Goal: Task Accomplishment & Management: Manage account settings

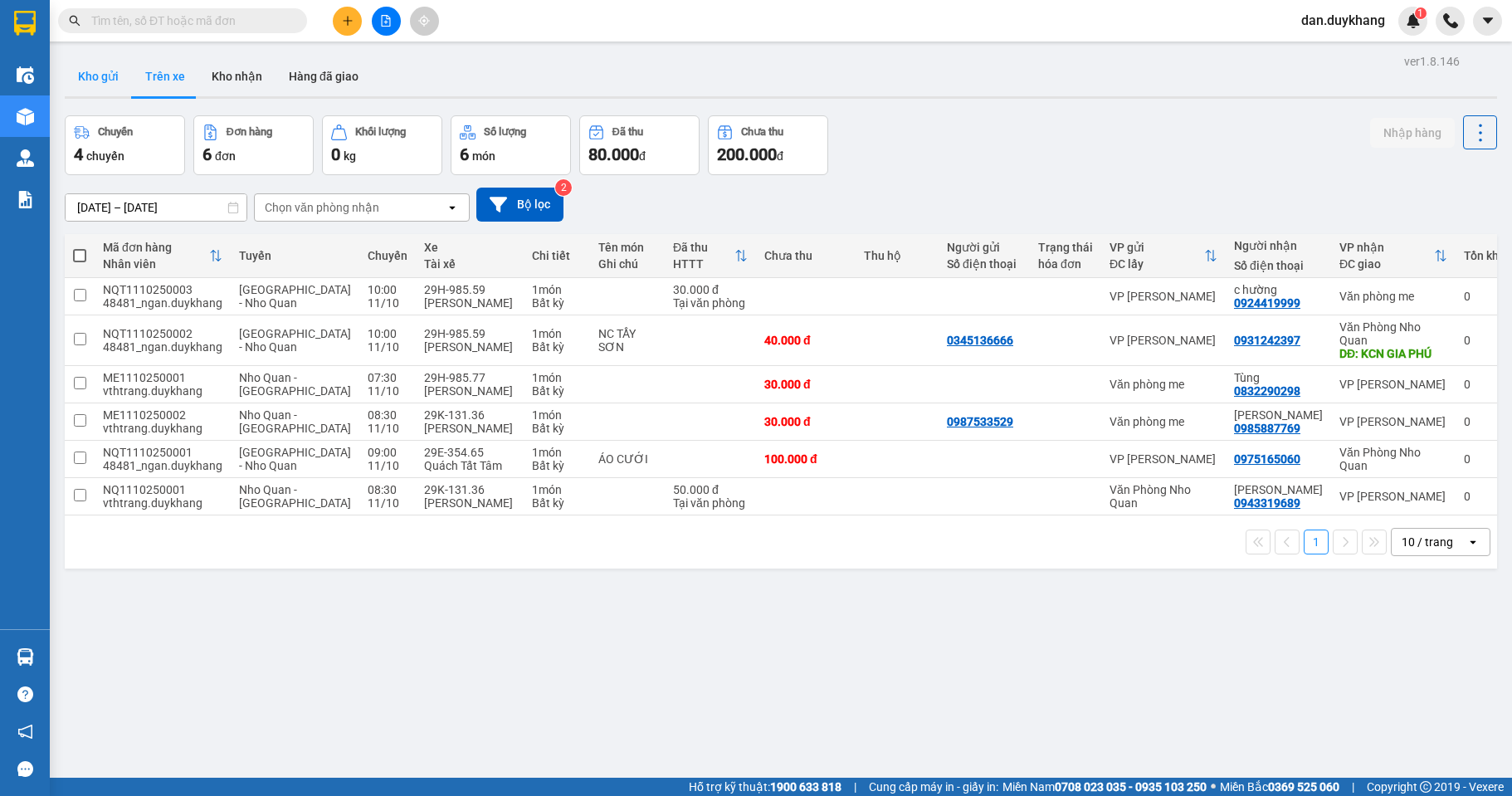
click at [104, 68] on button "Kho gửi" at bounding box center [98, 76] width 68 height 40
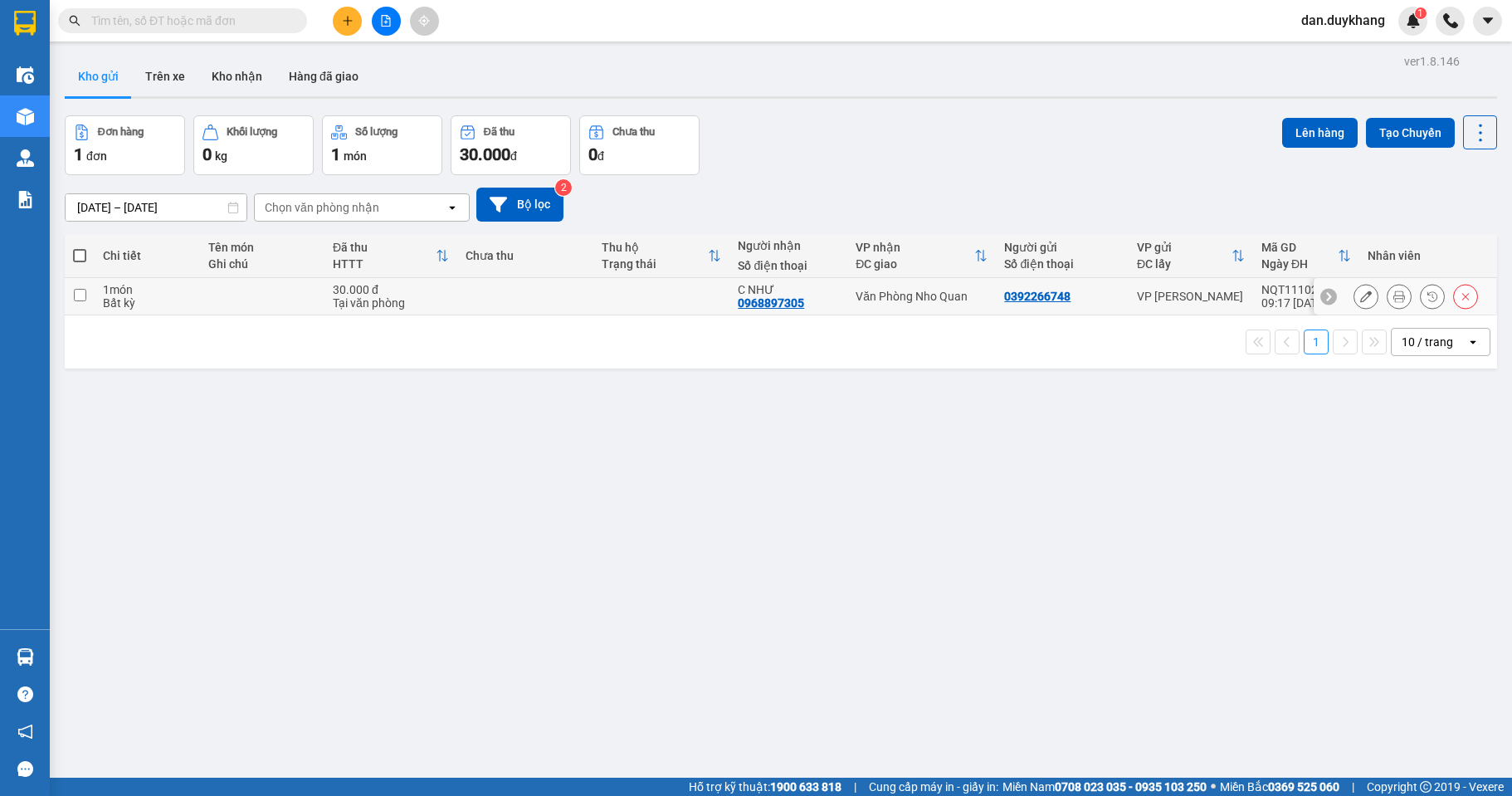
click at [863, 301] on div "Văn Phòng Nho Quan" at bounding box center [921, 296] width 131 height 13
checkbox input "true"
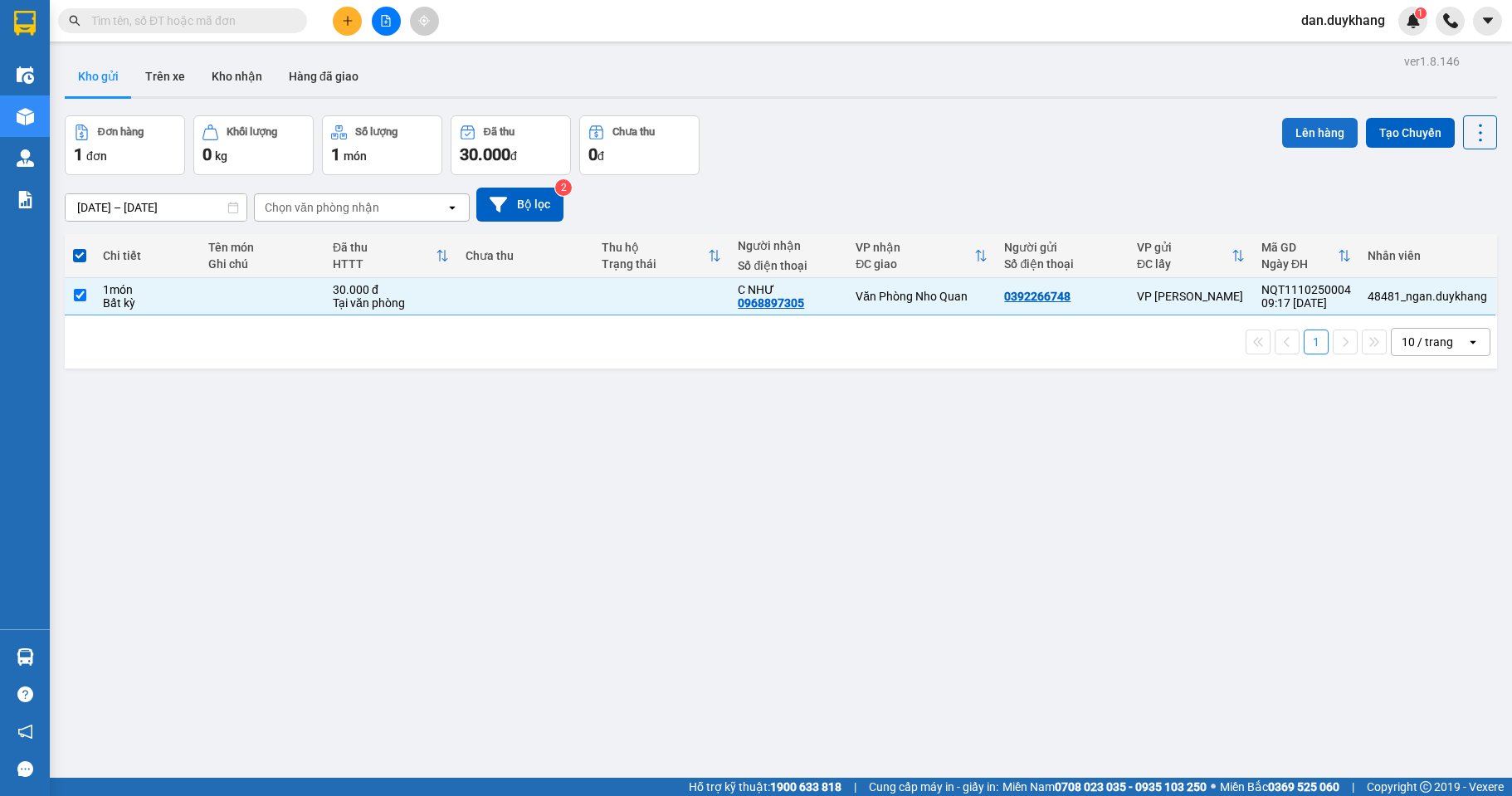
click at [1313, 119] on button "Lên hàng" at bounding box center [1319, 133] width 75 height 30
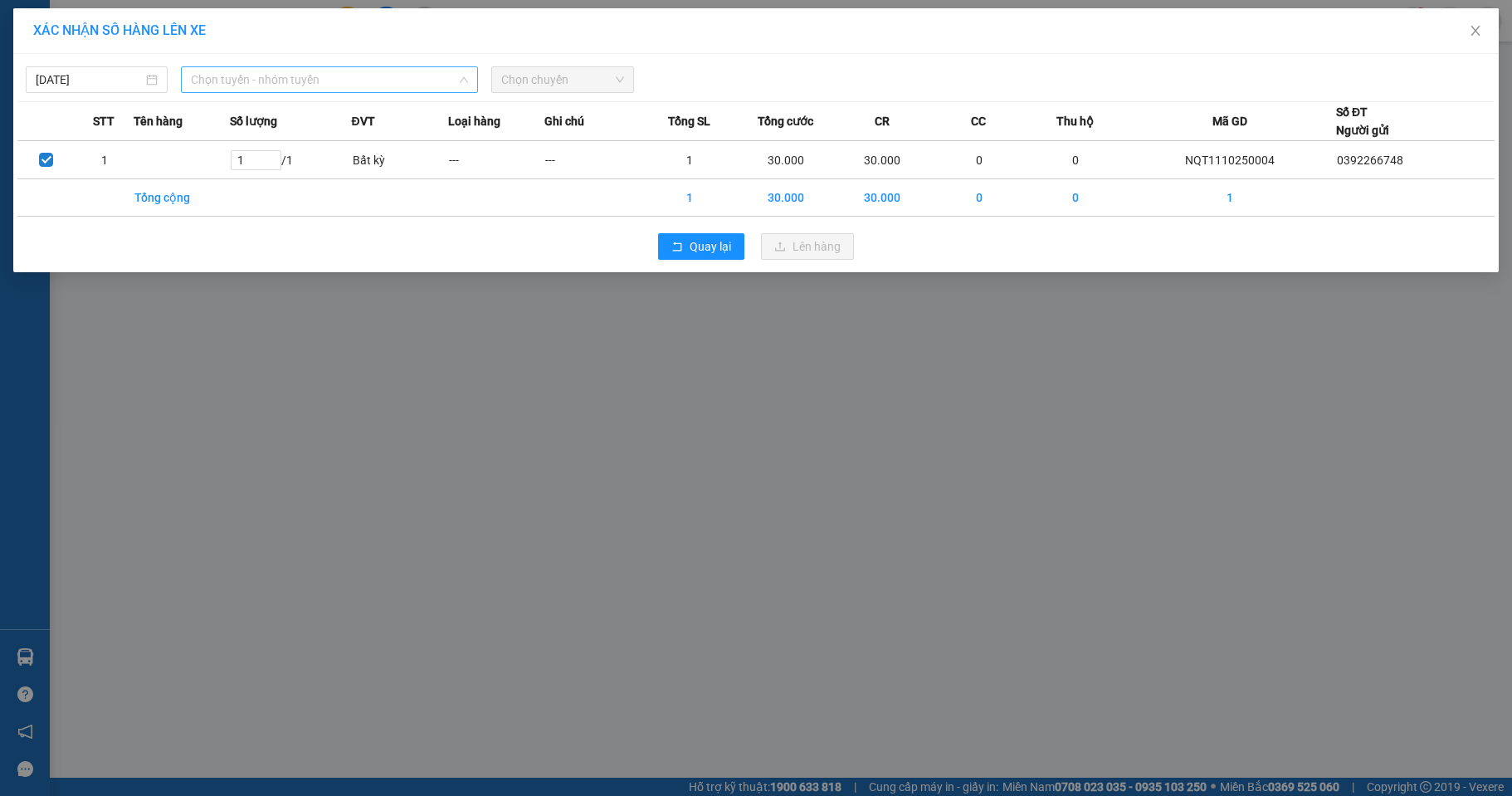
drag, startPoint x: 371, startPoint y: 73, endPoint x: 334, endPoint y: 297, distance: 227.0
click at [371, 80] on span "Chọn tuyến - nhóm tuyến" at bounding box center [329, 80] width 277 height 25
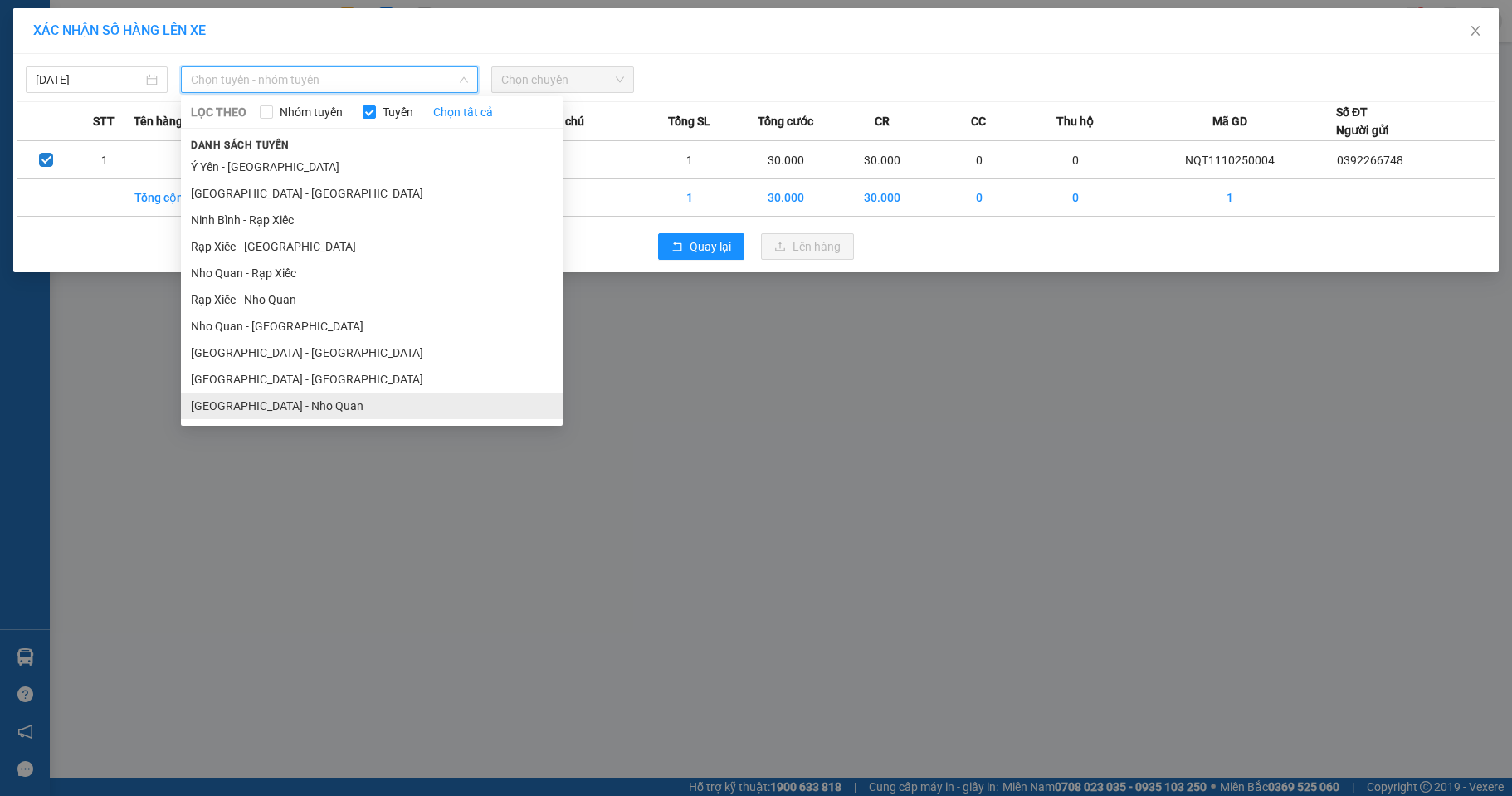
click at [278, 416] on li "[GEOGRAPHIC_DATA] - Nho Quan" at bounding box center [372, 406] width 382 height 27
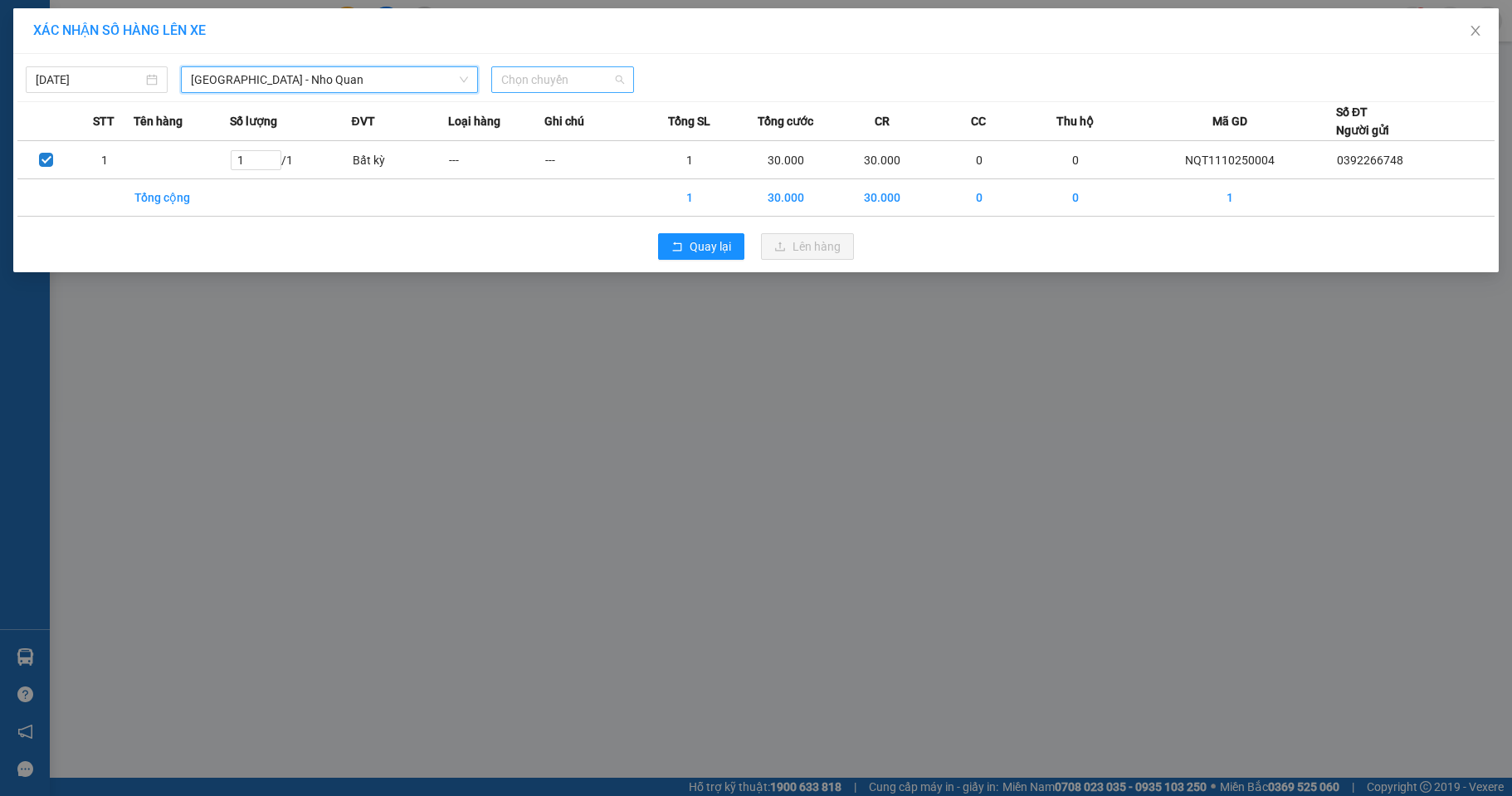
click at [543, 84] on span "Chọn chuyến" at bounding box center [562, 80] width 122 height 25
type input "559"
drag, startPoint x: 546, startPoint y: 117, endPoint x: 787, endPoint y: 215, distance: 260.2
click at [549, 116] on div "10:00 - 29H-985.59" at bounding box center [566, 112] width 130 height 18
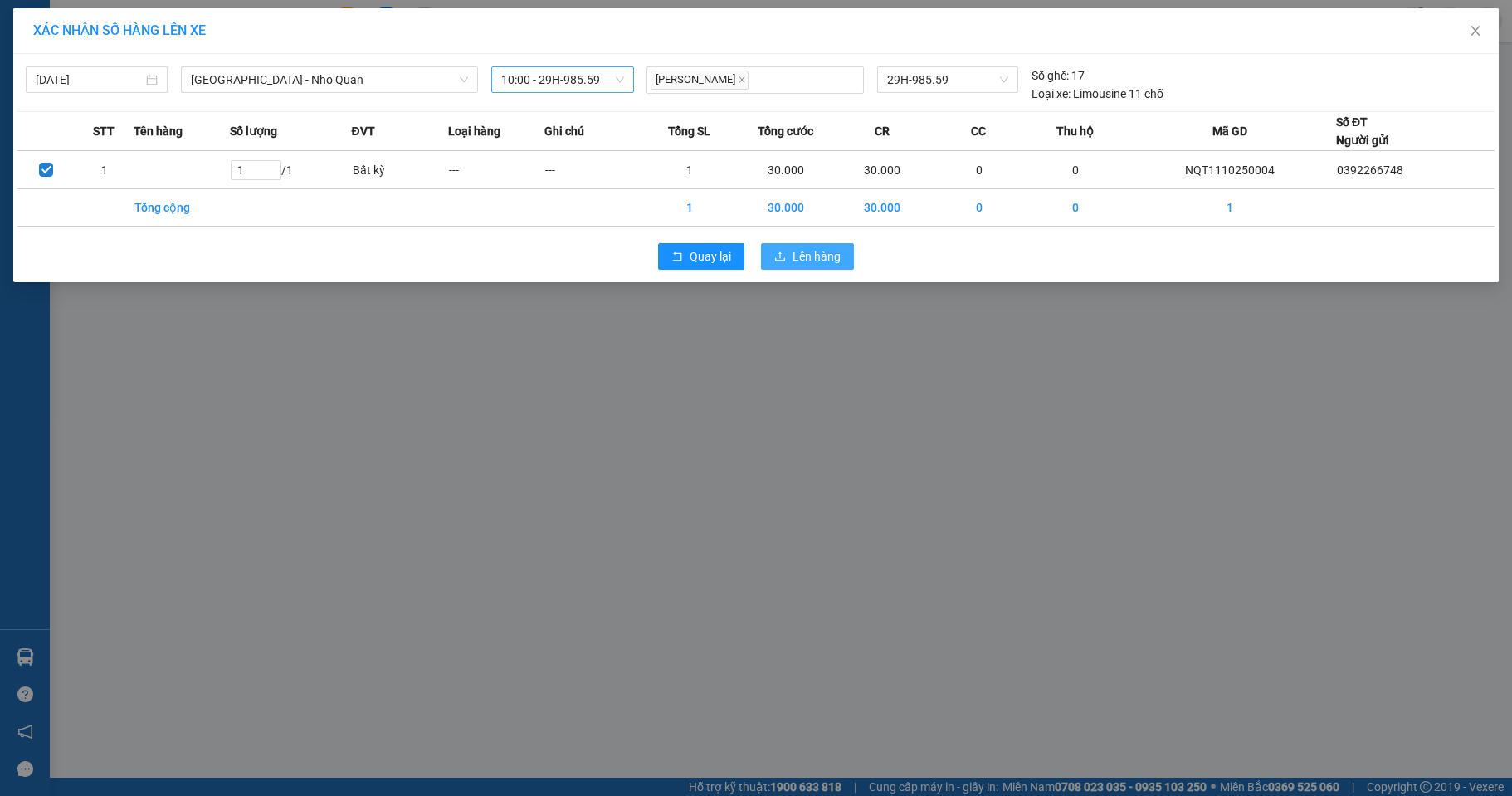
click at [808, 254] on span "Lên hàng" at bounding box center [816, 255] width 49 height 18
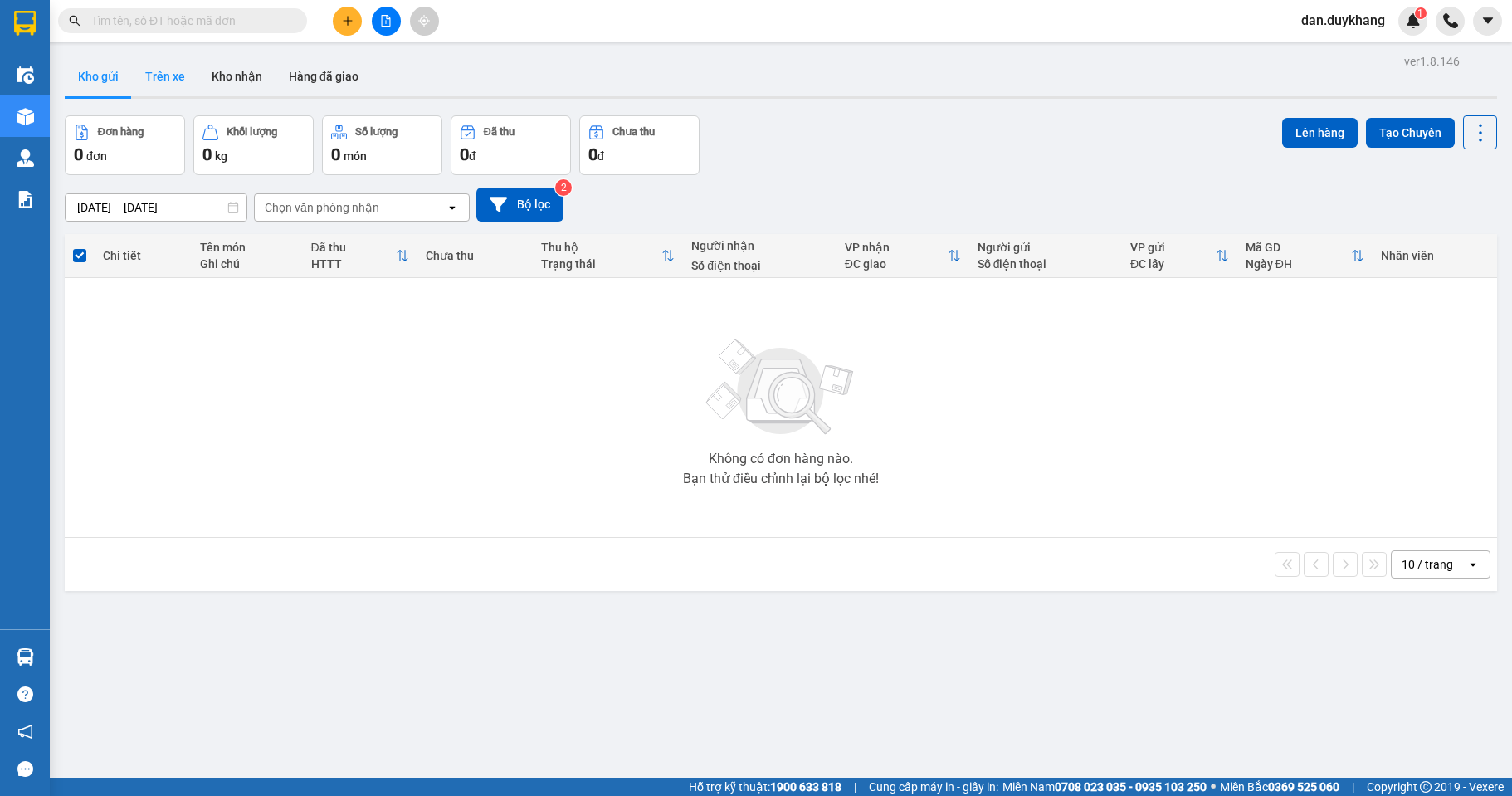
click at [158, 77] on button "Trên xe" at bounding box center [165, 76] width 67 height 40
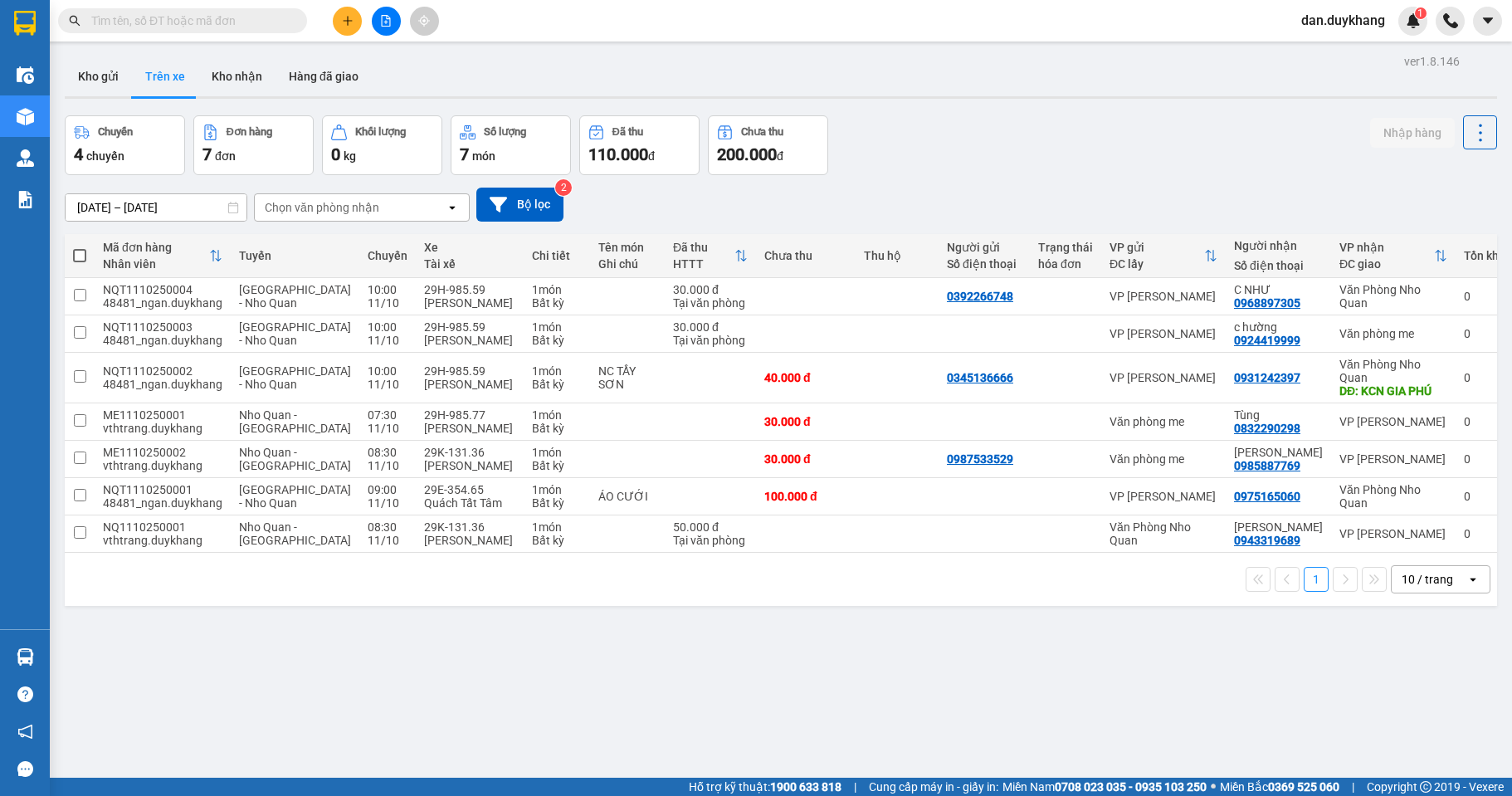
click at [947, 169] on div "Chuyến 4 chuyến Đơn hàng 7 đơn Khối lượng 0 kg Số lượng 7 món Đã thu 110.000 đ …" at bounding box center [780, 145] width 1432 height 60
click at [123, 208] on input "[DATE] – [DATE]" at bounding box center [156, 208] width 181 height 27
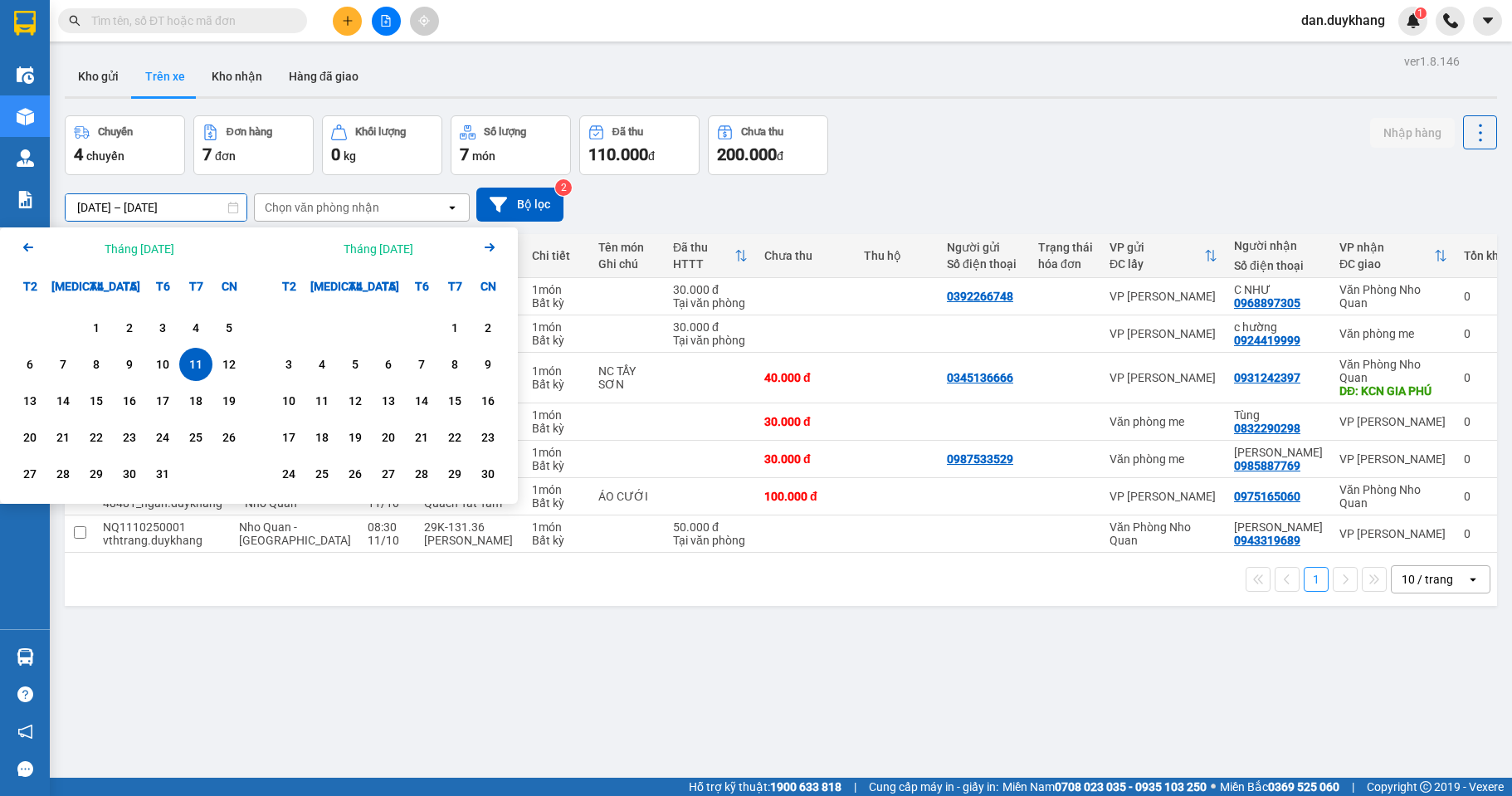
click at [196, 369] on div "11" at bounding box center [195, 364] width 23 height 20
type input "[DATE] – [DATE]"
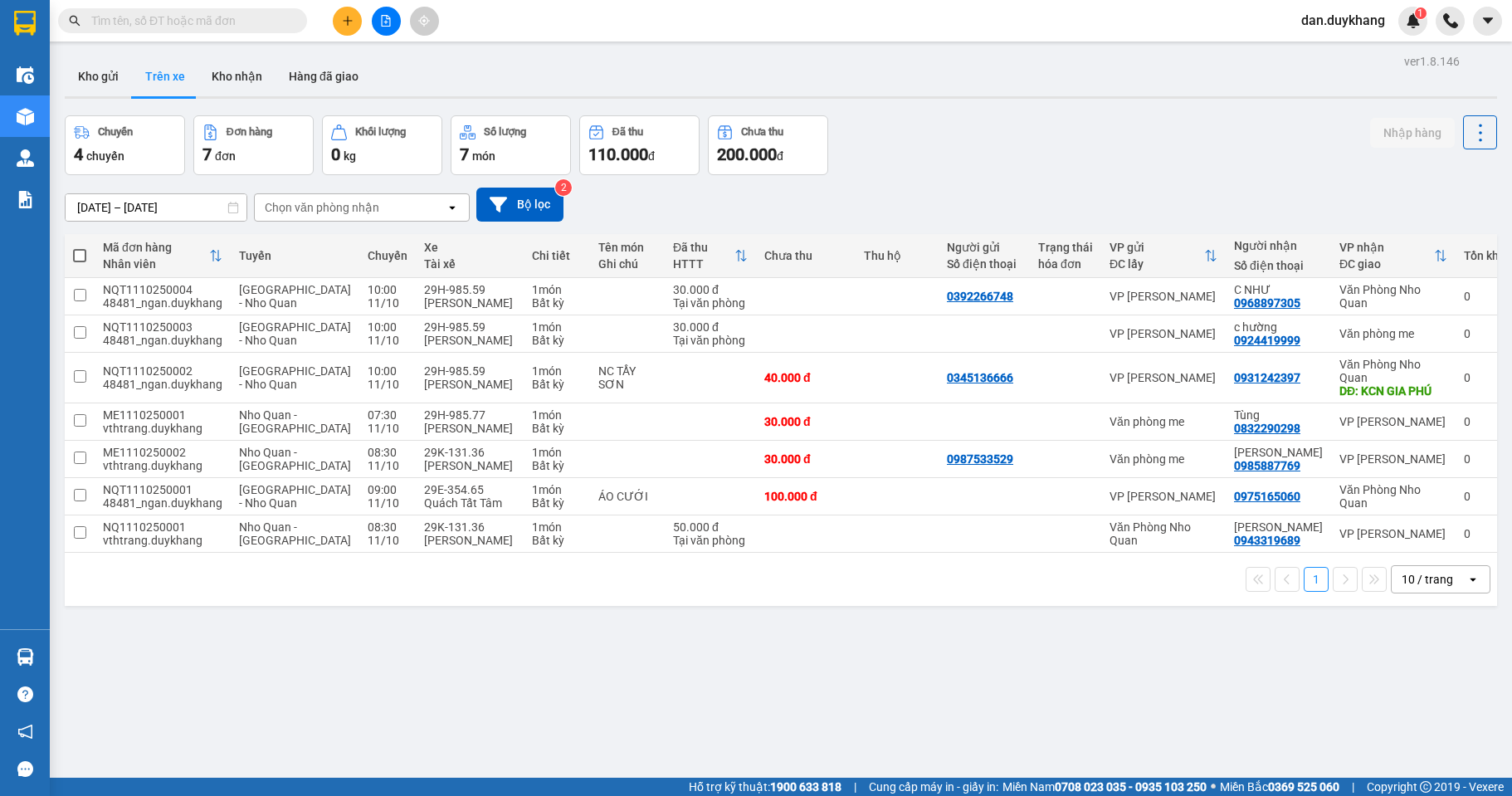
click at [943, 188] on div "11/10/2025 – 11/10/2025 Press the down arrow key to interact with the calendar …" at bounding box center [780, 205] width 1432 height 34
click at [343, 21] on icon "plus" at bounding box center [348, 21] width 11 height 11
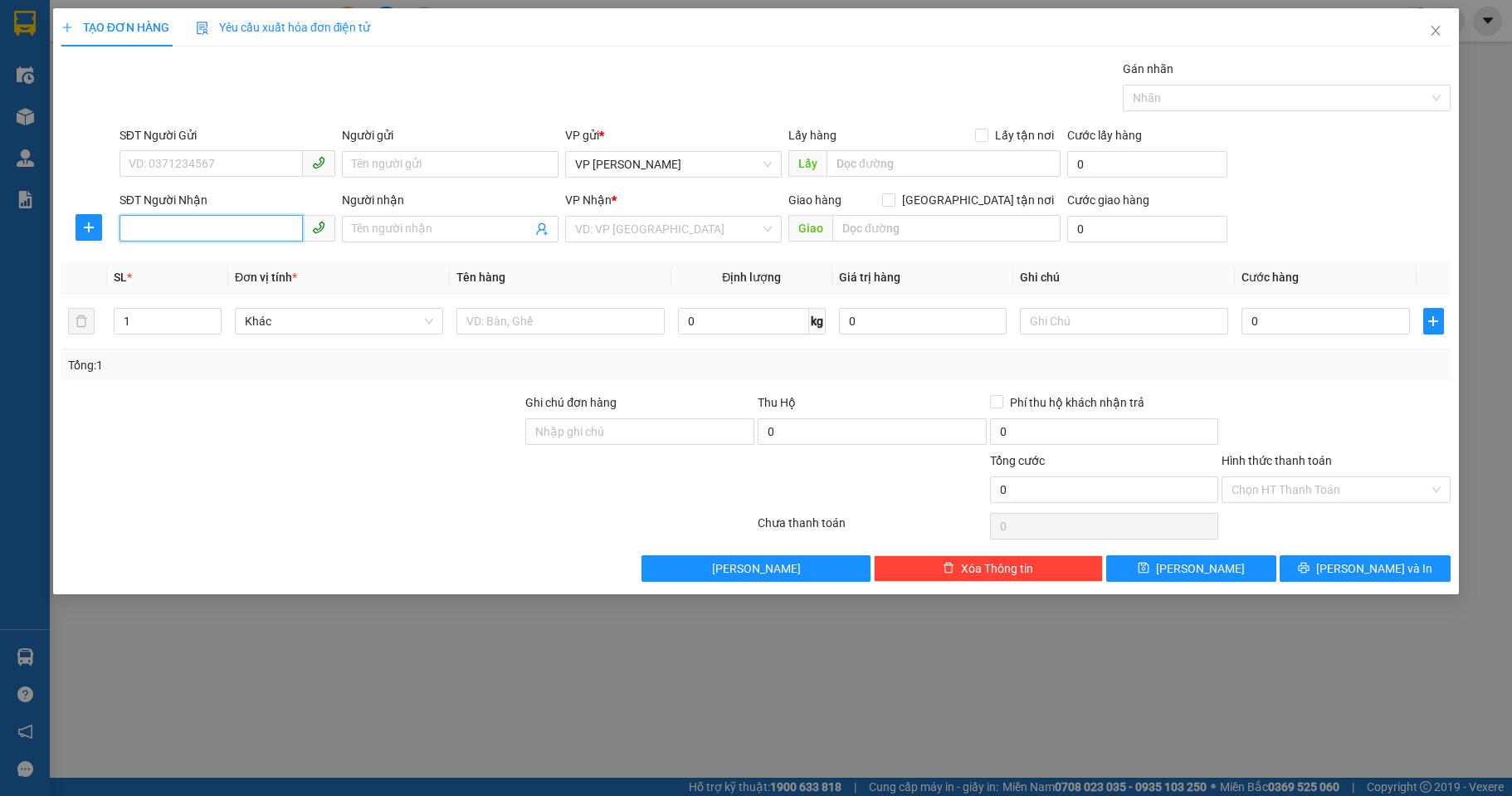
click at [199, 229] on input "SĐT Người Nhận" at bounding box center [211, 229] width 184 height 27
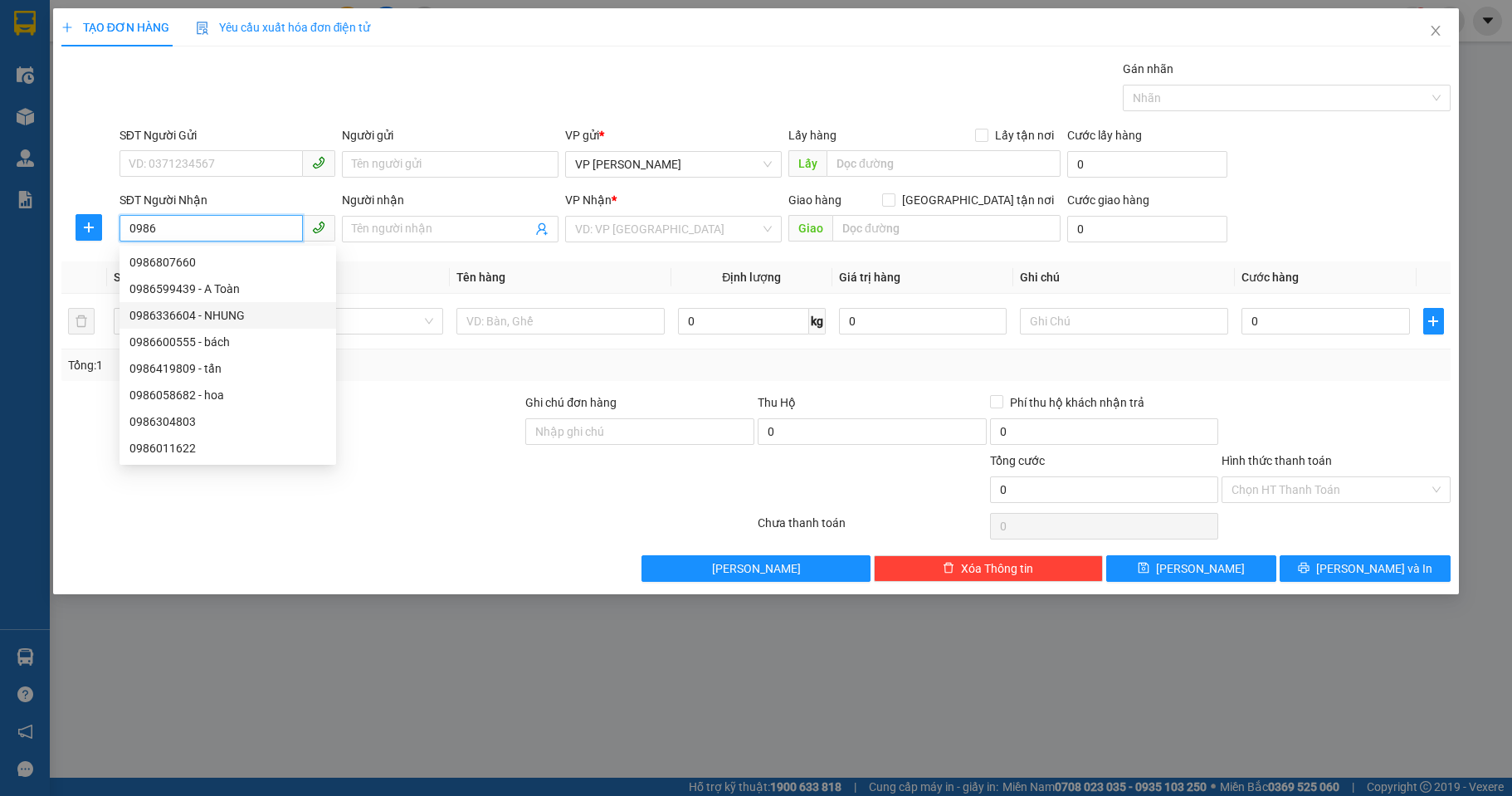
click at [205, 310] on div "0986336604 - NHUNG" at bounding box center [228, 315] width 196 height 18
type input "0986336604"
type input "NHUNG"
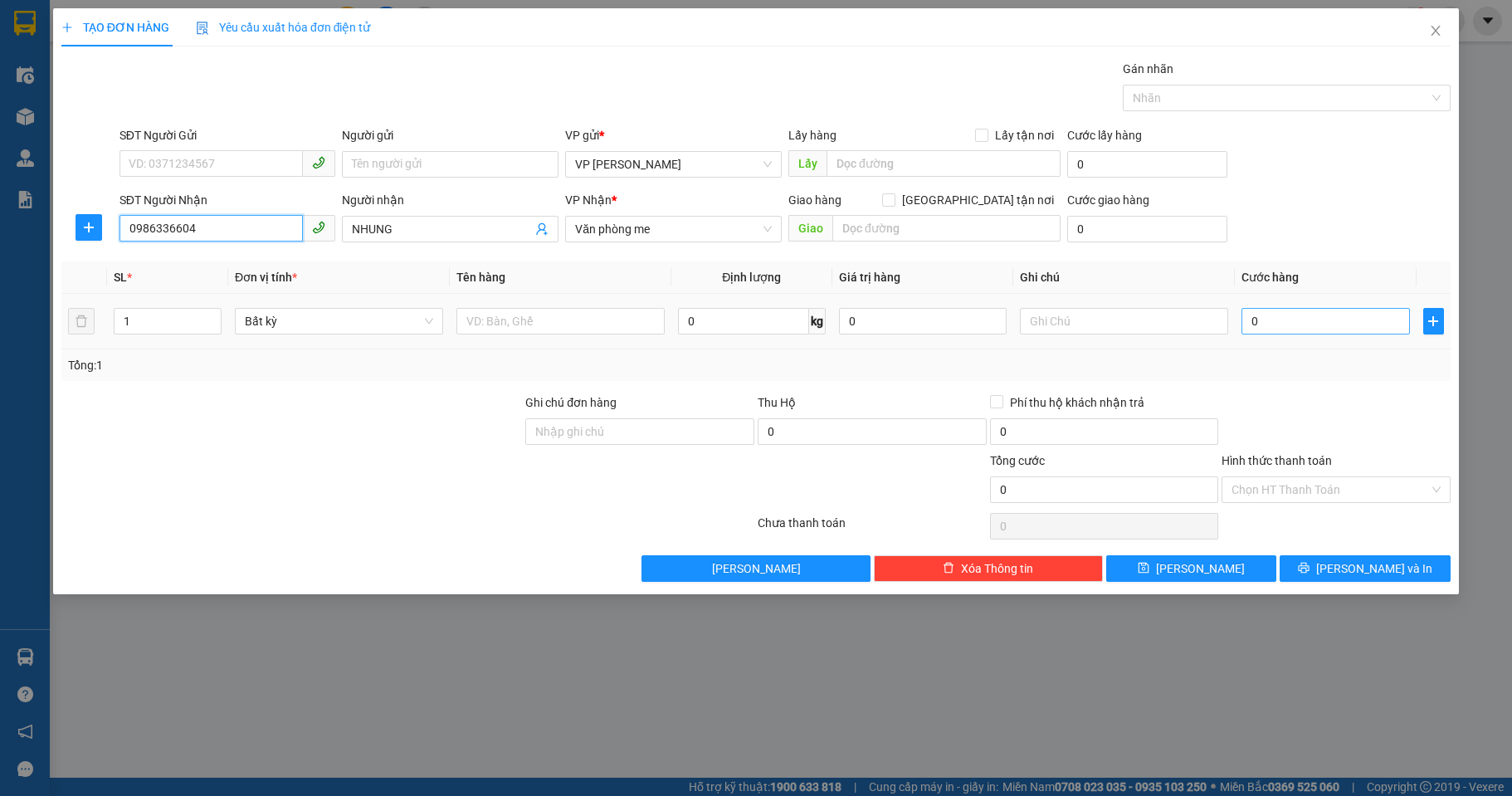
type input "0986336604"
click at [1320, 324] on input "0" at bounding box center [1325, 321] width 168 height 27
type input "3"
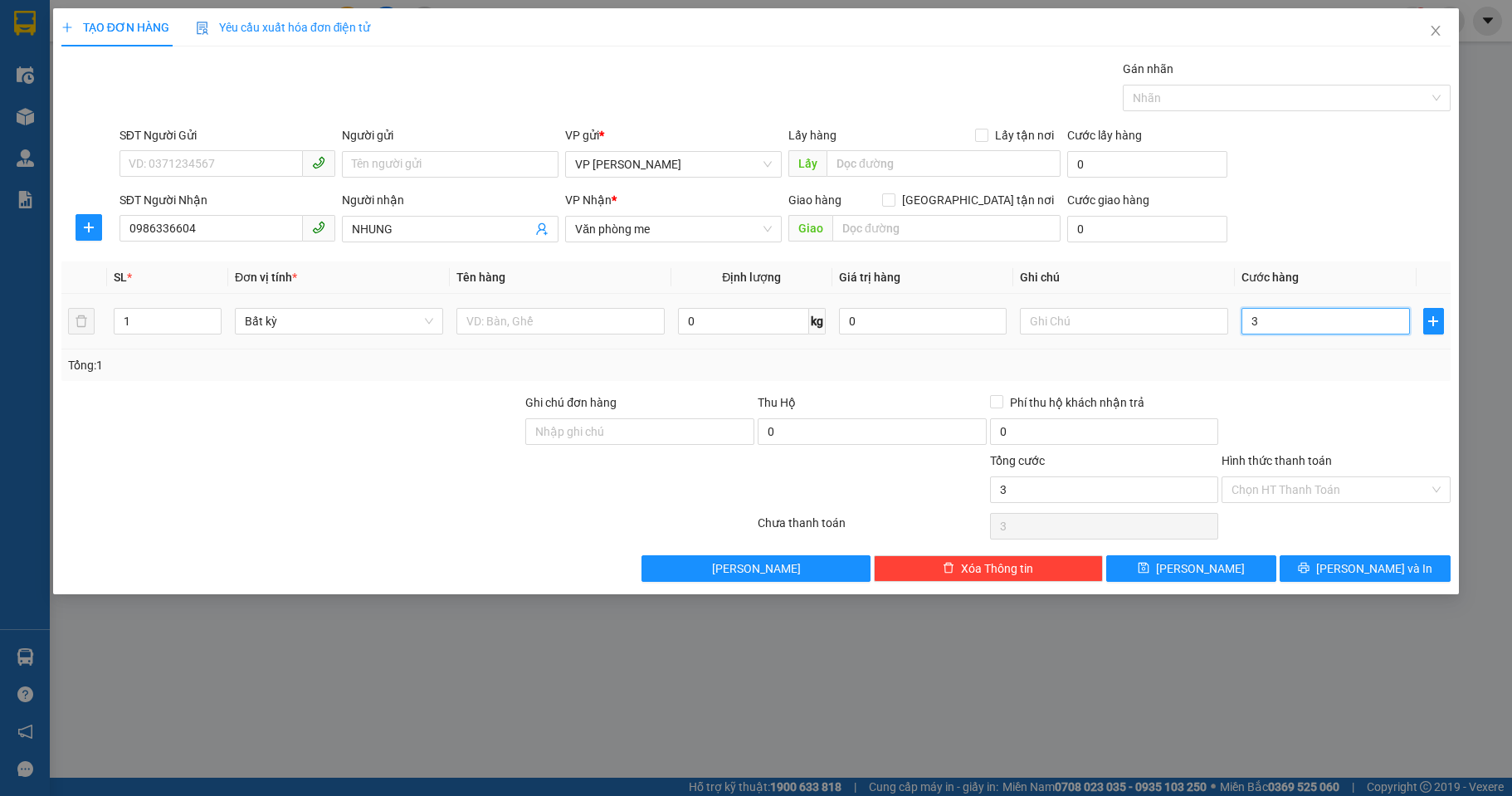
type input "30"
click at [1311, 497] on input "Hình thức thanh toán" at bounding box center [1329, 490] width 197 height 25
type input "30.000"
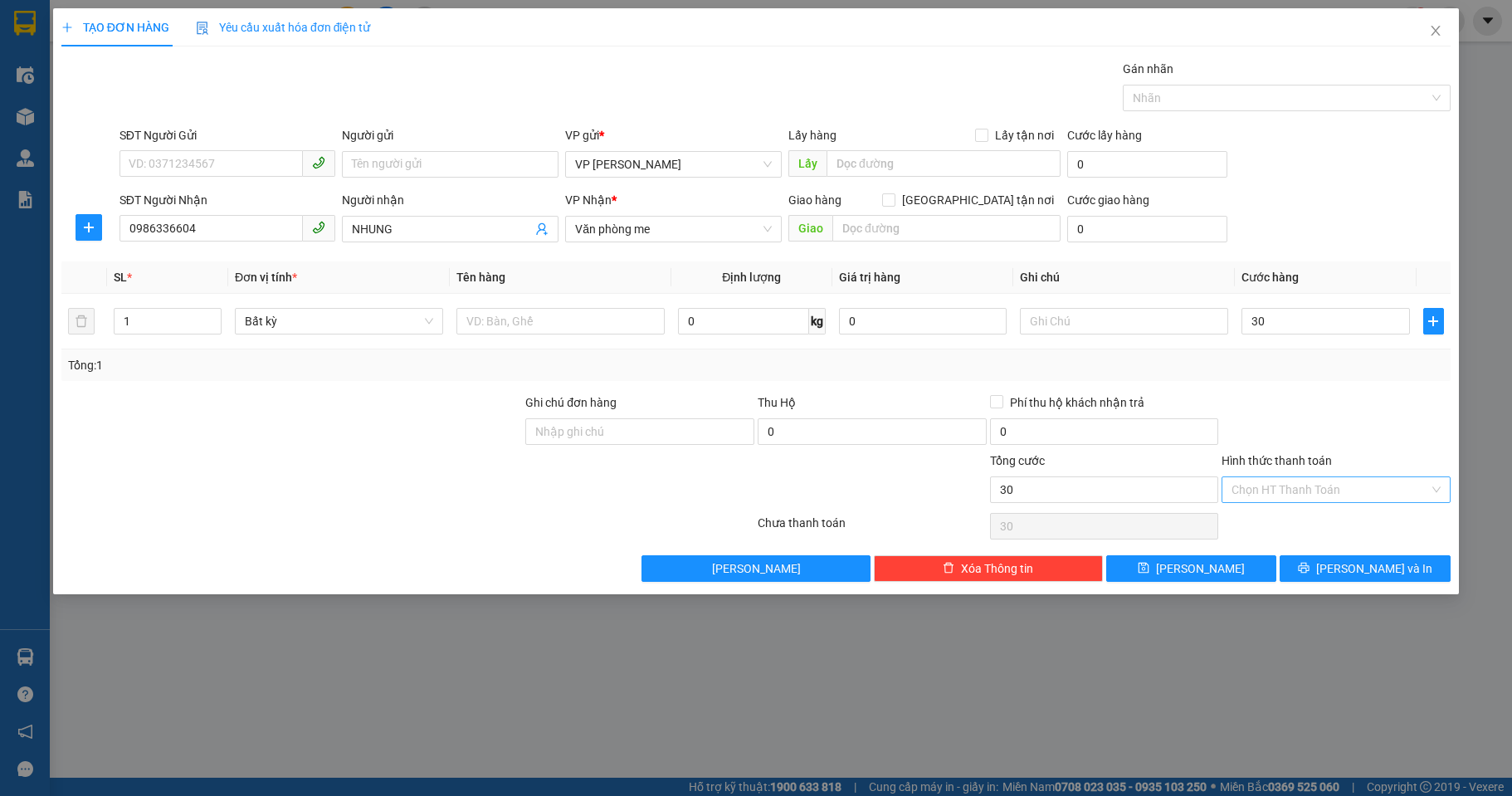
type input "30.000"
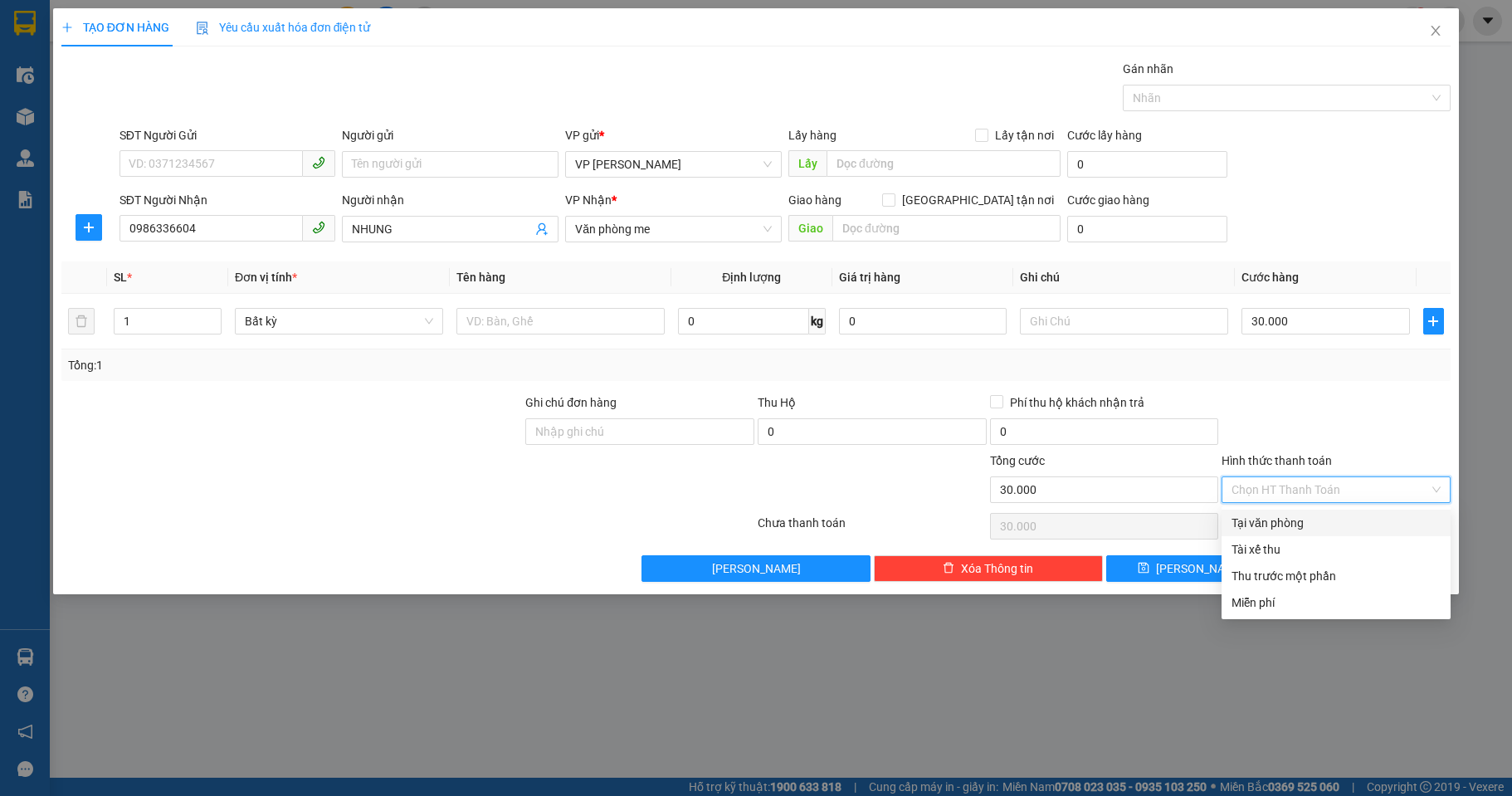
click at [1293, 527] on div "Tại văn phòng" at bounding box center [1335, 522] width 209 height 18
type input "0"
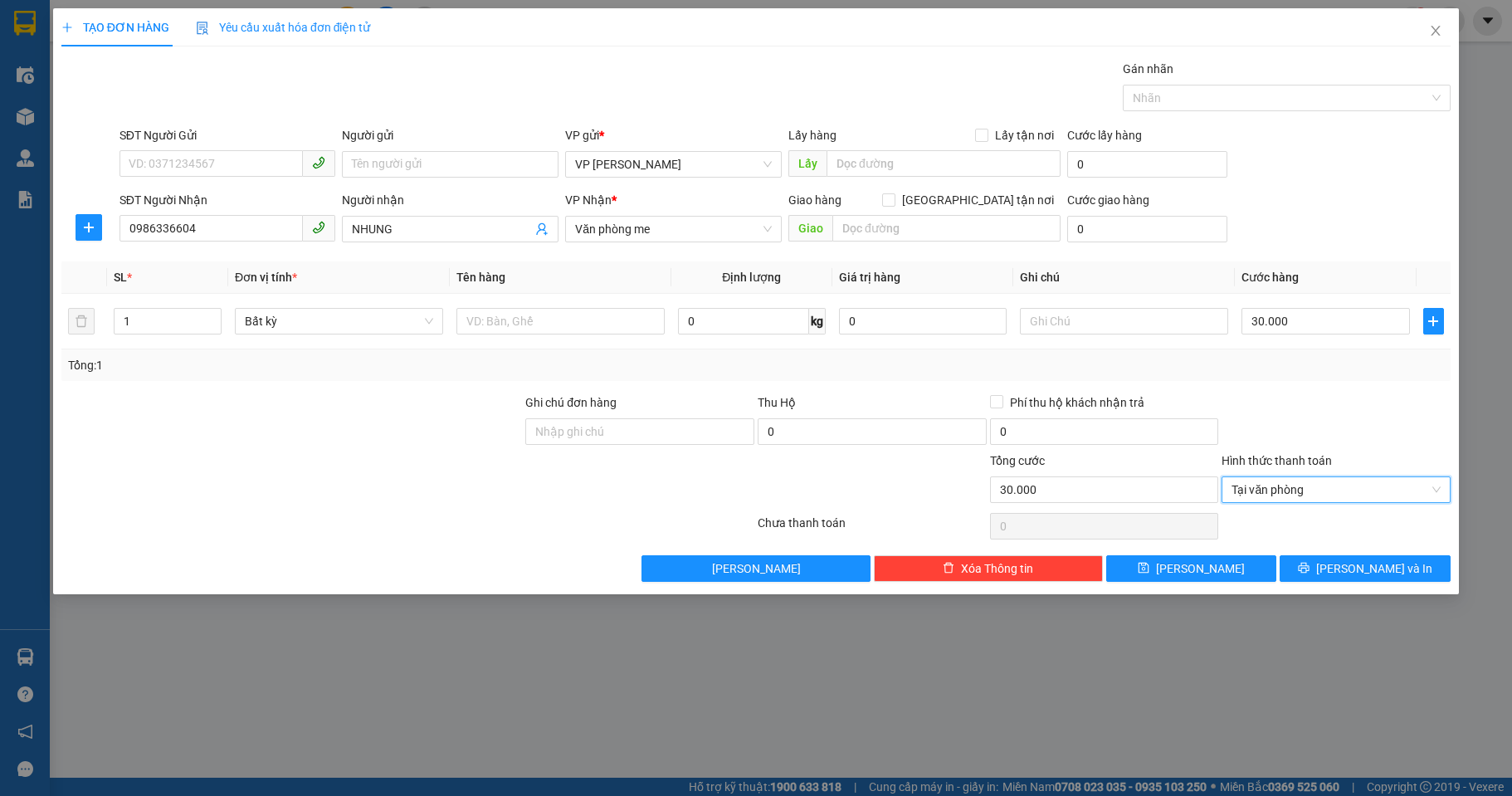
drag, startPoint x: 1288, startPoint y: 433, endPoint x: 1360, endPoint y: 550, distance: 137.4
click at [1294, 433] on div at bounding box center [1336, 422] width 232 height 58
click at [1348, 567] on button "[PERSON_NAME] và In" at bounding box center [1364, 569] width 171 height 27
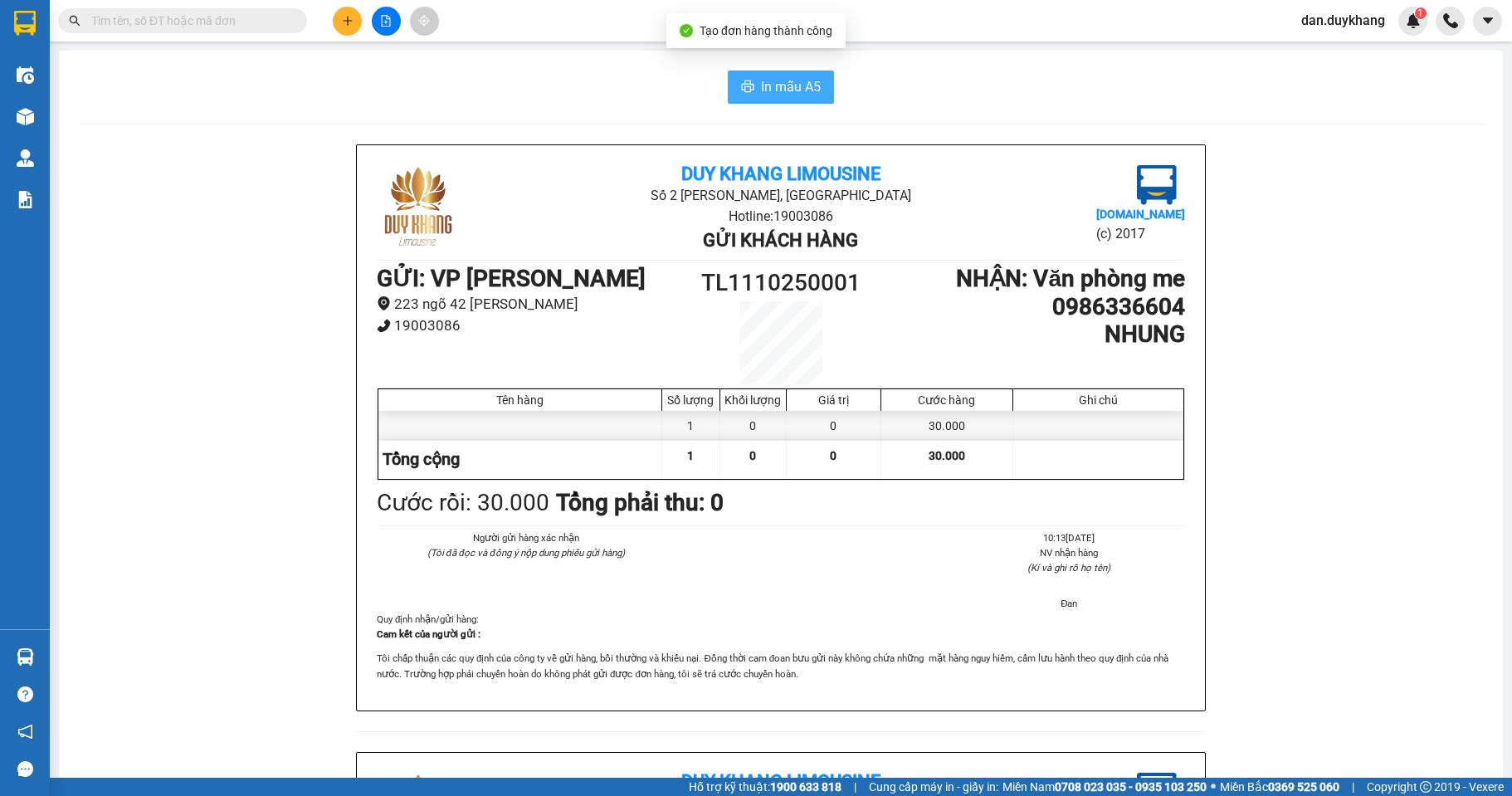
click at [779, 84] on span "In mẫu A5" at bounding box center [791, 87] width 60 height 21
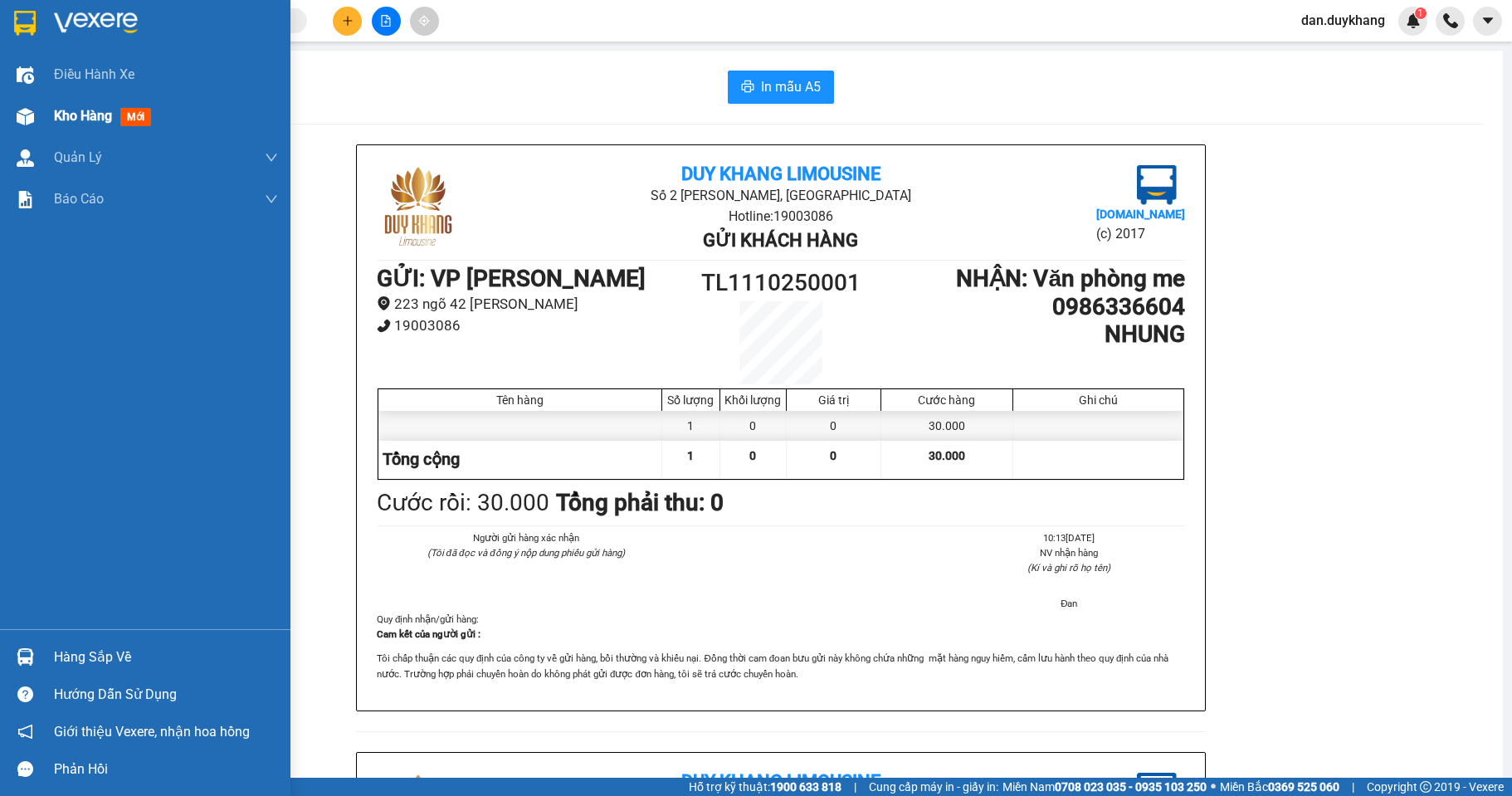
click at [43, 113] on div "Kho hàng mới" at bounding box center [145, 116] width 291 height 42
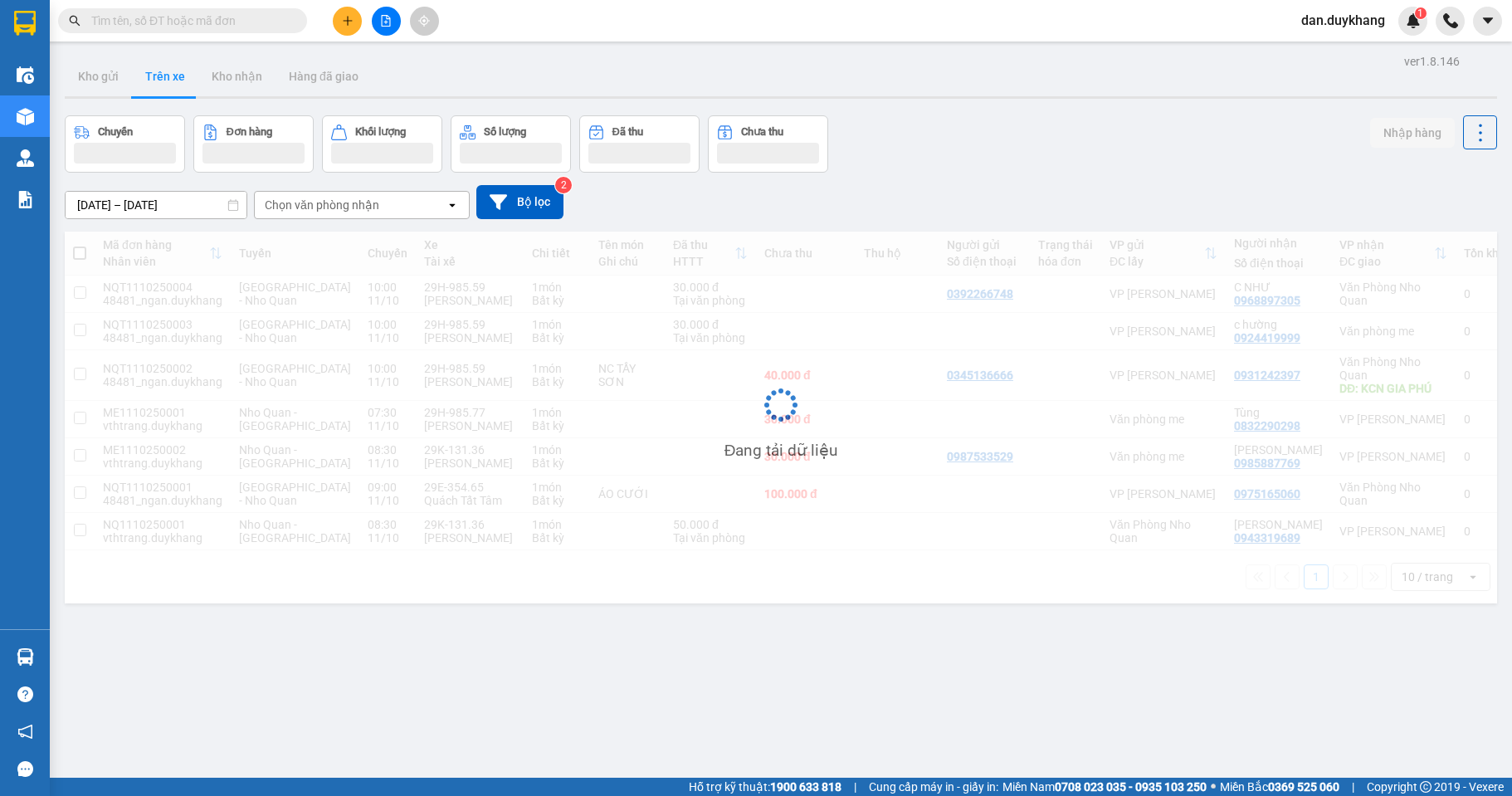
click at [1320, 15] on span "dan.duykhang" at bounding box center [1342, 20] width 111 height 21
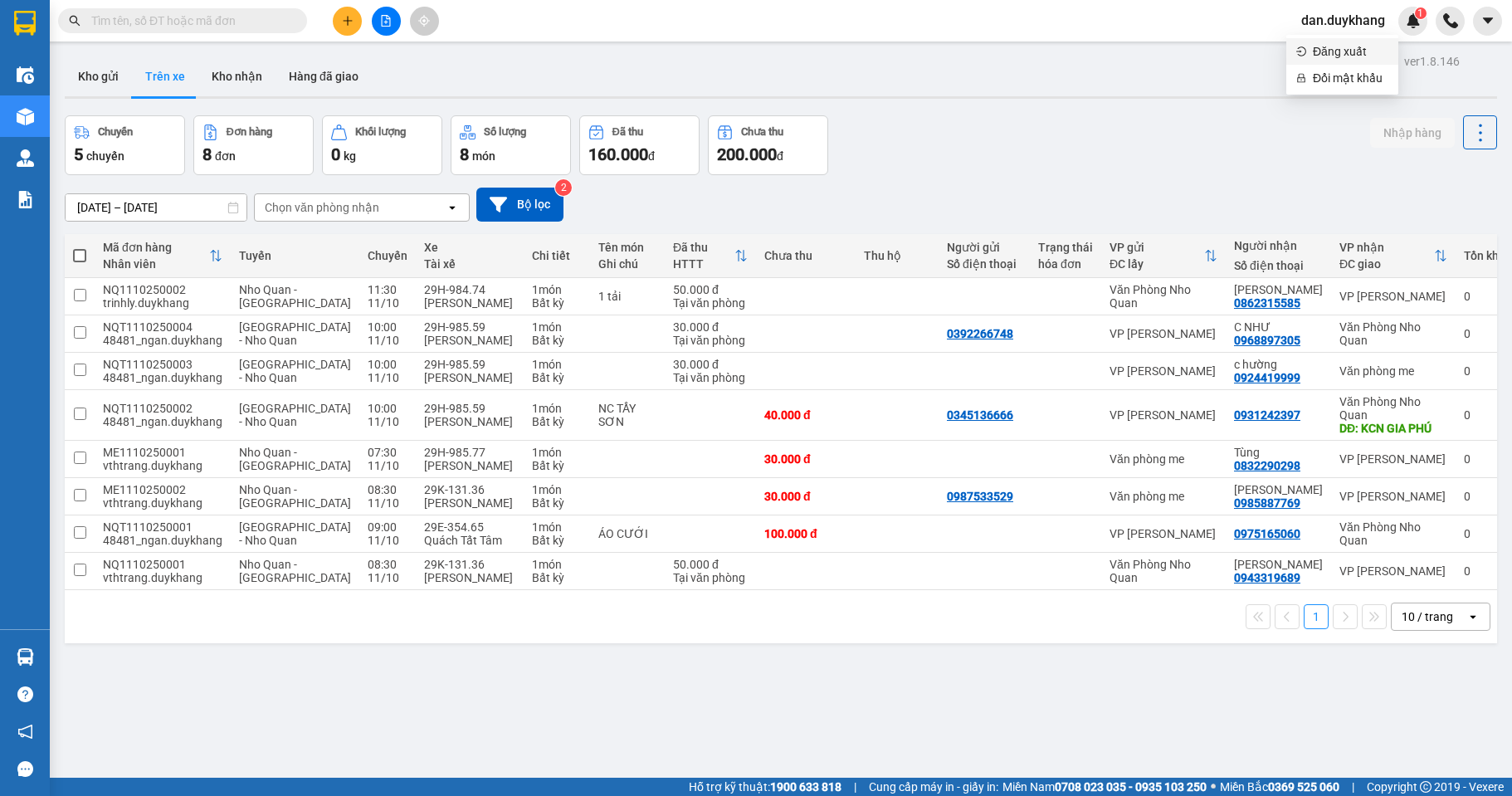
click at [1317, 52] on span "Đăng xuất" at bounding box center [1350, 51] width 75 height 18
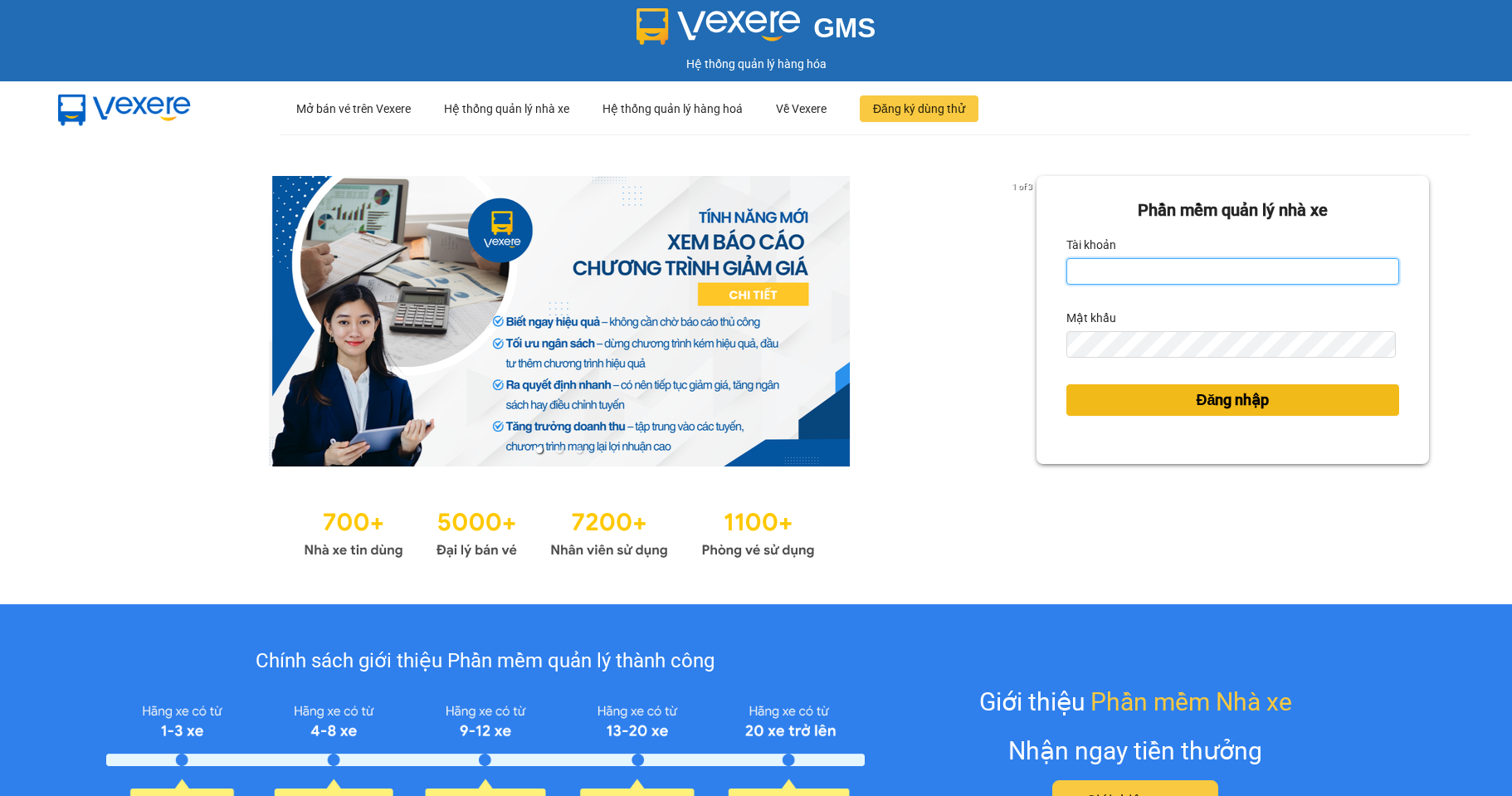
type input "ngan.duykhang"
click at [1173, 410] on button "Đăng nhập" at bounding box center [1232, 399] width 333 height 31
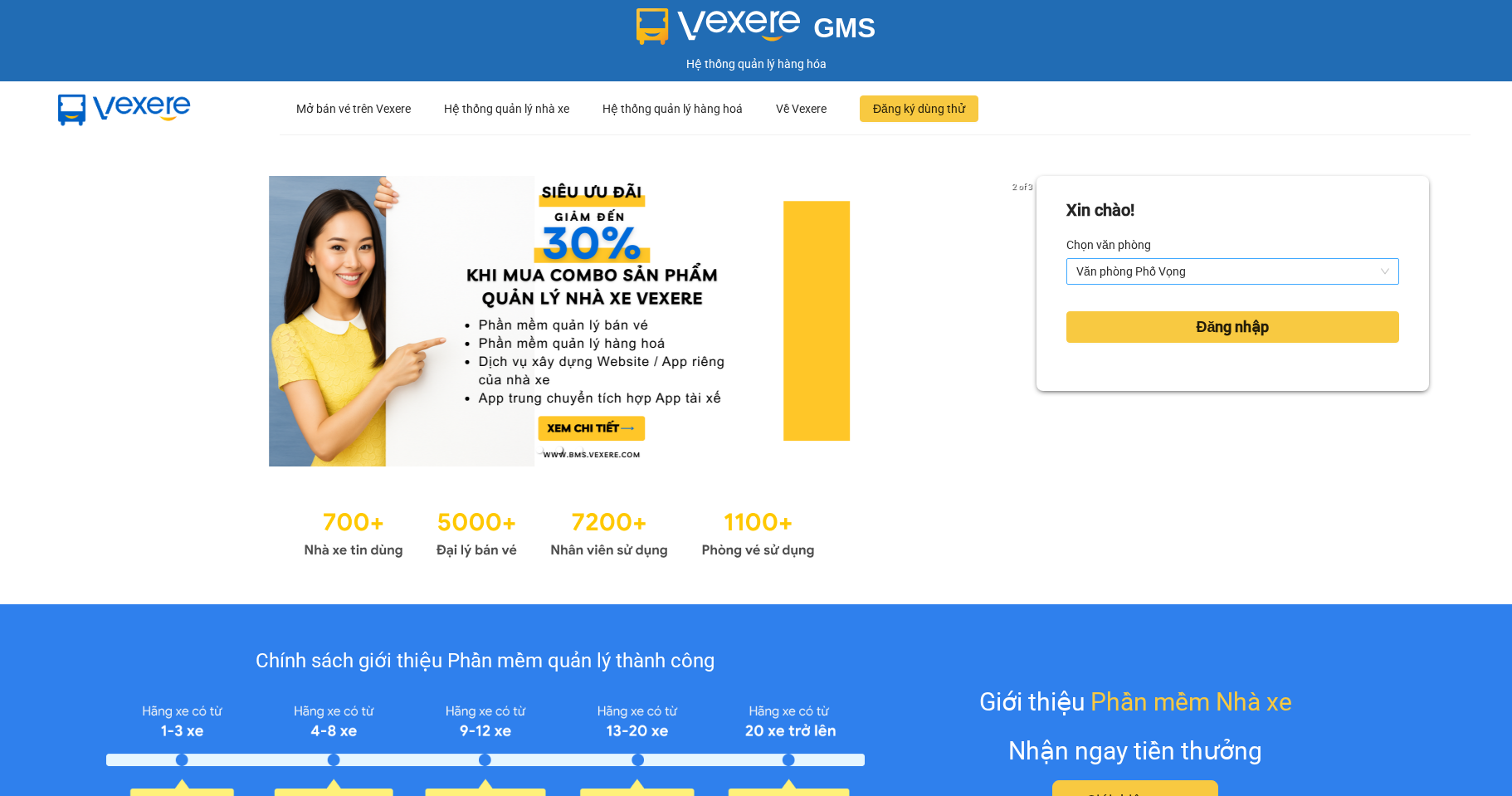
click at [1159, 276] on span "Văn phòng Phố Vọng" at bounding box center [1232, 272] width 312 height 25
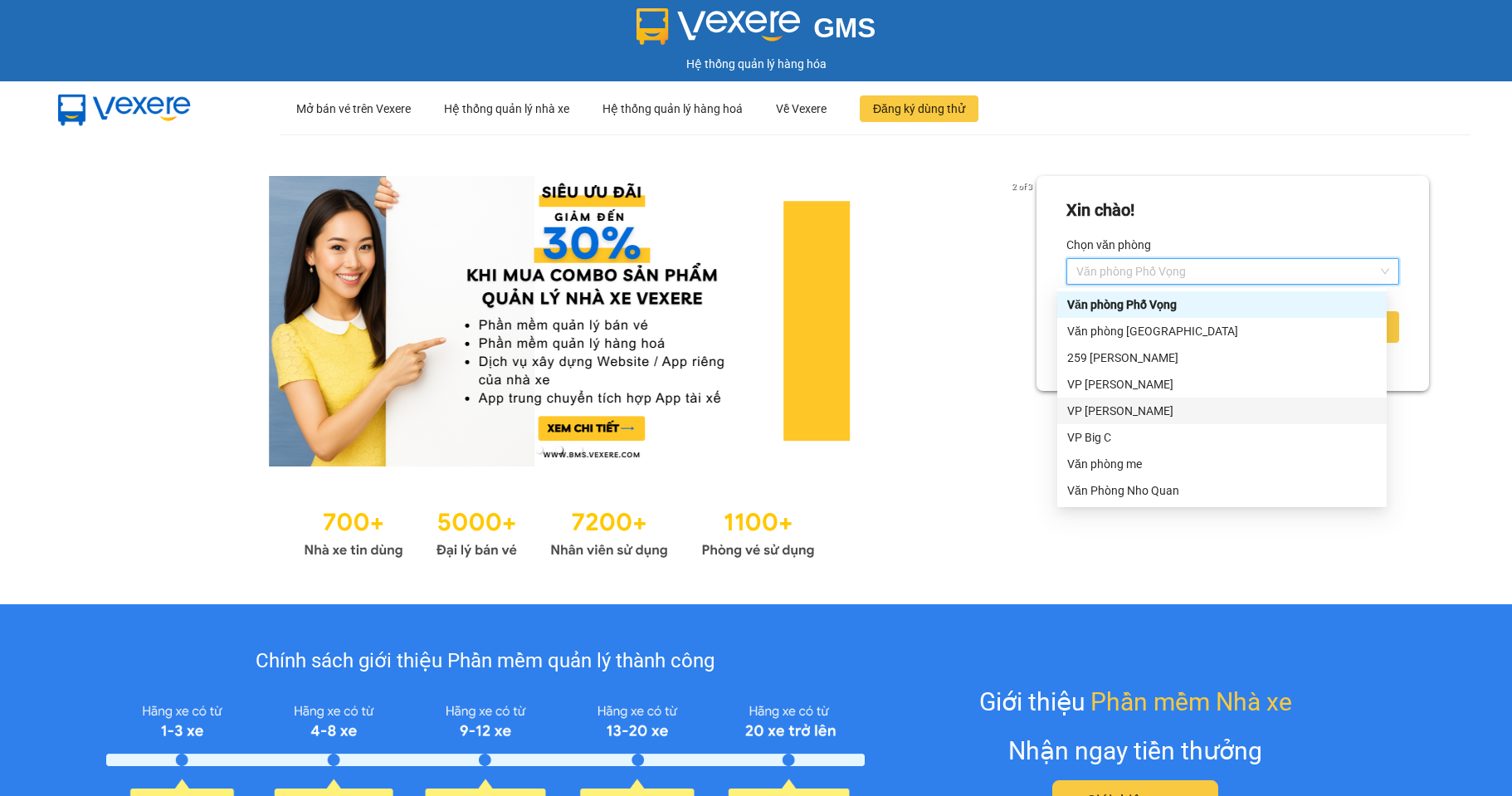
click at [1149, 401] on div "VP [PERSON_NAME]" at bounding box center [1221, 410] width 310 height 18
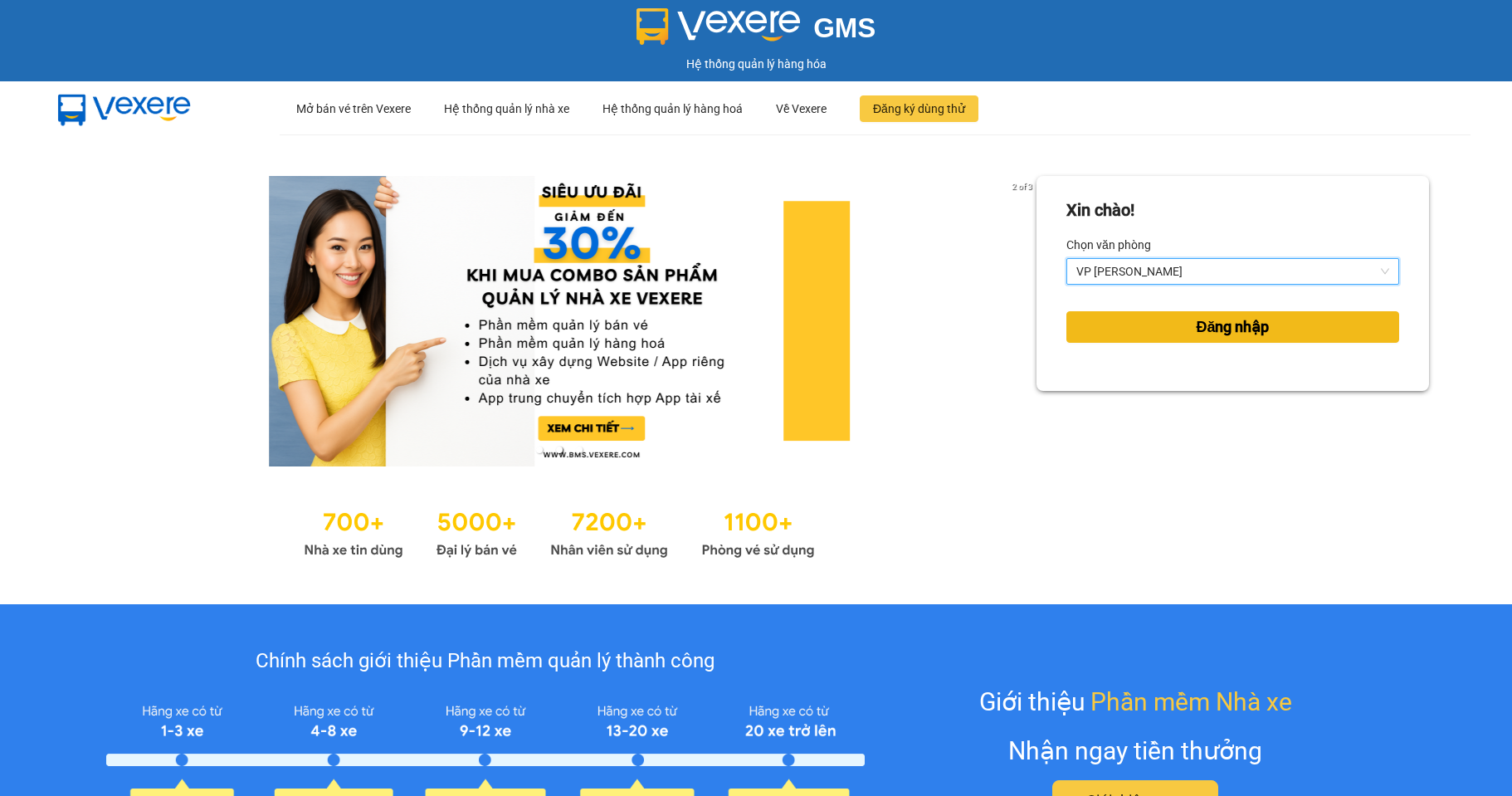
click at [1196, 326] on span "Đăng nhập" at bounding box center [1232, 327] width 73 height 23
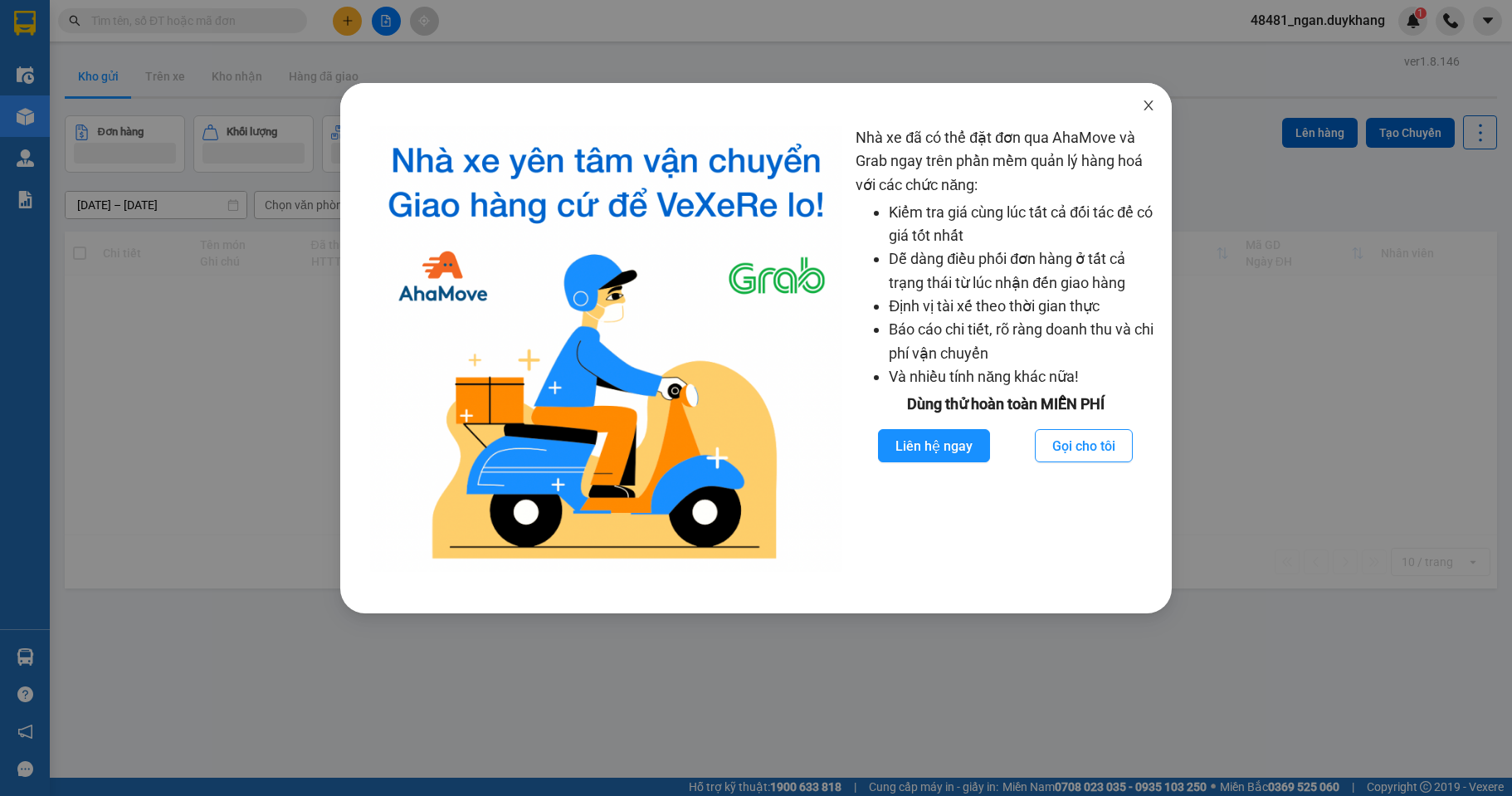
click at [1141, 99] on icon "close" at bounding box center [1148, 106] width 13 height 13
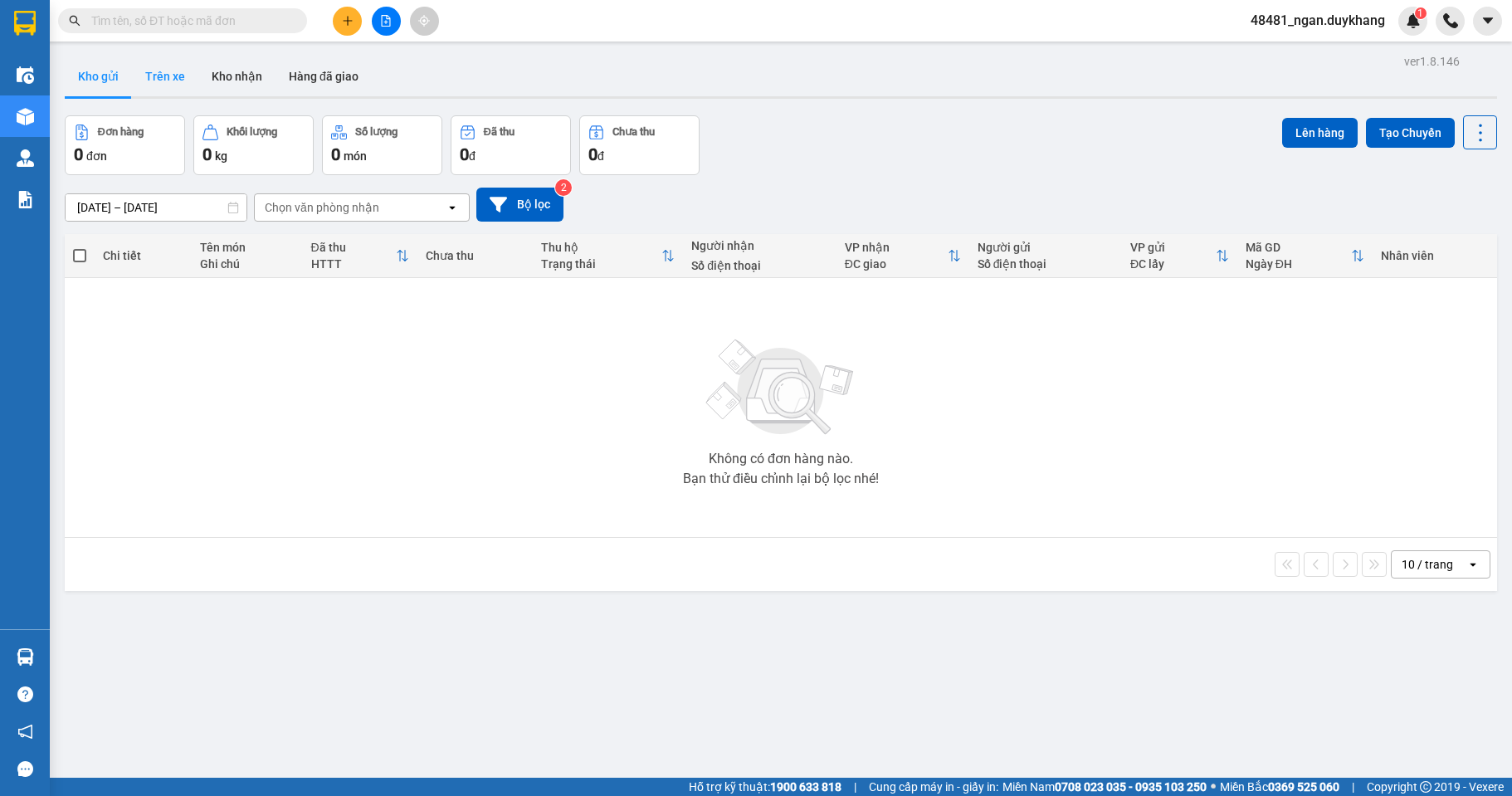
click at [142, 80] on button "Trên xe" at bounding box center [165, 76] width 67 height 40
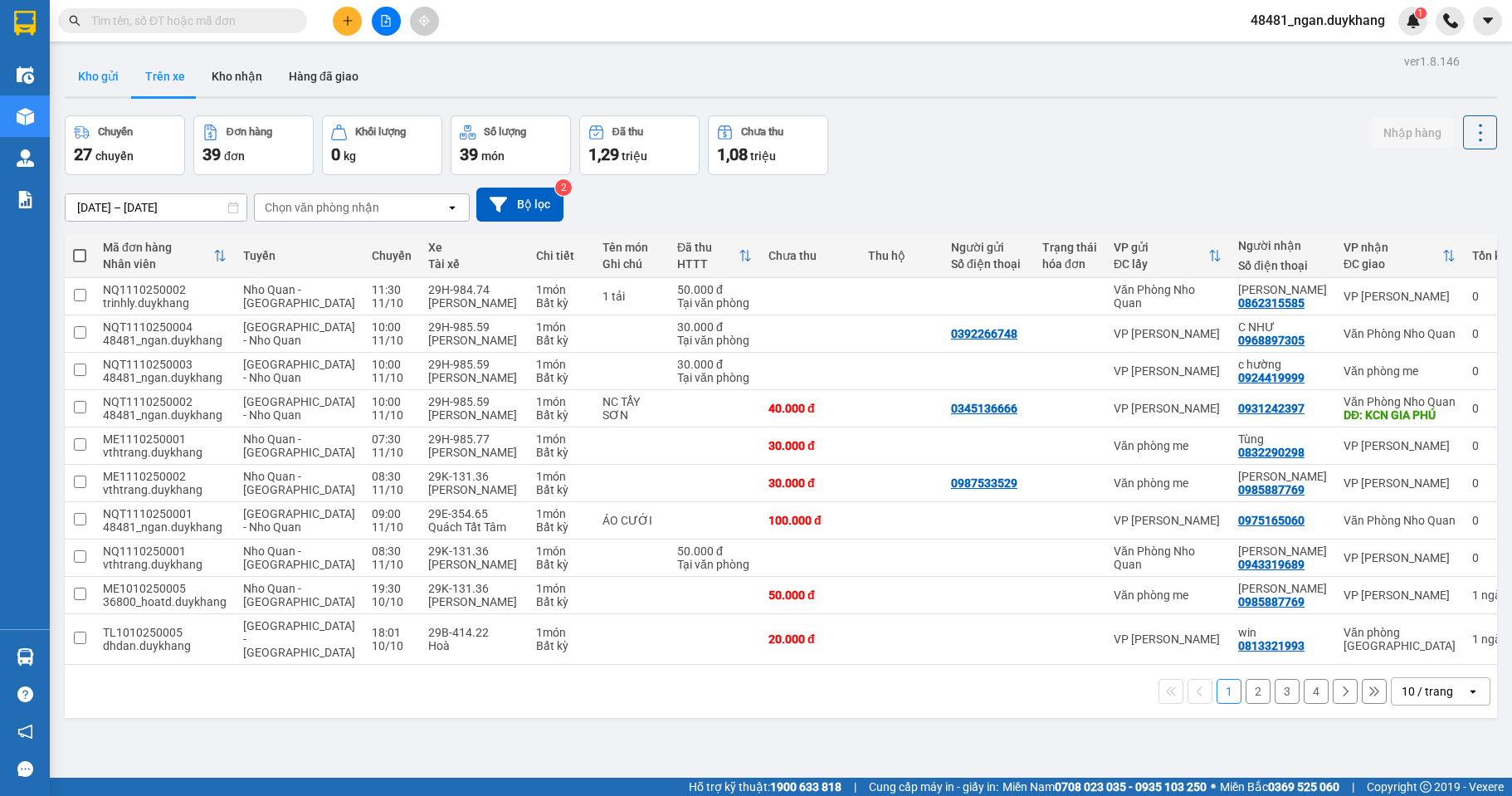
click at [118, 80] on button "Kho gửi" at bounding box center [98, 76] width 68 height 40
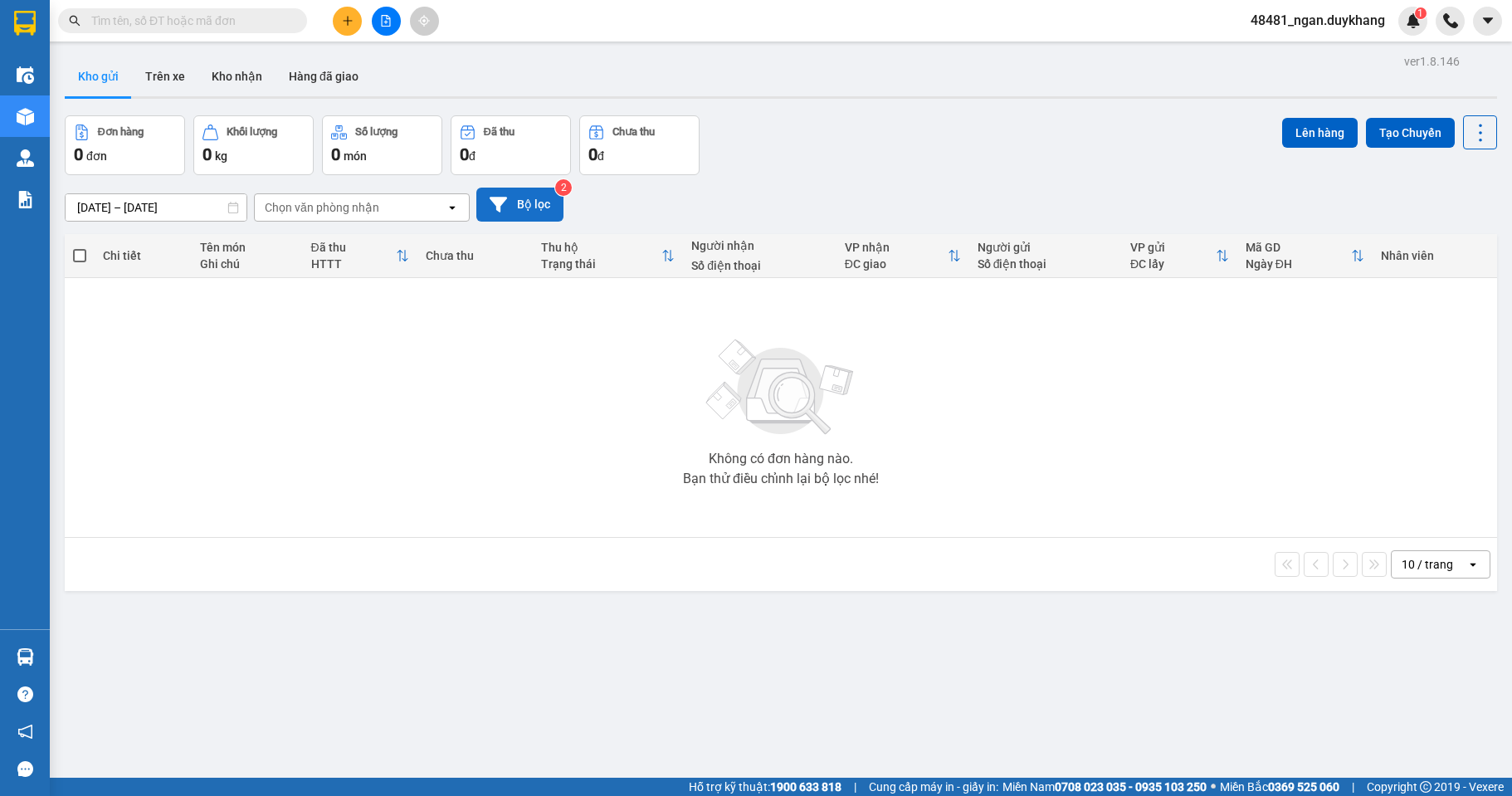
click at [516, 194] on button "Bộ lọc" at bounding box center [519, 205] width 87 height 34
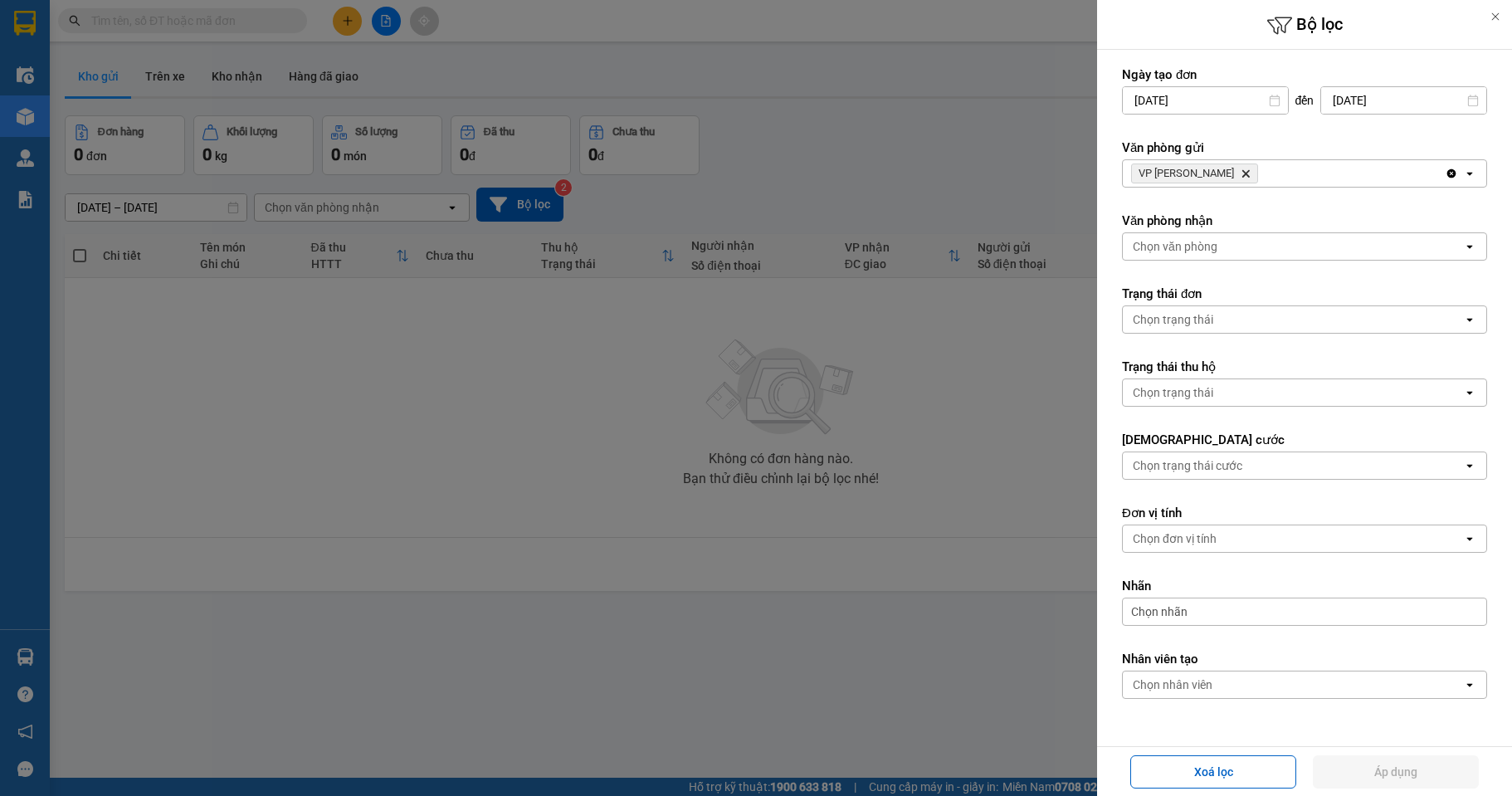
click at [1249, 175] on icon "Delete" at bounding box center [1245, 173] width 10 height 10
click at [1207, 175] on div "Chọn văn phòng" at bounding box center [1175, 173] width 85 height 16
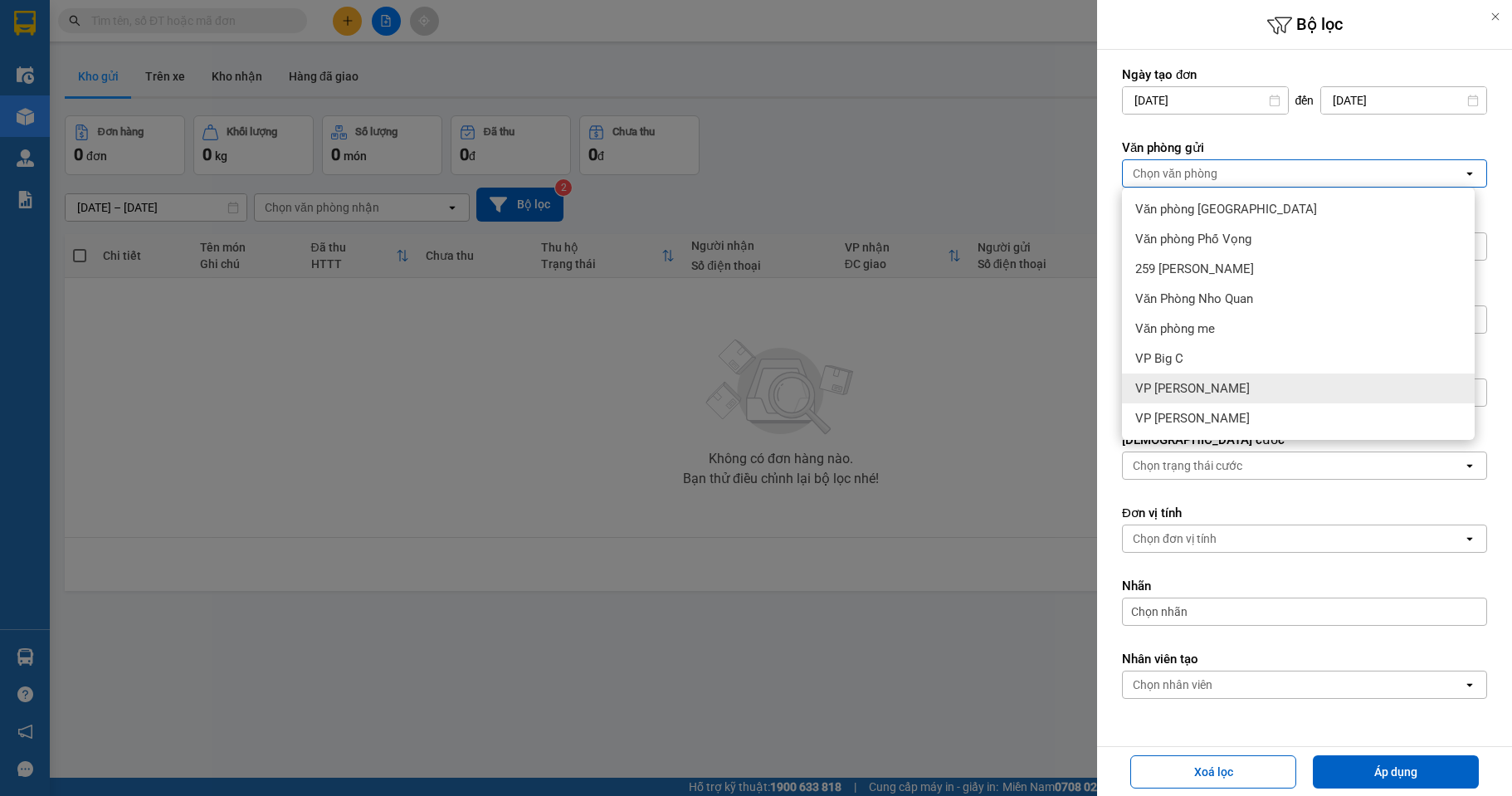
click at [1211, 378] on div "VP [PERSON_NAME]" at bounding box center [1298, 388] width 353 height 30
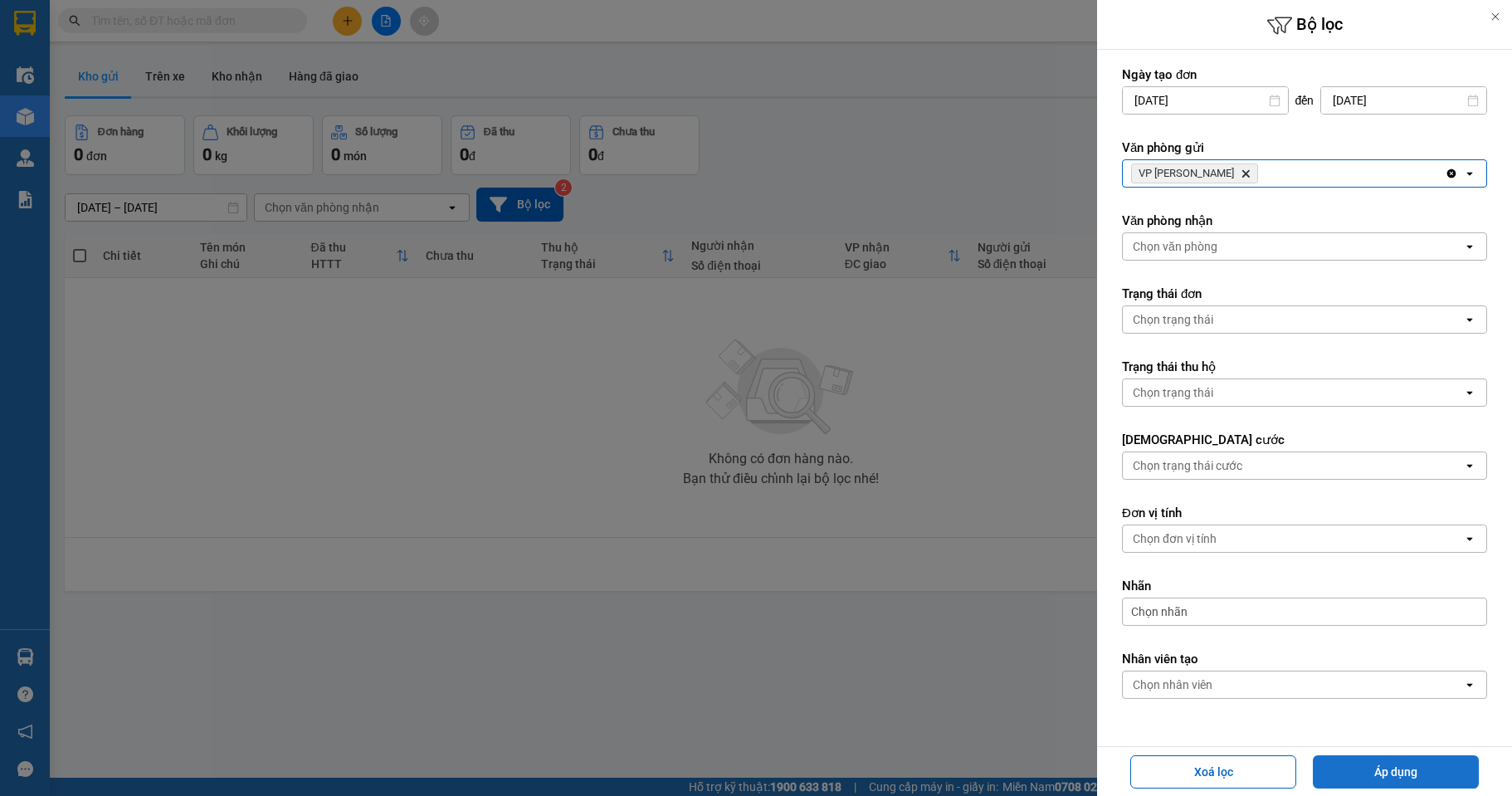
click at [1393, 772] on button "Áp dụng" at bounding box center [1396, 771] width 166 height 33
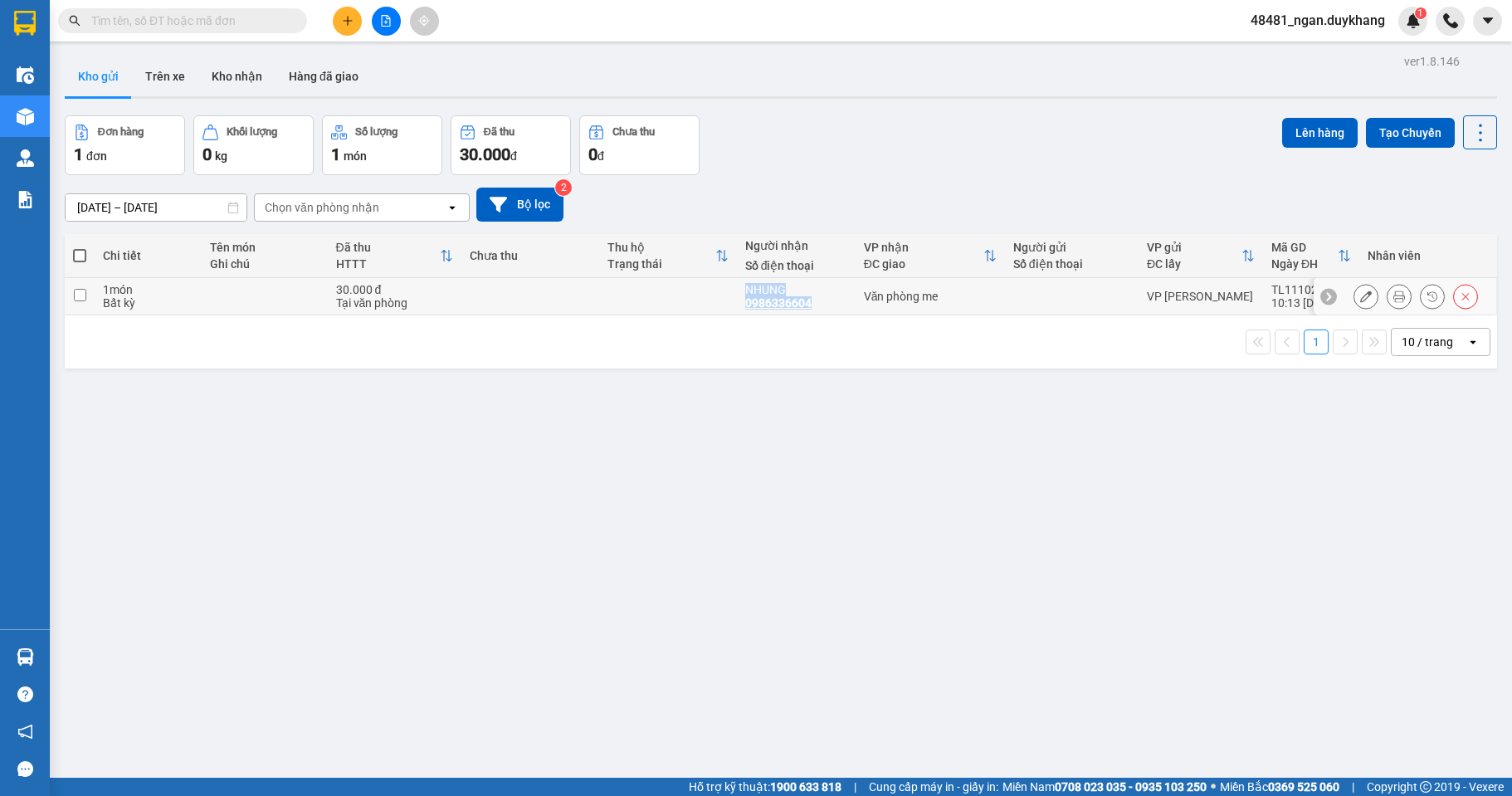
drag, startPoint x: 819, startPoint y: 308, endPoint x: 787, endPoint y: 305, distance: 32.1
click at [741, 307] on td "NHUNG 0986336604" at bounding box center [796, 296] width 119 height 37
checkbox input "true"
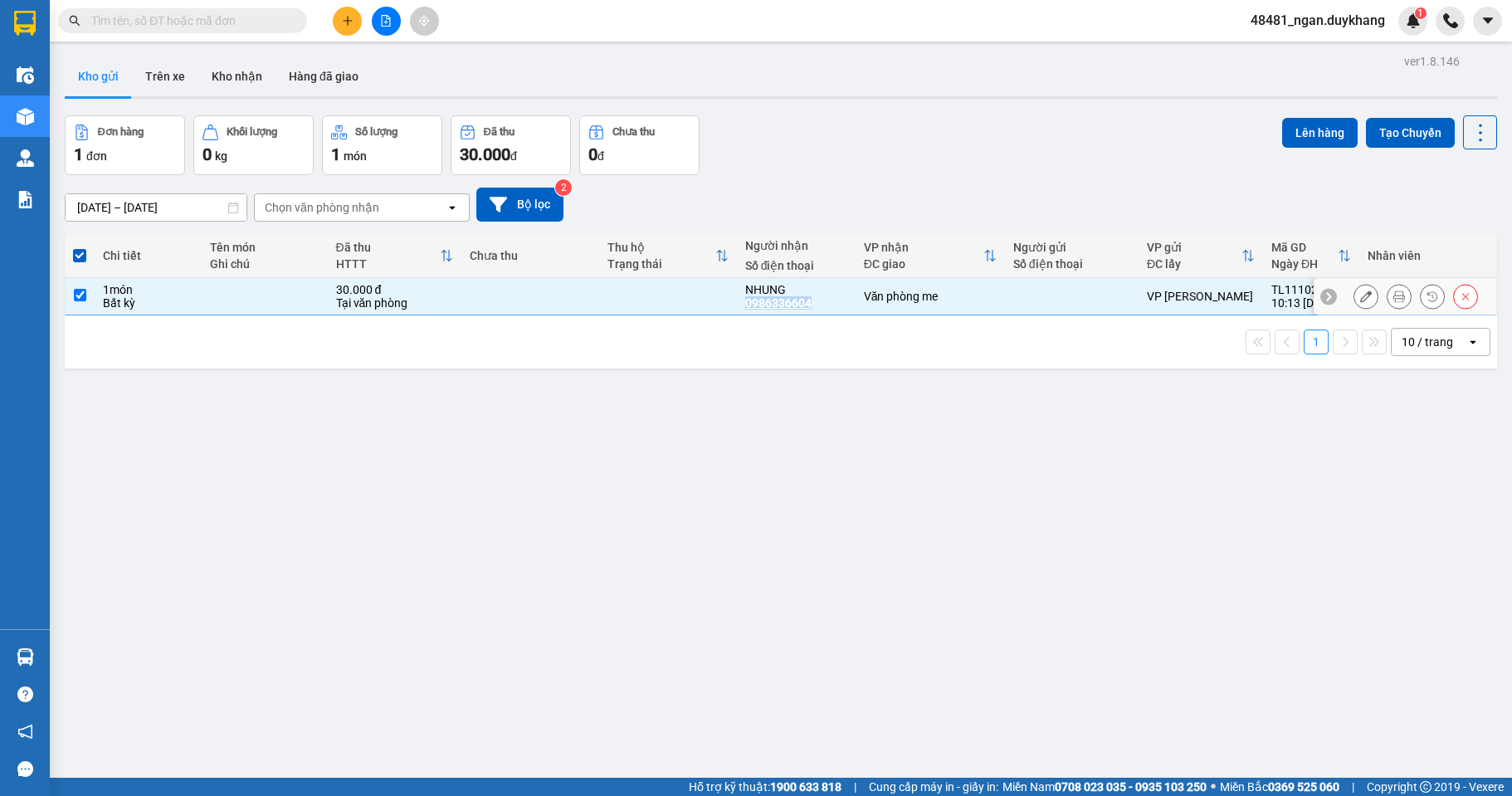
copy div "0986336604"
click at [1460, 301] on icon at bounding box center [1465, 296] width 11 height 11
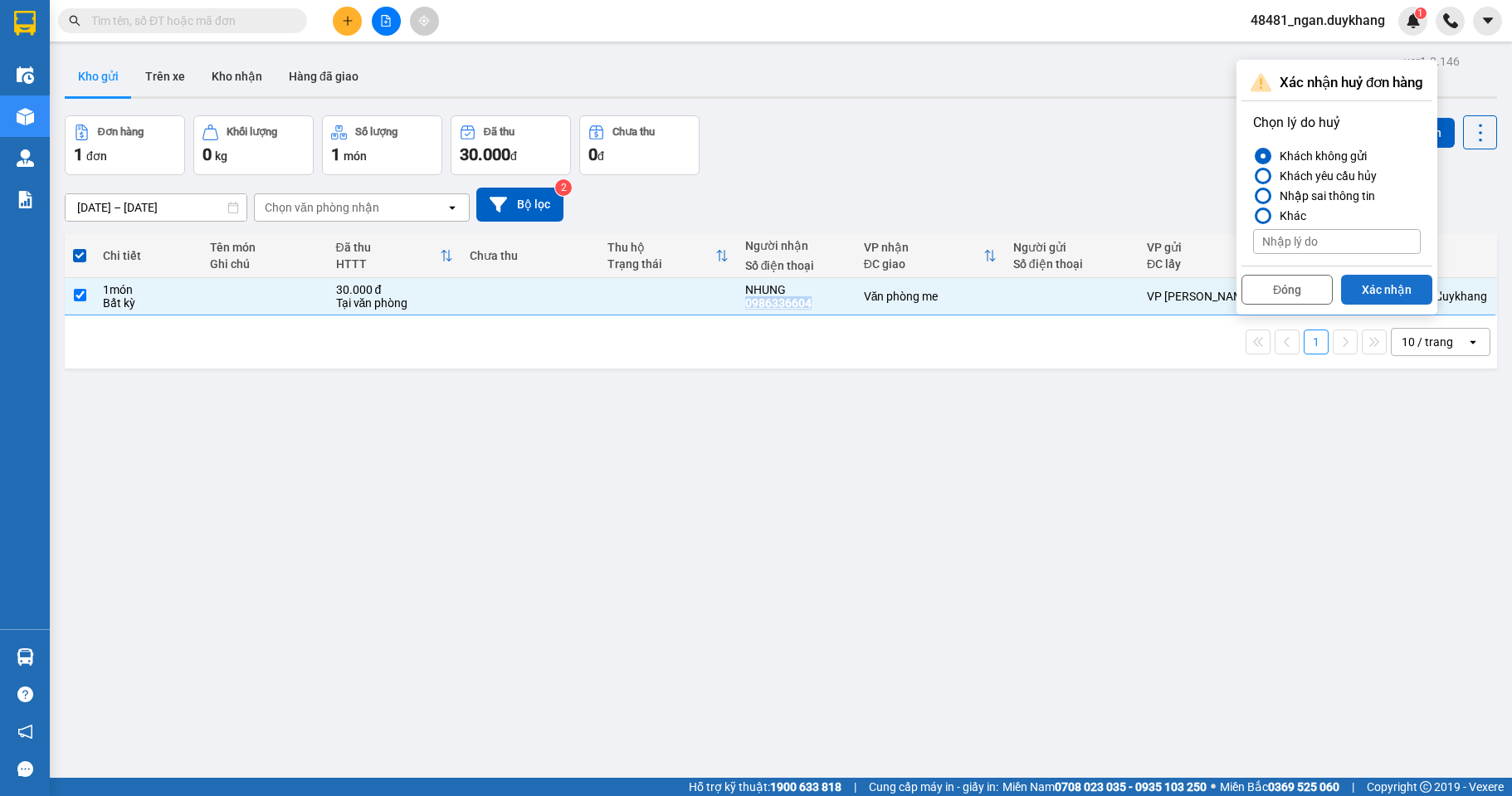
click at [1380, 287] on button "Xác nhận" at bounding box center [1386, 289] width 91 height 30
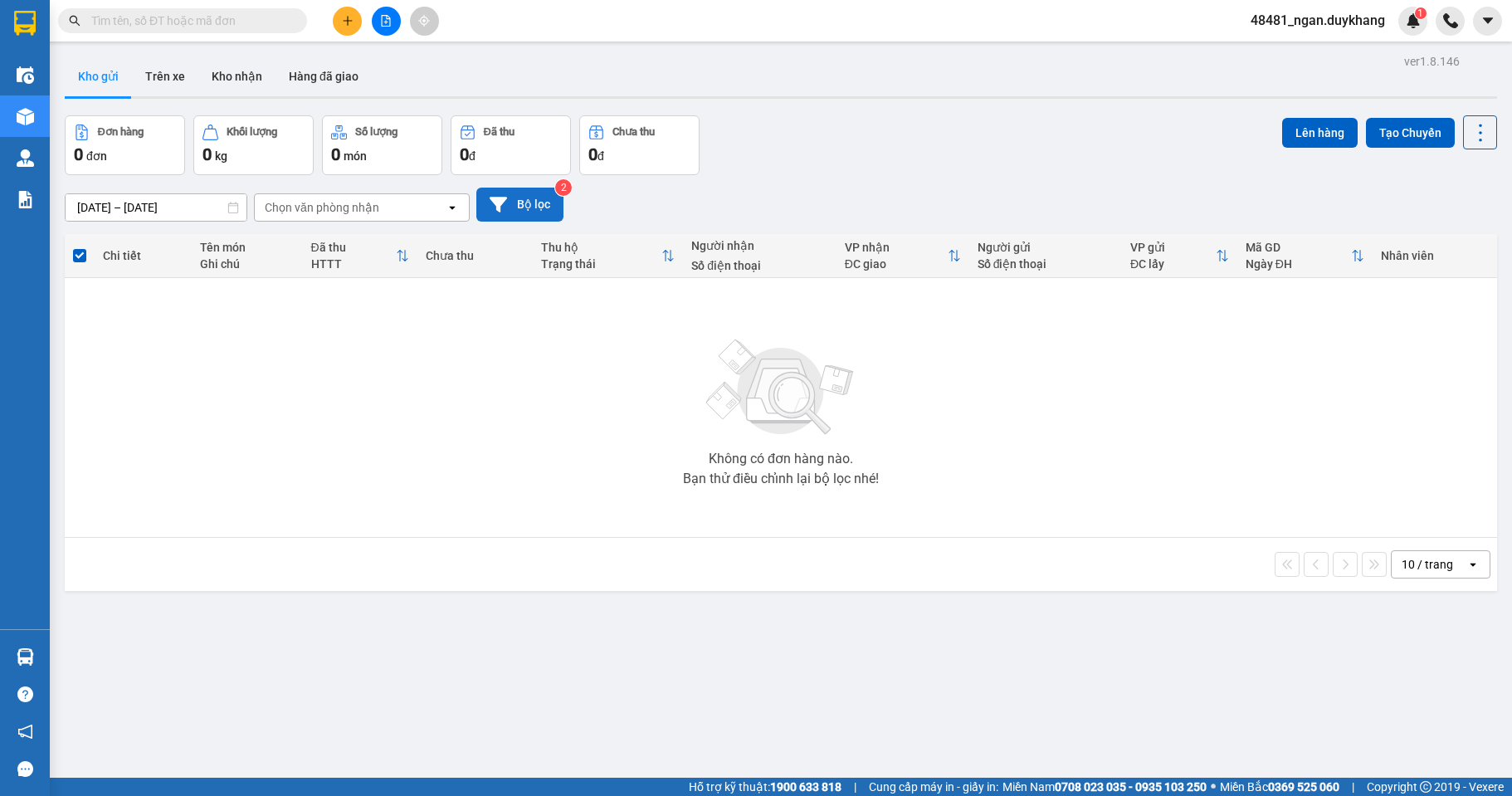
click at [526, 205] on button "Bộ lọc" at bounding box center [519, 205] width 87 height 34
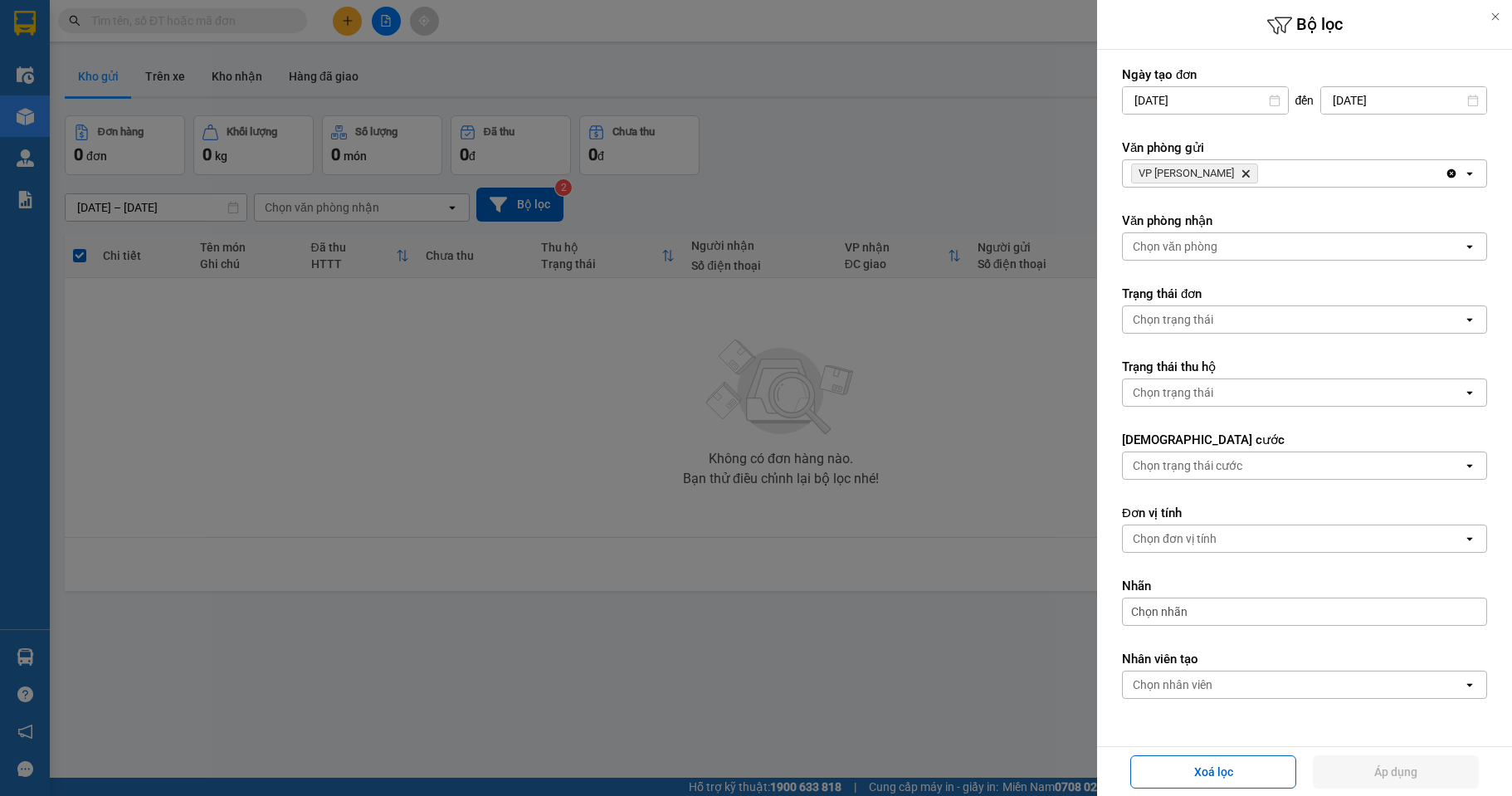
click at [1242, 174] on icon "VP Thịnh Liệt, close by backspace" at bounding box center [1246, 174] width 8 height 8
click at [1176, 175] on div "Chọn văn phòng" at bounding box center [1175, 173] width 85 height 16
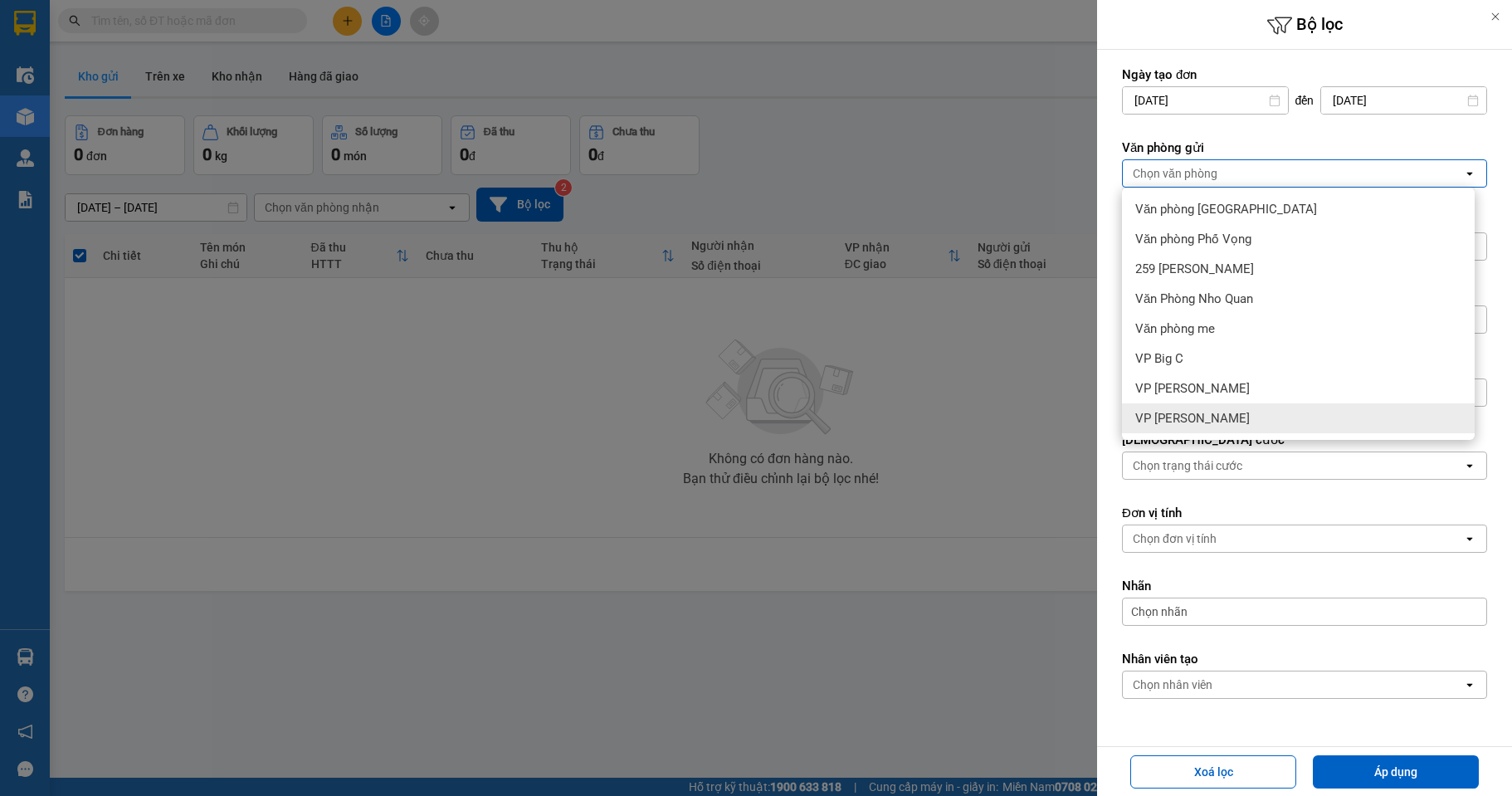
click at [1215, 404] on div "VP [PERSON_NAME]" at bounding box center [1298, 418] width 353 height 30
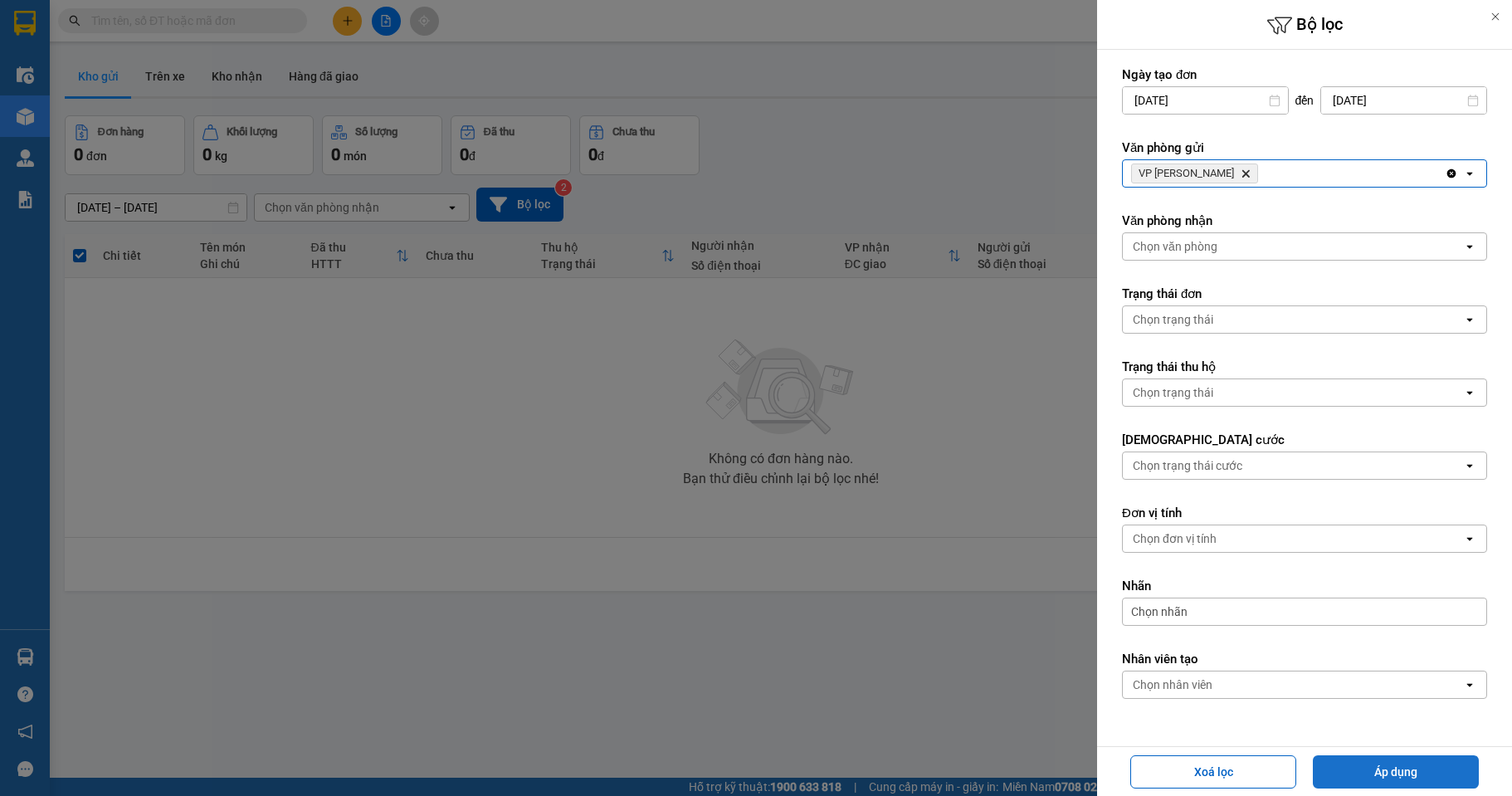
click at [1373, 775] on button "Áp dụng" at bounding box center [1396, 771] width 166 height 33
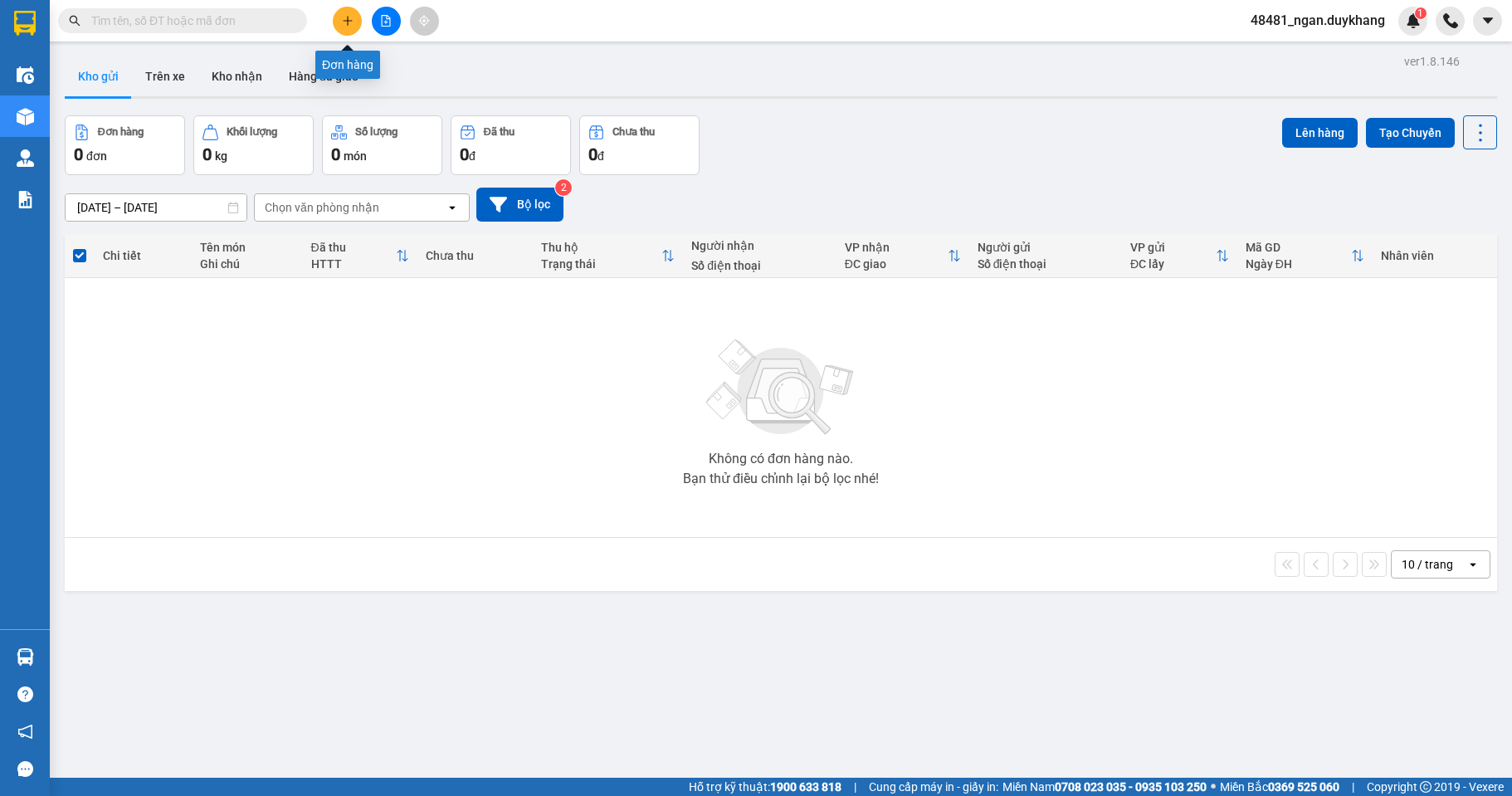
click at [354, 13] on button at bounding box center [347, 21] width 29 height 29
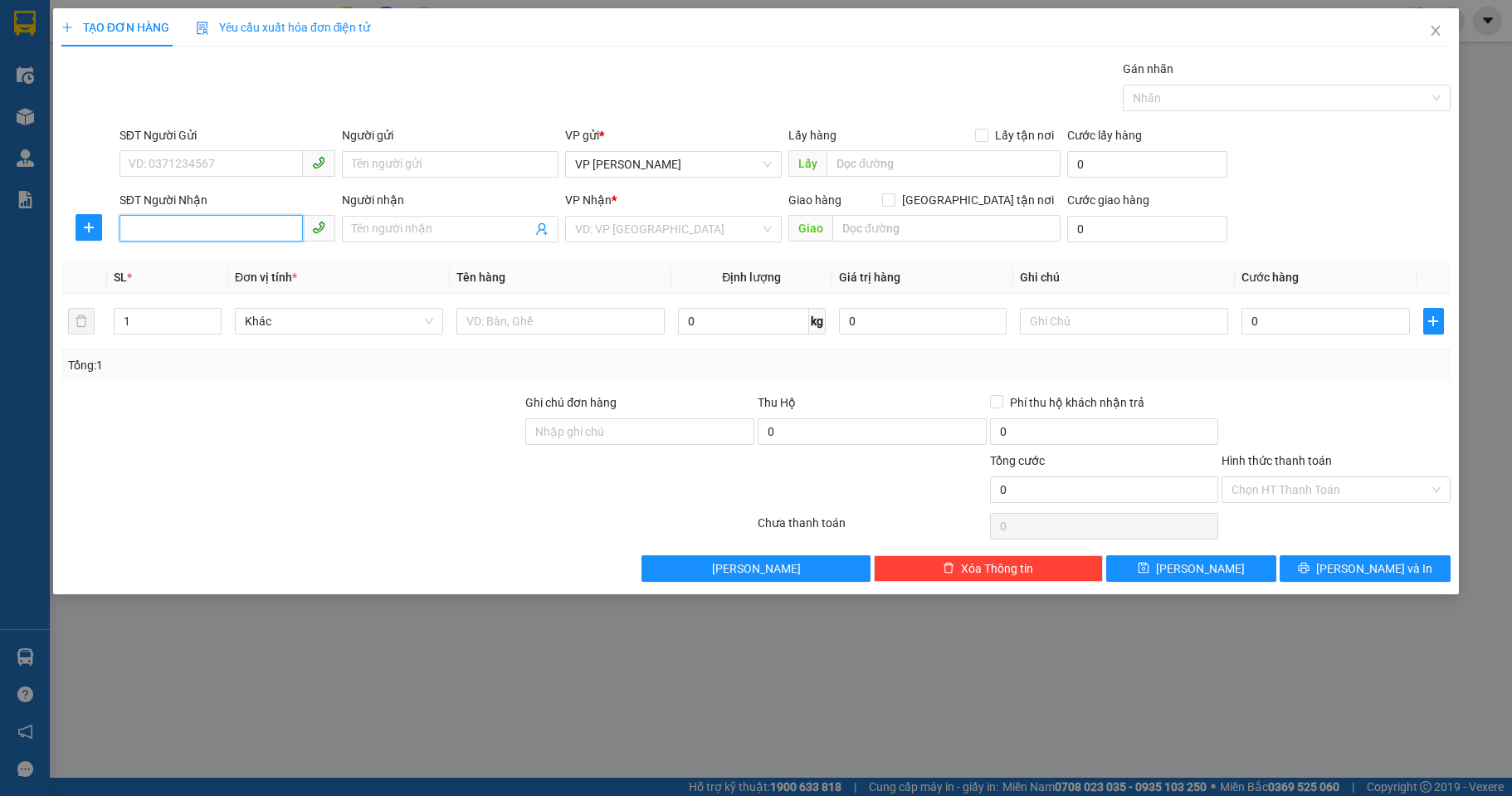
paste input "0986336604"
type input "0986336604"
click at [241, 226] on input "0986336604" at bounding box center [211, 229] width 184 height 27
click at [228, 267] on div "0986336604 - NHUNG" at bounding box center [228, 262] width 196 height 18
type input "NHUNG"
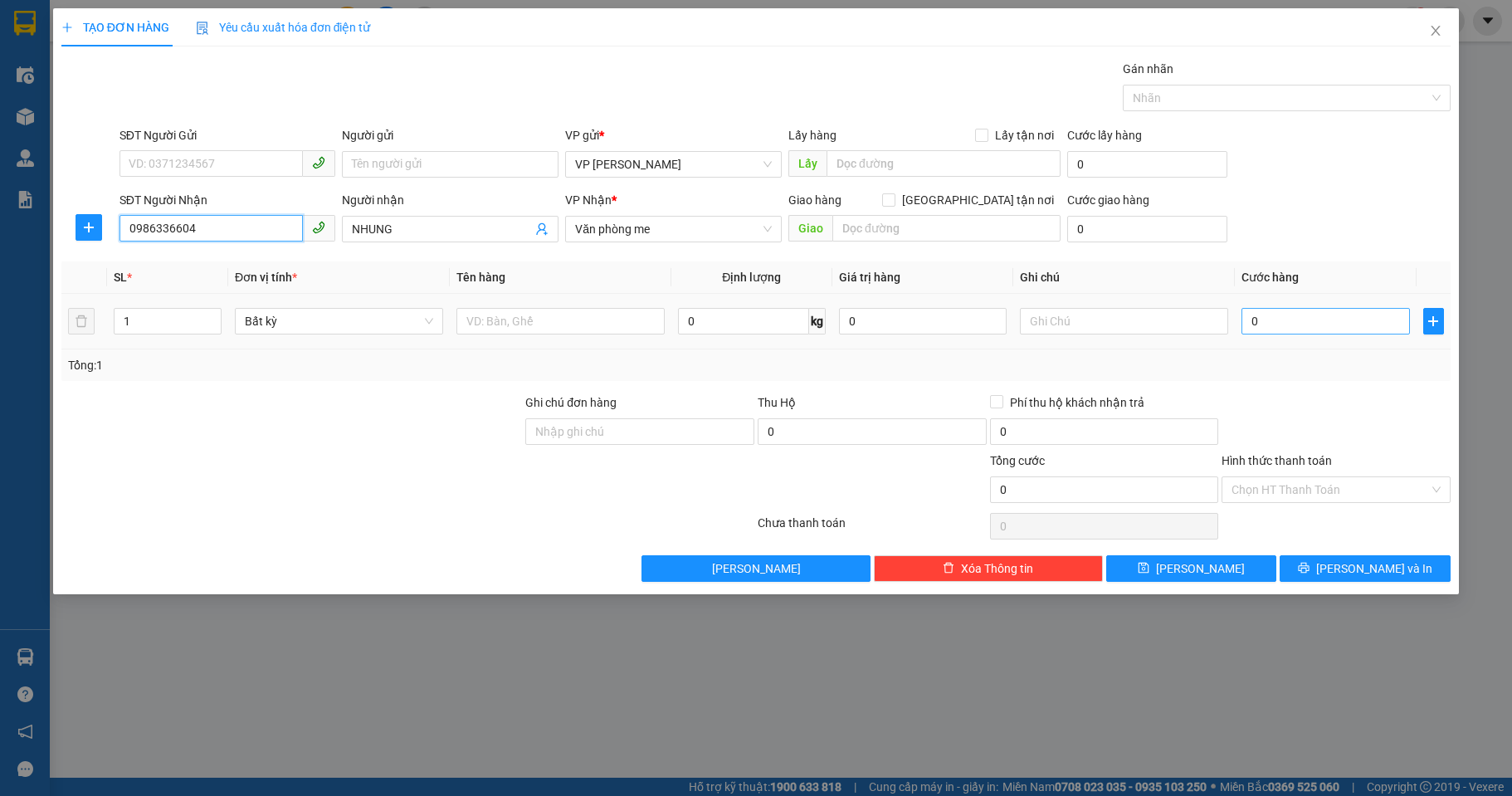
type input "0986336604"
click at [1280, 328] on input "0" at bounding box center [1325, 321] width 168 height 27
type input "3"
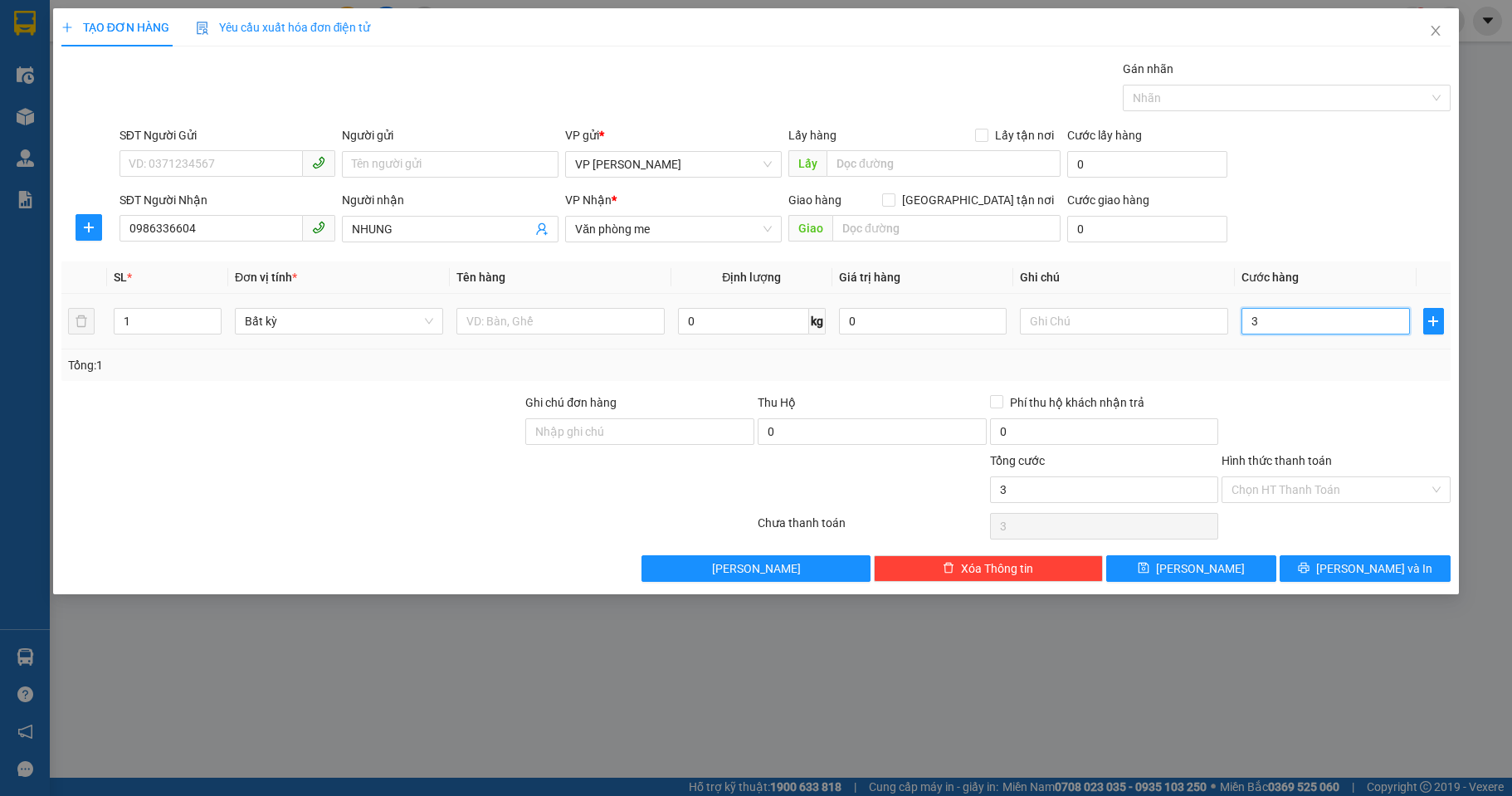
type input "30"
click at [1300, 439] on div at bounding box center [1336, 422] width 232 height 58
type input "30.000"
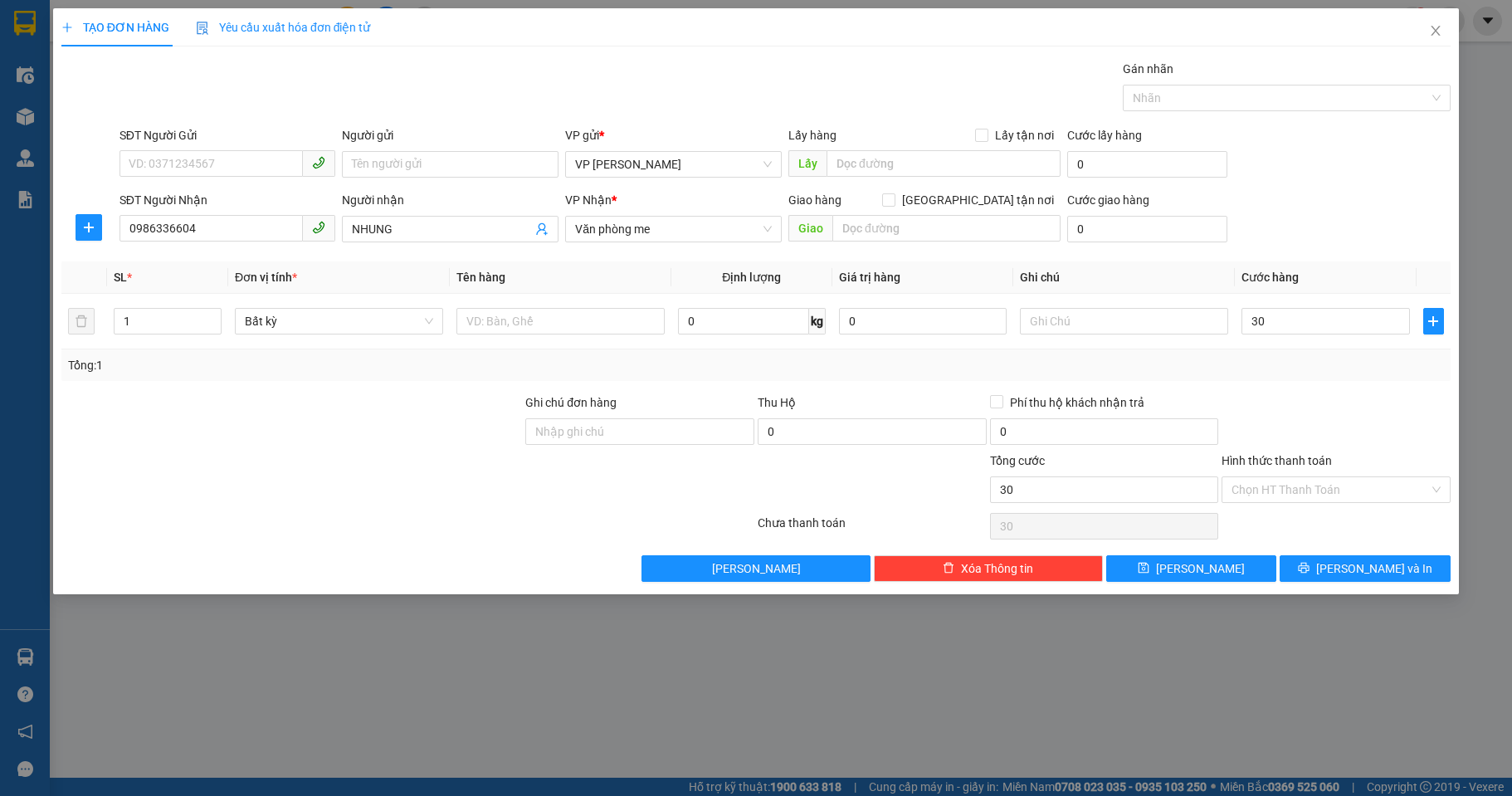
type input "30.000"
click at [1278, 499] on input "Hình thức thanh toán" at bounding box center [1329, 490] width 197 height 25
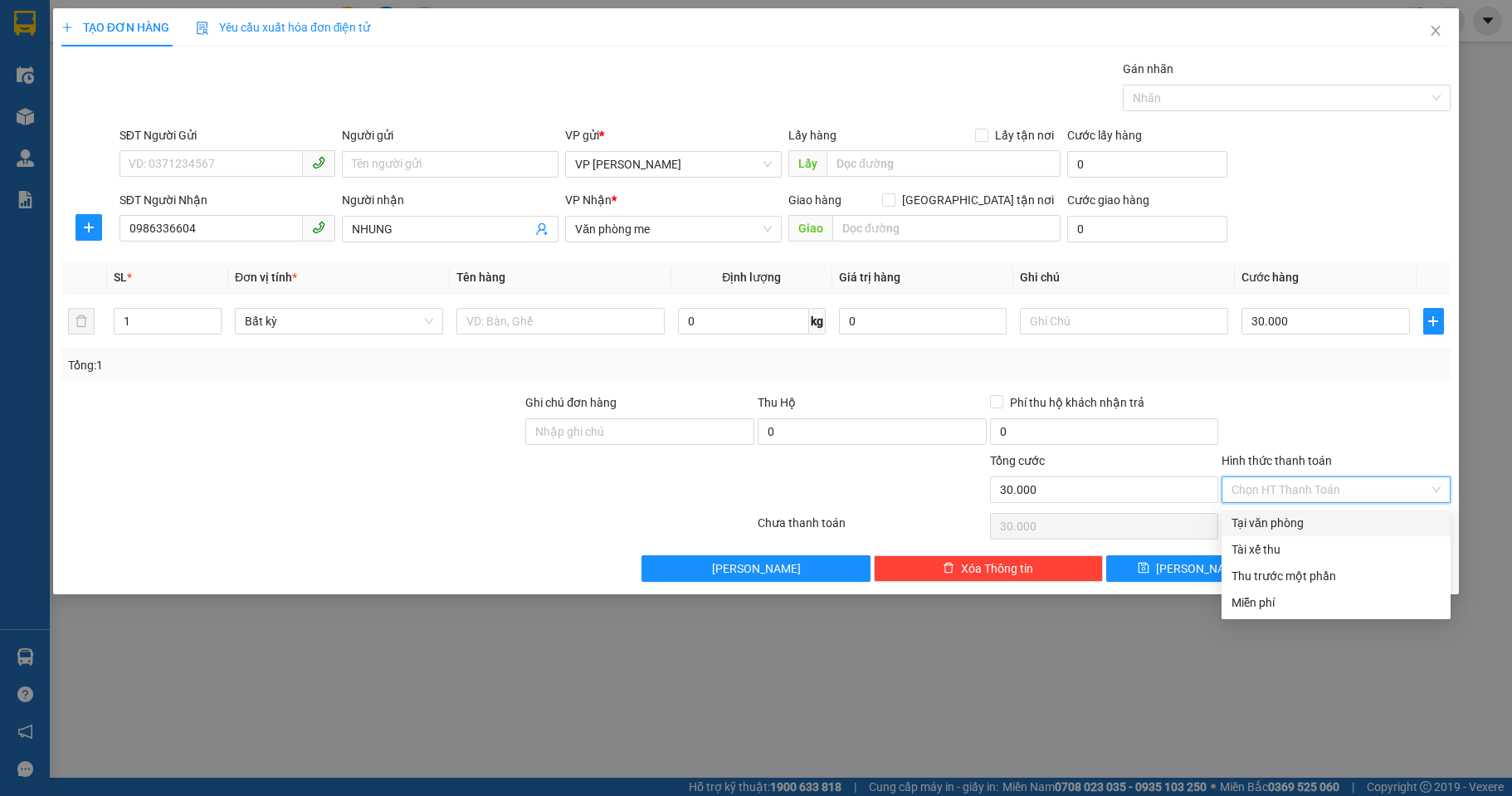
click at [1278, 520] on div "Tại văn phòng" at bounding box center [1335, 522] width 209 height 18
type input "0"
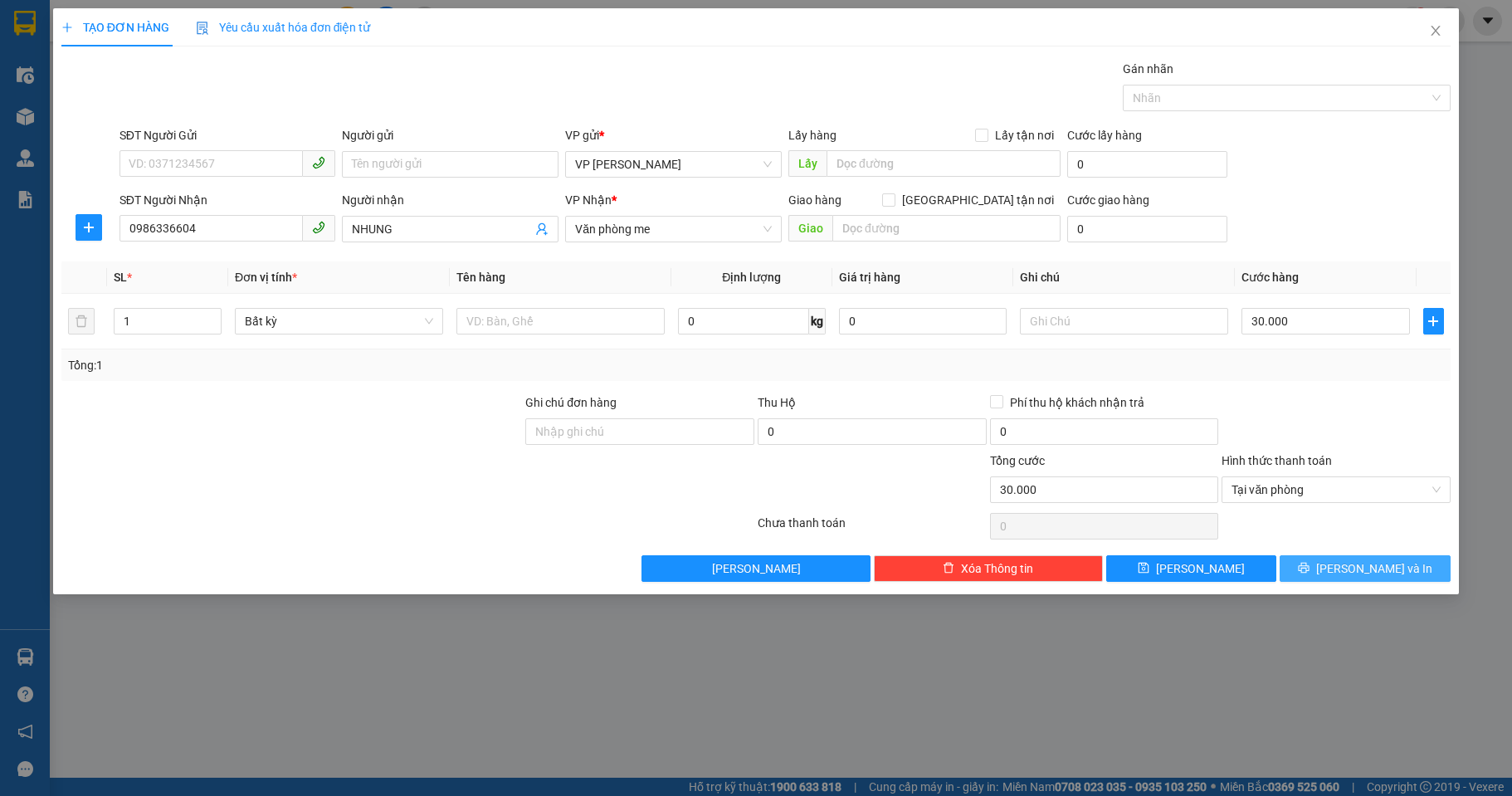
click at [1361, 565] on span "[PERSON_NAME] và In" at bounding box center [1374, 568] width 116 height 18
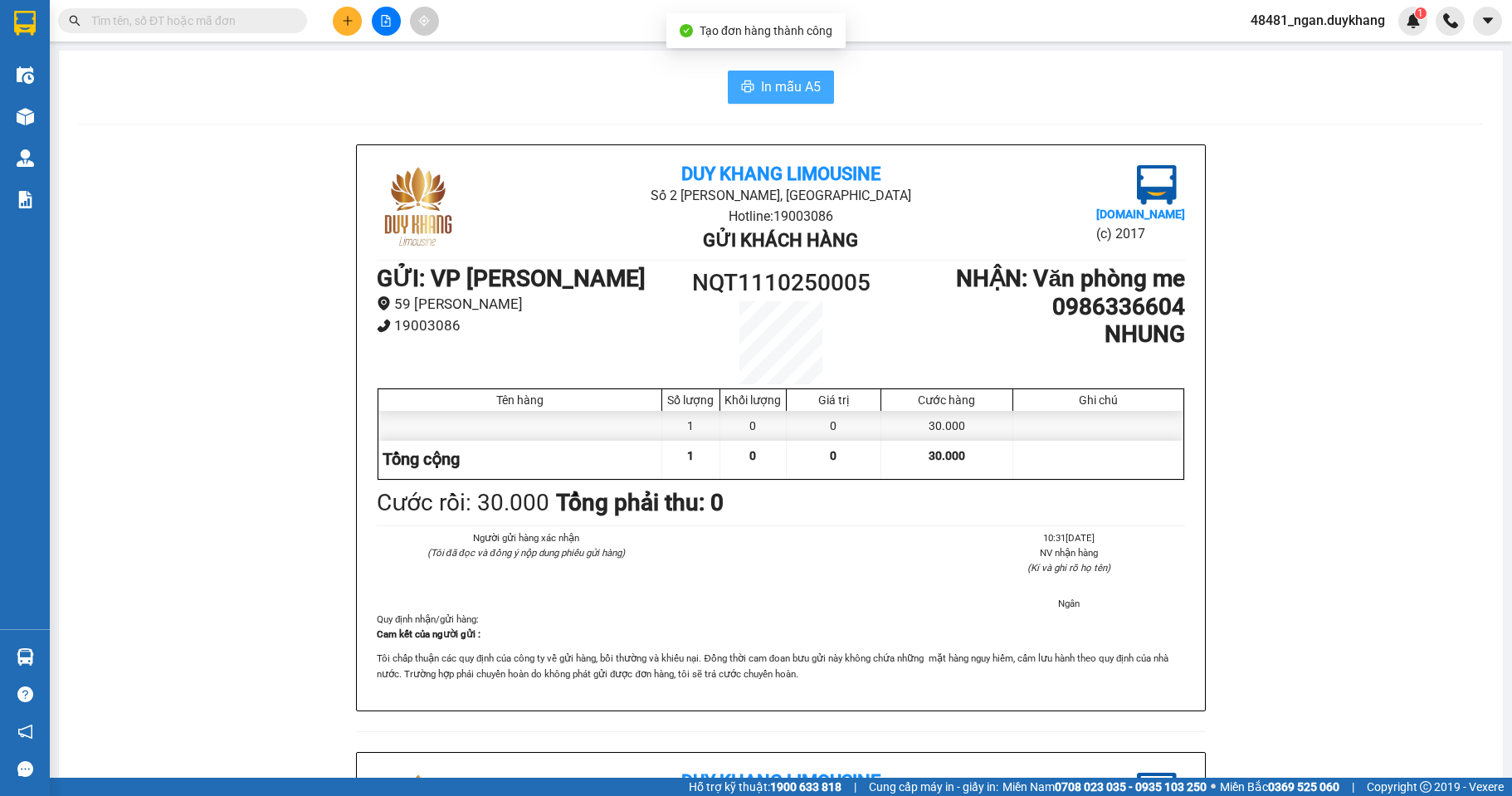
click at [767, 89] on span "In mẫu A5" at bounding box center [791, 87] width 60 height 21
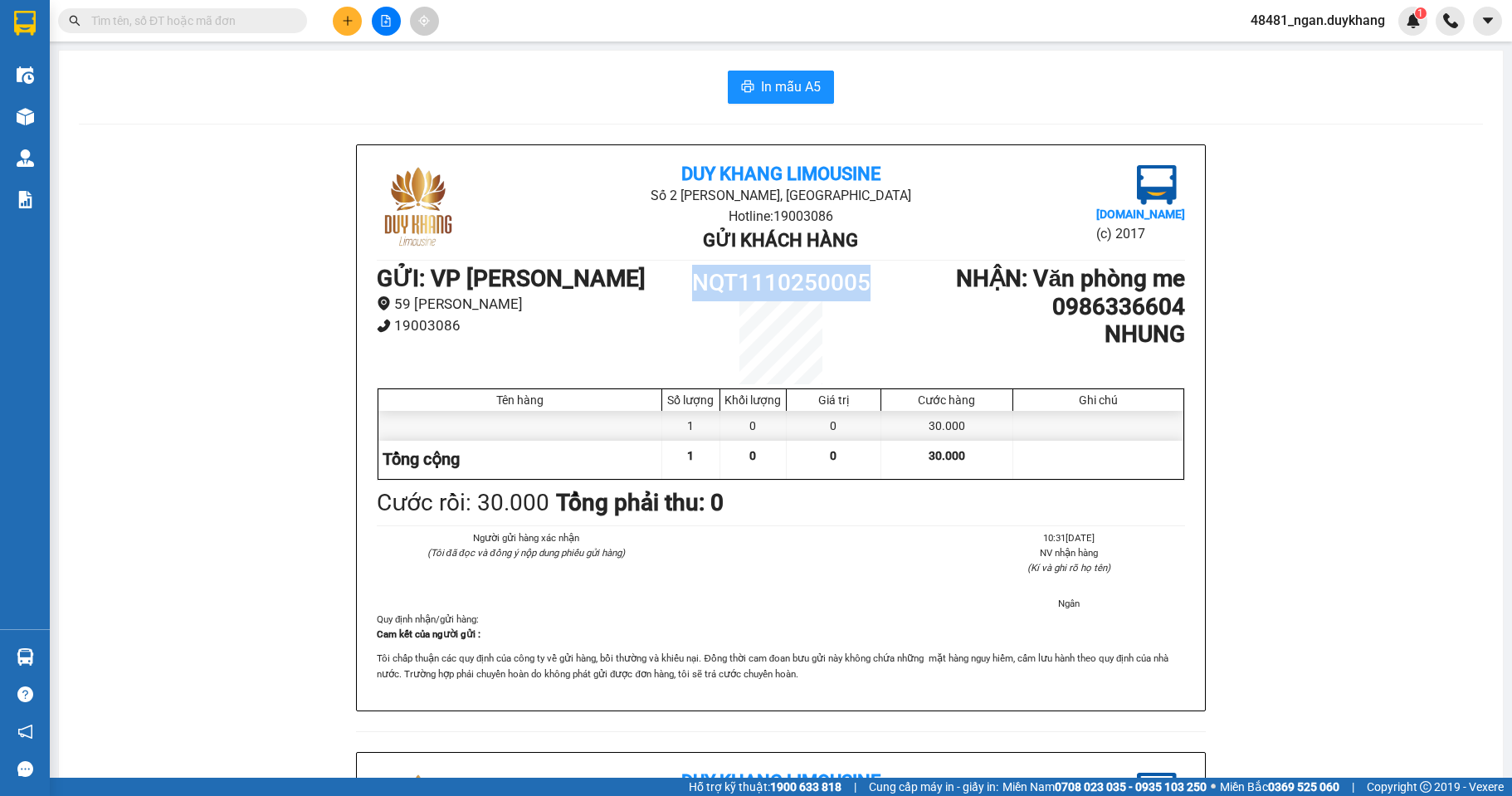
drag, startPoint x: 678, startPoint y: 293, endPoint x: 790, endPoint y: 289, distance: 112.1
click at [940, 289] on div "GỬI : VP [PERSON_NAME] 59 [PERSON_NAME] 19003086 NQT1110250005 NHẬN : Văn phòng…" at bounding box center [780, 324] width 808 height 119
copy div "NQT1110250005"
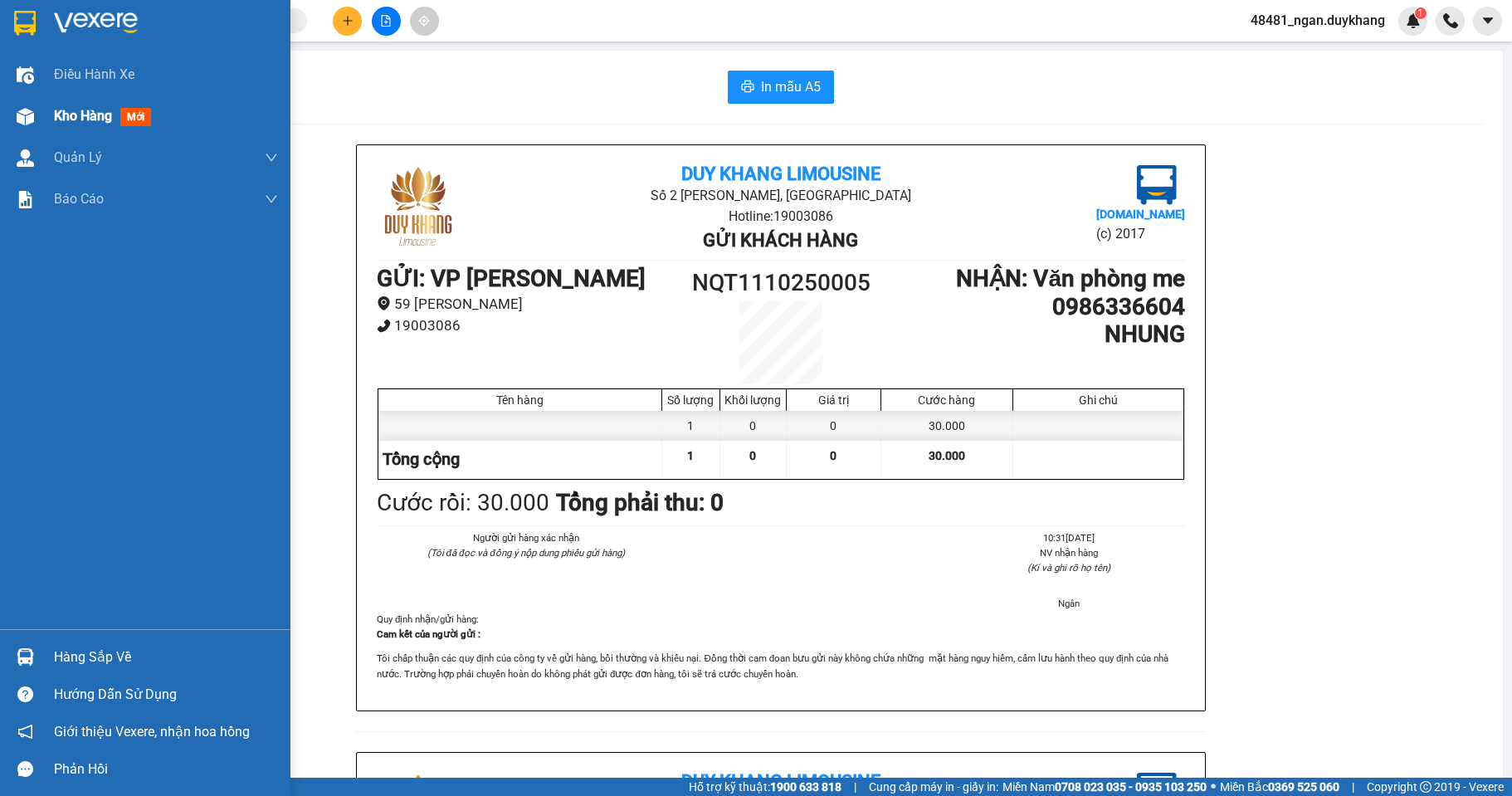
click at [35, 109] on div at bounding box center [25, 116] width 29 height 29
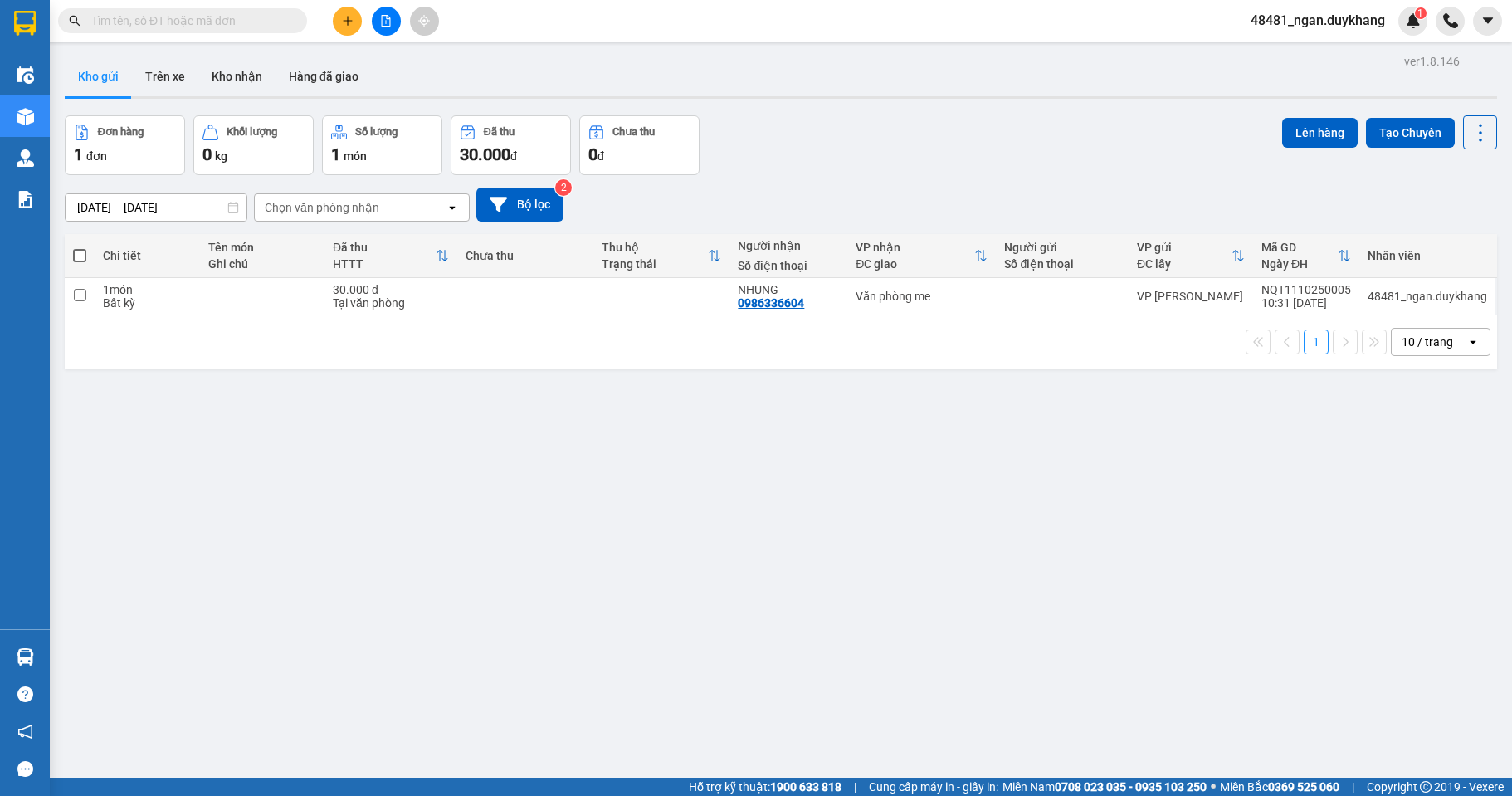
click at [1124, 284] on tr "1 món Bất kỳ 30.000 đ Tại văn phòng NHUNG 0986336604 Văn phòng me VP [PERSON_NA…" at bounding box center [780, 296] width 1432 height 37
checkbox input "true"
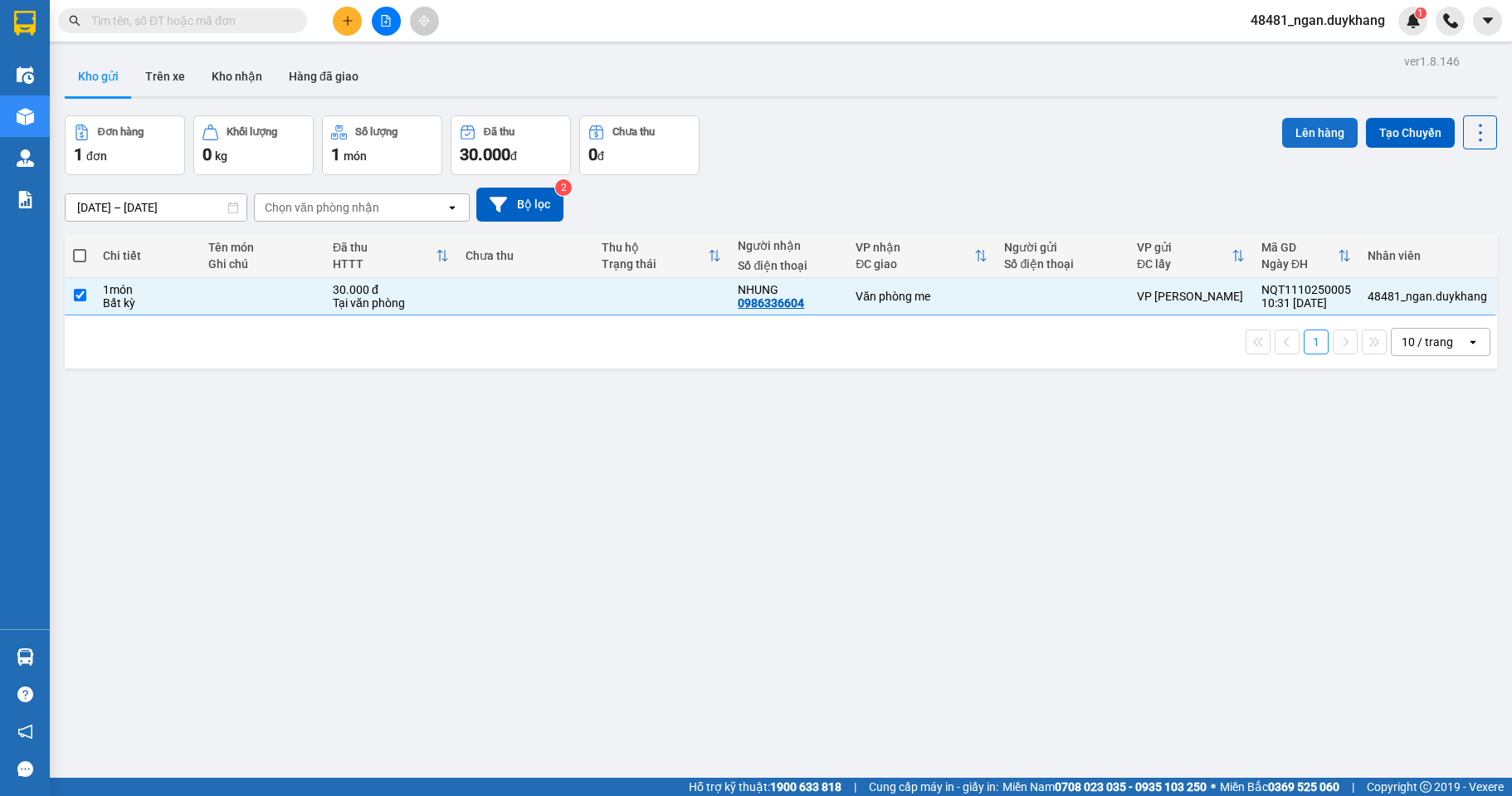
click at [1304, 133] on button "Lên hàng" at bounding box center [1319, 133] width 75 height 30
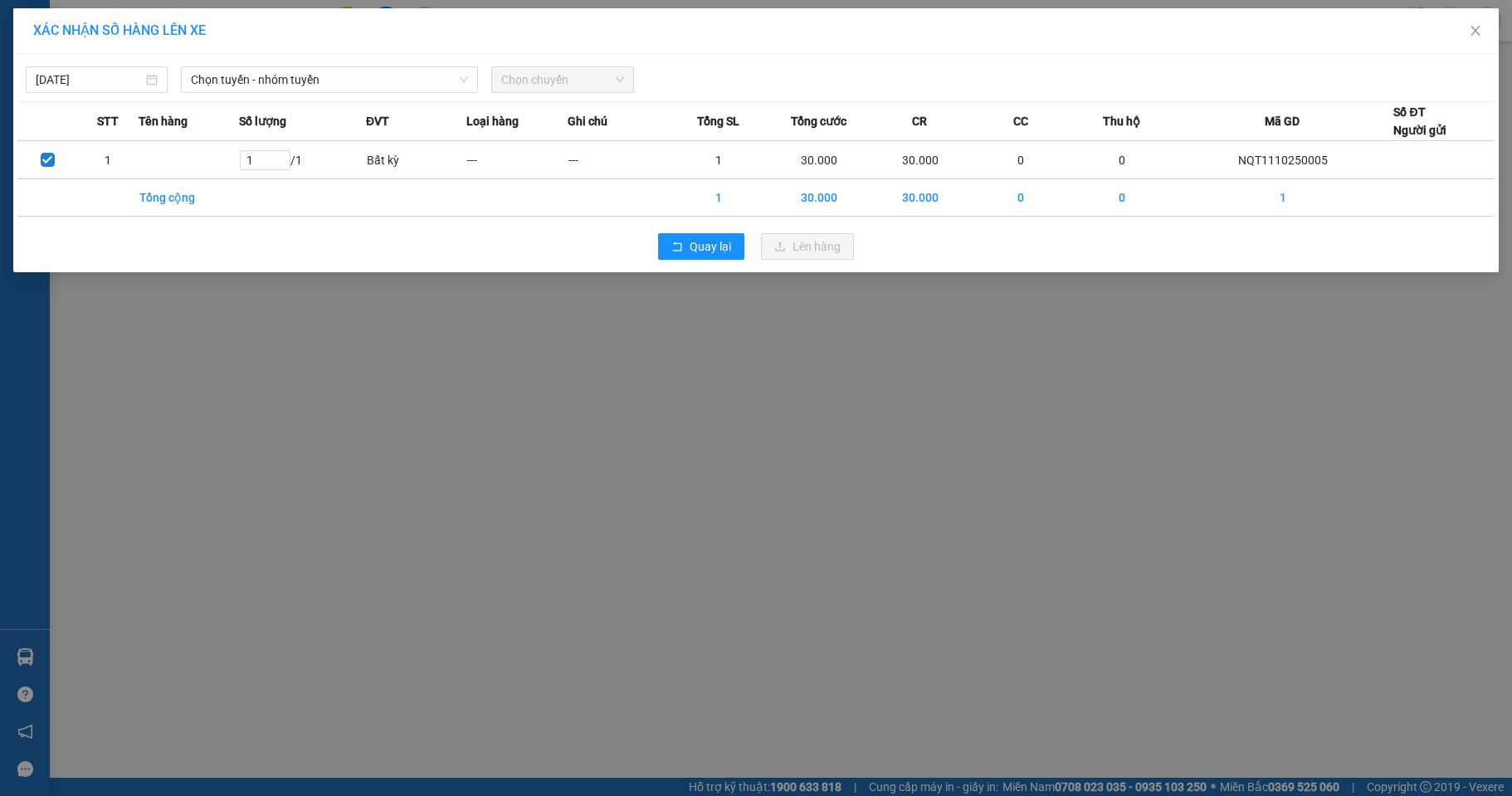
drag, startPoint x: 274, startPoint y: 80, endPoint x: 276, endPoint y: 93, distance: 13.2
click at [275, 88] on span "Chọn tuyến - nhóm tuyến" at bounding box center [329, 80] width 277 height 25
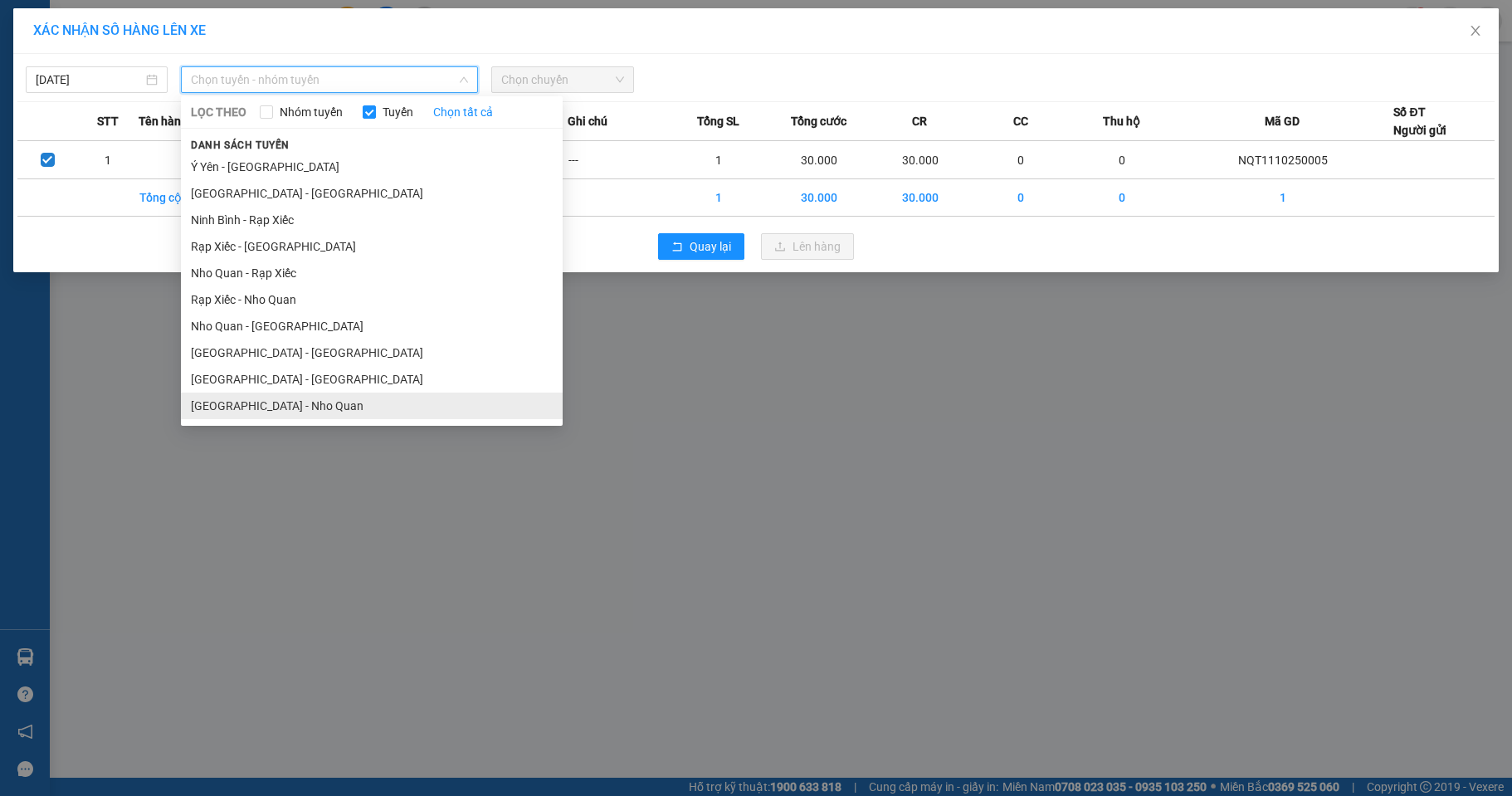
click at [272, 407] on li "[GEOGRAPHIC_DATA] - Nho Quan" at bounding box center [372, 406] width 382 height 27
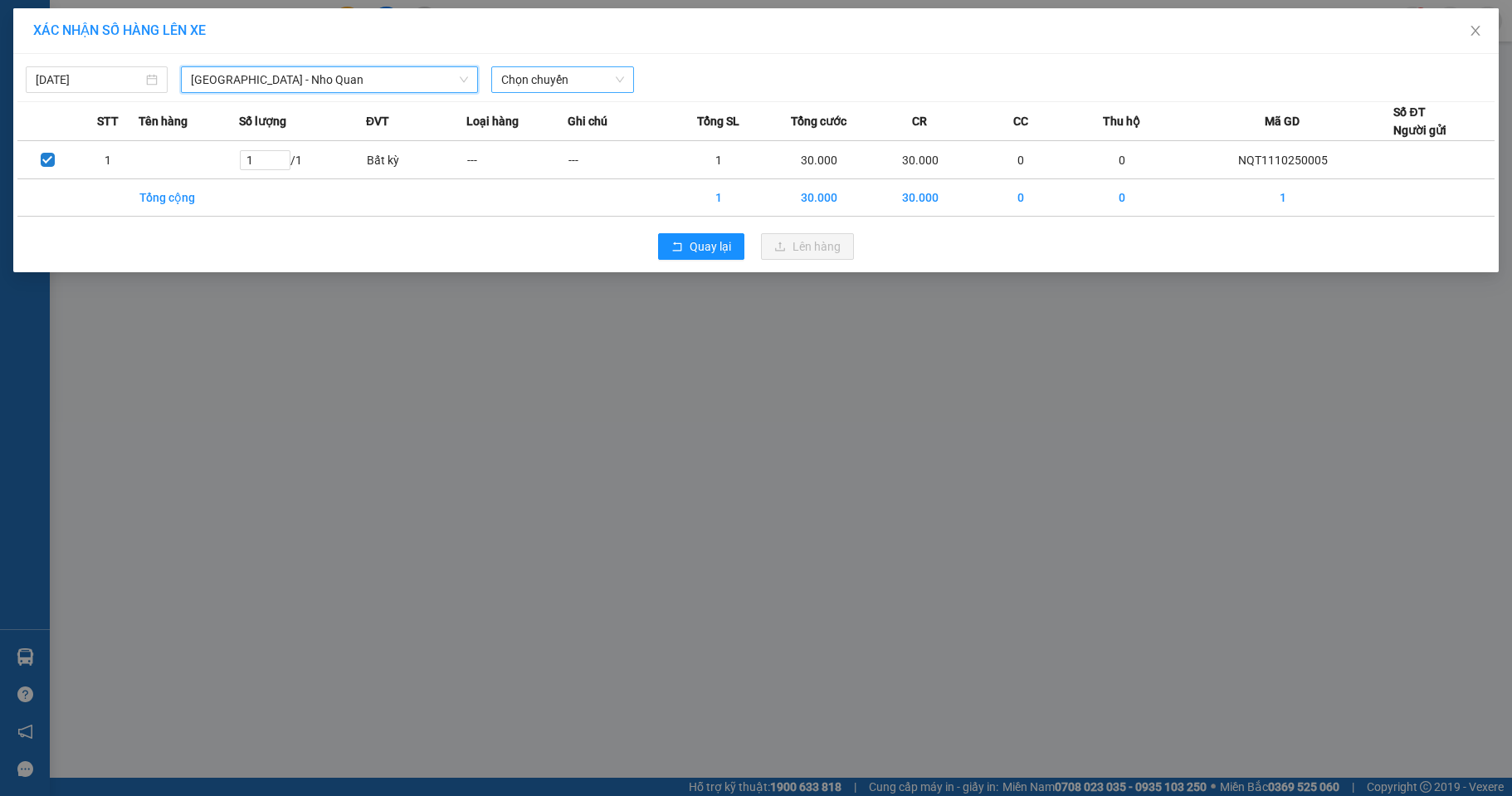
click at [535, 73] on span "Chọn chuyến" at bounding box center [562, 80] width 122 height 25
type input "577"
drag, startPoint x: 545, startPoint y: 109, endPoint x: 656, endPoint y: 152, distance: 119.0
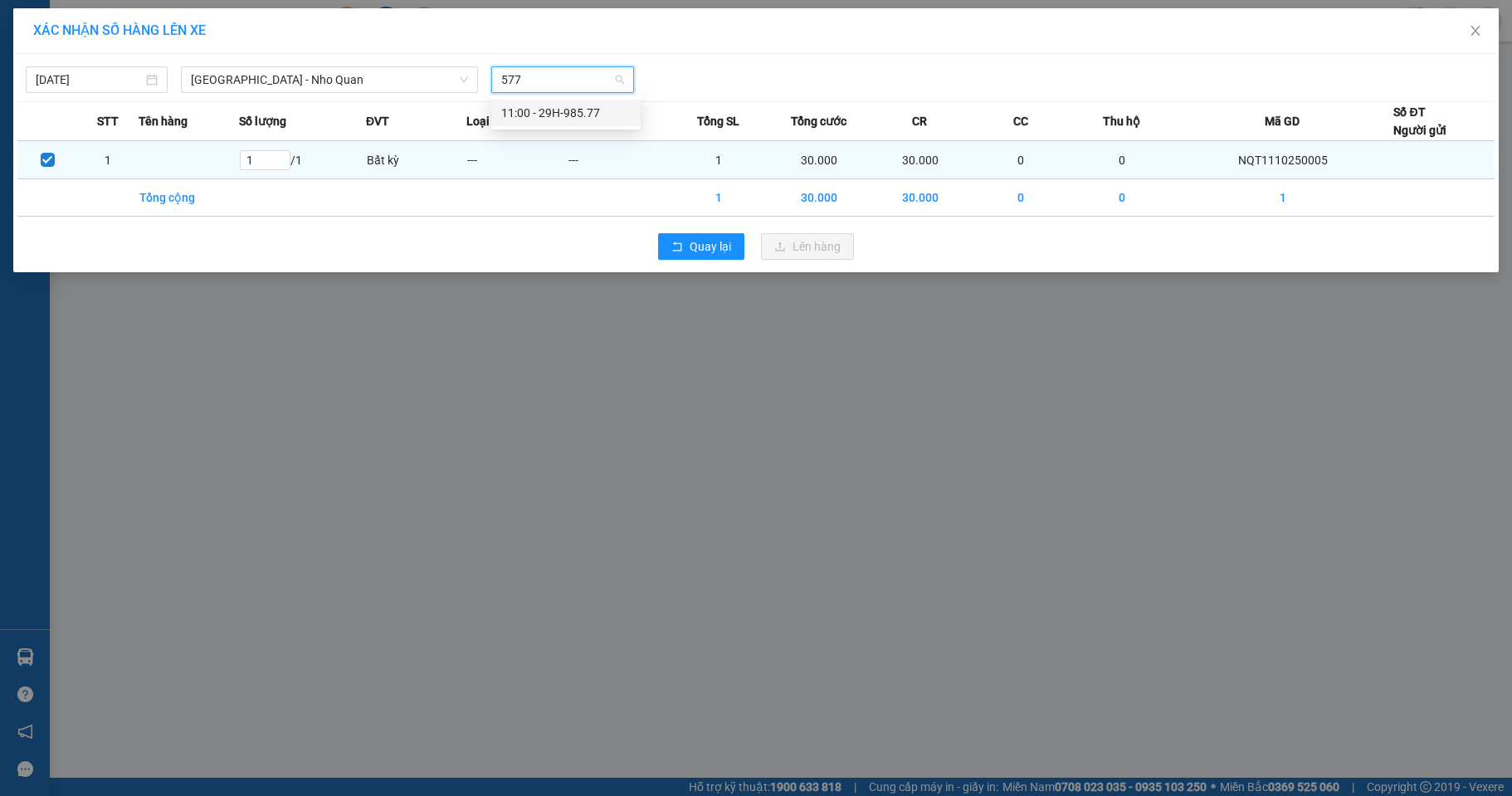
click at [545, 110] on div "11:00 - 29H-985.77" at bounding box center [566, 112] width 130 height 18
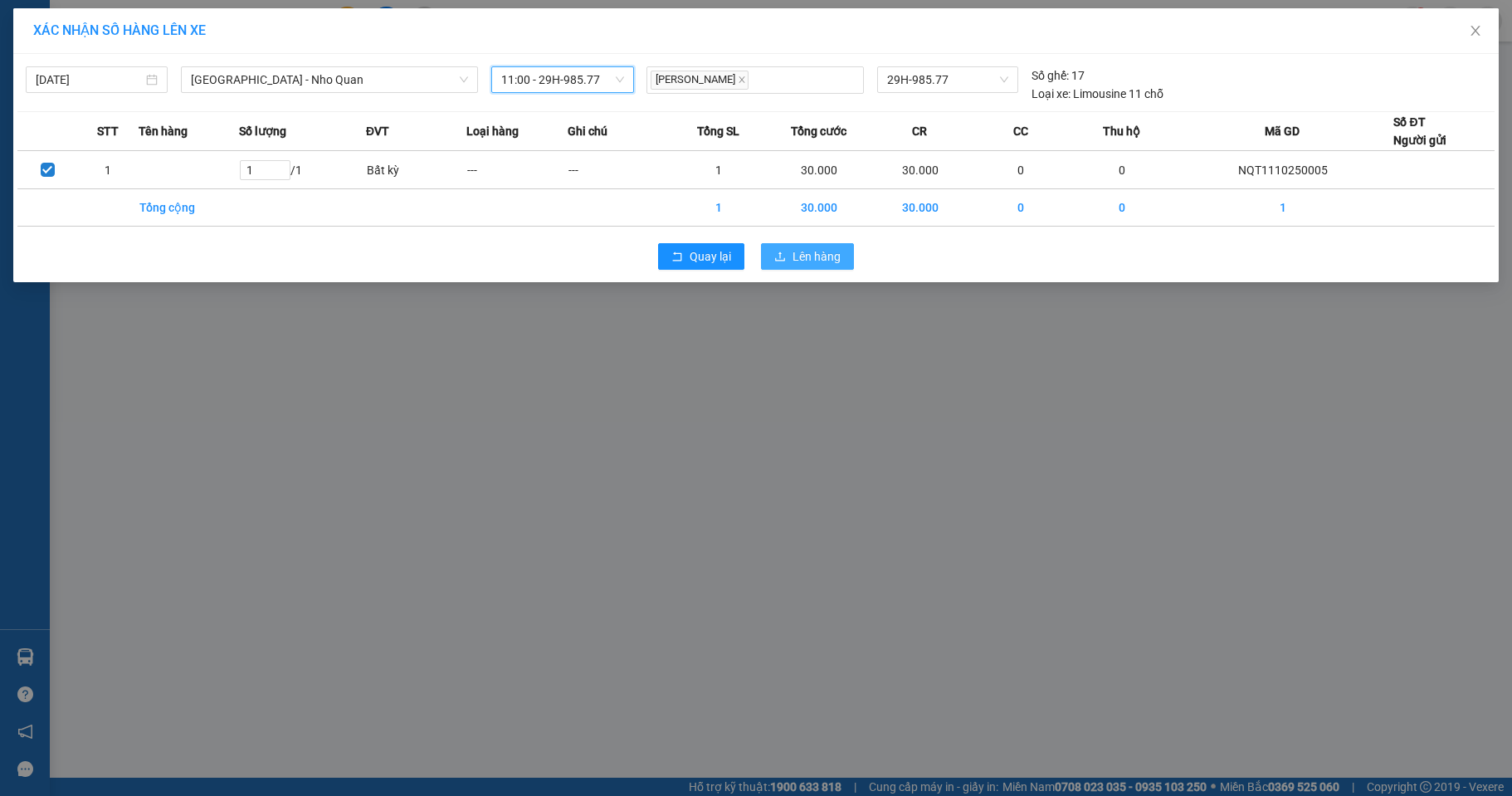
click at [793, 254] on span "Lên hàng" at bounding box center [816, 255] width 49 height 18
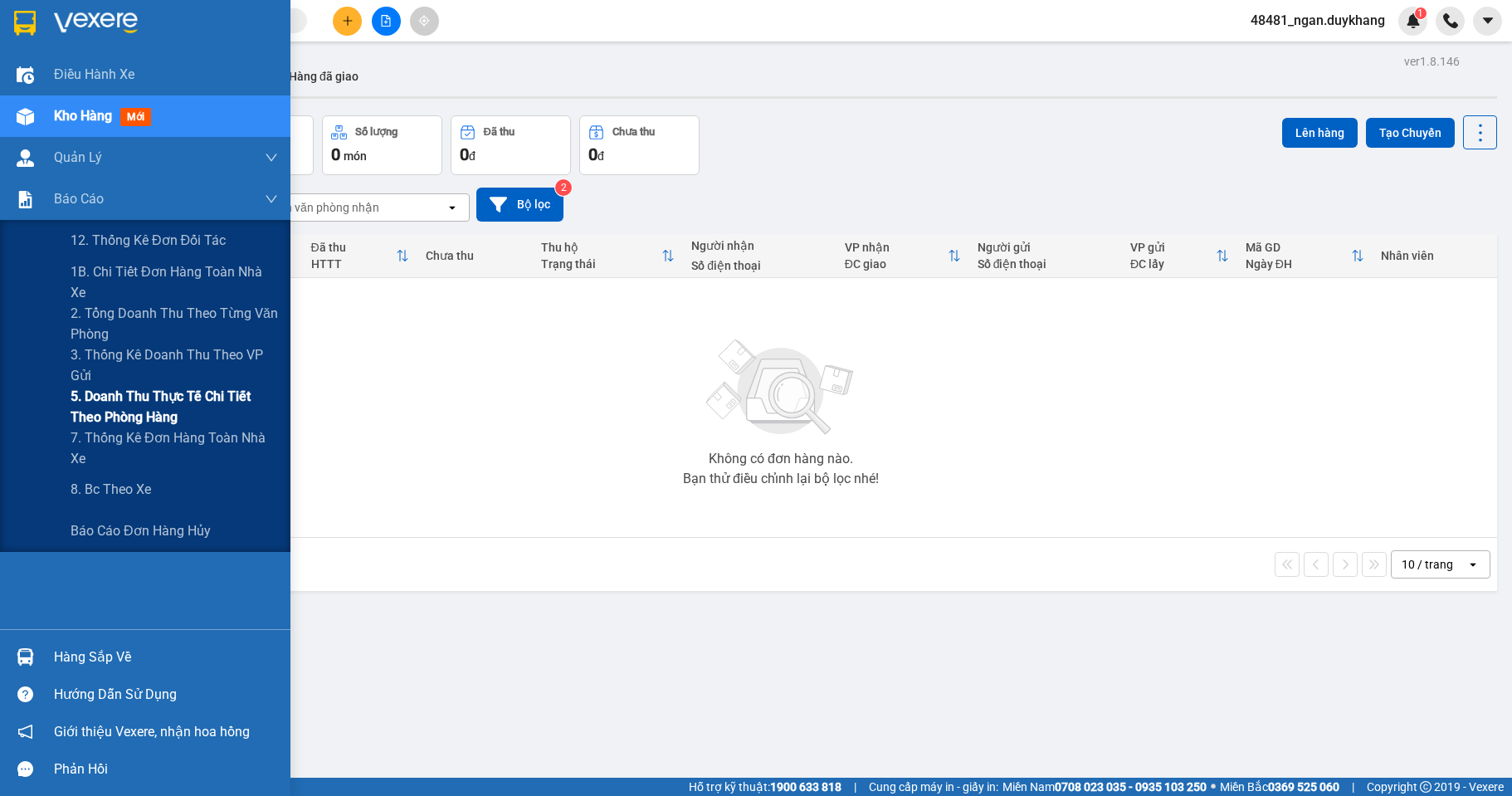
click at [106, 409] on span "5. Doanh thu thực tế chi tiết theo phòng hàng" at bounding box center [174, 407] width 208 height 42
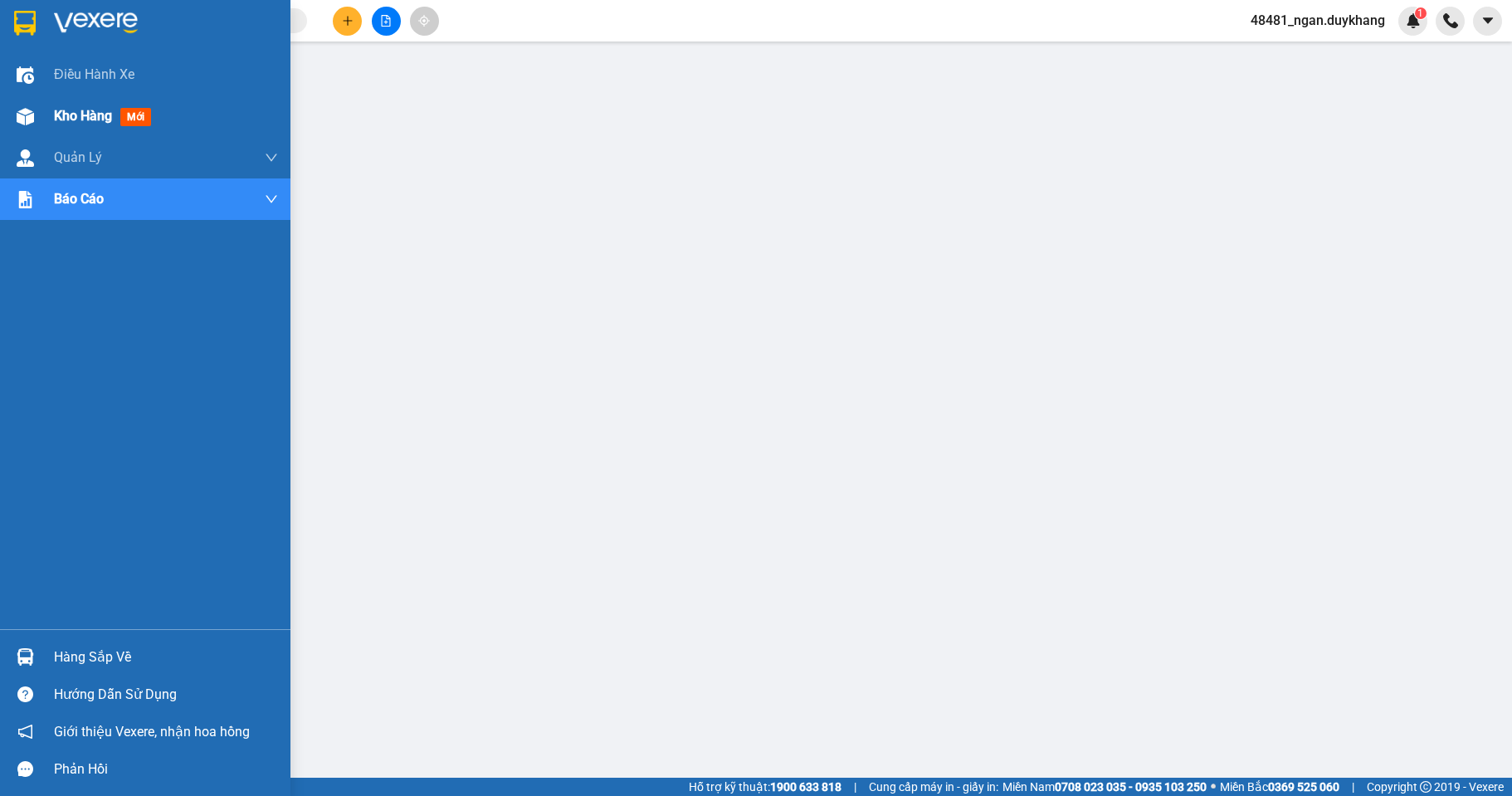
click at [42, 125] on div "Kho hàng mới" at bounding box center [145, 116] width 291 height 42
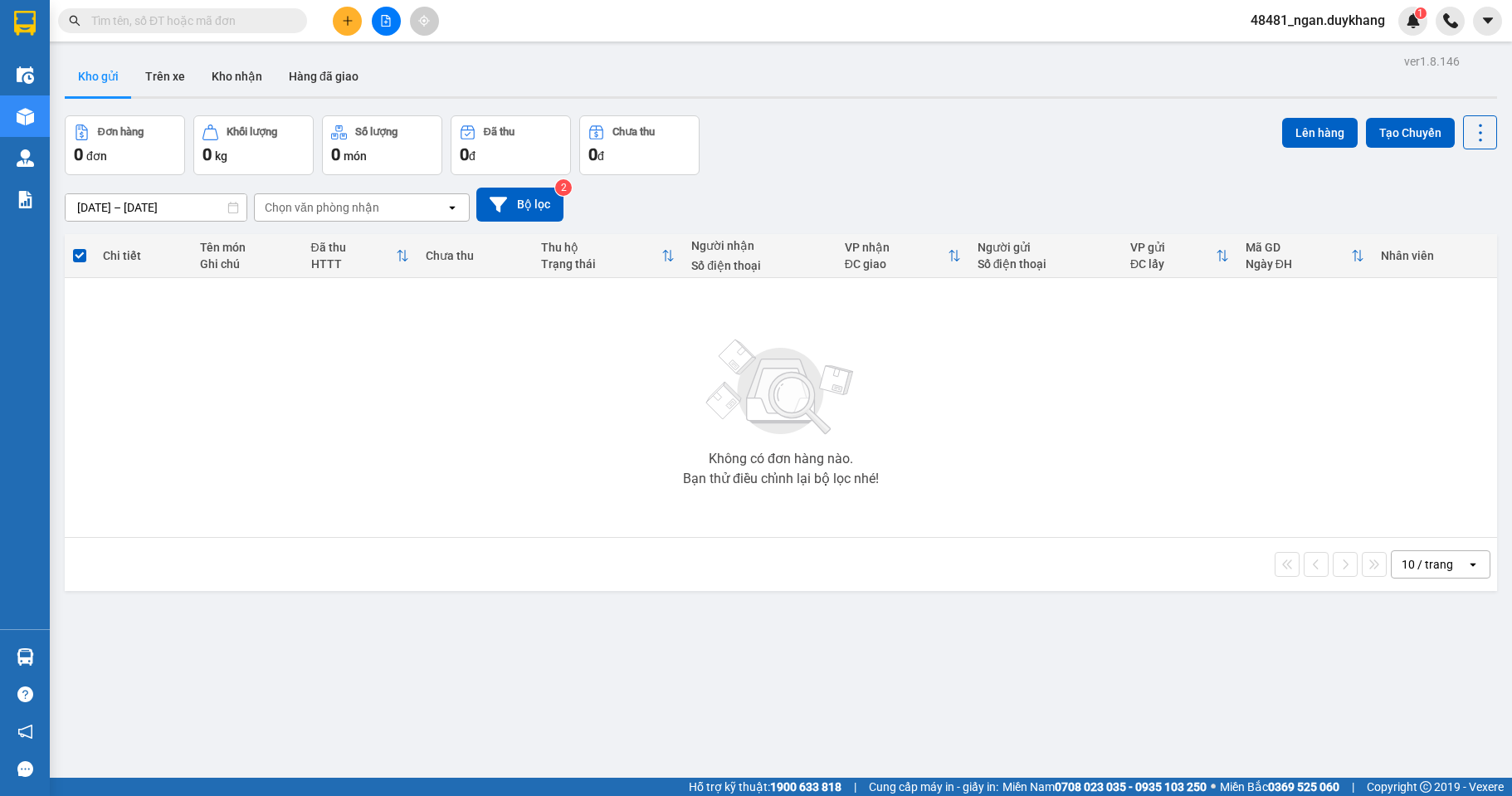
click at [355, 26] on button at bounding box center [347, 21] width 29 height 29
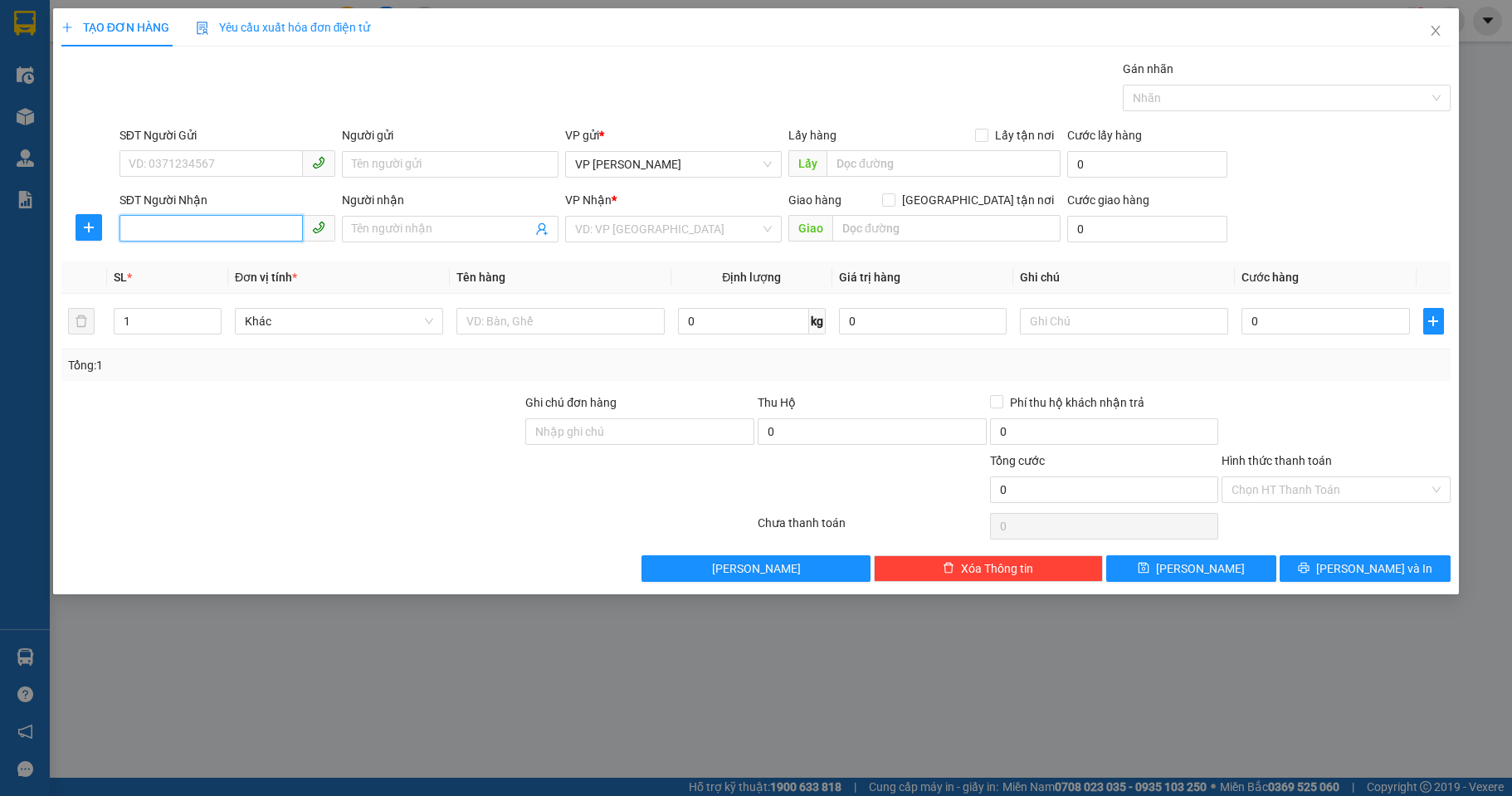
click at [223, 231] on input "SĐT Người Nhận" at bounding box center [211, 229] width 184 height 27
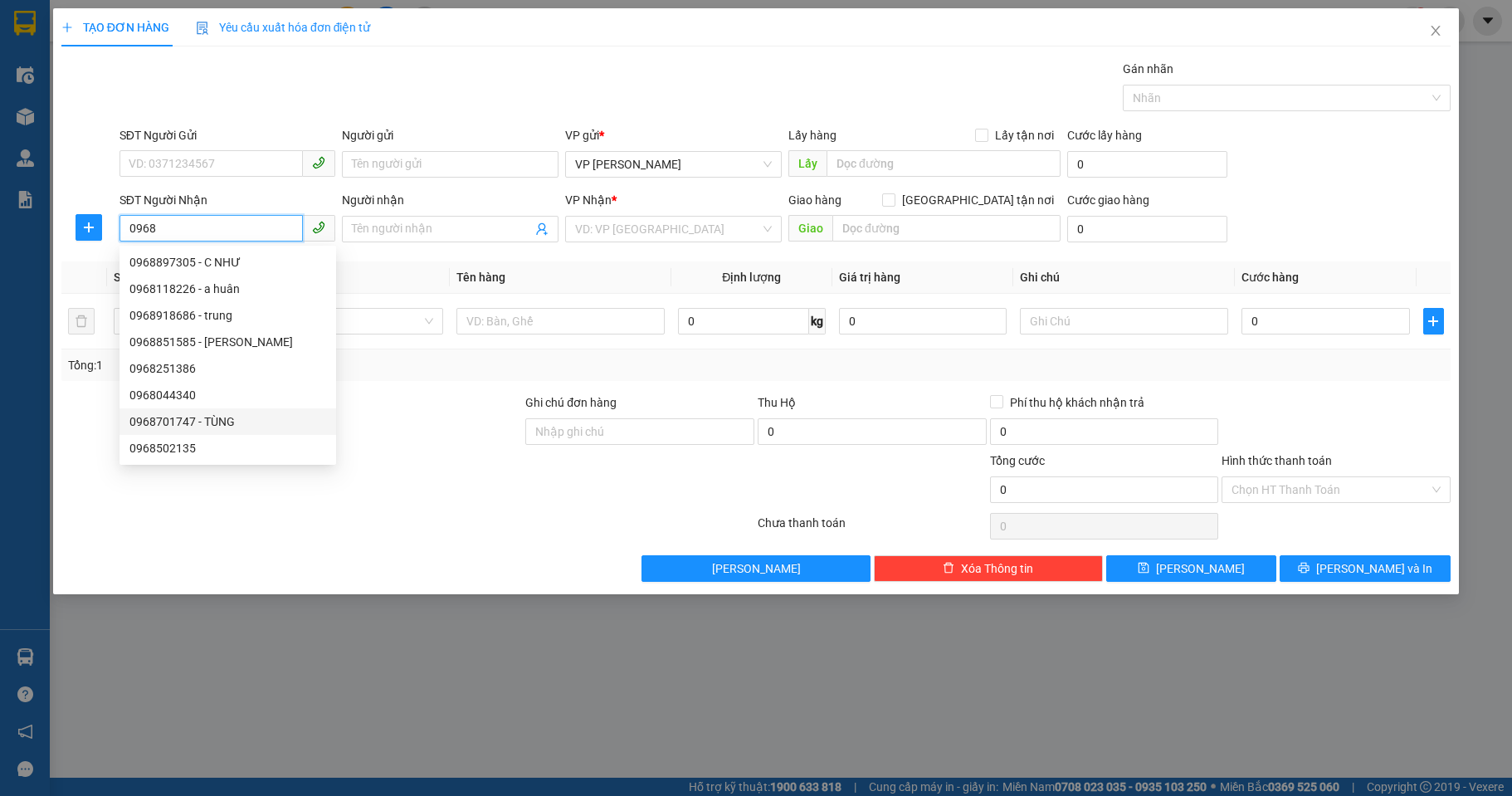
click at [184, 420] on div "0968701747 - TÙNG" at bounding box center [228, 421] width 196 height 18
type input "0968701747"
type input "TÙNG"
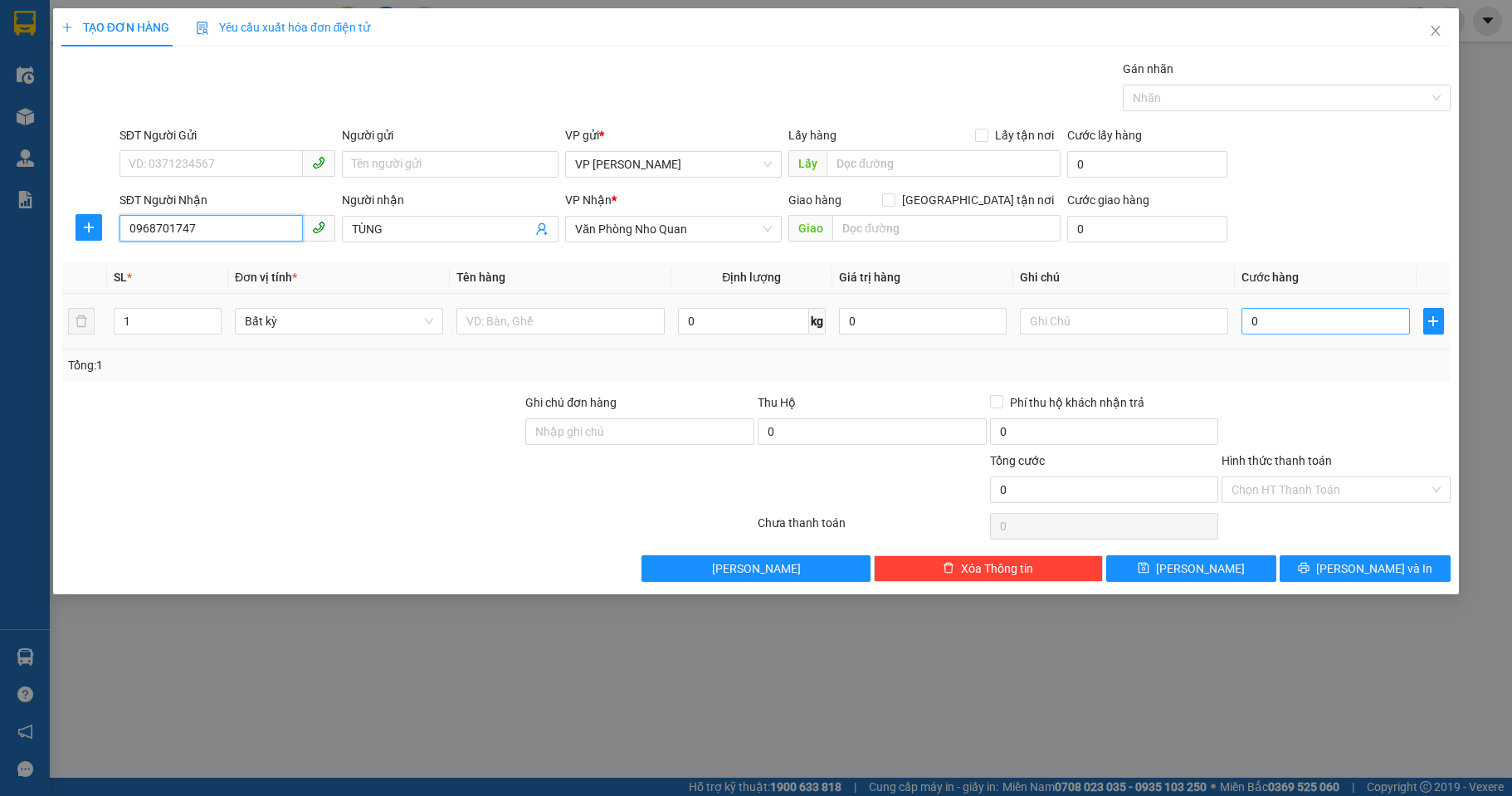
type input "0968701747"
click at [1291, 331] on input "0" at bounding box center [1325, 321] width 168 height 27
type input "3"
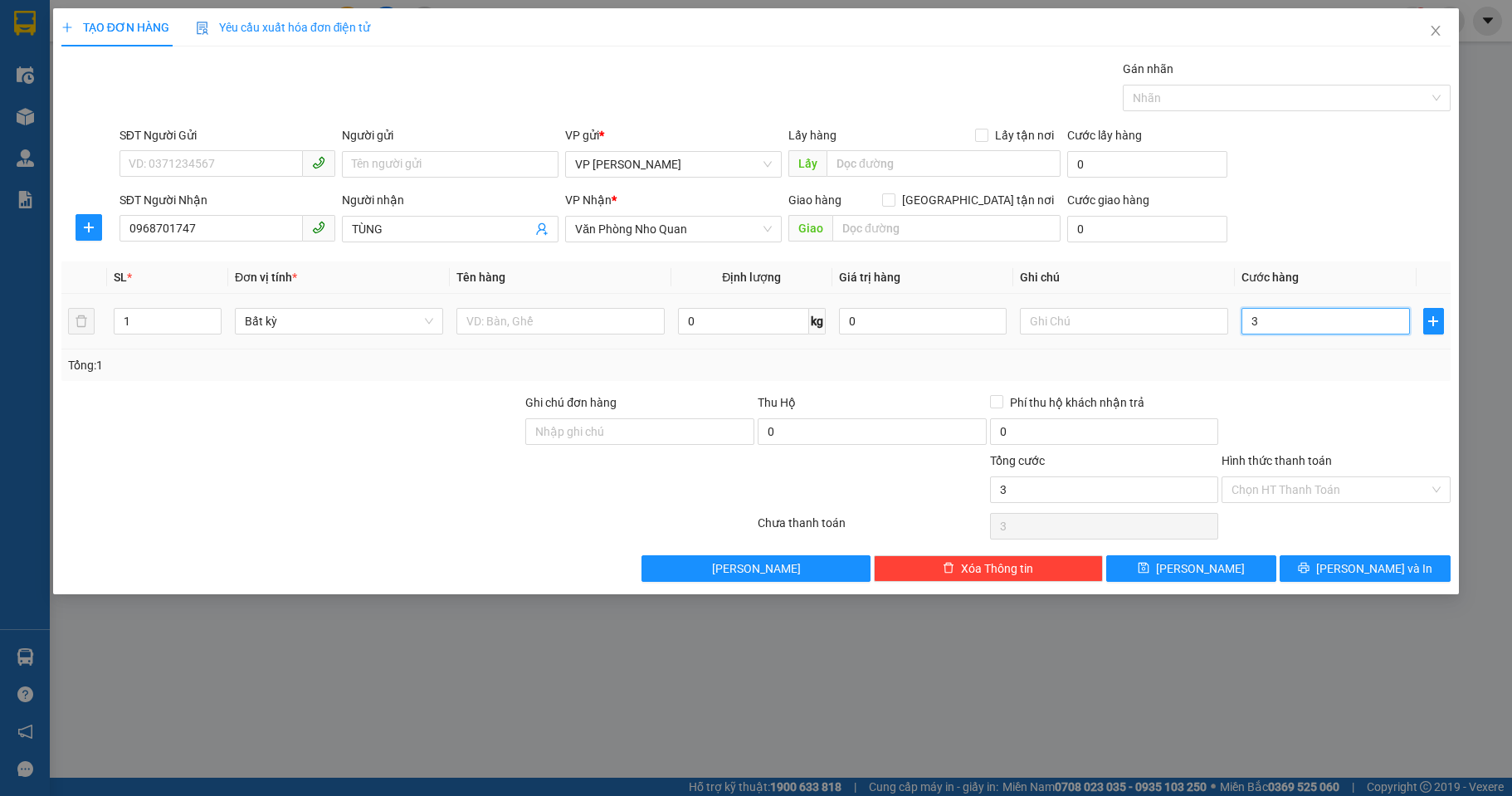
type input "30"
type input "30.000"
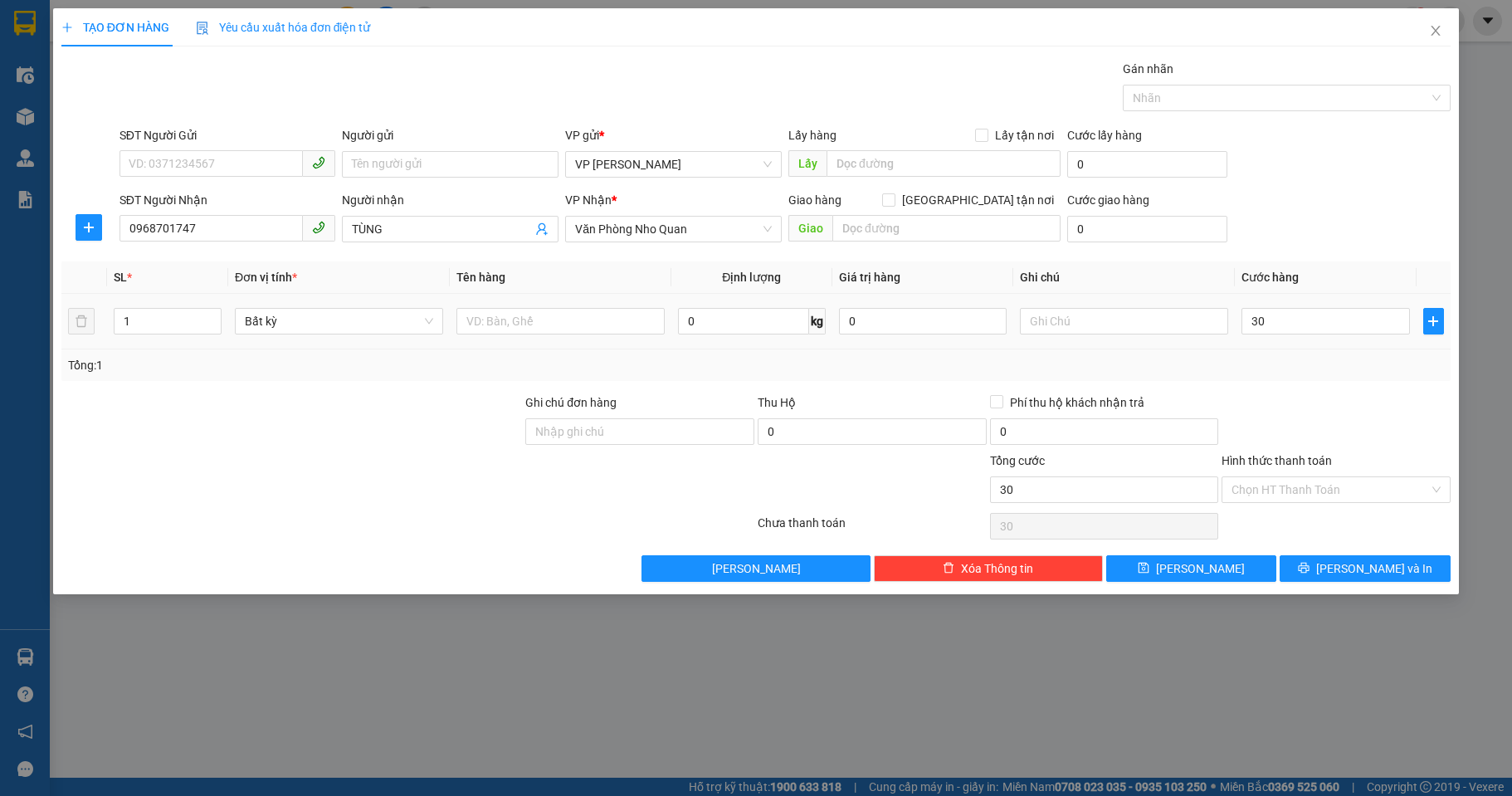
type input "30.000"
drag, startPoint x: 1285, startPoint y: 405, endPoint x: 1294, endPoint y: 522, distance: 117.3
click at [1282, 418] on div at bounding box center [1336, 422] width 232 height 58
click at [1301, 565] on button "[PERSON_NAME] và In" at bounding box center [1364, 569] width 171 height 27
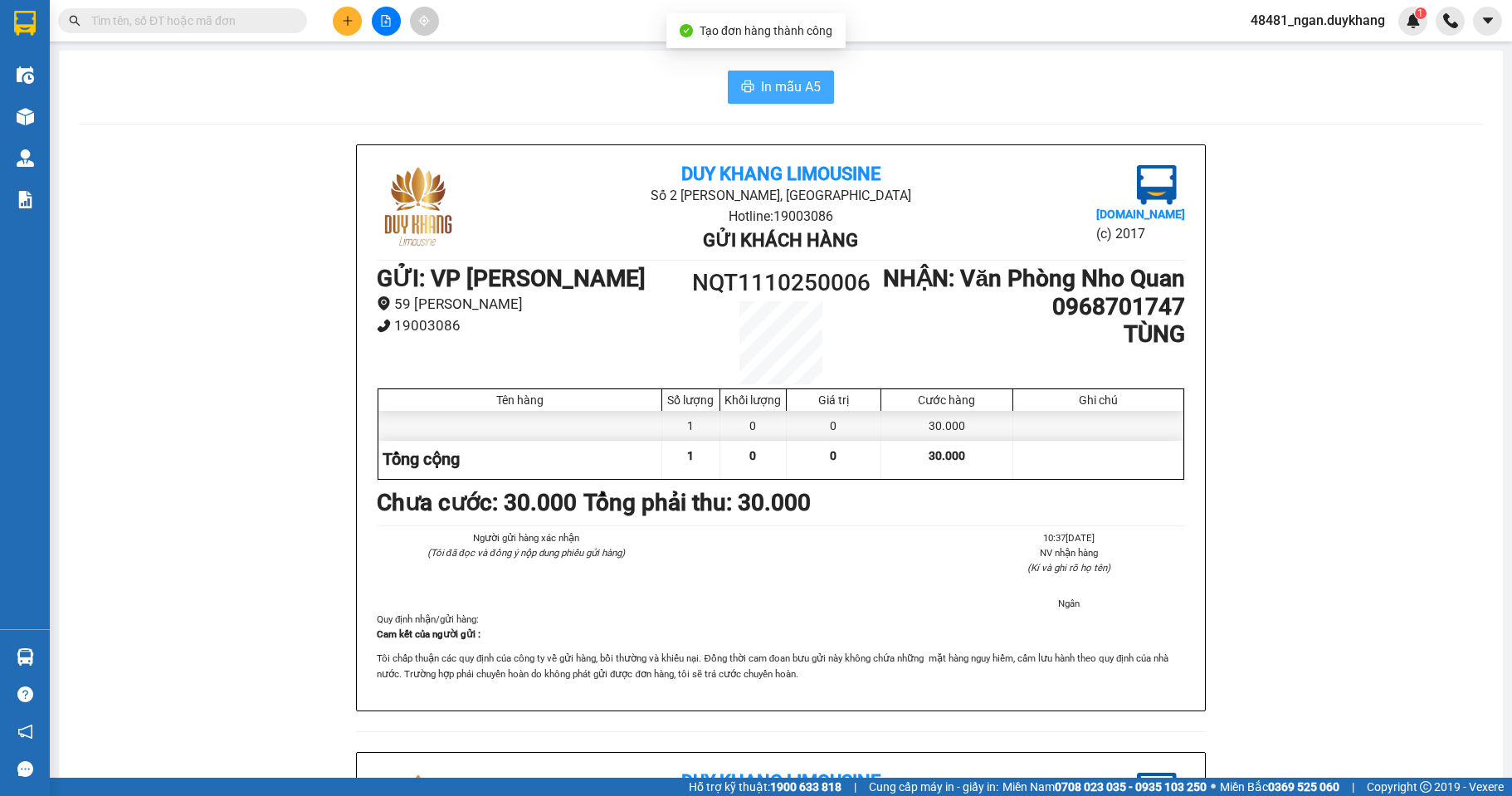
click at [761, 82] on span "In mẫu A5" at bounding box center [791, 87] width 60 height 21
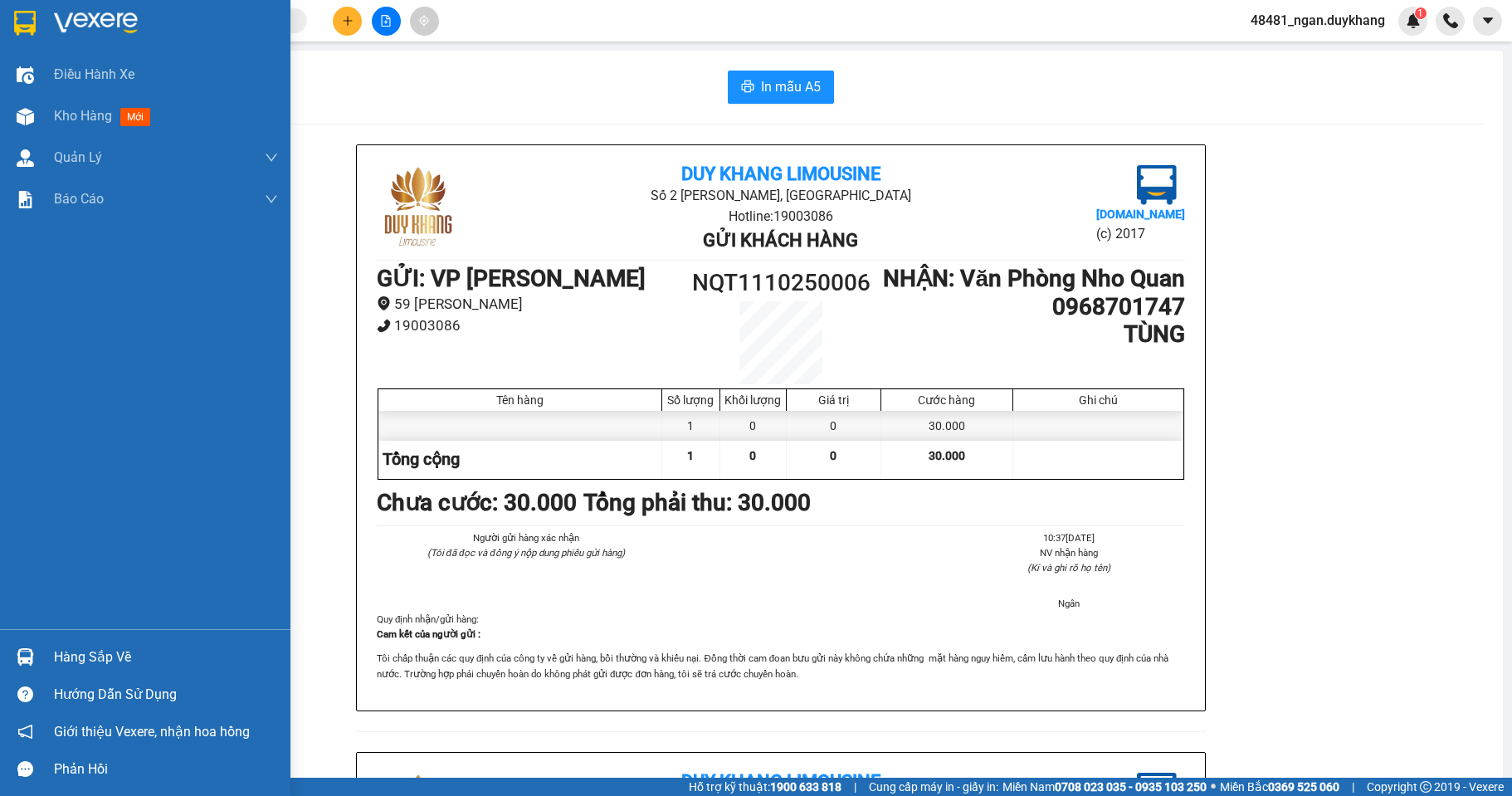
drag, startPoint x: 18, startPoint y: 119, endPoint x: 54, endPoint y: 31, distance: 95.1
click at [20, 118] on img at bounding box center [25, 116] width 17 height 17
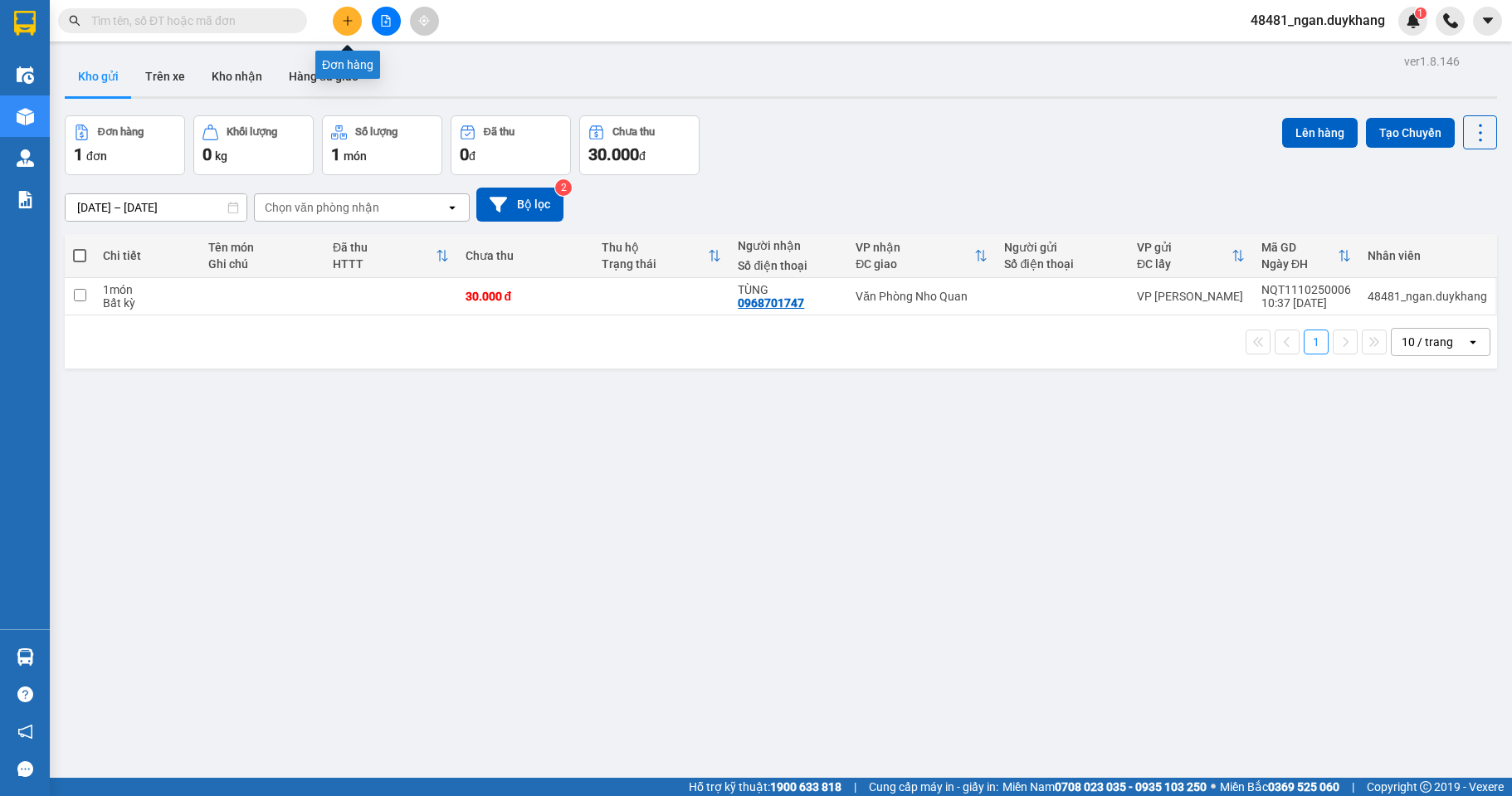
click at [339, 21] on button at bounding box center [347, 21] width 29 height 29
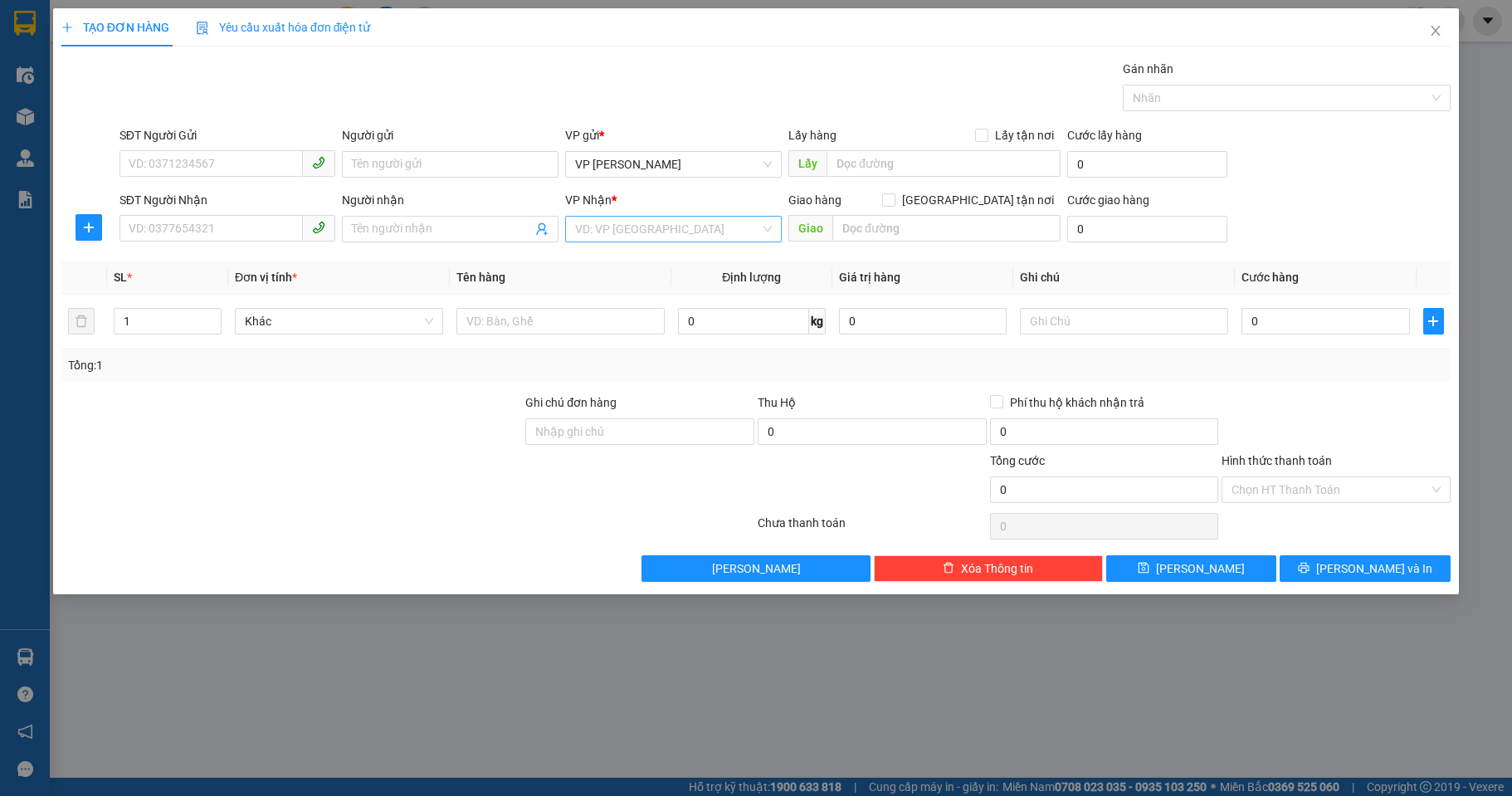
drag, startPoint x: 682, startPoint y: 228, endPoint x: 666, endPoint y: 241, distance: 20.6
click at [679, 230] on input "search" at bounding box center [667, 229] width 185 height 25
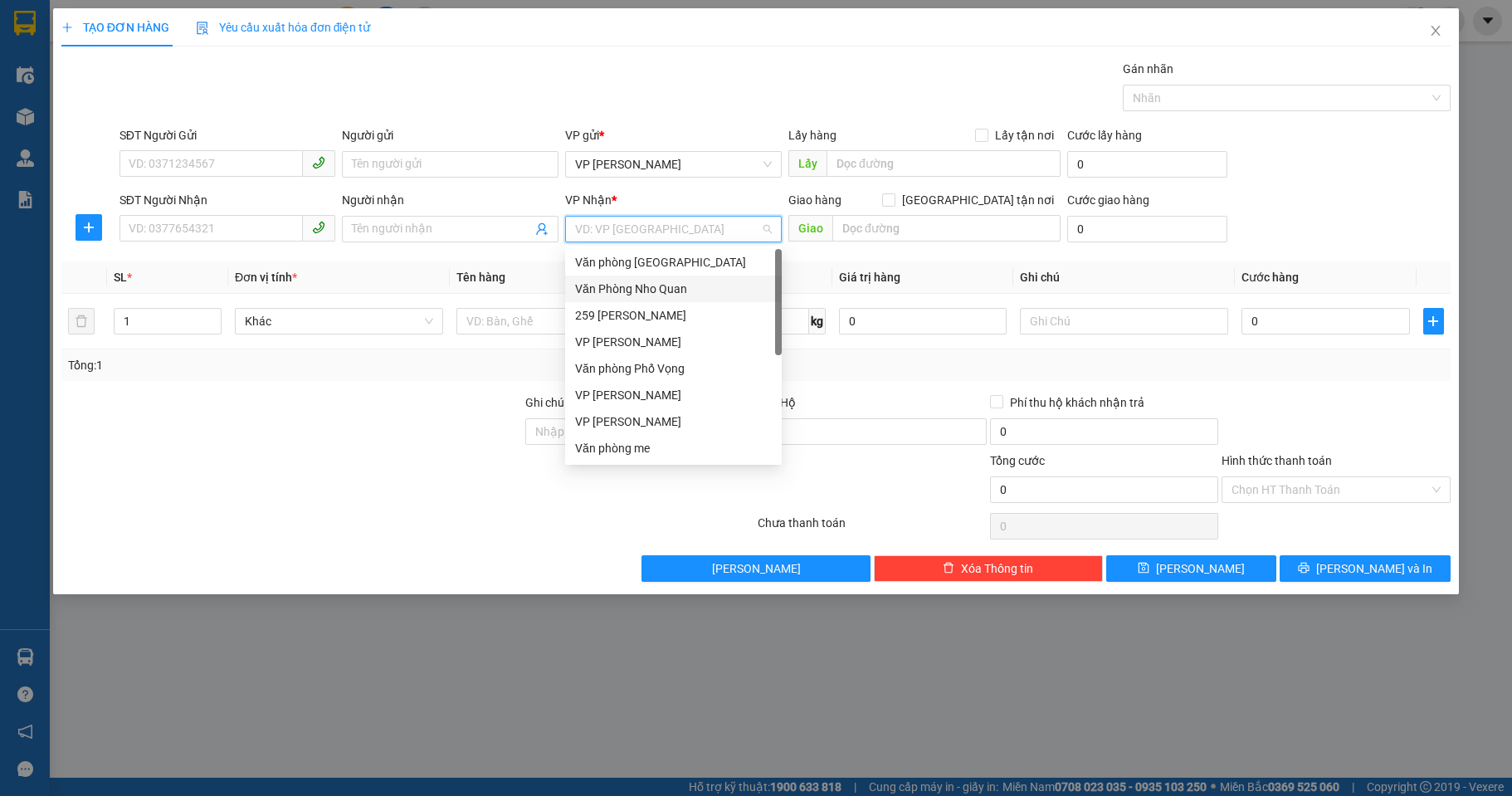
click at [632, 293] on div "Văn Phòng Nho Quan" at bounding box center [673, 288] width 196 height 18
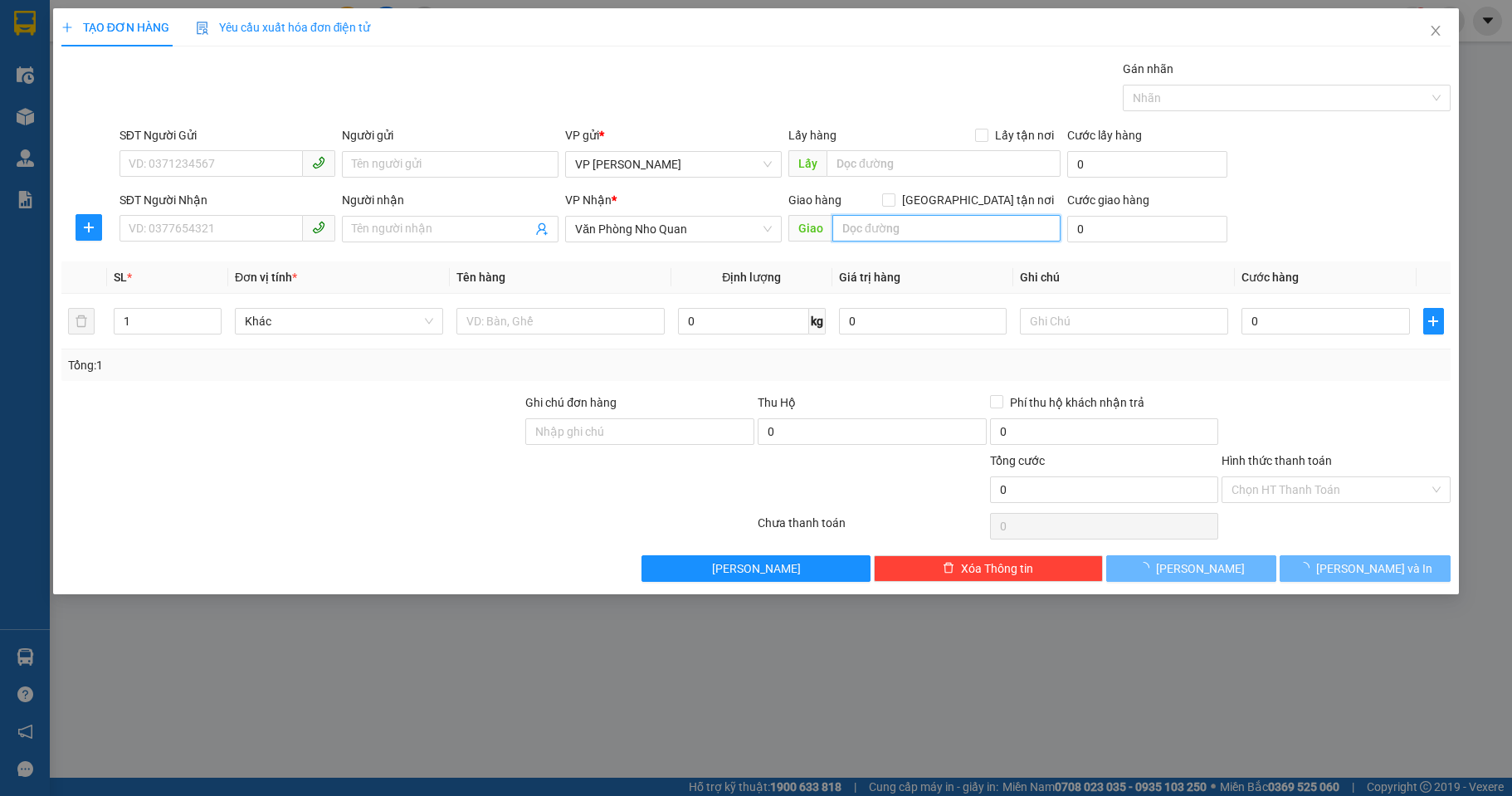
click at [907, 236] on input "text" at bounding box center [945, 229] width 228 height 27
type input "GIA LẬP"
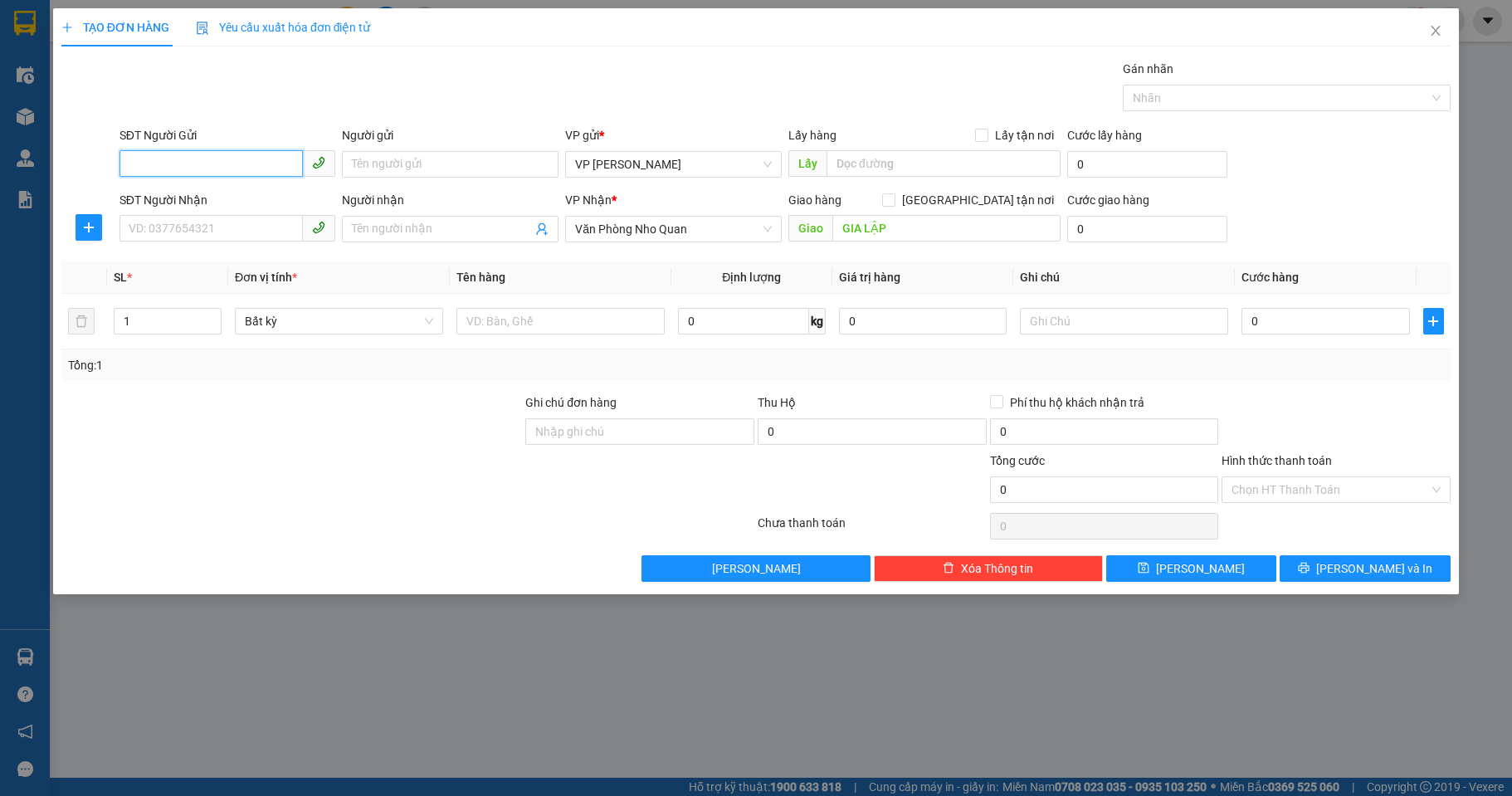
click at [236, 168] on input "SĐT Người Gửi" at bounding box center [211, 164] width 184 height 27
type input "0896946662"
click at [185, 220] on input "SĐT Người Nhận" at bounding box center [211, 229] width 184 height 27
click at [1037, 319] on input "text" at bounding box center [1123, 321] width 209 height 27
type input "NHẬN TRONG NGÀY"
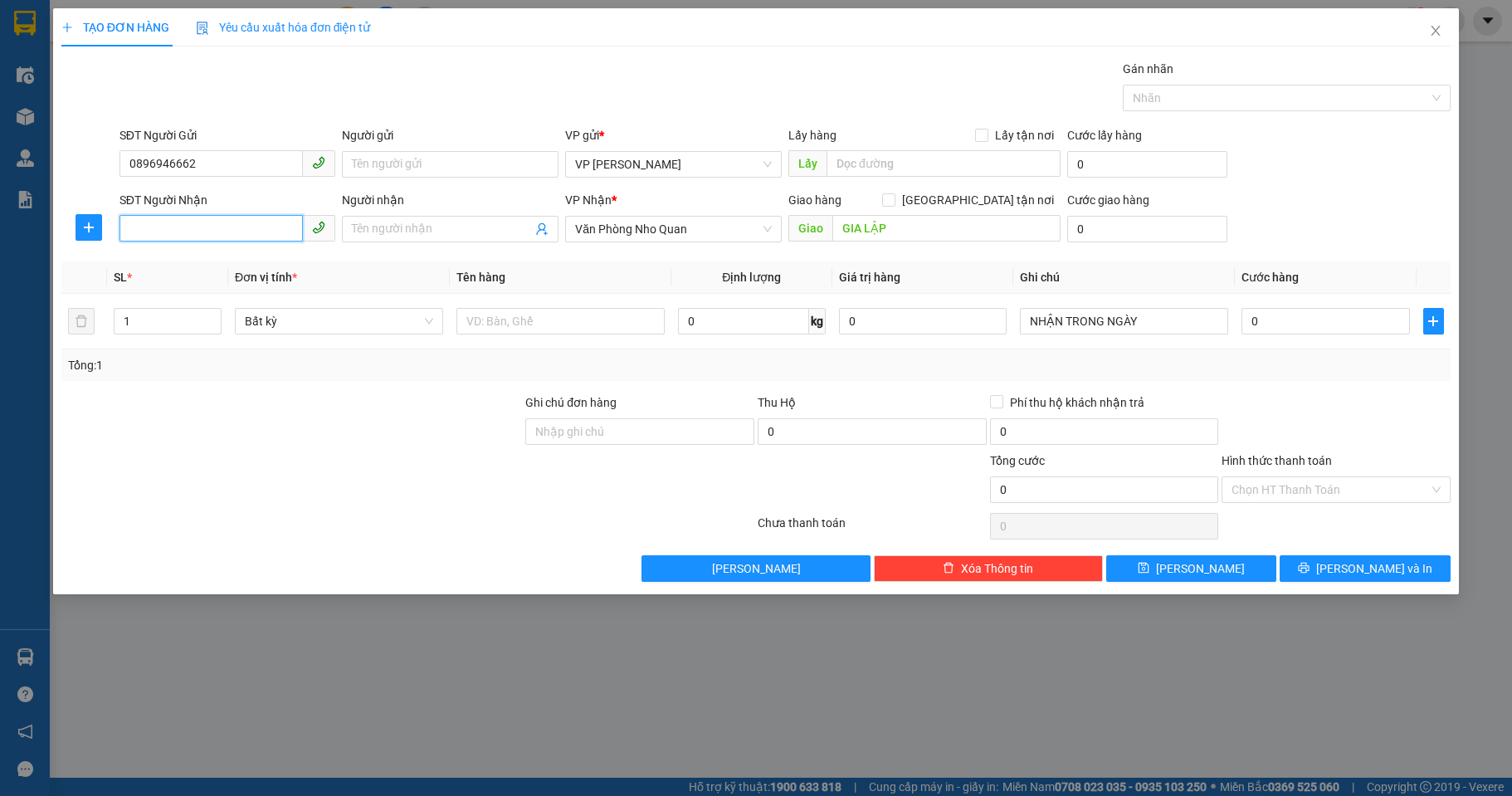
click at [236, 216] on input "SĐT Người Nhận" at bounding box center [211, 229] width 184 height 27
type input "0912702266"
click at [382, 235] on input "Người nhận" at bounding box center [441, 229] width 180 height 18
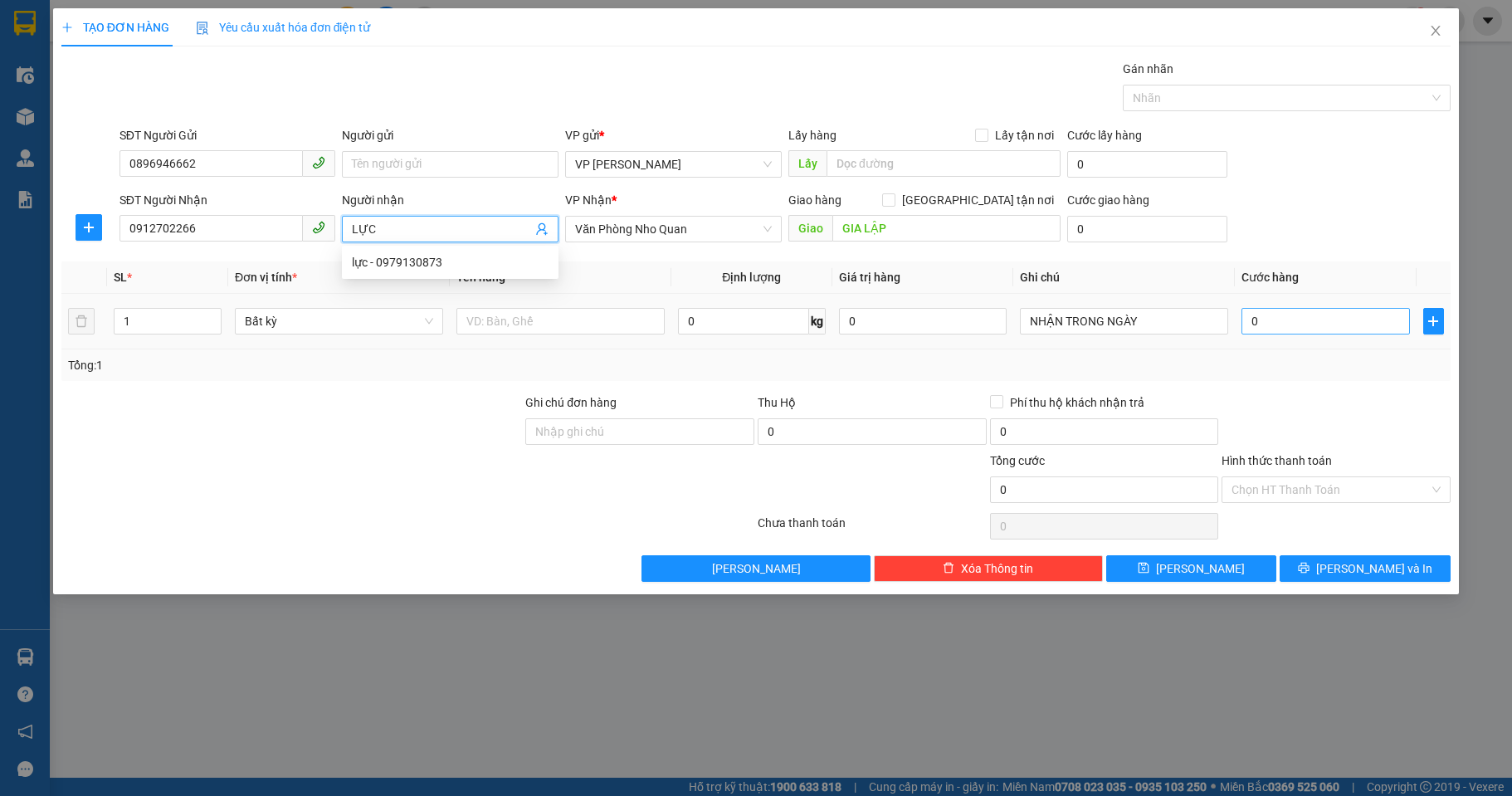
type input "LỰC"
click at [1292, 314] on input "0" at bounding box center [1325, 321] width 168 height 27
type input "3"
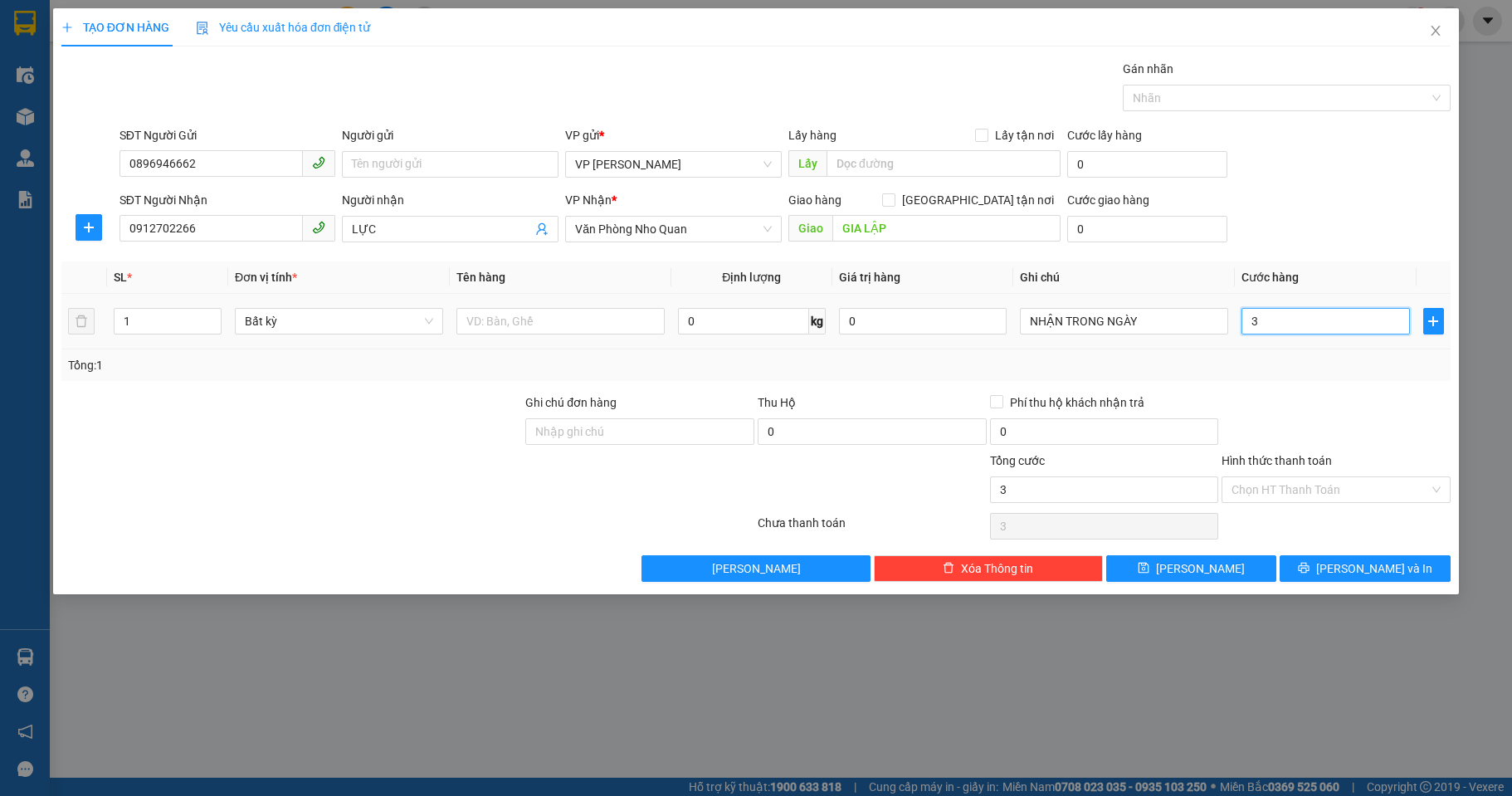
type input "30"
type input "30.000"
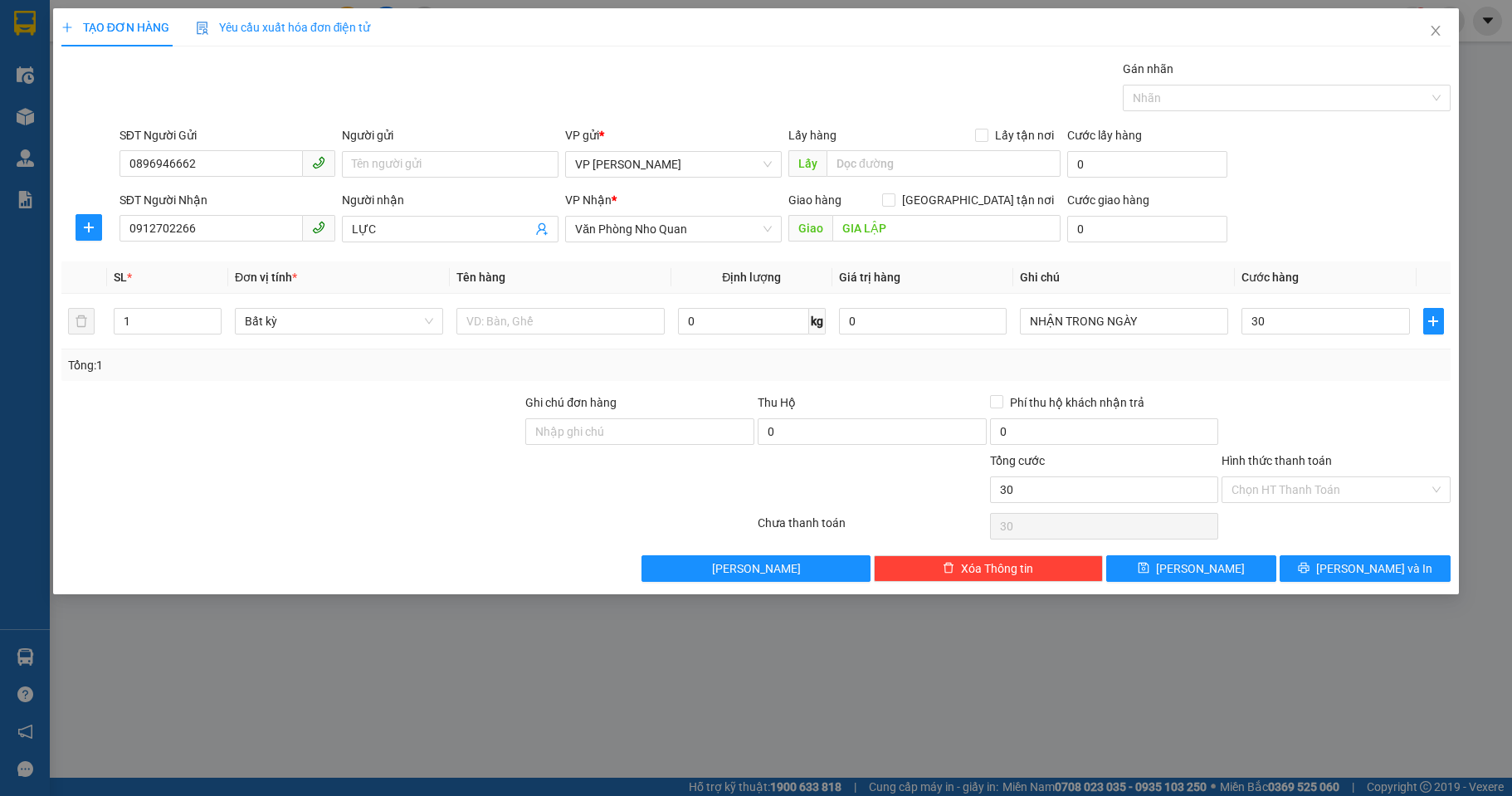
type input "30.000"
click at [1275, 401] on div at bounding box center [1336, 422] width 232 height 58
click at [504, 316] on input "text" at bounding box center [560, 321] width 209 height 27
type input "GIẤY TỜ"
drag, startPoint x: 1317, startPoint y: 491, endPoint x: 1316, endPoint y: 504, distance: 13.0
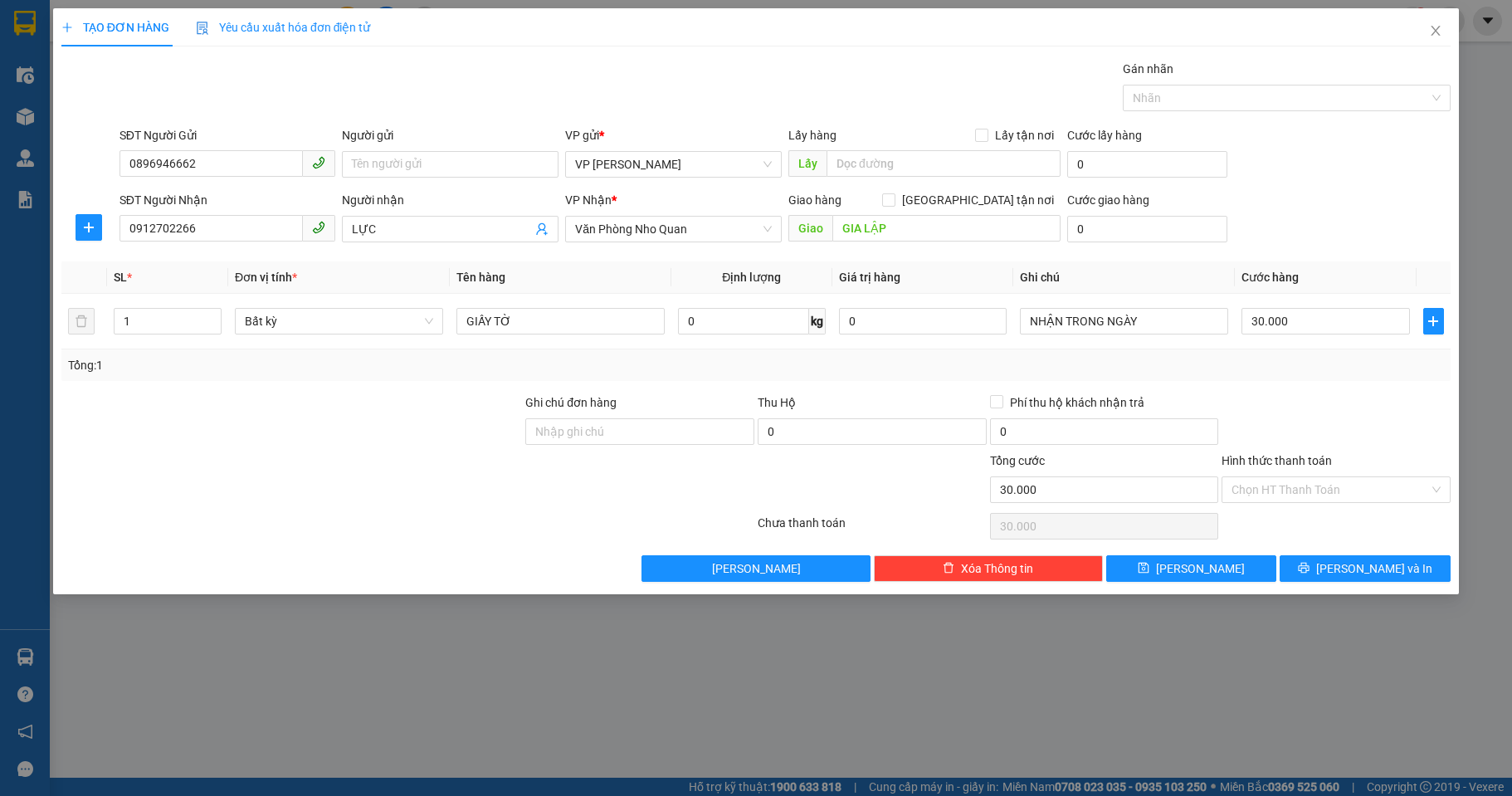
click at [1318, 492] on input "Hình thức thanh toán" at bounding box center [1329, 490] width 197 height 25
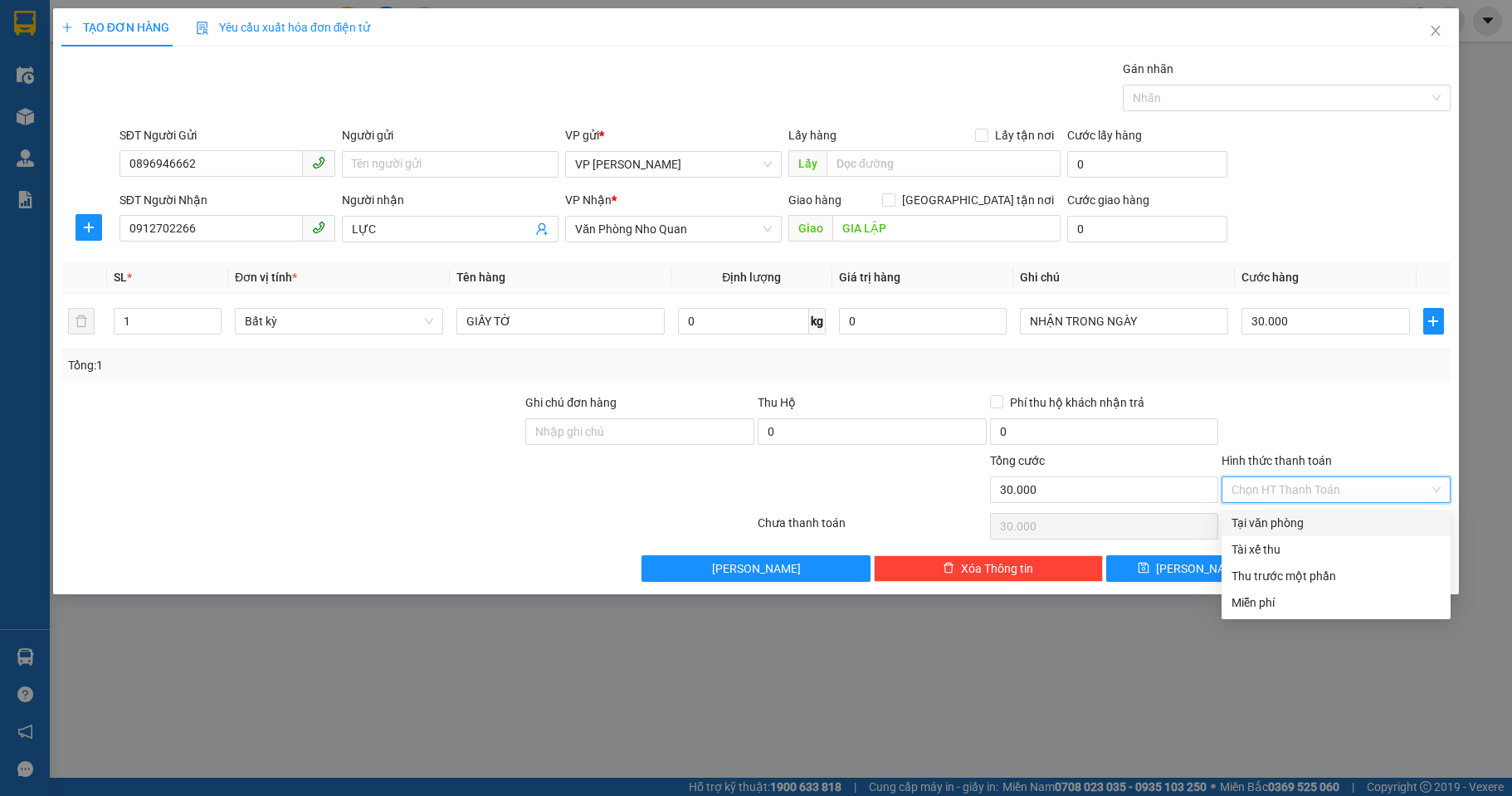
click at [1310, 515] on div "Tại văn phòng" at bounding box center [1335, 522] width 209 height 18
type input "0"
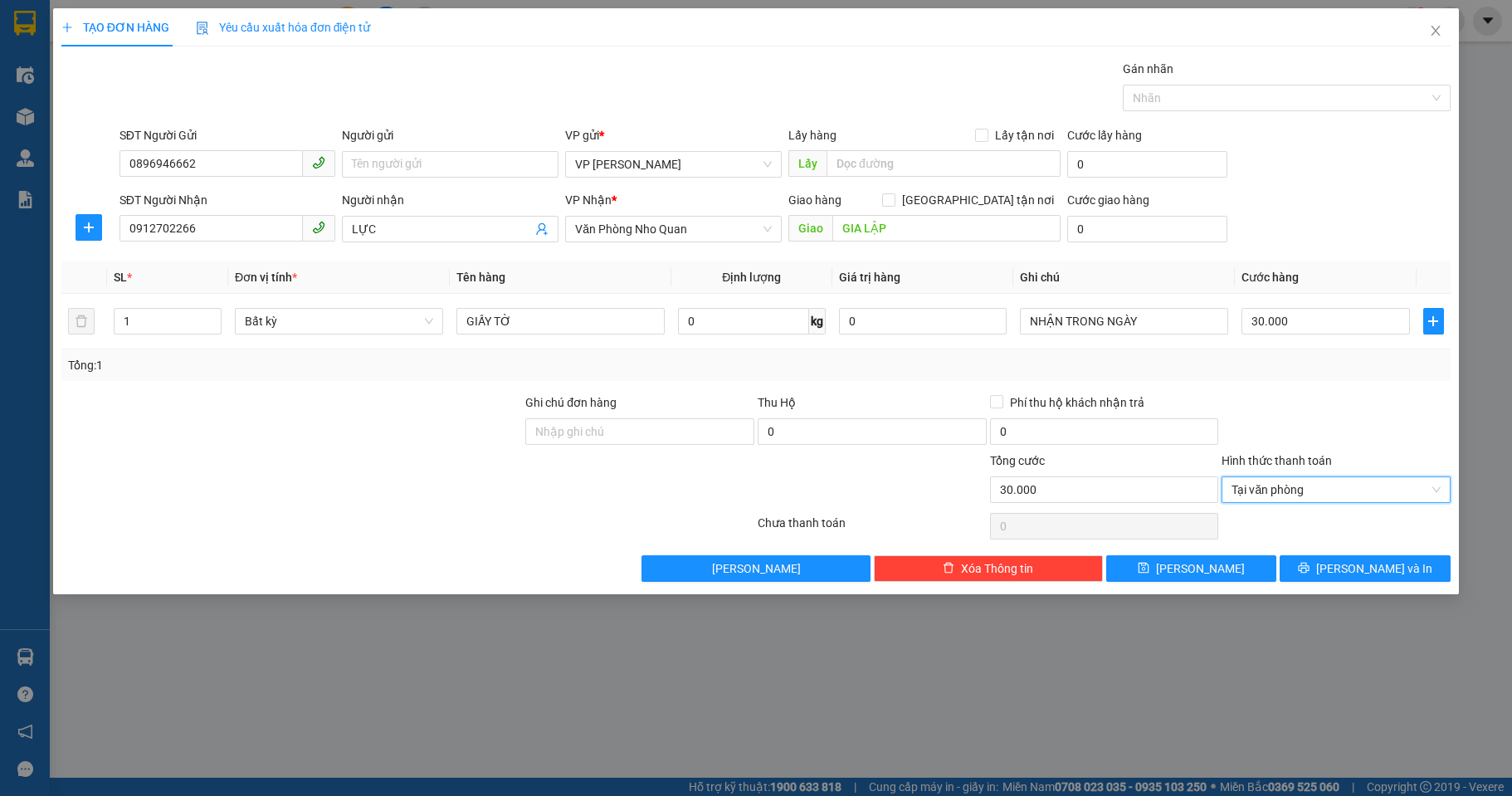
click at [1288, 411] on div at bounding box center [1336, 422] width 232 height 58
click at [1334, 558] on button "[PERSON_NAME] và In" at bounding box center [1364, 569] width 171 height 27
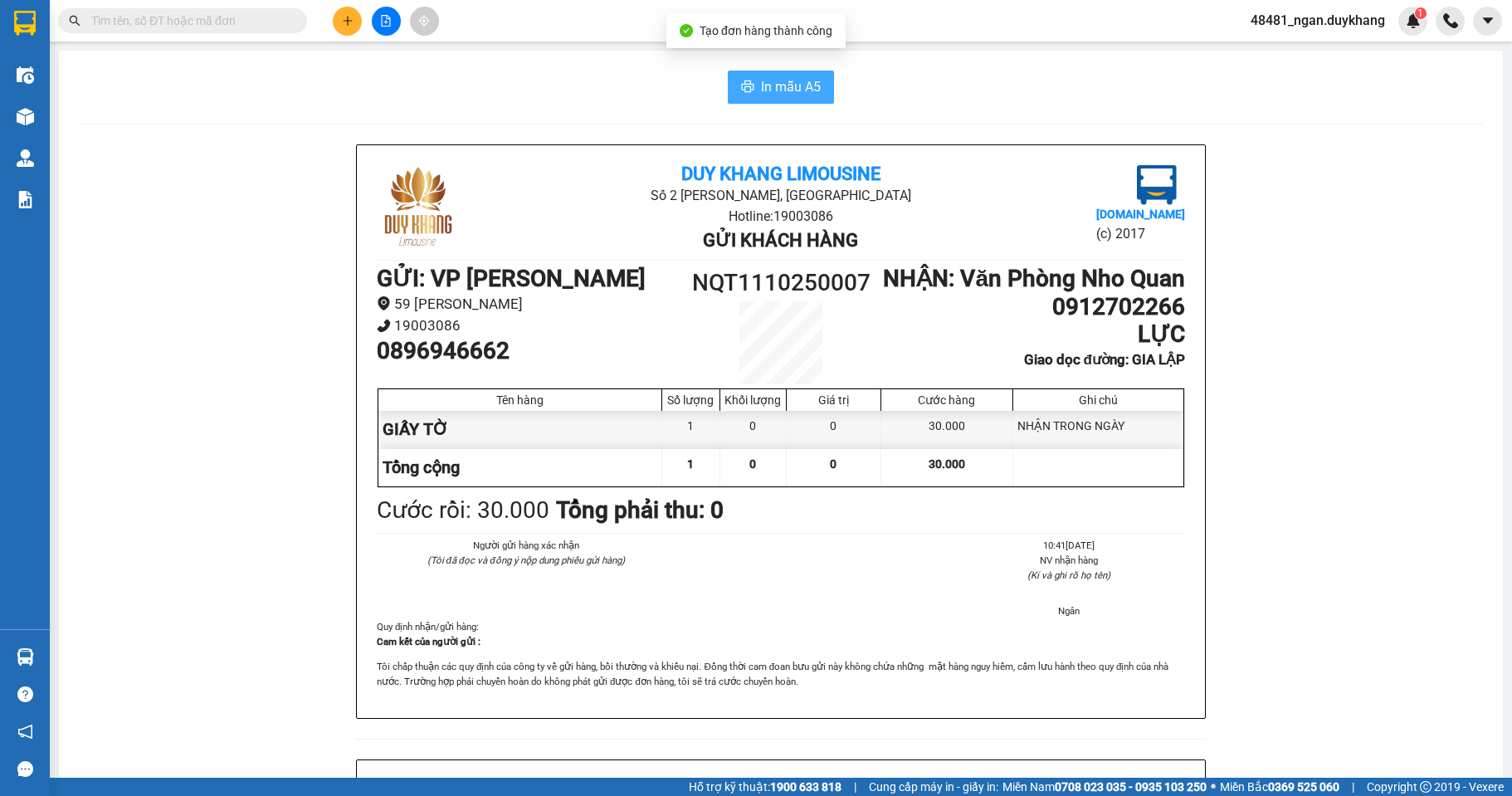
click at [816, 85] on button "In mẫu A5" at bounding box center [780, 87] width 106 height 33
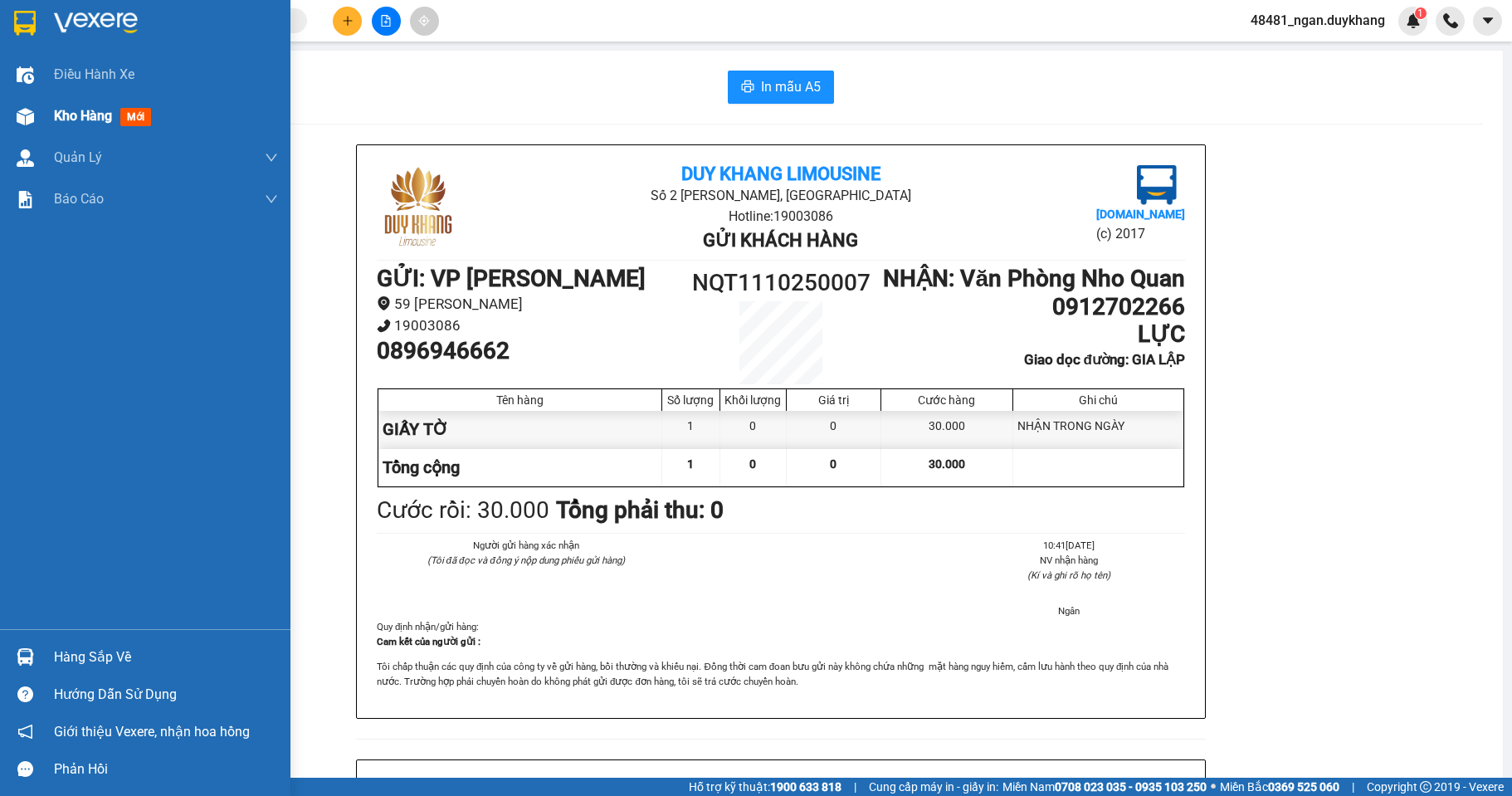
click at [27, 113] on img at bounding box center [25, 116] width 17 height 17
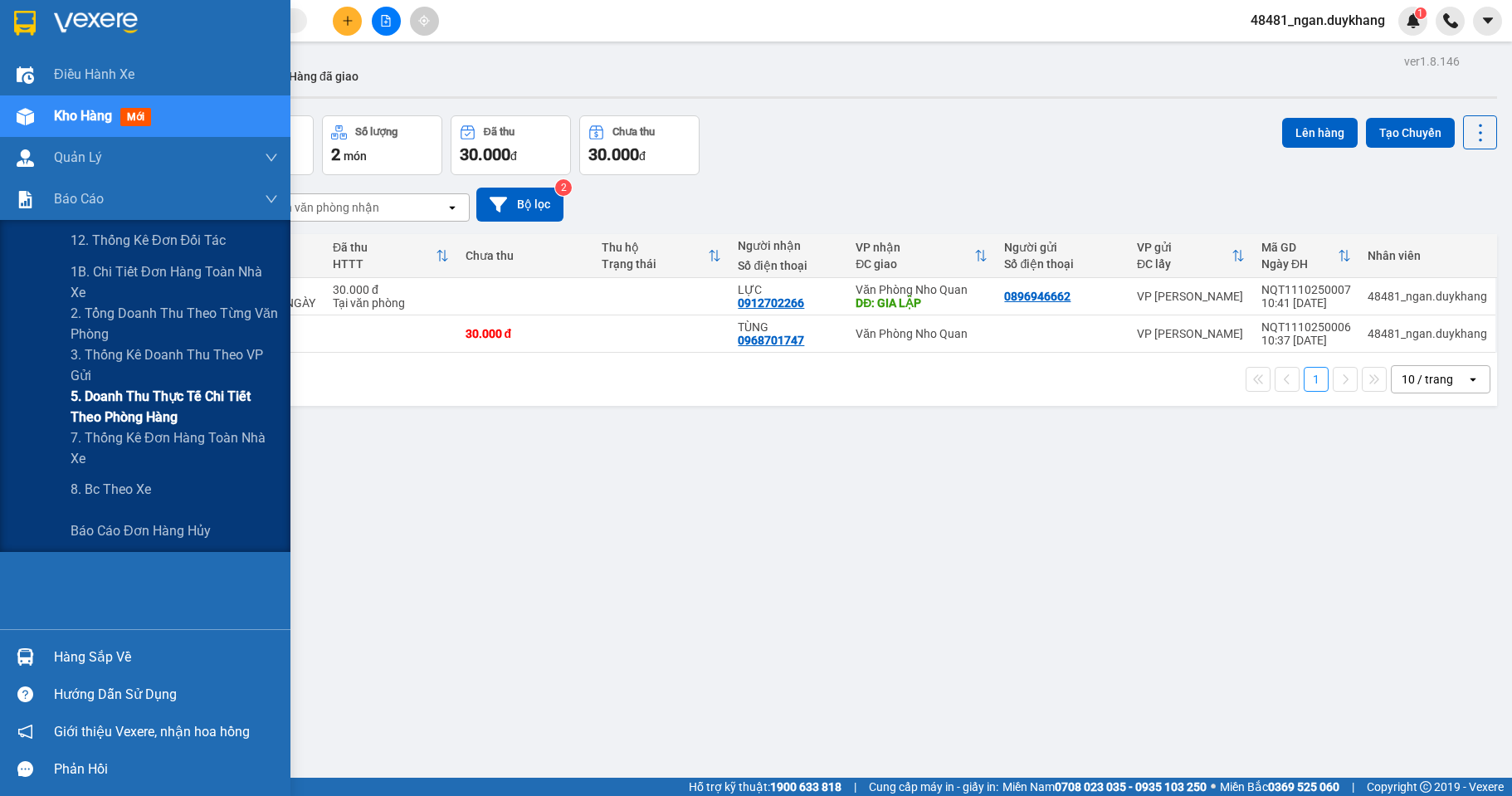
click at [116, 406] on span "5. Doanh thu thực tế chi tiết theo phòng hàng" at bounding box center [174, 407] width 208 height 42
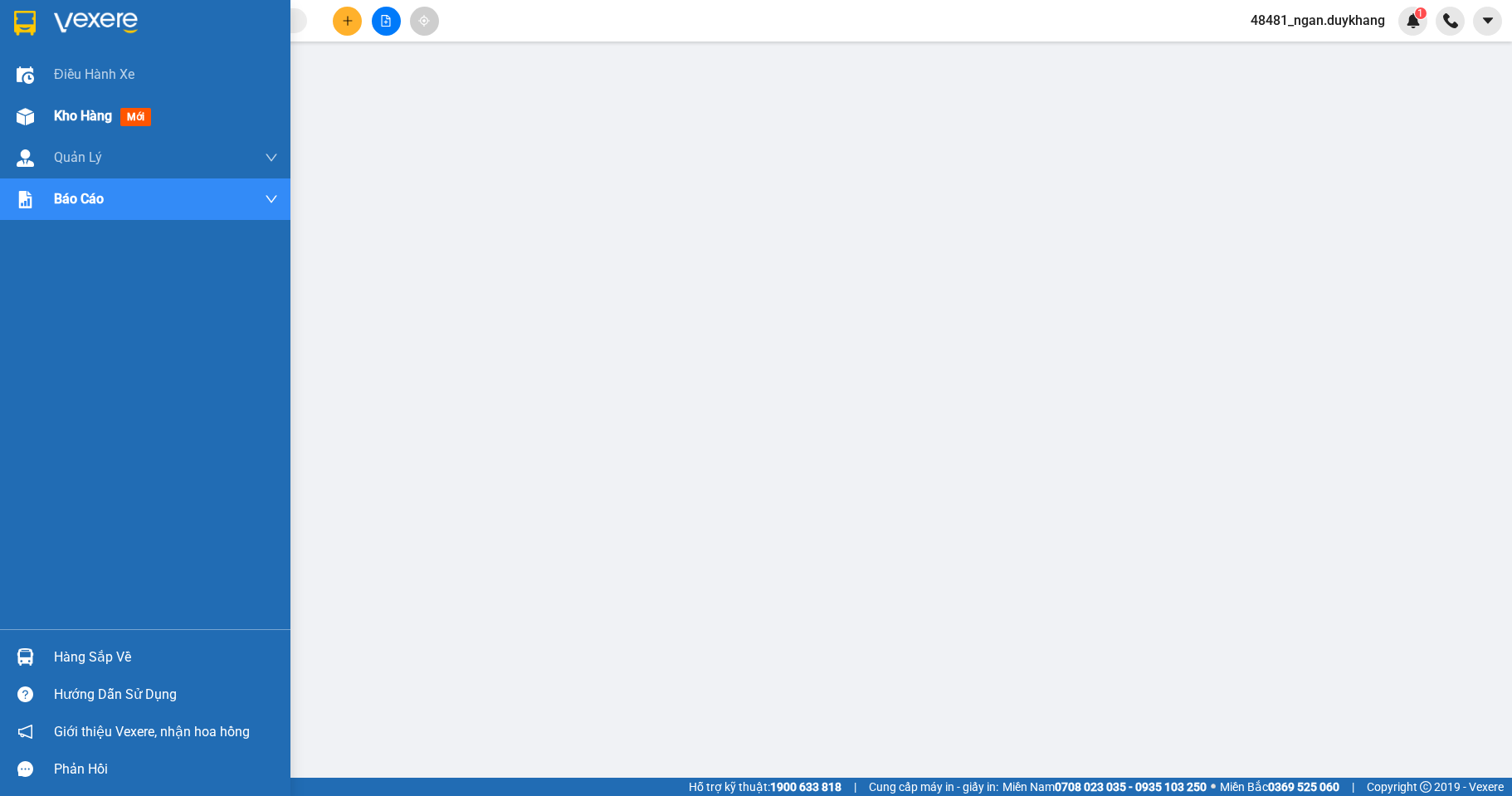
click at [60, 106] on div "Kho hàng mới" at bounding box center [106, 116] width 104 height 21
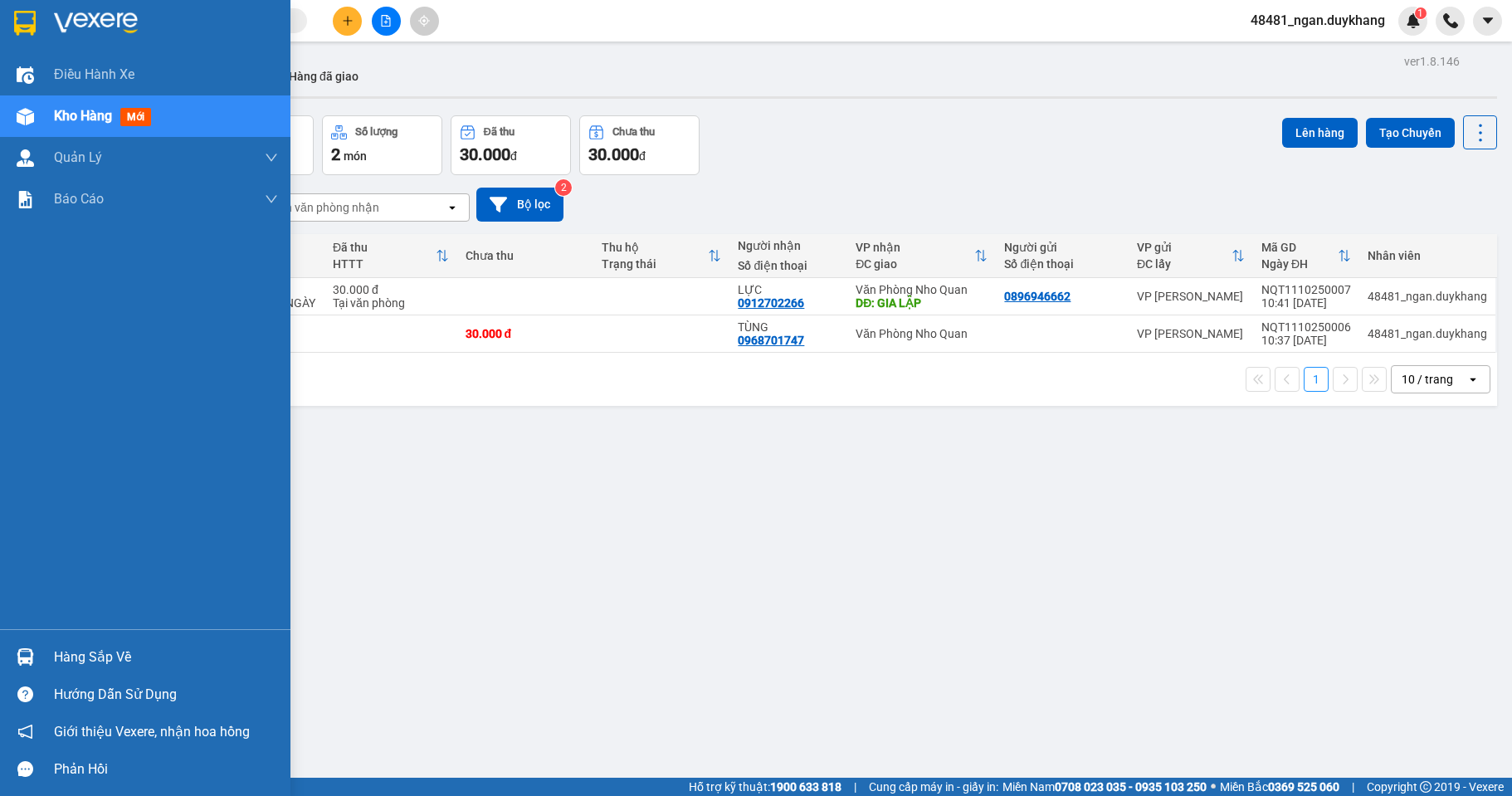
click at [42, 652] on div "Hàng sắp về" at bounding box center [145, 657] width 291 height 37
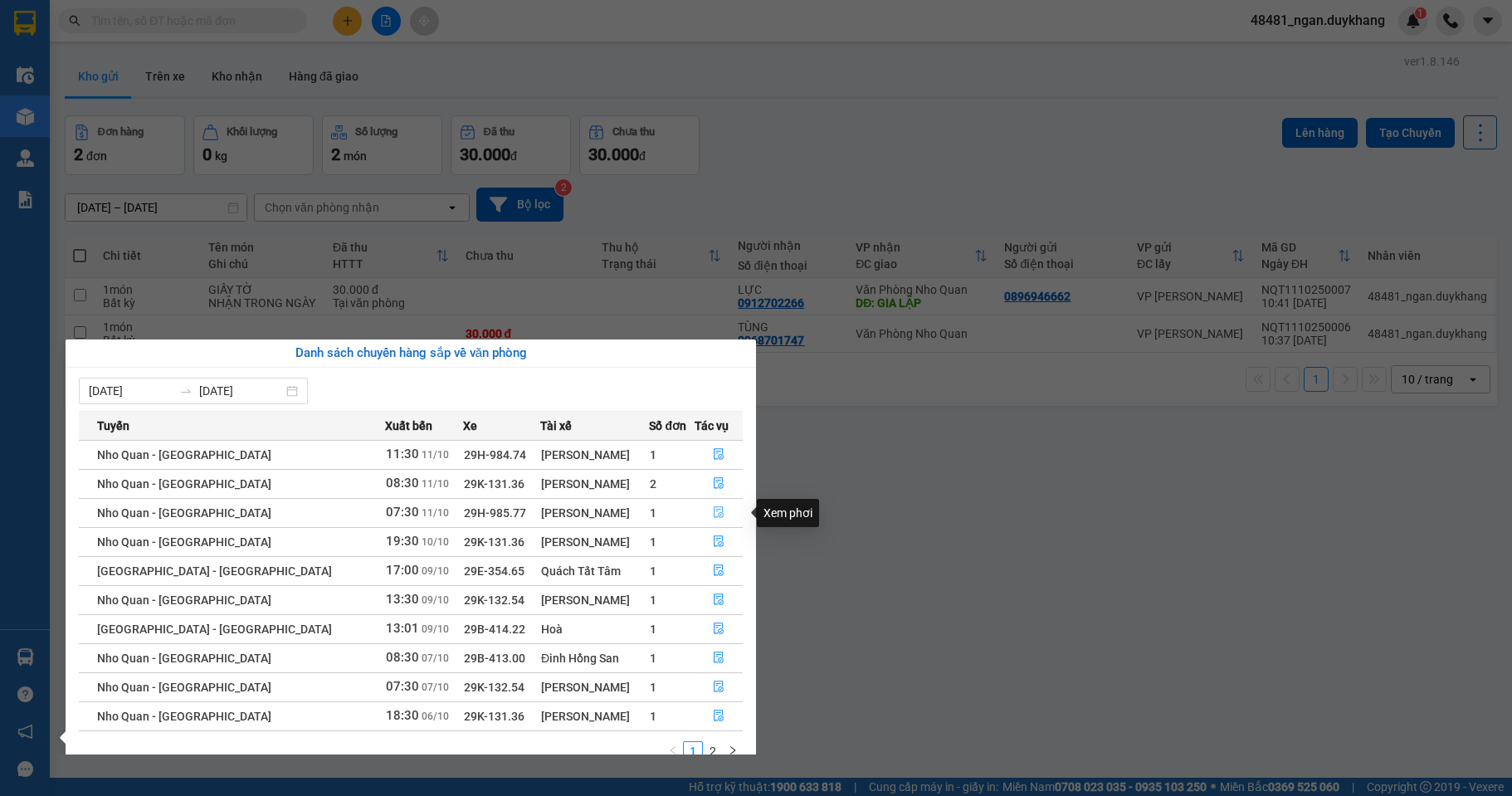
click at [714, 513] on icon "file-done" at bounding box center [718, 513] width 10 height 11
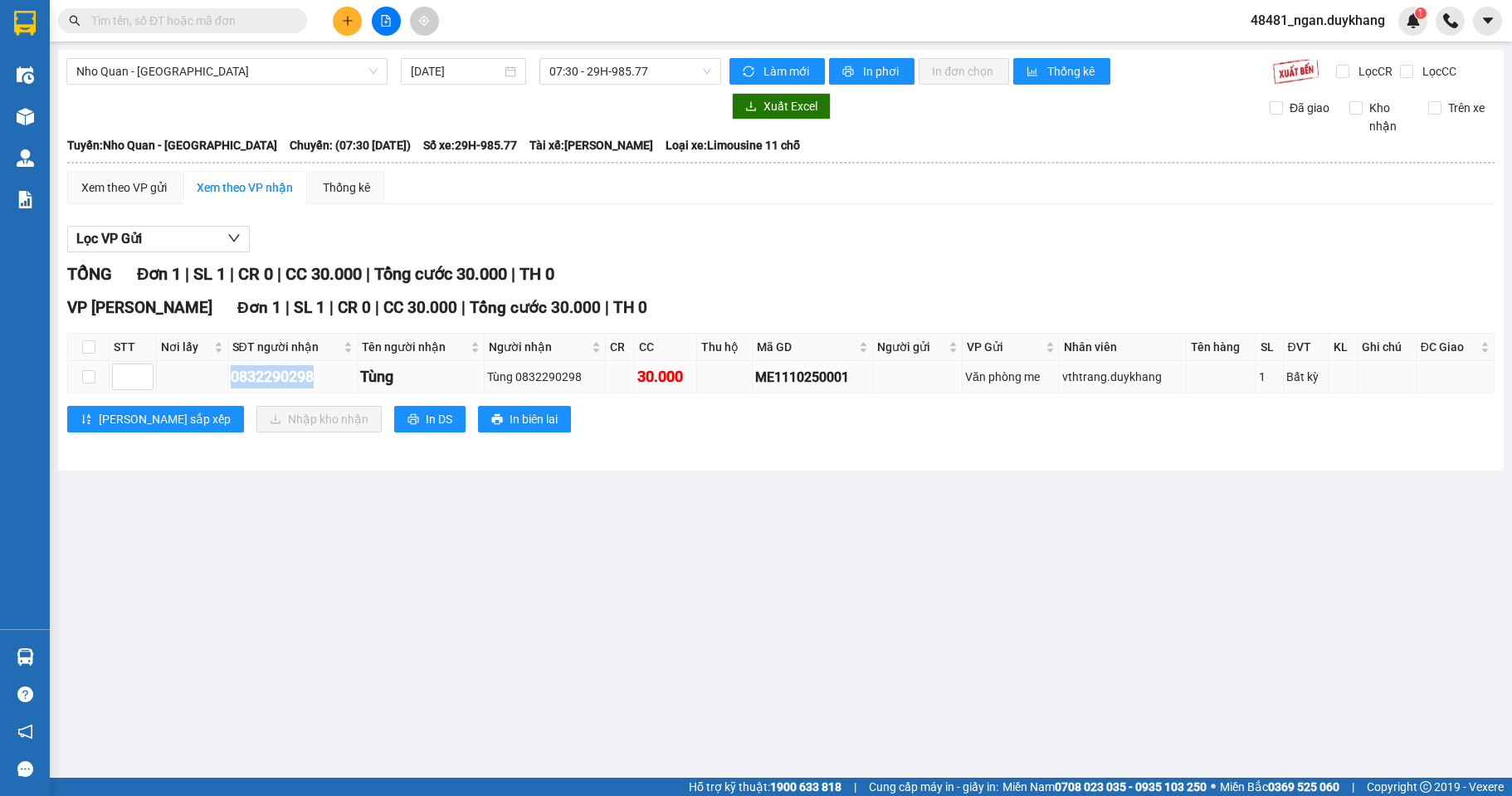
drag, startPoint x: 315, startPoint y: 377, endPoint x: 203, endPoint y: 376, distance: 112.0
click at [203, 376] on tr "0832290298 Tùng Tùng 0832290298 30.000 ME1110250001 Văn phòng me vthtrang.duykh…" at bounding box center [780, 378] width 1426 height 32
copy div "0832290298"
click at [87, 373] on input "checkbox" at bounding box center [89, 377] width 13 height 13
checkbox input "true"
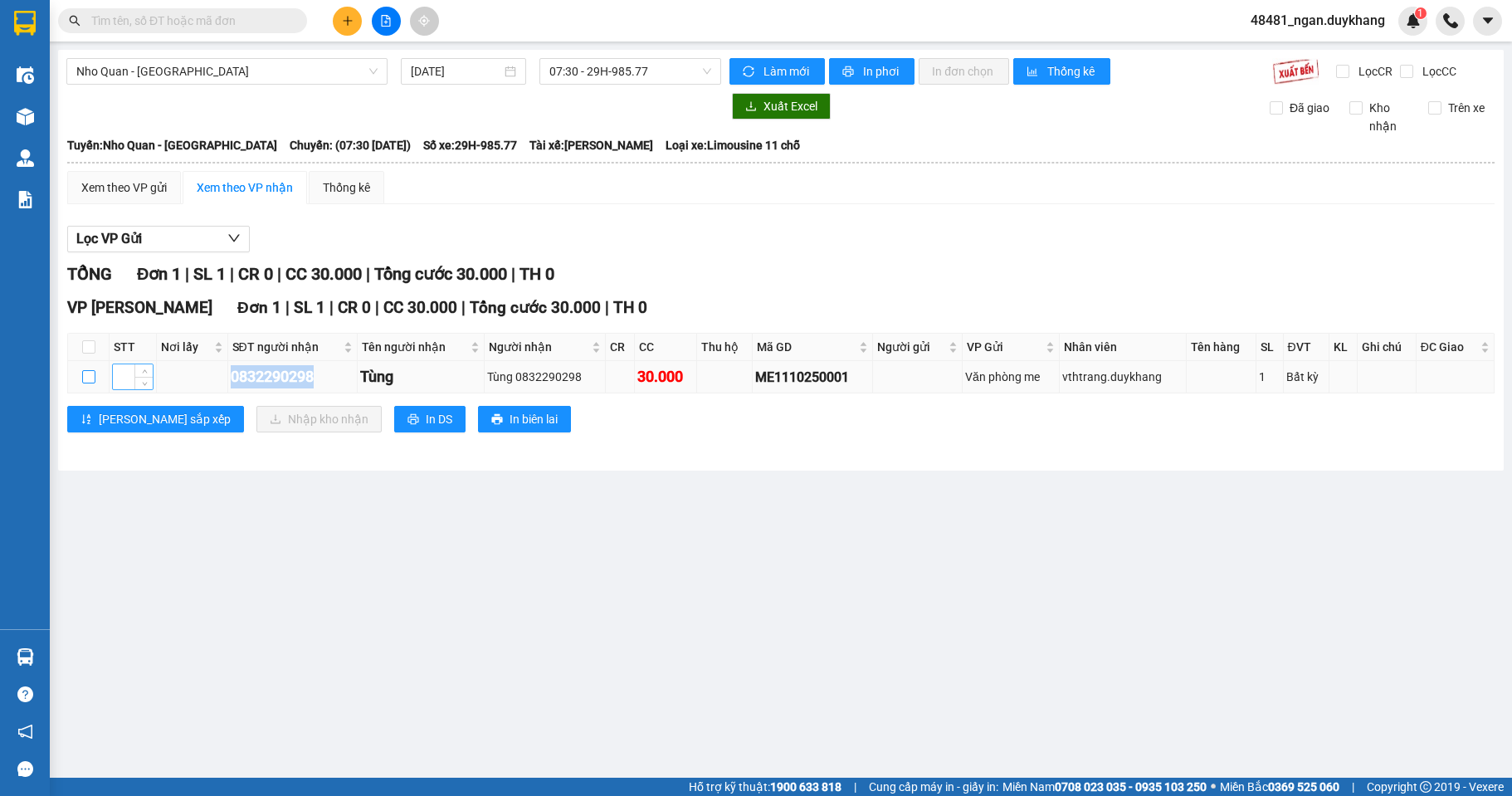
checkbox input "true"
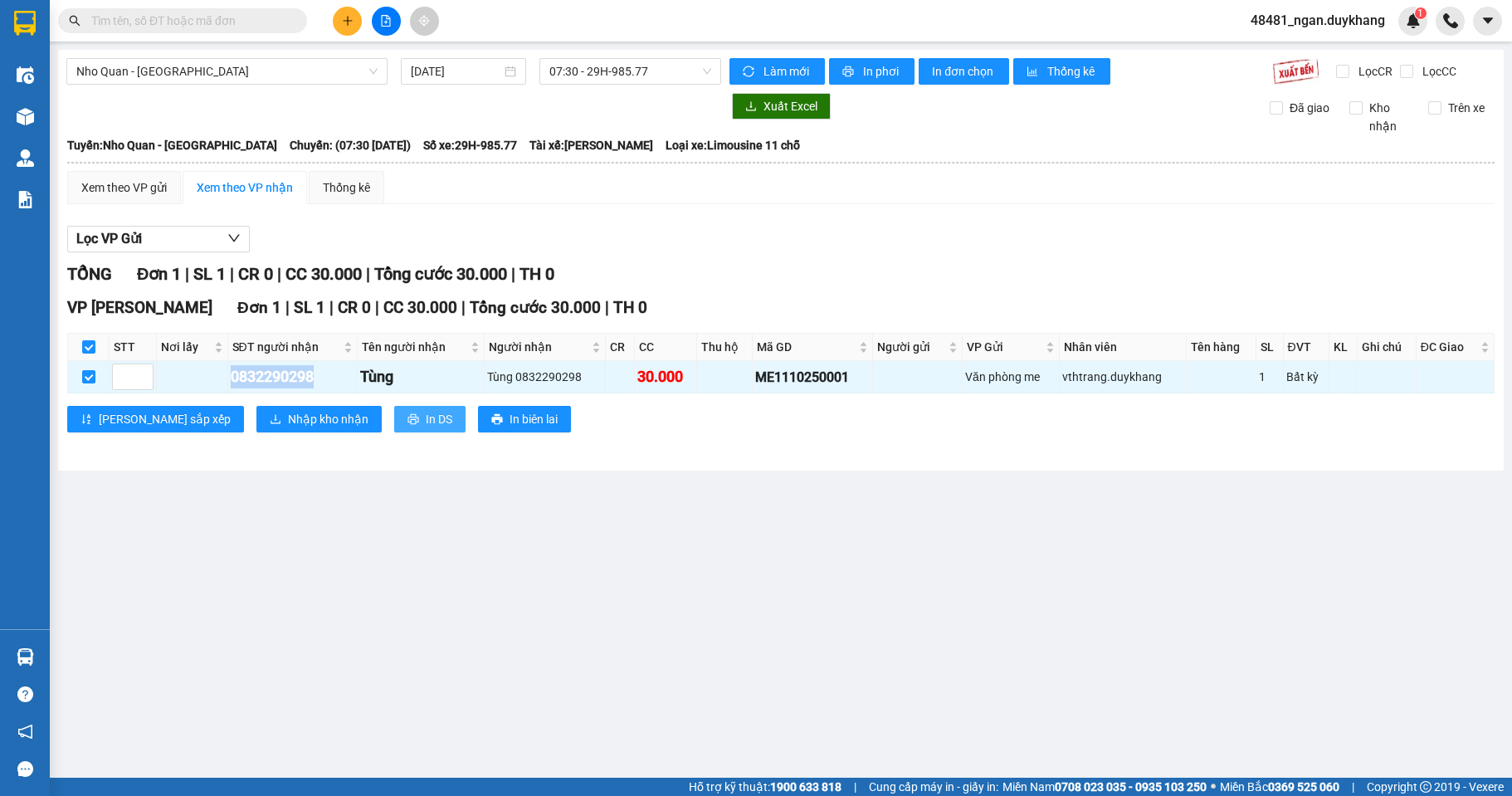
click at [426, 415] on span "In DS" at bounding box center [439, 418] width 27 height 18
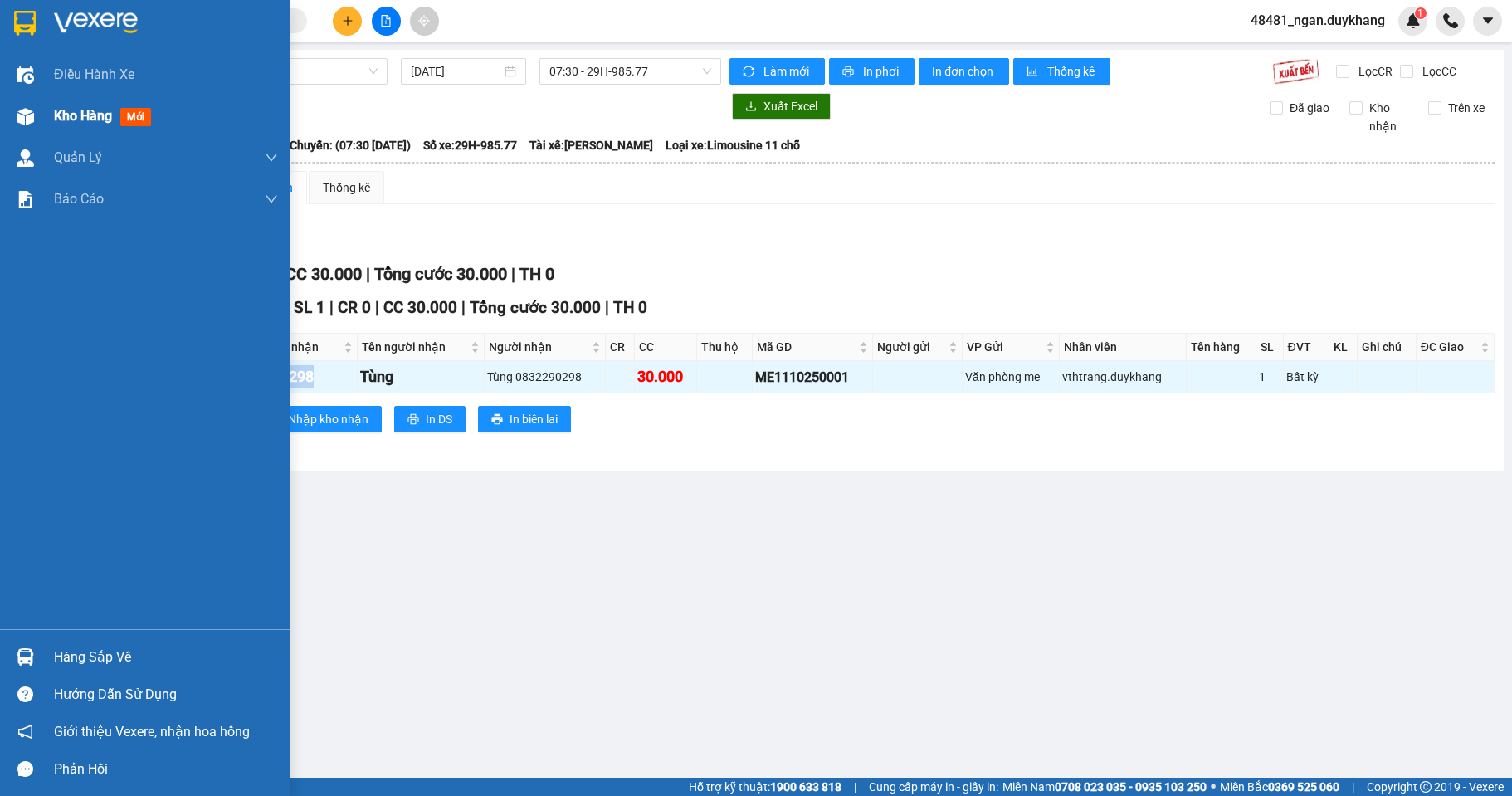
click at [31, 116] on img at bounding box center [25, 116] width 17 height 17
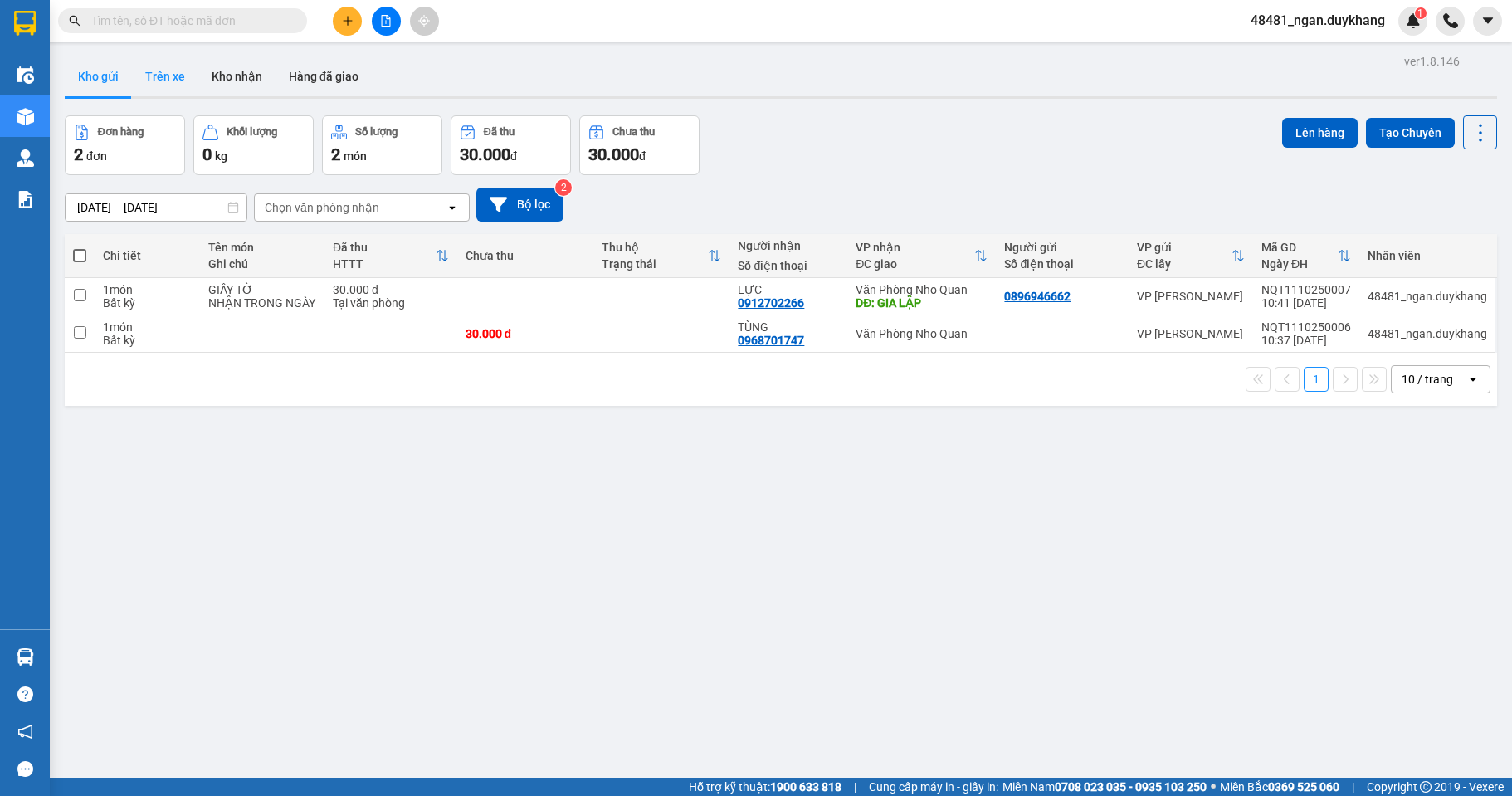
click at [159, 75] on button "Trên xe" at bounding box center [165, 76] width 67 height 40
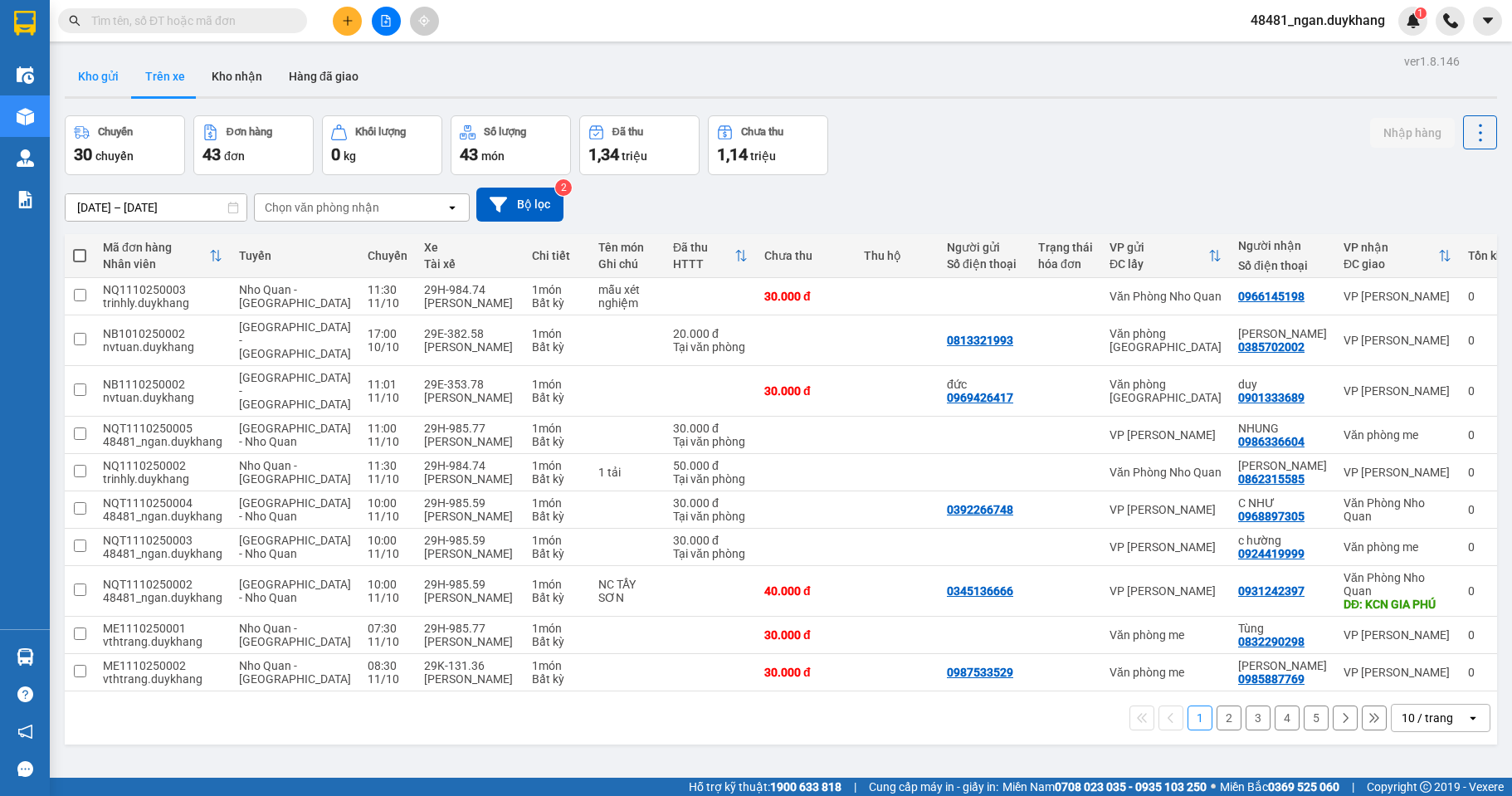
click at [99, 69] on button "Kho gửi" at bounding box center [98, 76] width 68 height 40
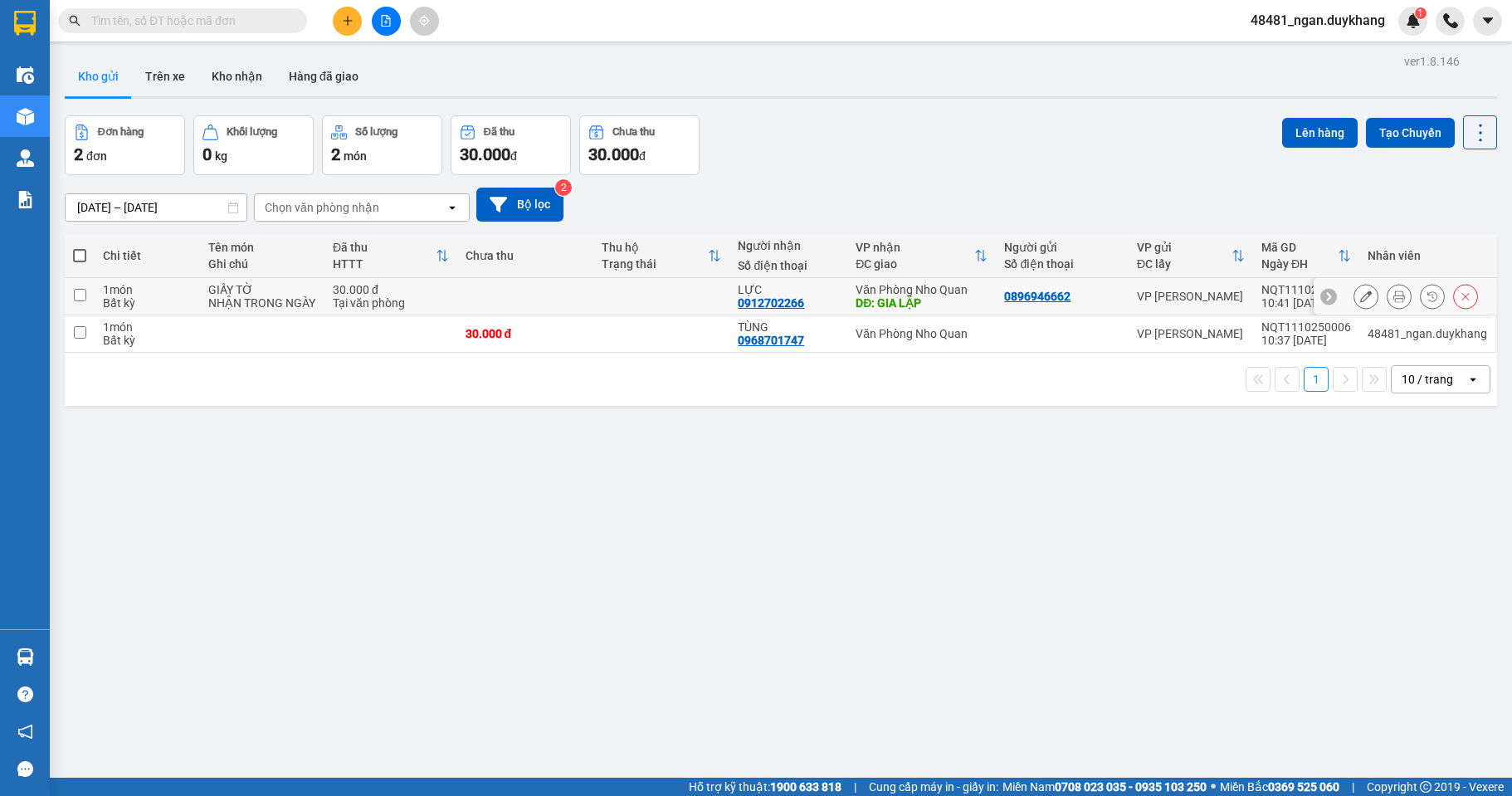
drag, startPoint x: 957, startPoint y: 294, endPoint x: 964, endPoint y: 338, distance: 44.6
click at [956, 296] on div "Văn Phòng Nho Quan" at bounding box center [921, 290] width 131 height 13
checkbox input "true"
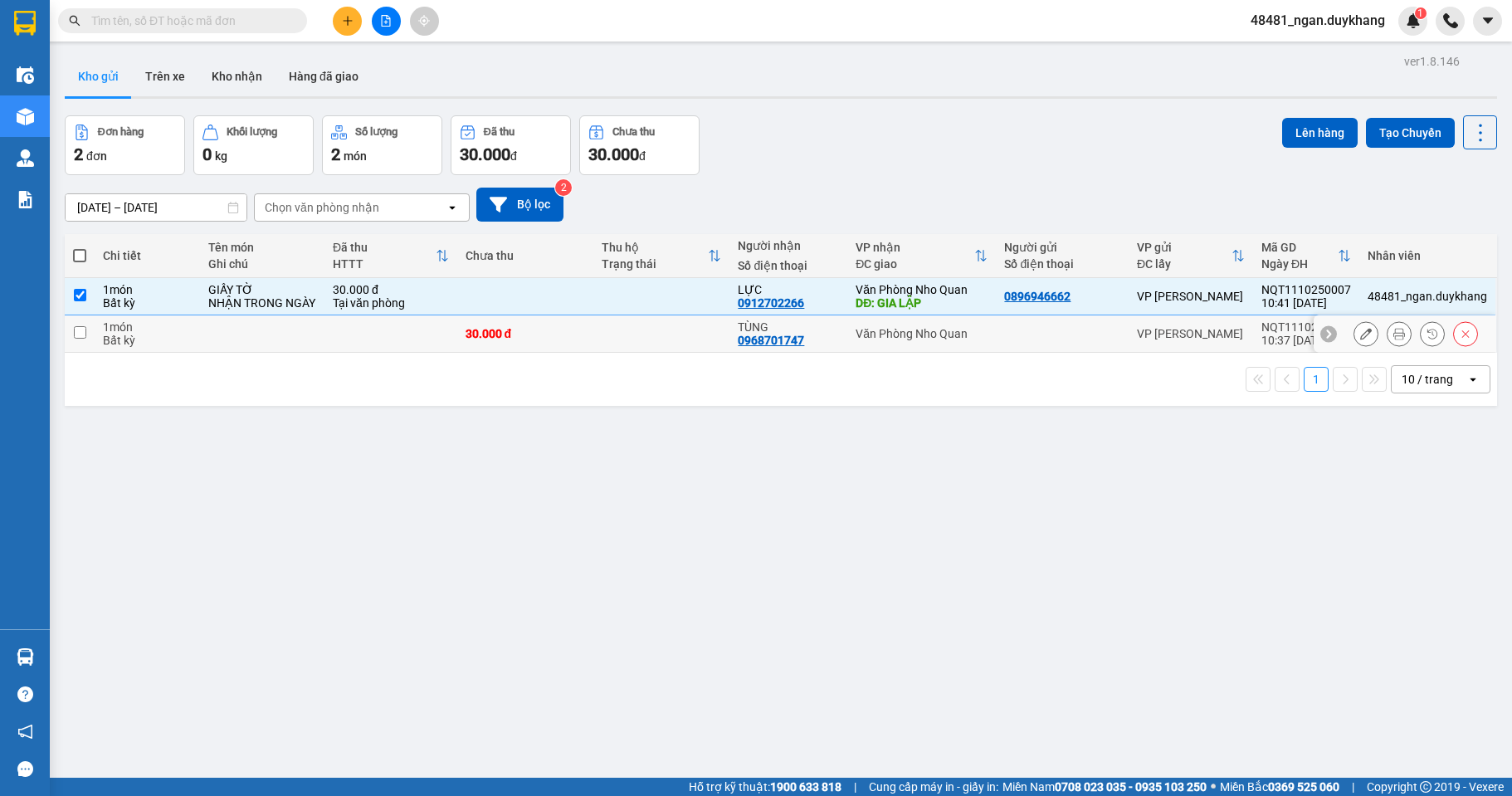
click at [964, 338] on td "Văn Phòng Nho Quan" at bounding box center [921, 334] width 149 height 37
checkbox input "true"
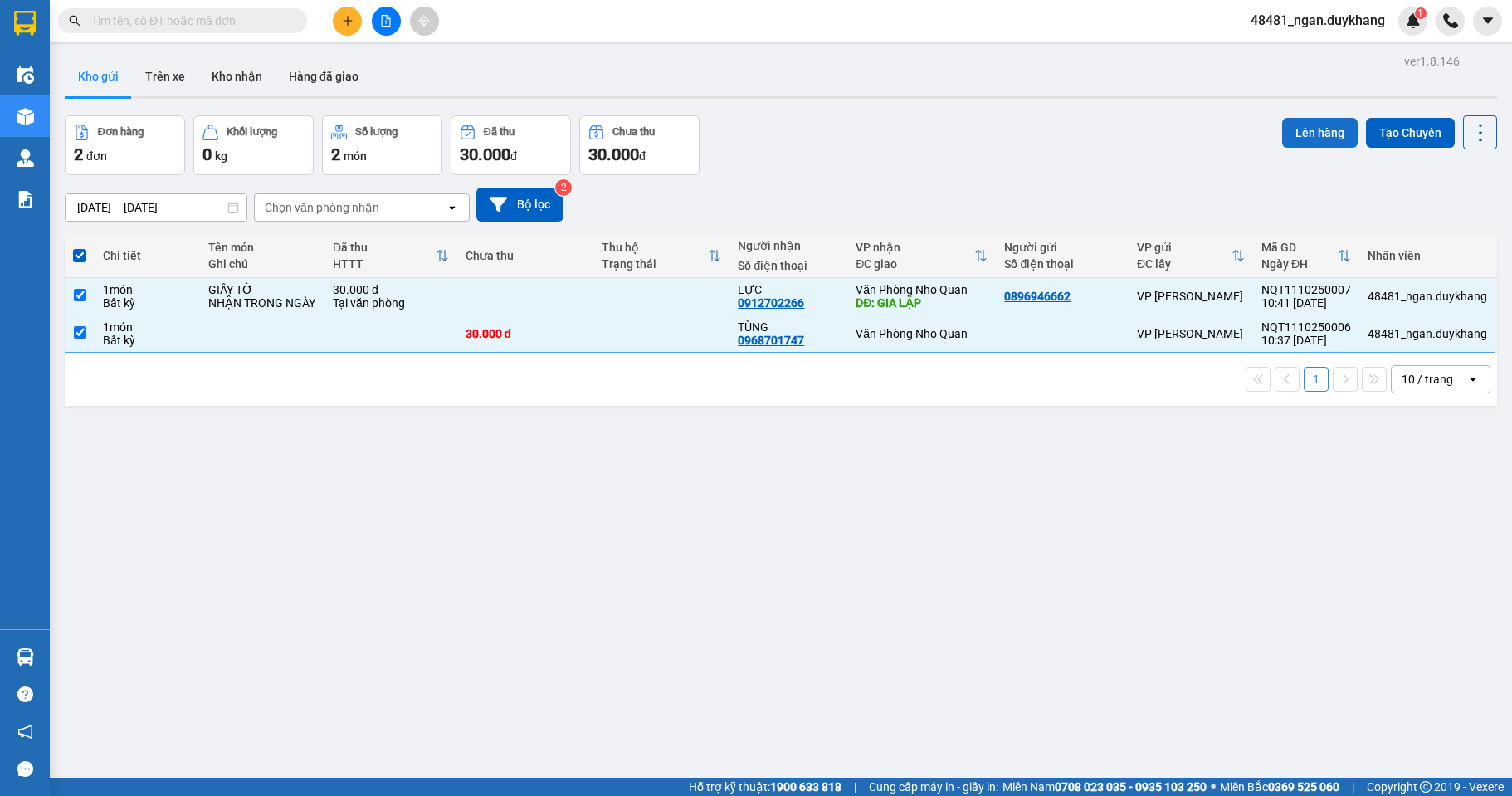
click at [1284, 133] on button "Lên hàng" at bounding box center [1319, 133] width 75 height 30
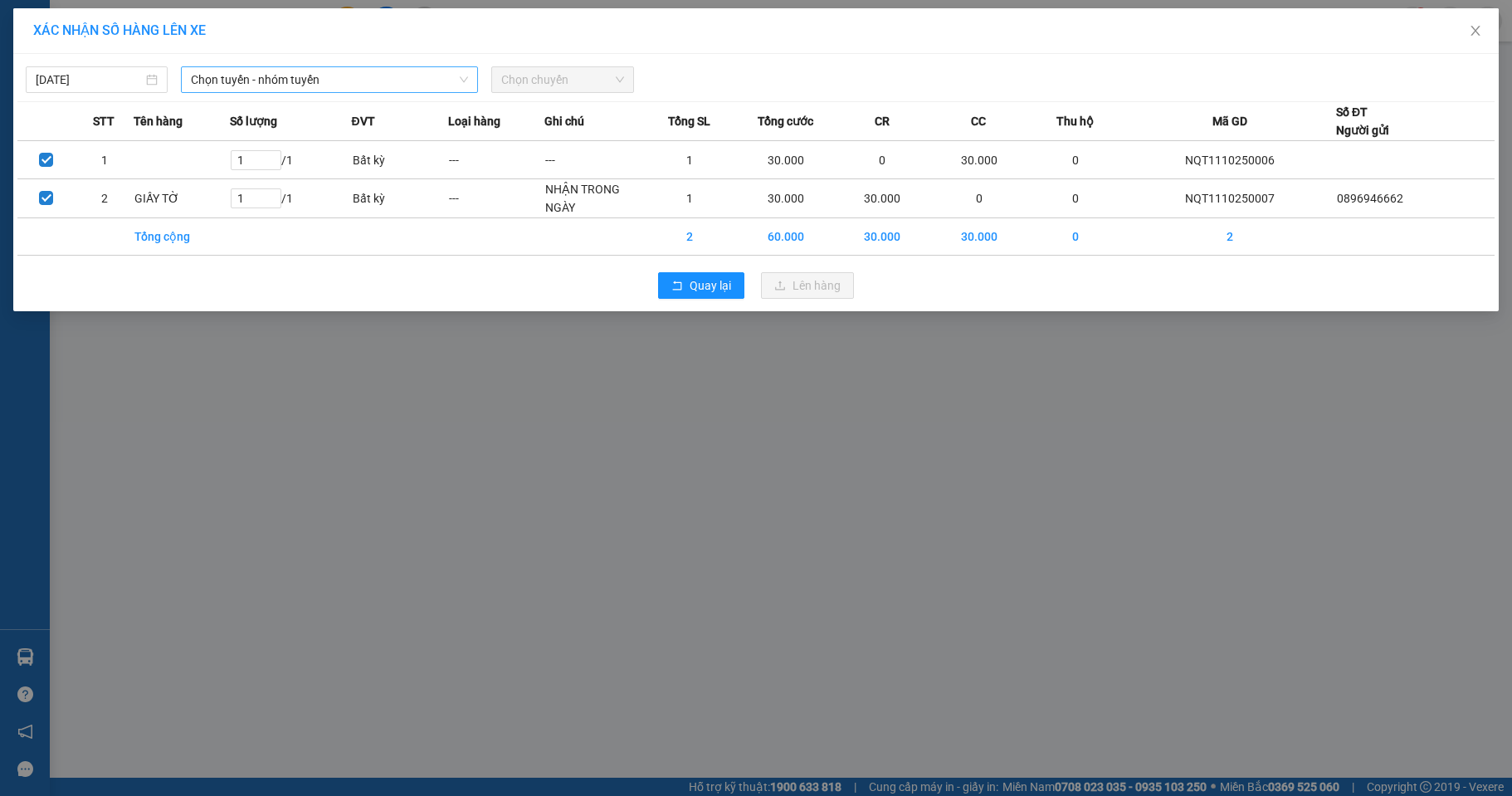
drag, startPoint x: 343, startPoint y: 82, endPoint x: 341, endPoint y: 91, distance: 9.2
click at [341, 83] on span "Chọn tuyến - nhóm tuyến" at bounding box center [329, 80] width 277 height 25
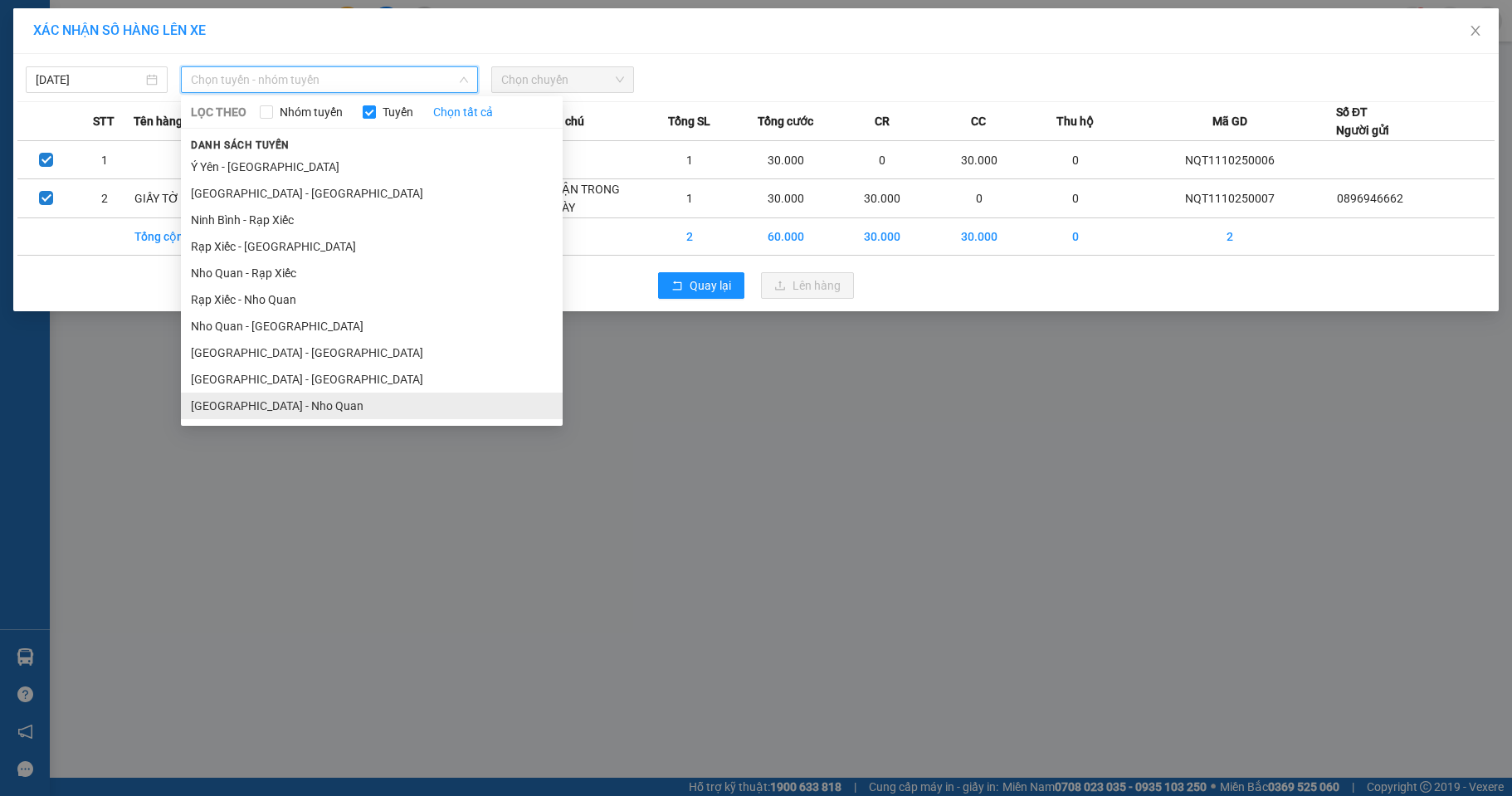
click at [318, 401] on li "[GEOGRAPHIC_DATA] - Nho Quan" at bounding box center [372, 406] width 382 height 27
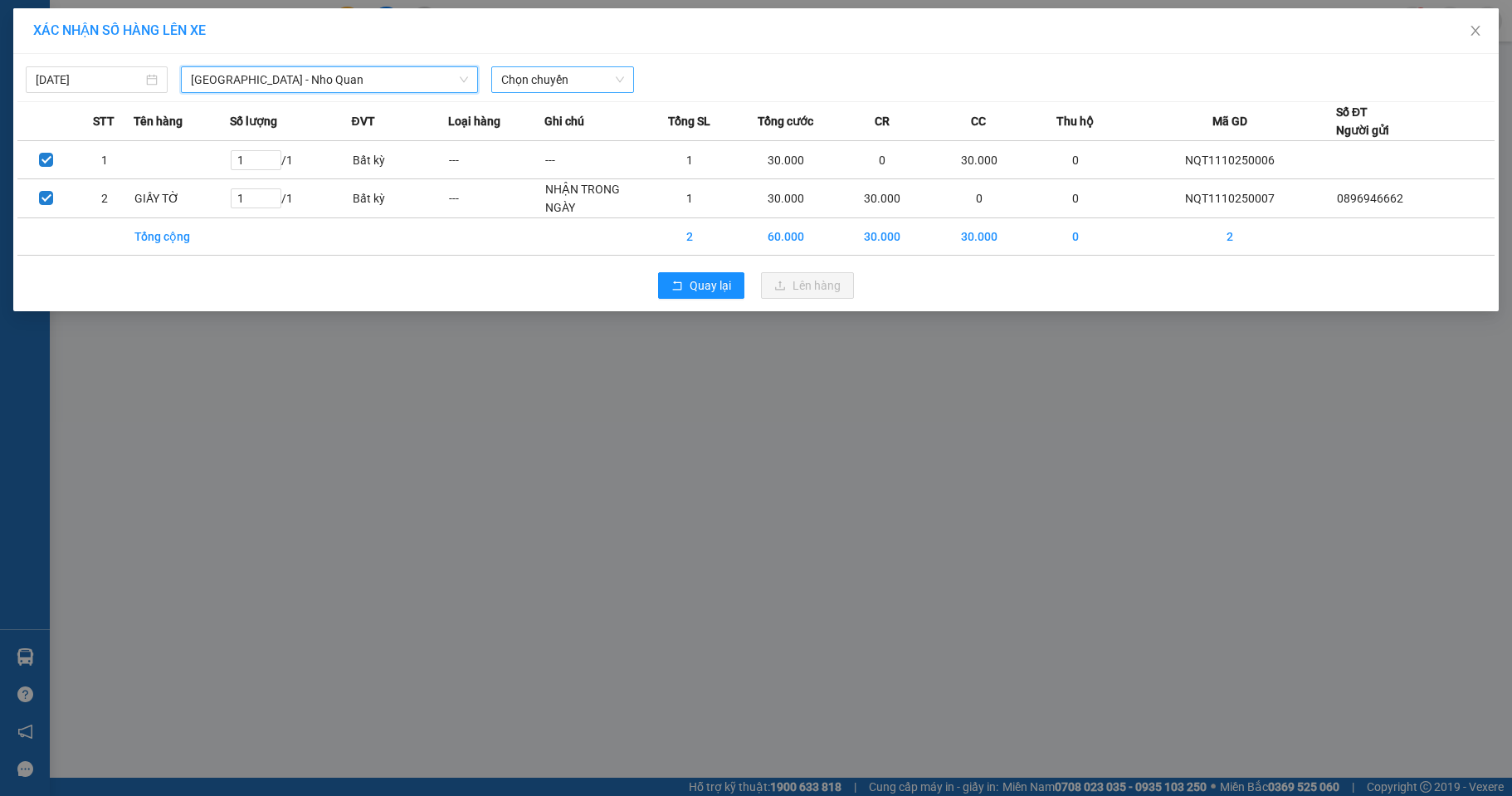
click at [568, 72] on span "Chọn chuyến" at bounding box center [562, 80] width 122 height 25
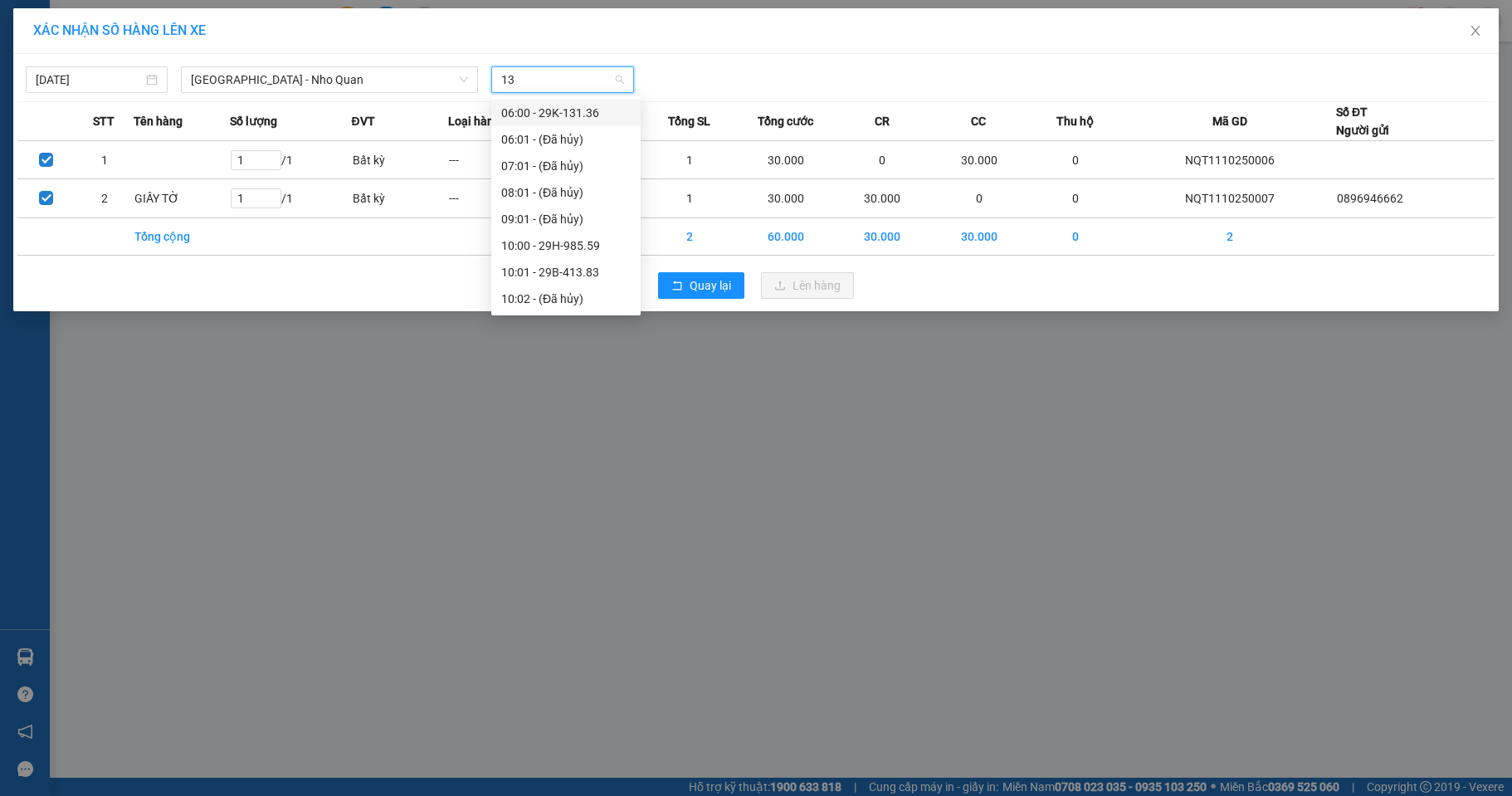
type input "136"
click at [558, 138] on div "13:00 - 29K-131.36" at bounding box center [566, 139] width 130 height 18
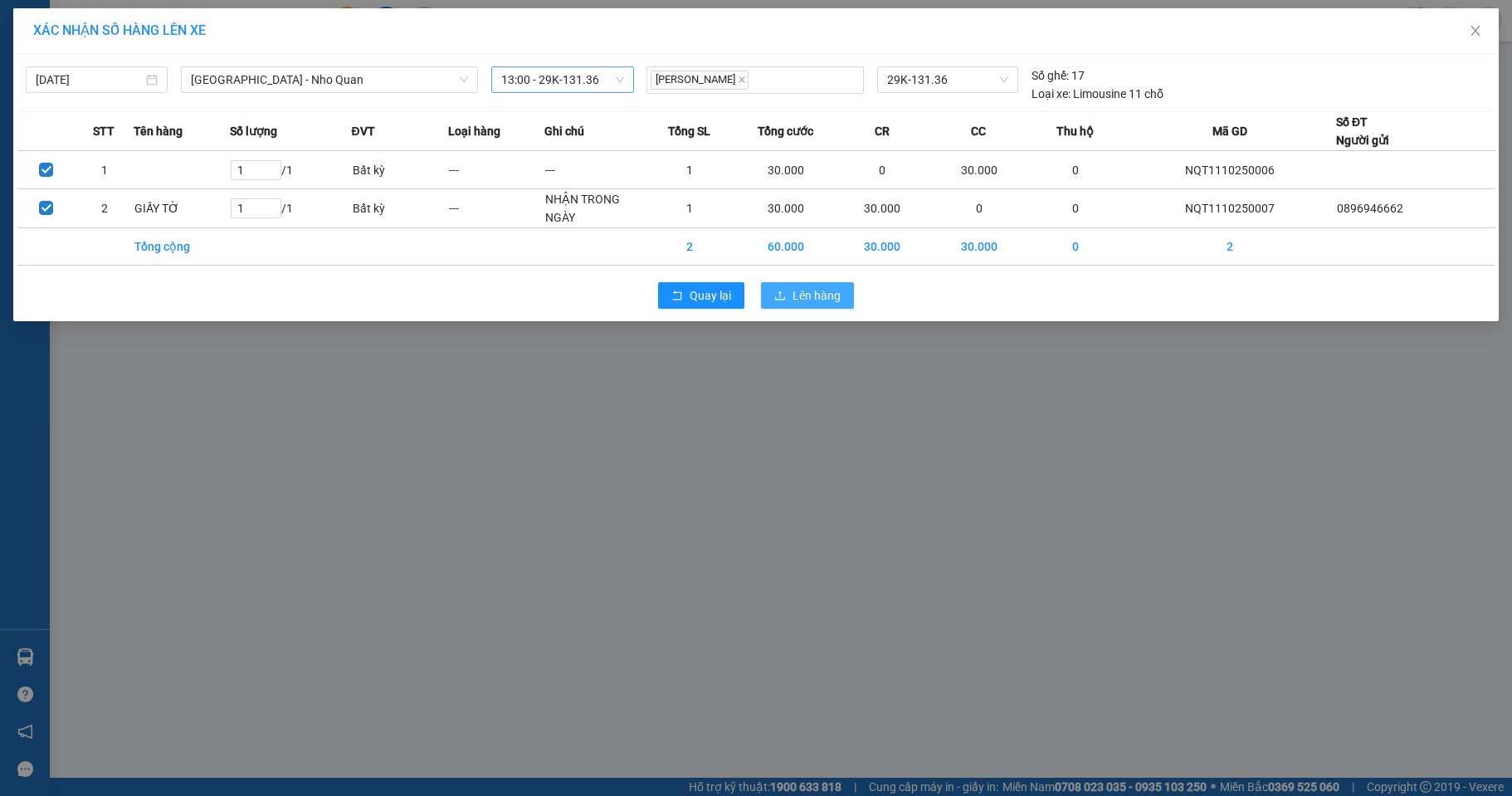
click at [796, 294] on span "Lên hàng" at bounding box center [816, 295] width 49 height 18
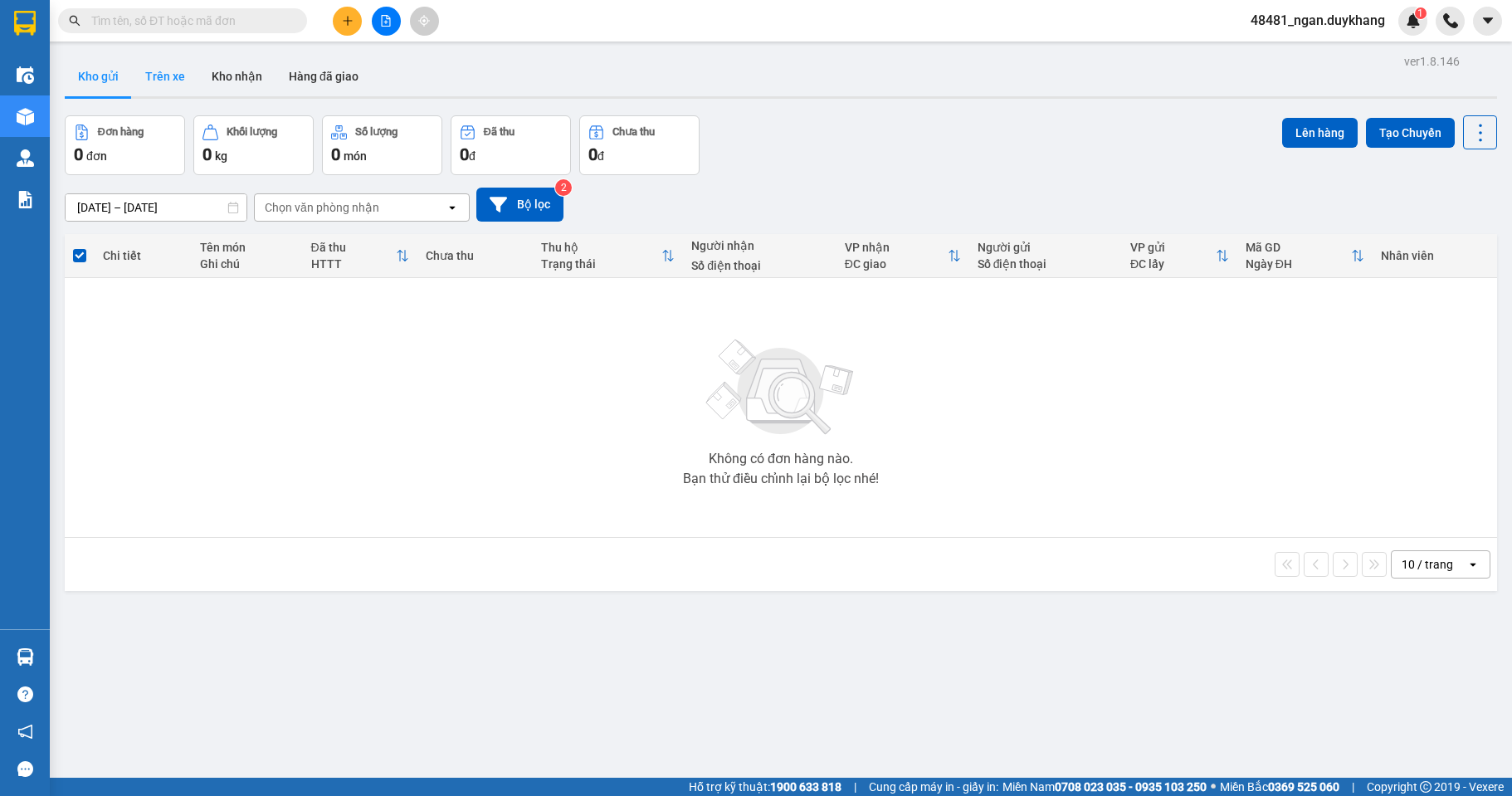
click at [177, 67] on button "Trên xe" at bounding box center [165, 76] width 67 height 40
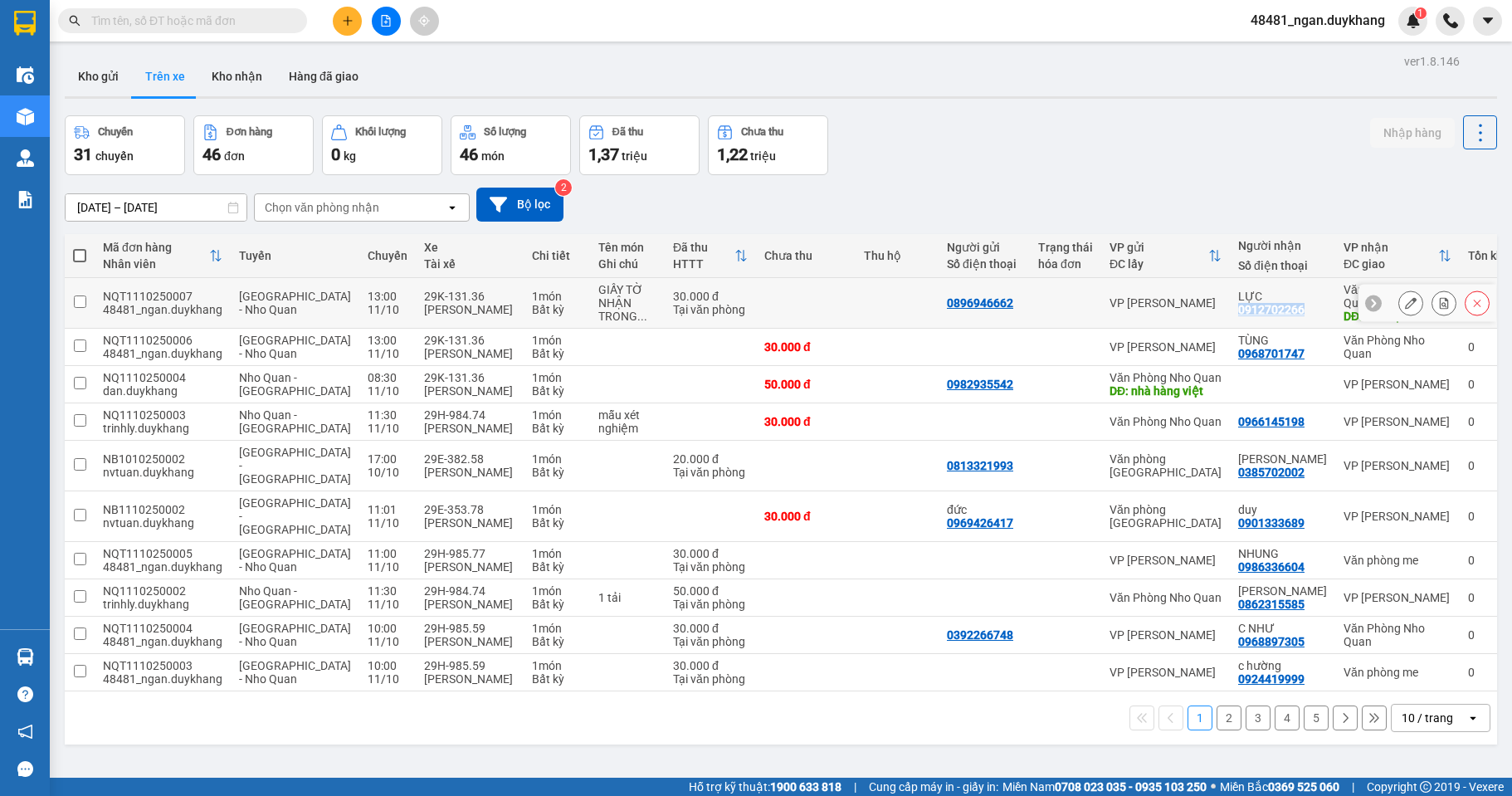
drag, startPoint x: 1285, startPoint y: 307, endPoint x: 1217, endPoint y: 310, distance: 68.1
click at [1238, 310] on div "LỰC 0912702266" at bounding box center [1281, 303] width 89 height 27
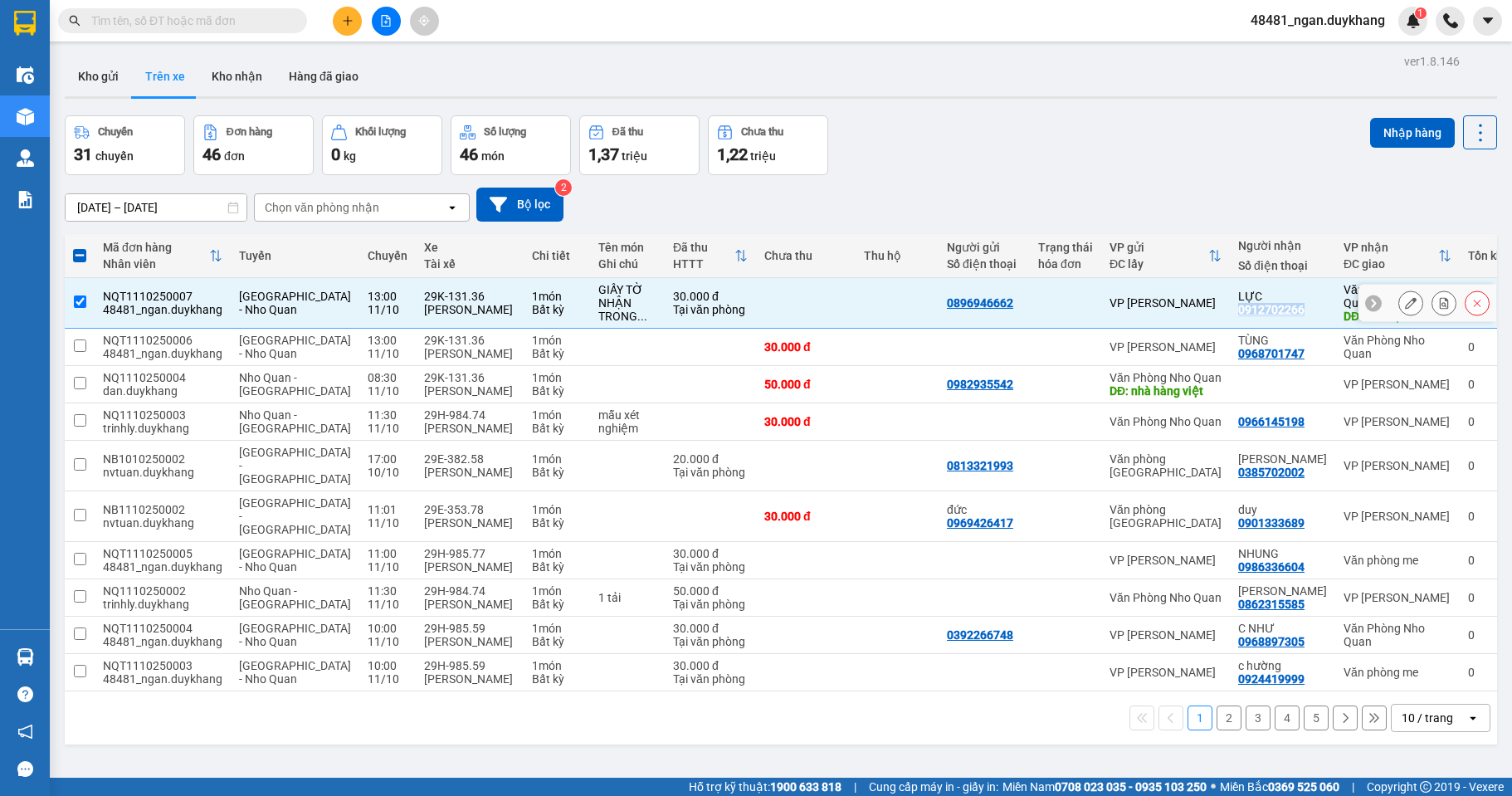
copy div "0912702266"
click at [604, 297] on div "NHẬN TRONG ..." at bounding box center [627, 310] width 58 height 27
checkbox input "false"
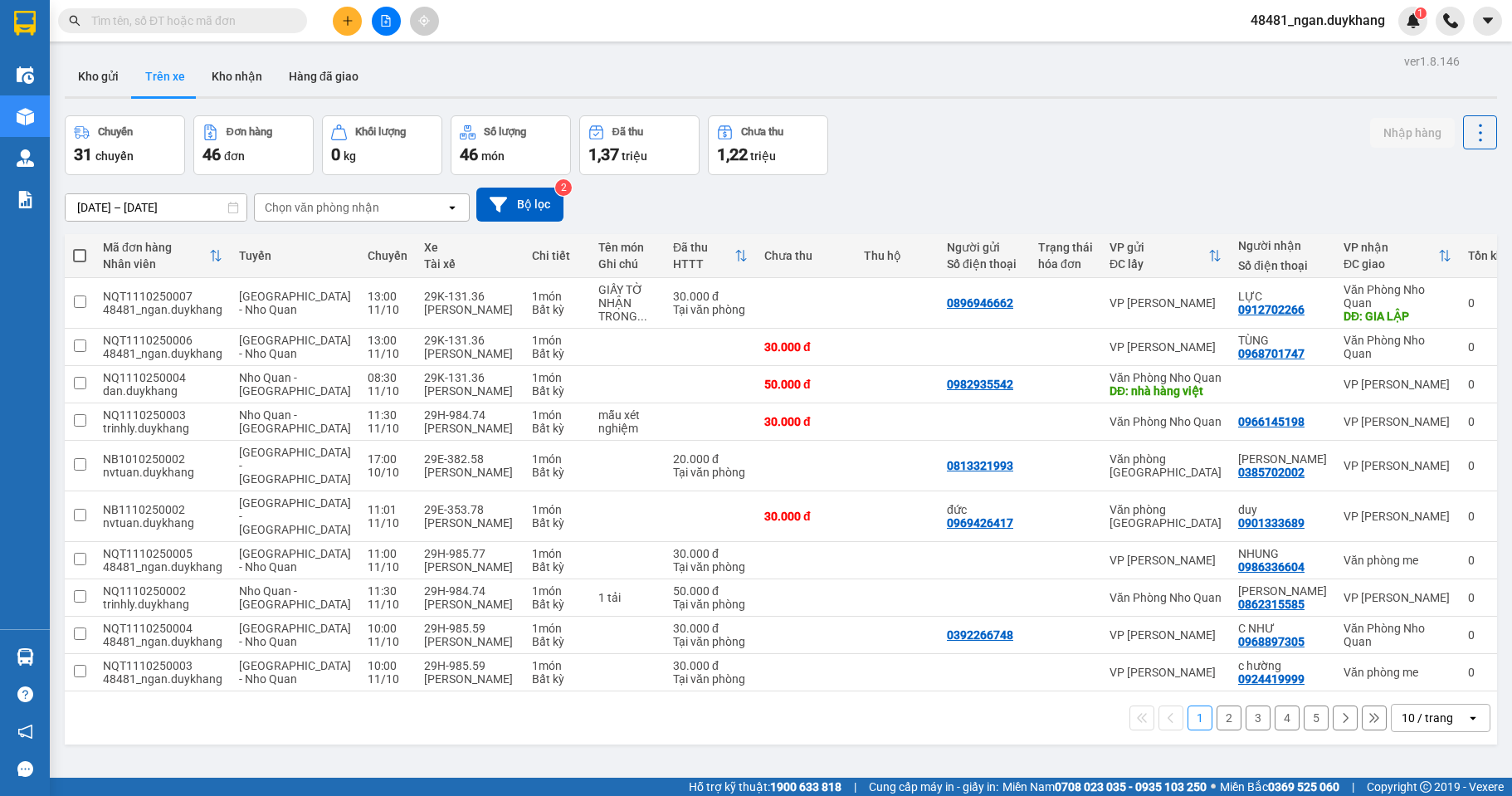
click at [1065, 214] on div "[DATE] – [DATE] Press the down arrow key to interact with the calendar and sele…" at bounding box center [780, 205] width 1432 height 34
click at [1020, 218] on div "[DATE] – [DATE] Press the down arrow key to interact with the calendar and sele…" at bounding box center [780, 205] width 1432 height 34
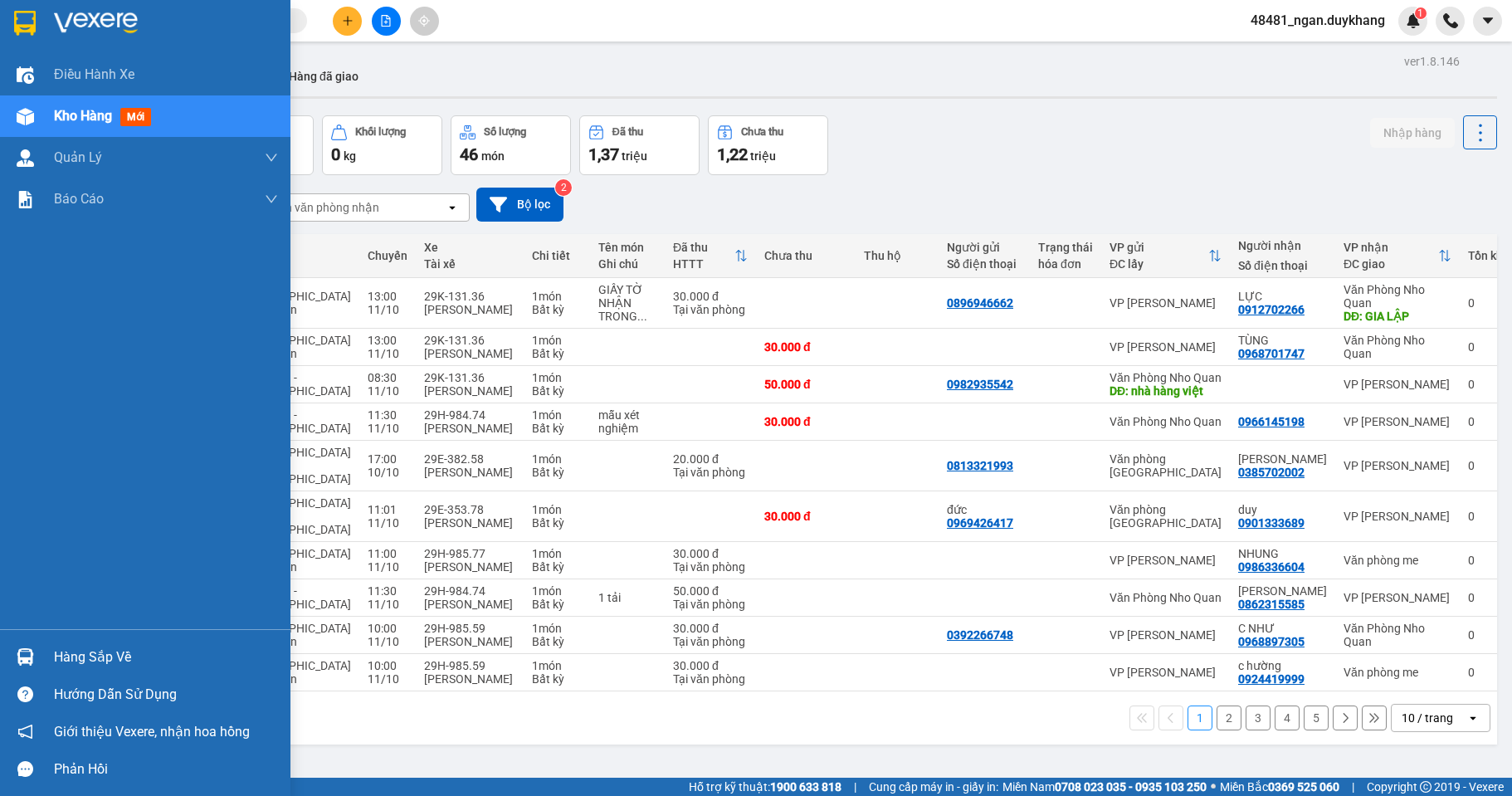
click at [39, 662] on div at bounding box center [25, 657] width 29 height 29
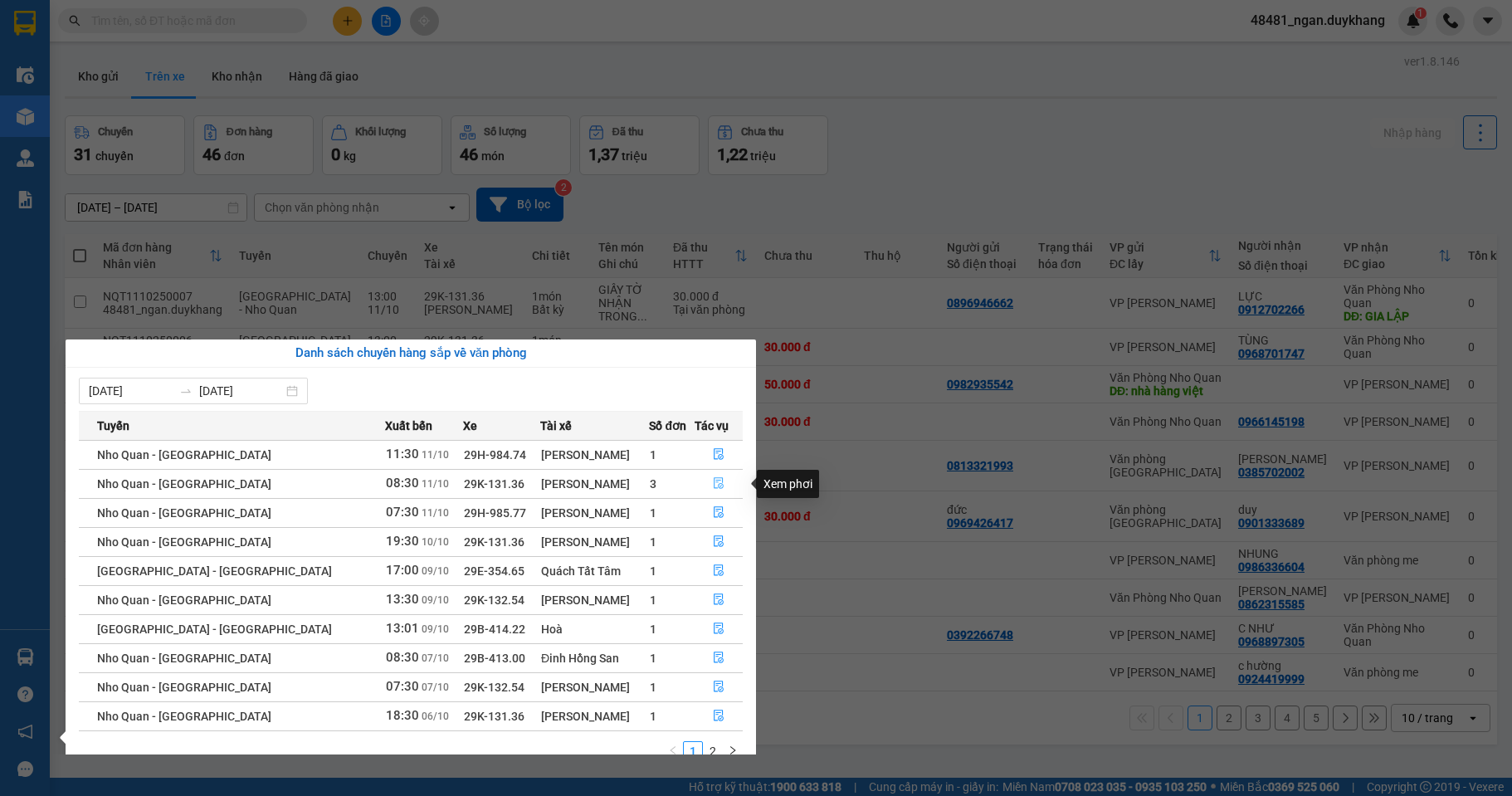
click at [714, 479] on icon "file-done" at bounding box center [718, 483] width 11 height 11
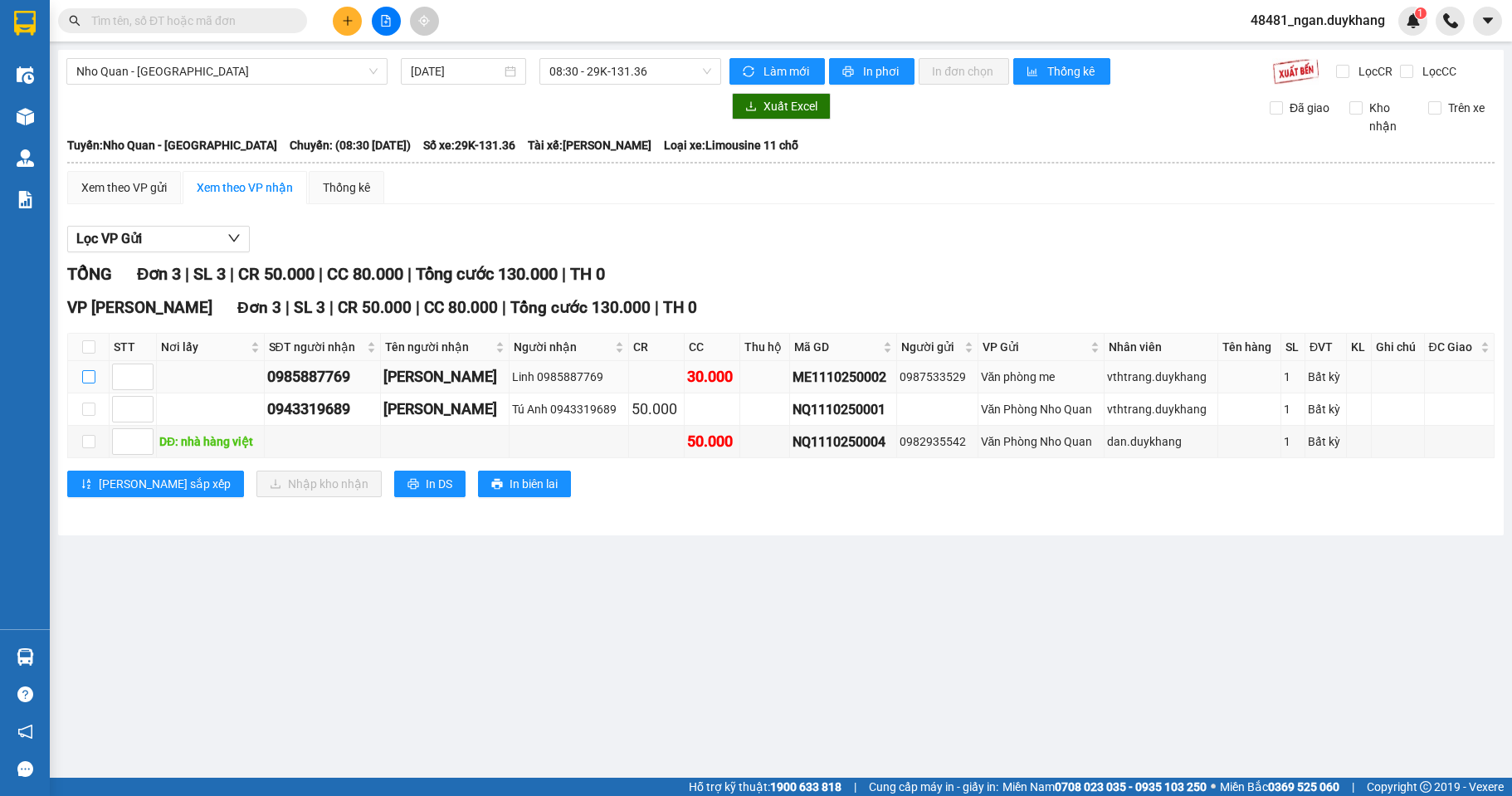
click at [89, 378] on input "checkbox" at bounding box center [89, 377] width 13 height 13
checkbox input "true"
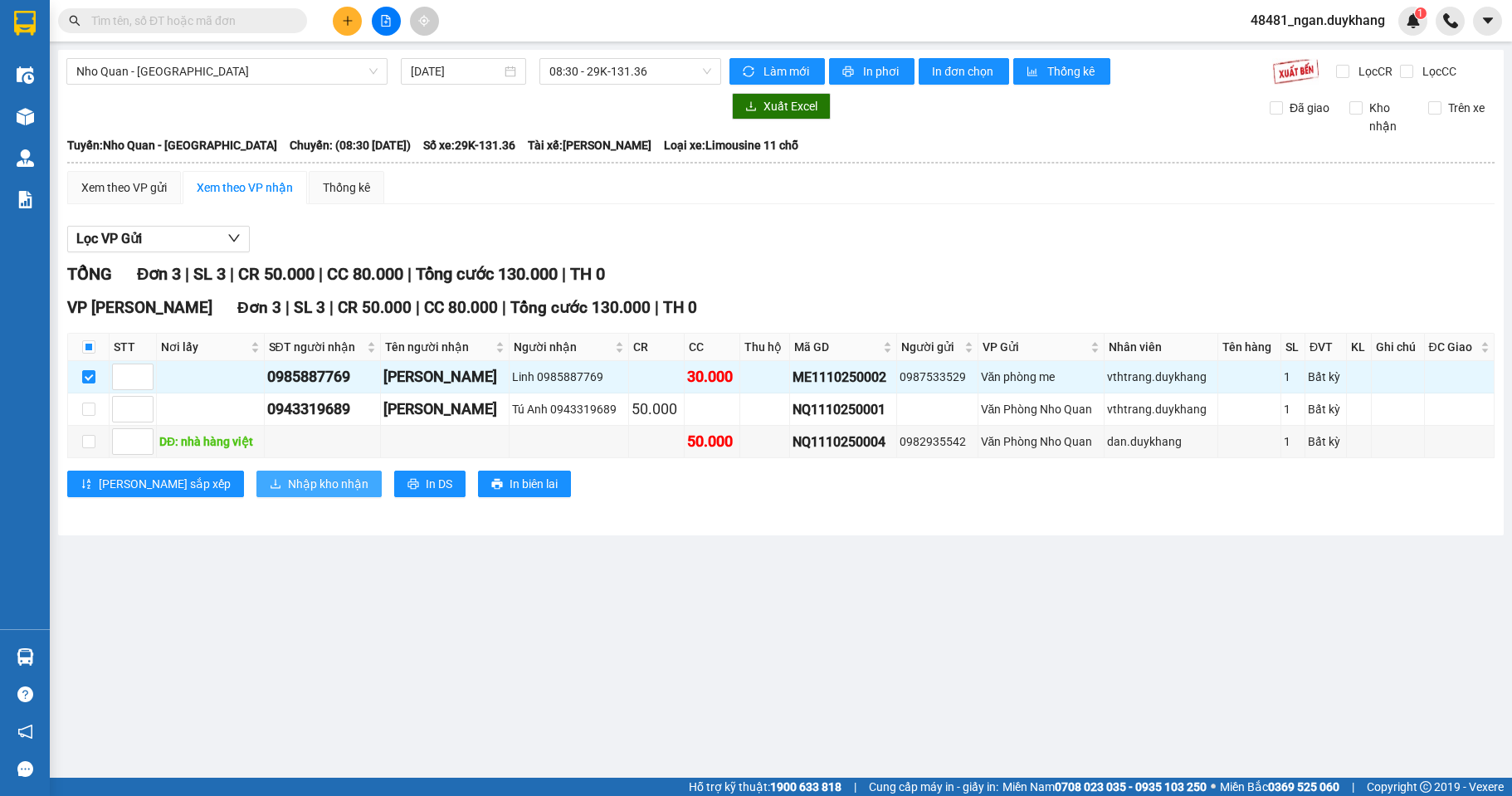
click at [288, 479] on span "Nhập kho nhận" at bounding box center [328, 483] width 80 height 18
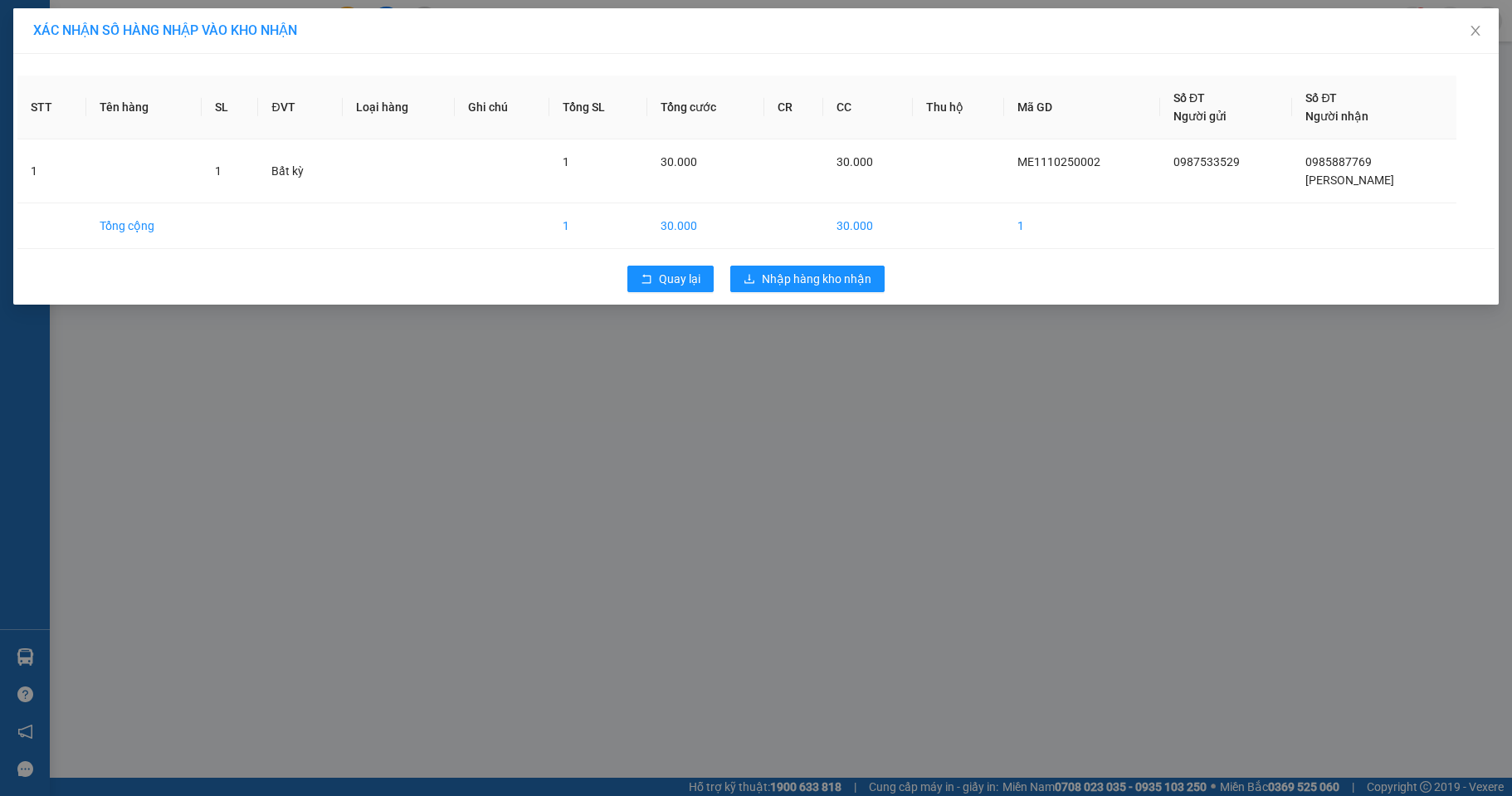
click at [809, 264] on div "Quay lại Nhập hàng kho nhận" at bounding box center [756, 278] width 1477 height 43
click at [808, 283] on span "Nhập hàng kho nhận" at bounding box center [816, 278] width 110 height 18
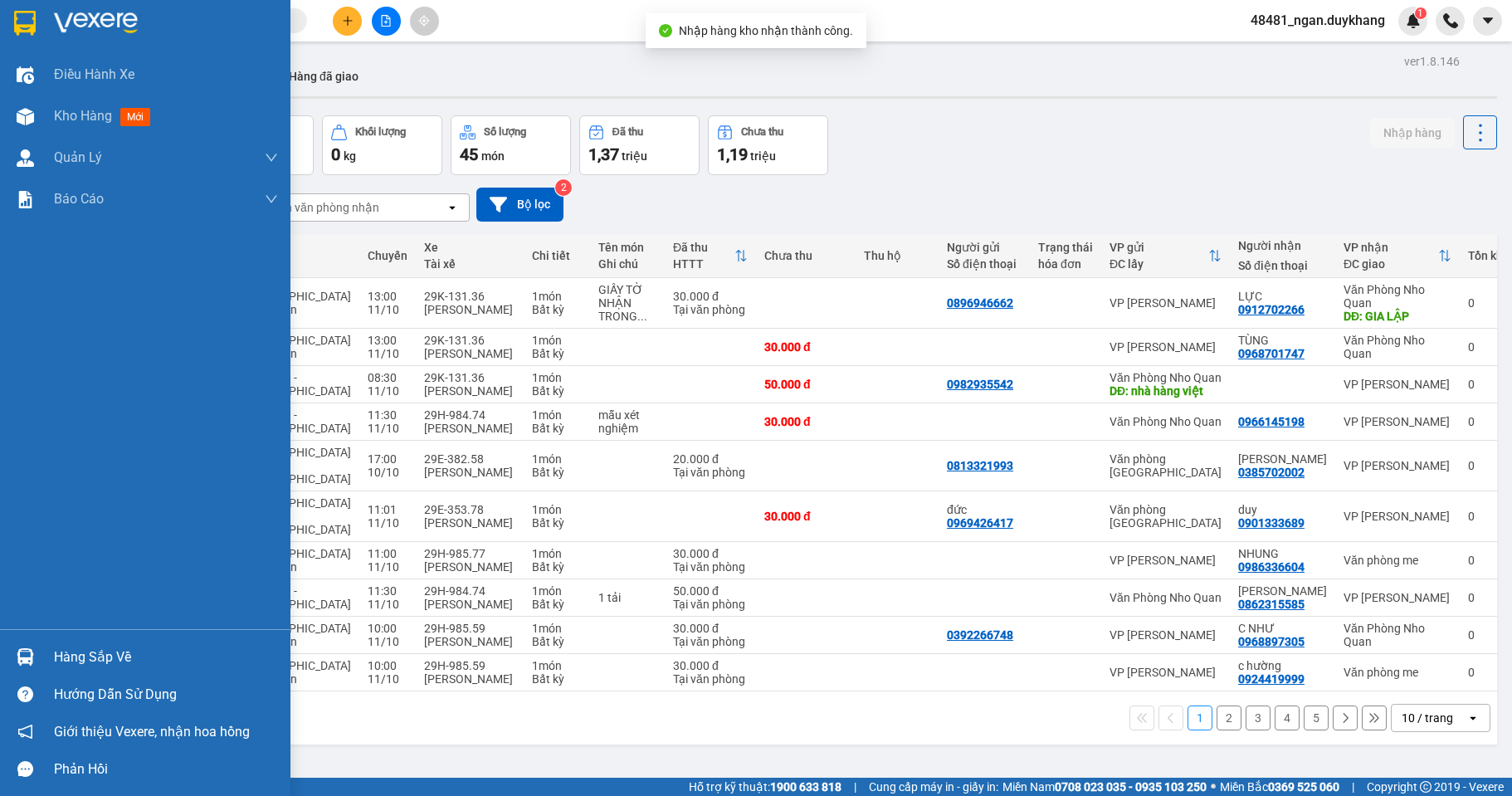
click at [16, 653] on img at bounding box center [25, 657] width 17 height 17
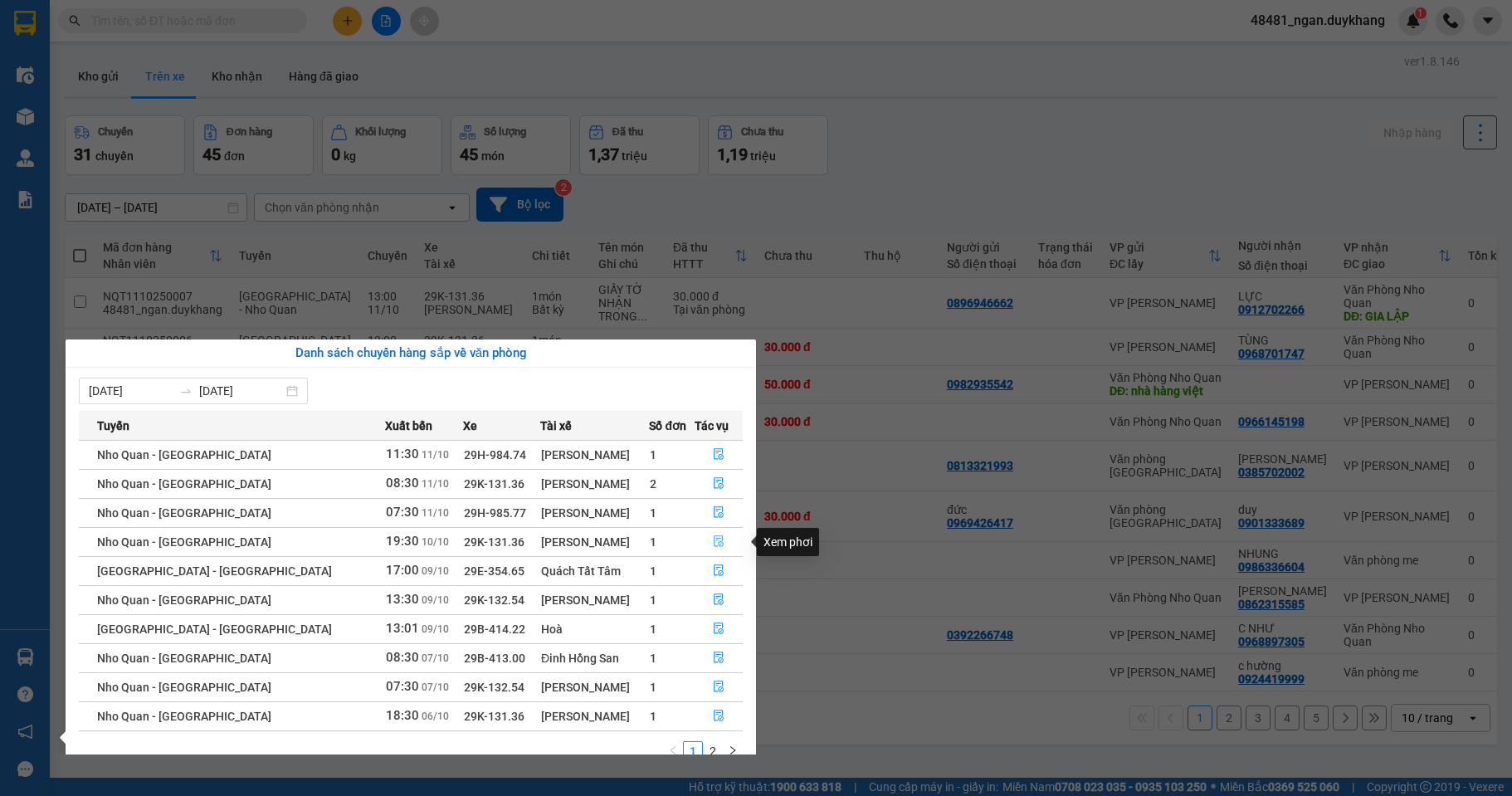
click at [714, 539] on icon "file-done" at bounding box center [718, 542] width 10 height 11
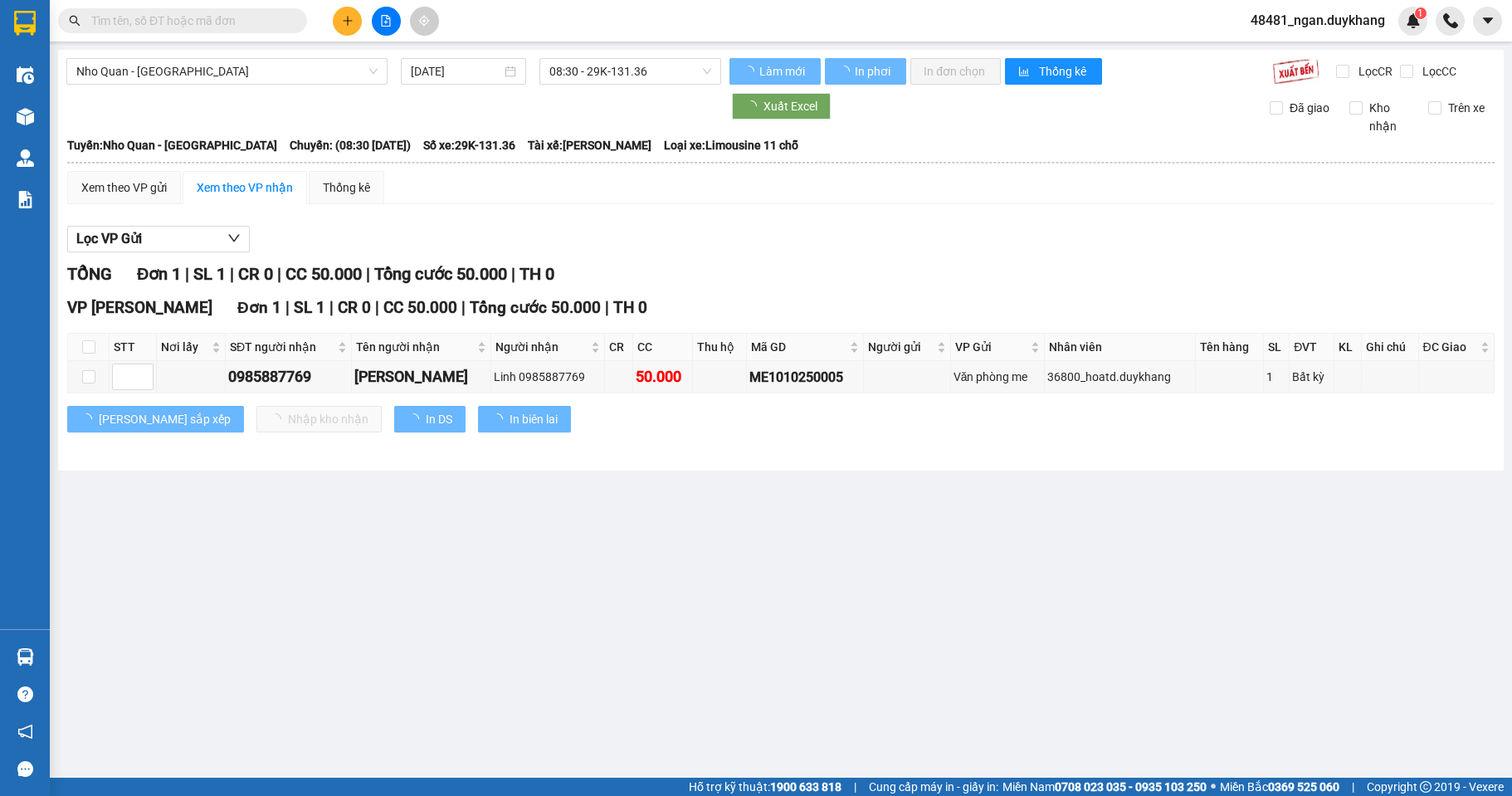
type input "[DATE]"
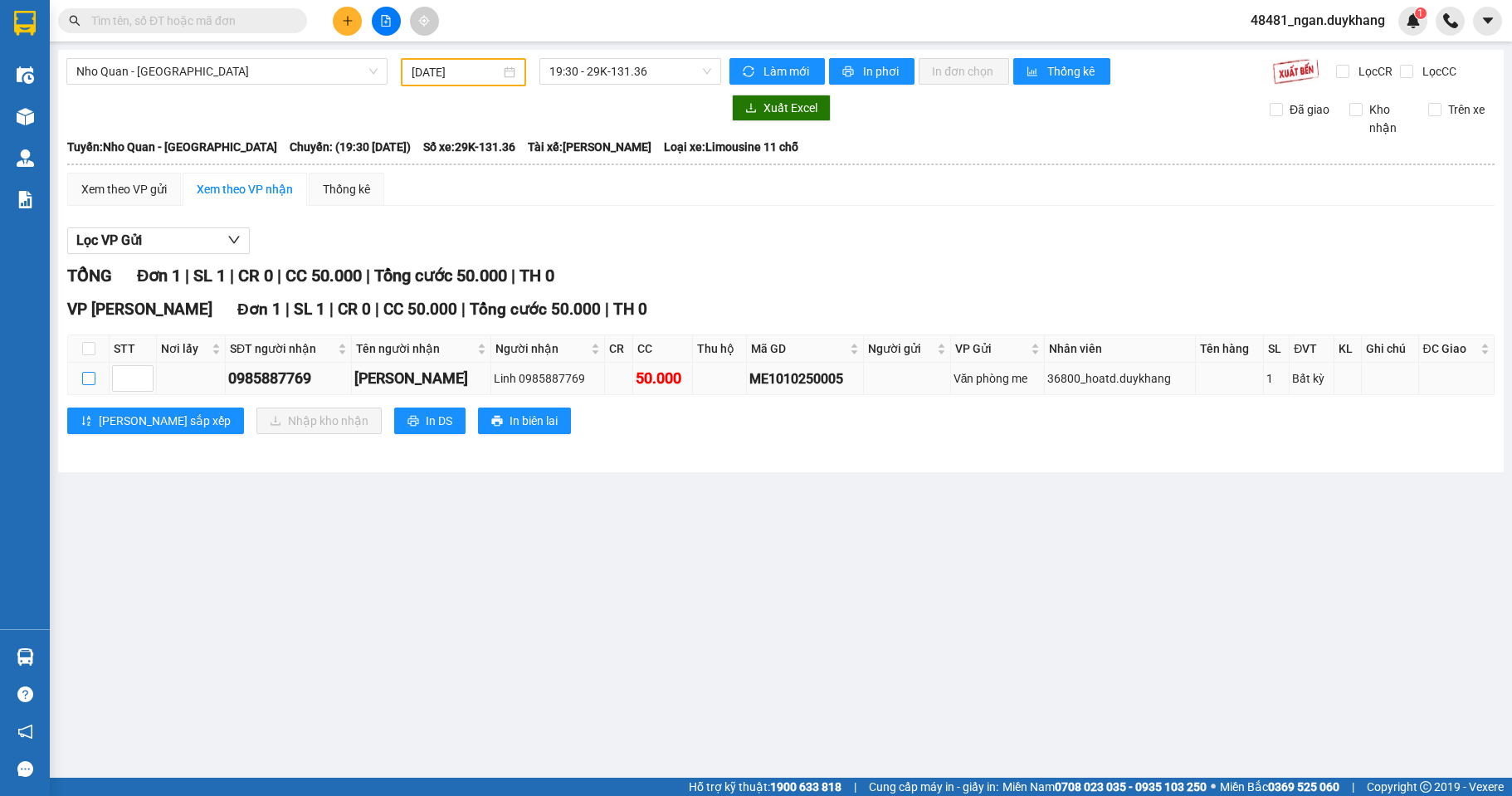
click at [84, 378] on input "checkbox" at bounding box center [89, 378] width 13 height 13
checkbox input "true"
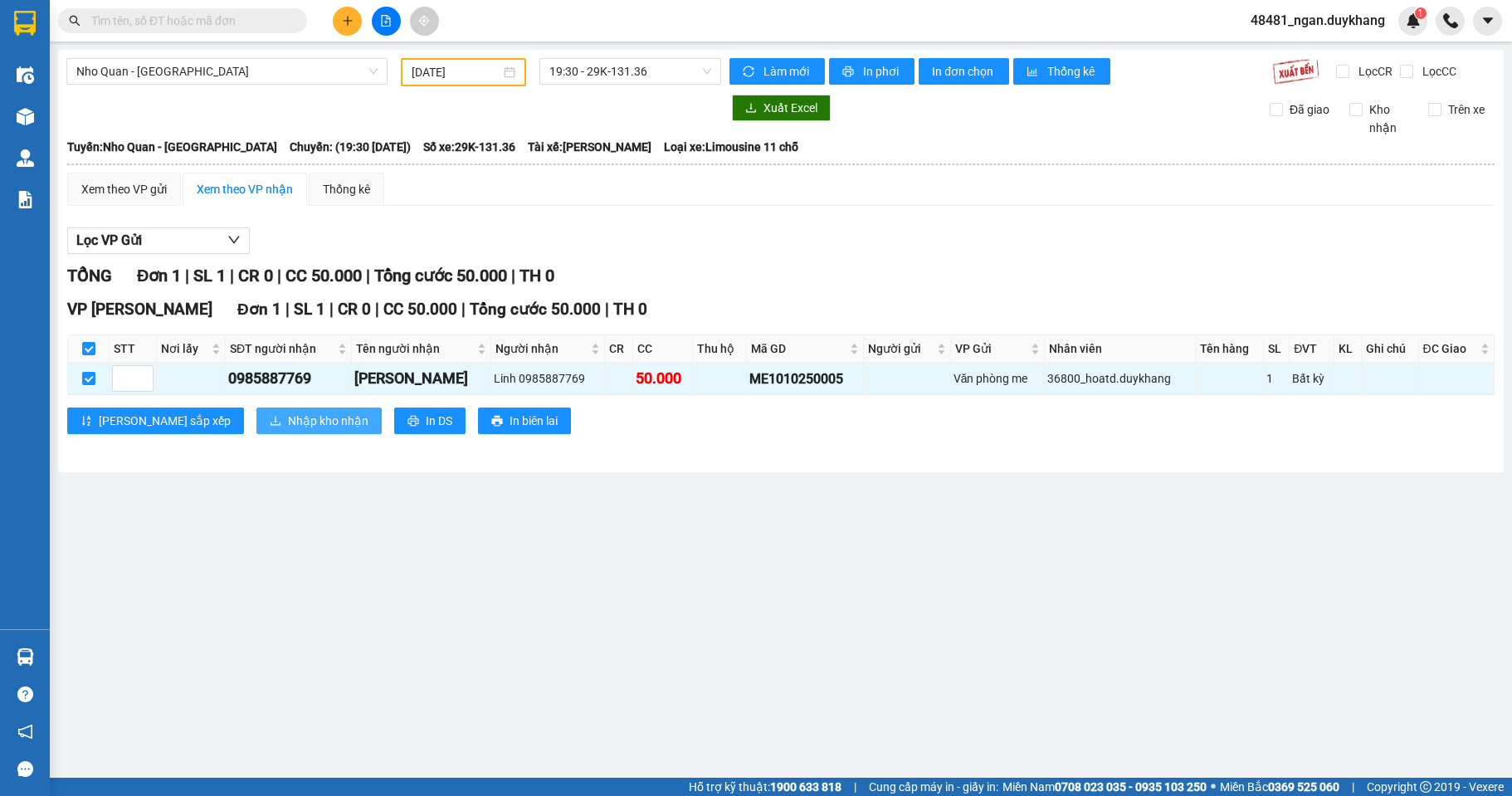
click at [288, 425] on span "Nhập kho nhận" at bounding box center [328, 420] width 80 height 18
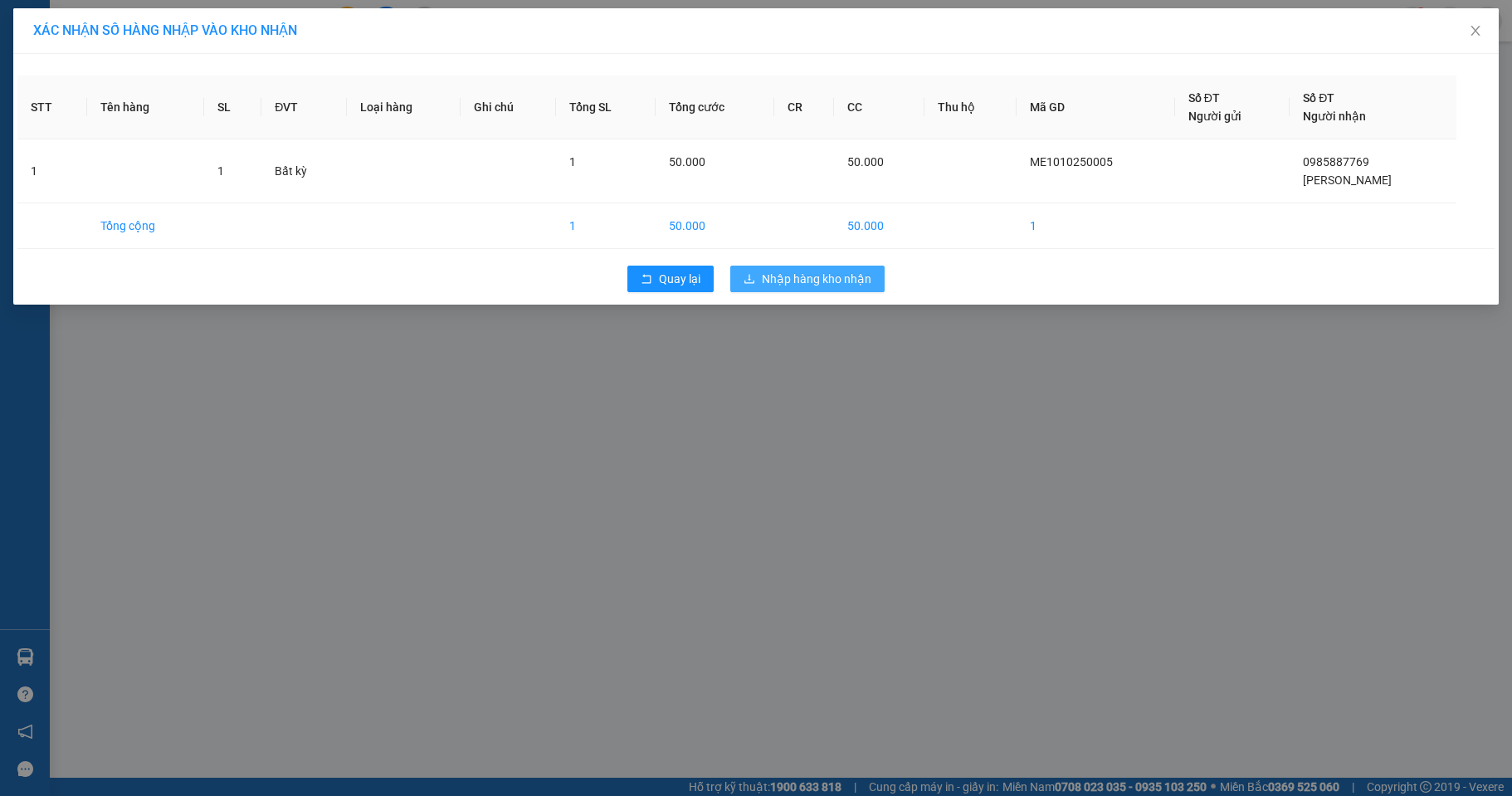
click at [806, 276] on span "Nhập hàng kho nhận" at bounding box center [816, 278] width 110 height 18
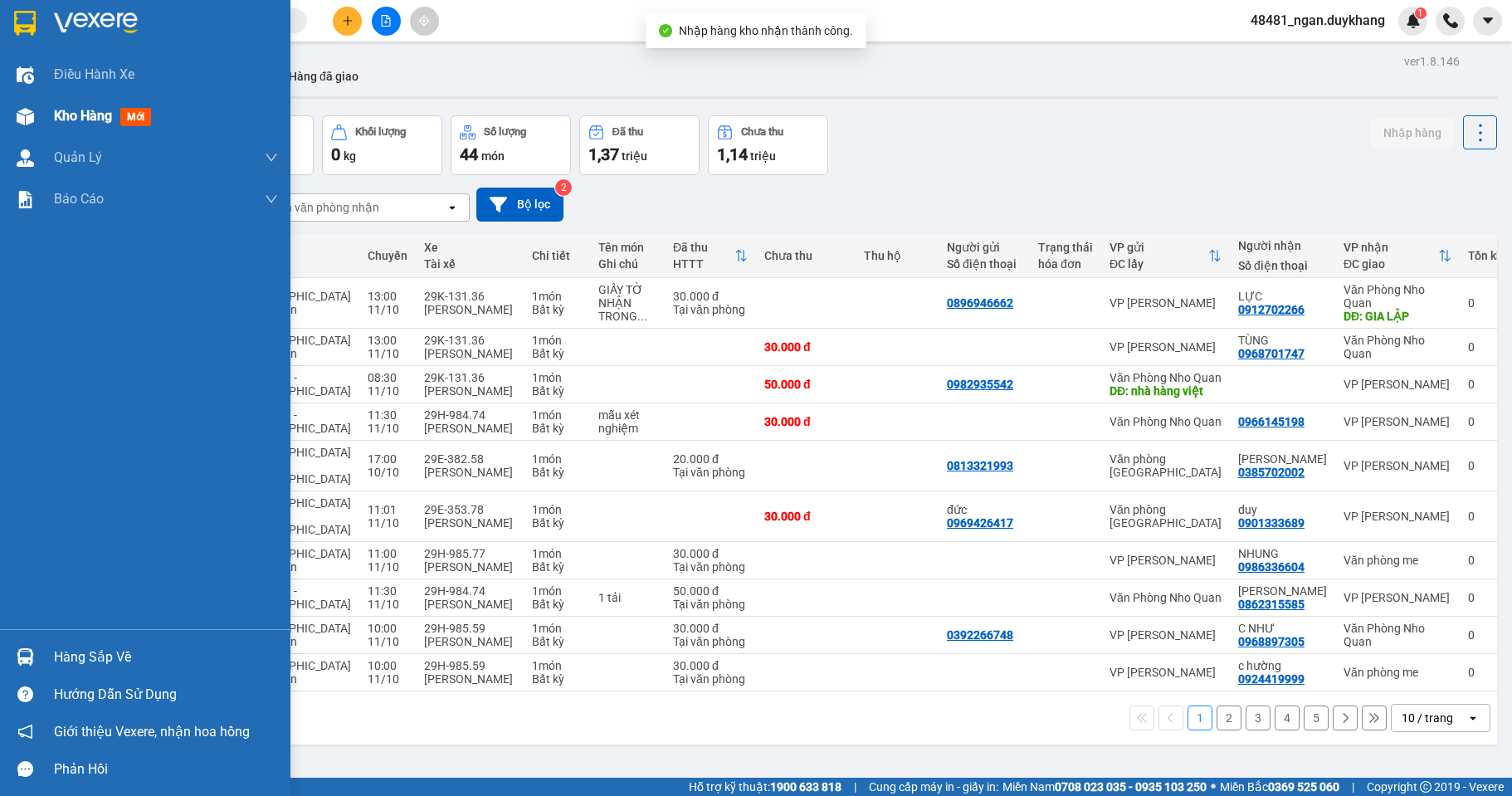
click at [34, 118] on div at bounding box center [25, 116] width 29 height 29
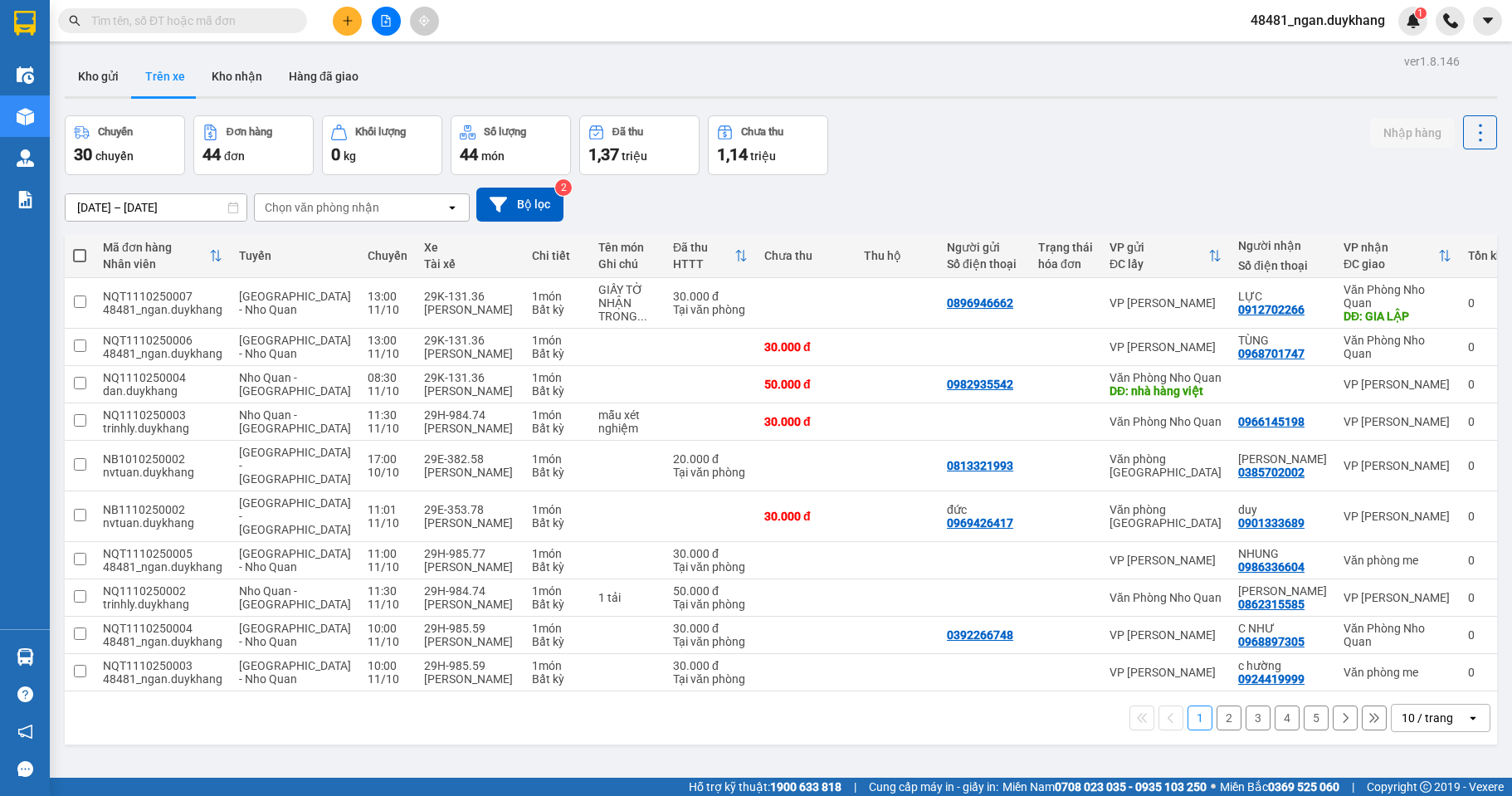
click at [1088, 159] on div "Chuyến 30 chuyến Đơn hàng 44 đơn Khối lượng 0 kg Số lượng 44 món Đã thu 1,37 tr…" at bounding box center [780, 145] width 1432 height 60
click at [208, 81] on button "Kho nhận" at bounding box center [236, 76] width 77 height 40
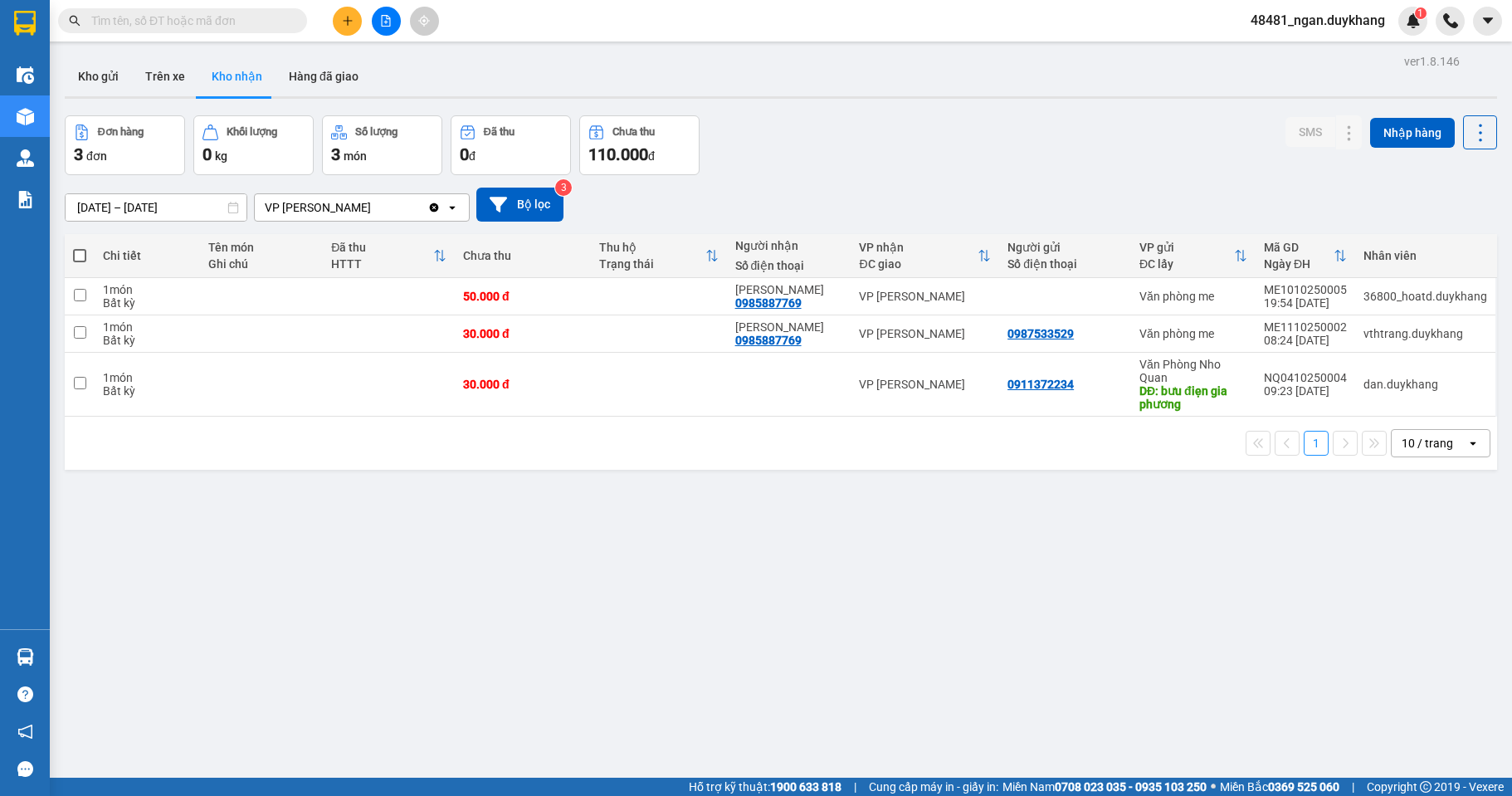
click at [1069, 193] on div "[DATE] – [DATE] Press the down arrow key to interact with the calendar and sele…" at bounding box center [780, 205] width 1432 height 34
click at [153, 86] on button "Trên xe" at bounding box center [165, 76] width 67 height 40
type input "[DATE] – [DATE]"
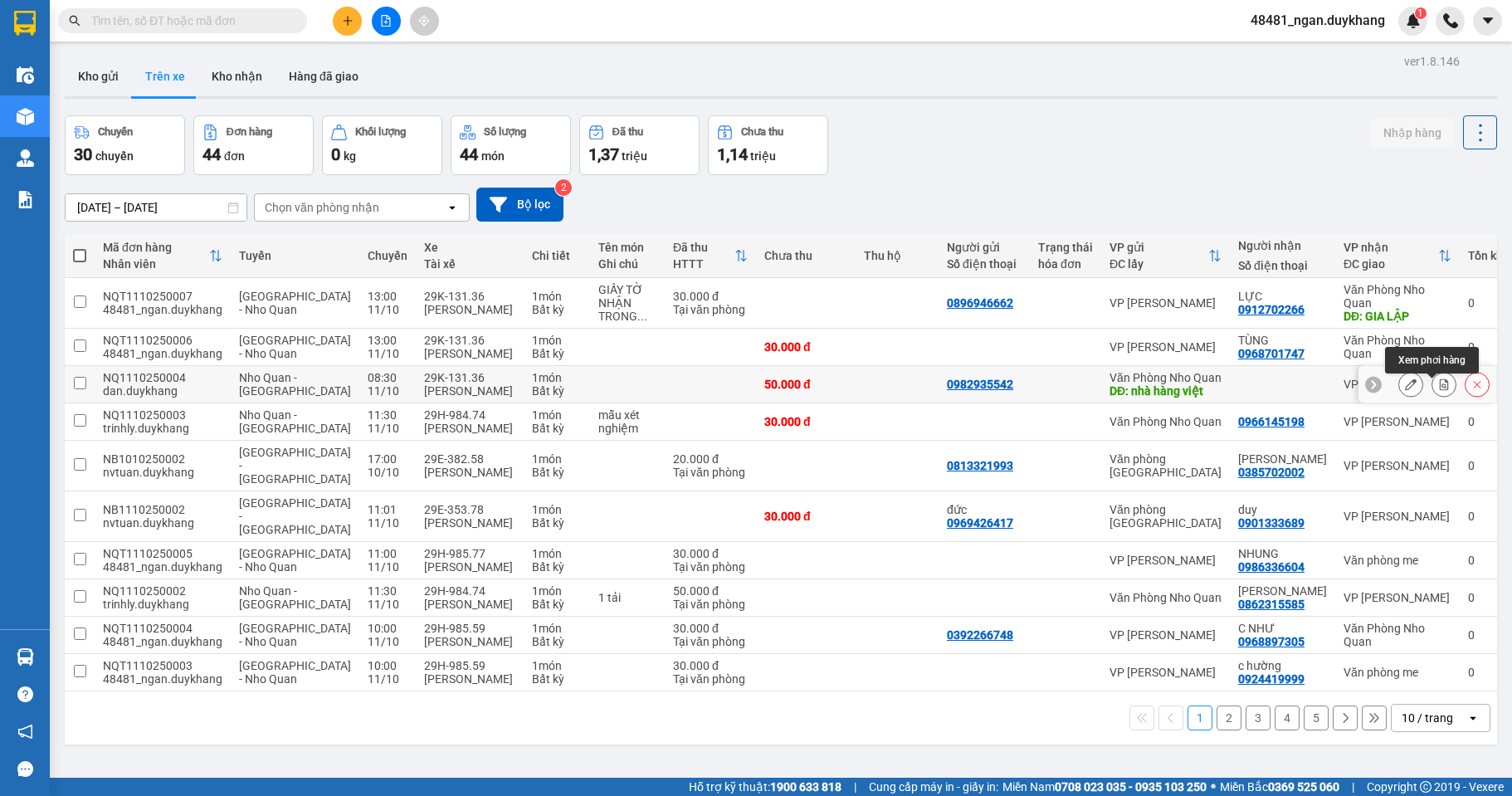
click at [1432, 388] on button at bounding box center [1443, 384] width 23 height 29
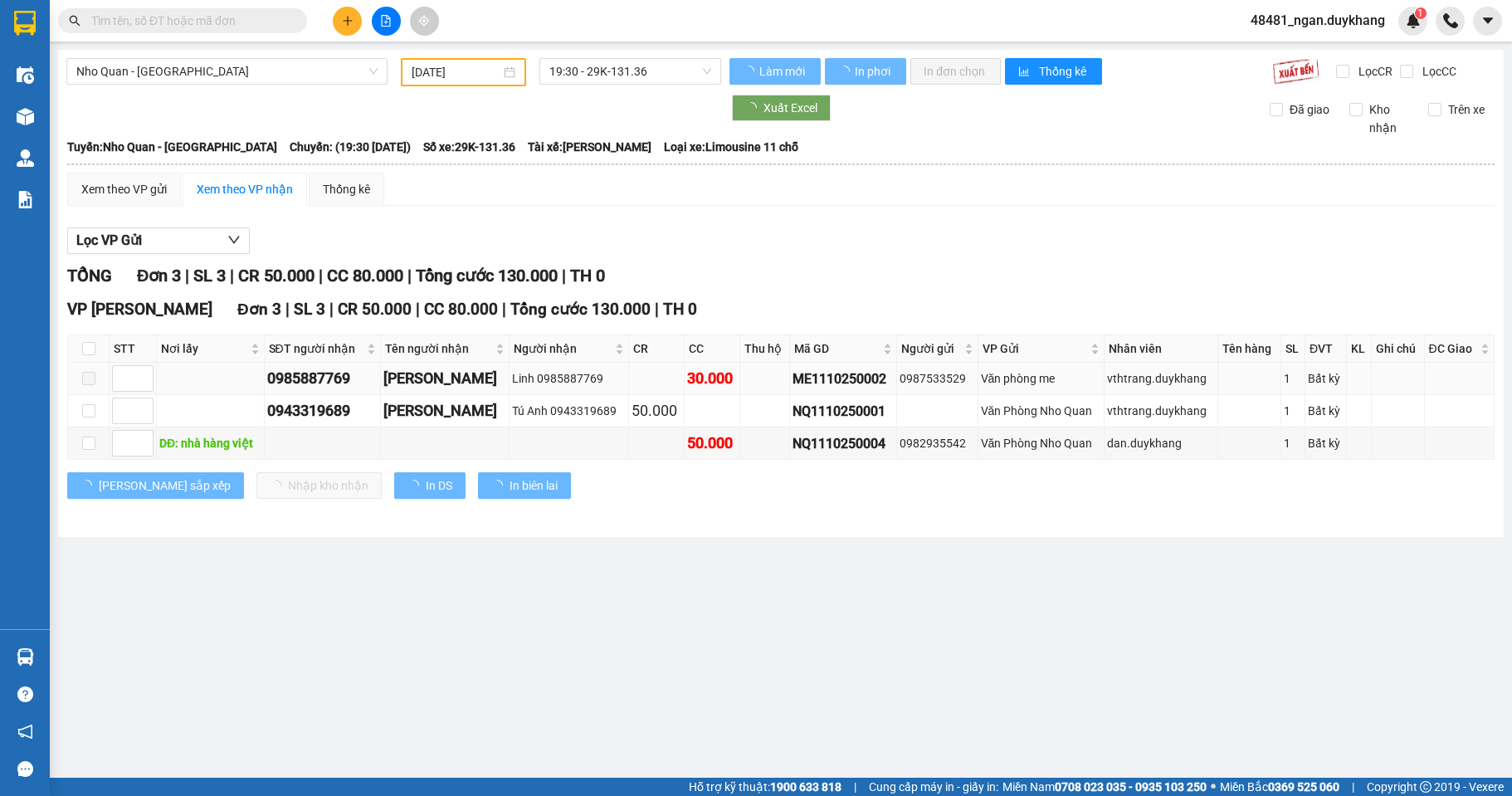
type input "[DATE]"
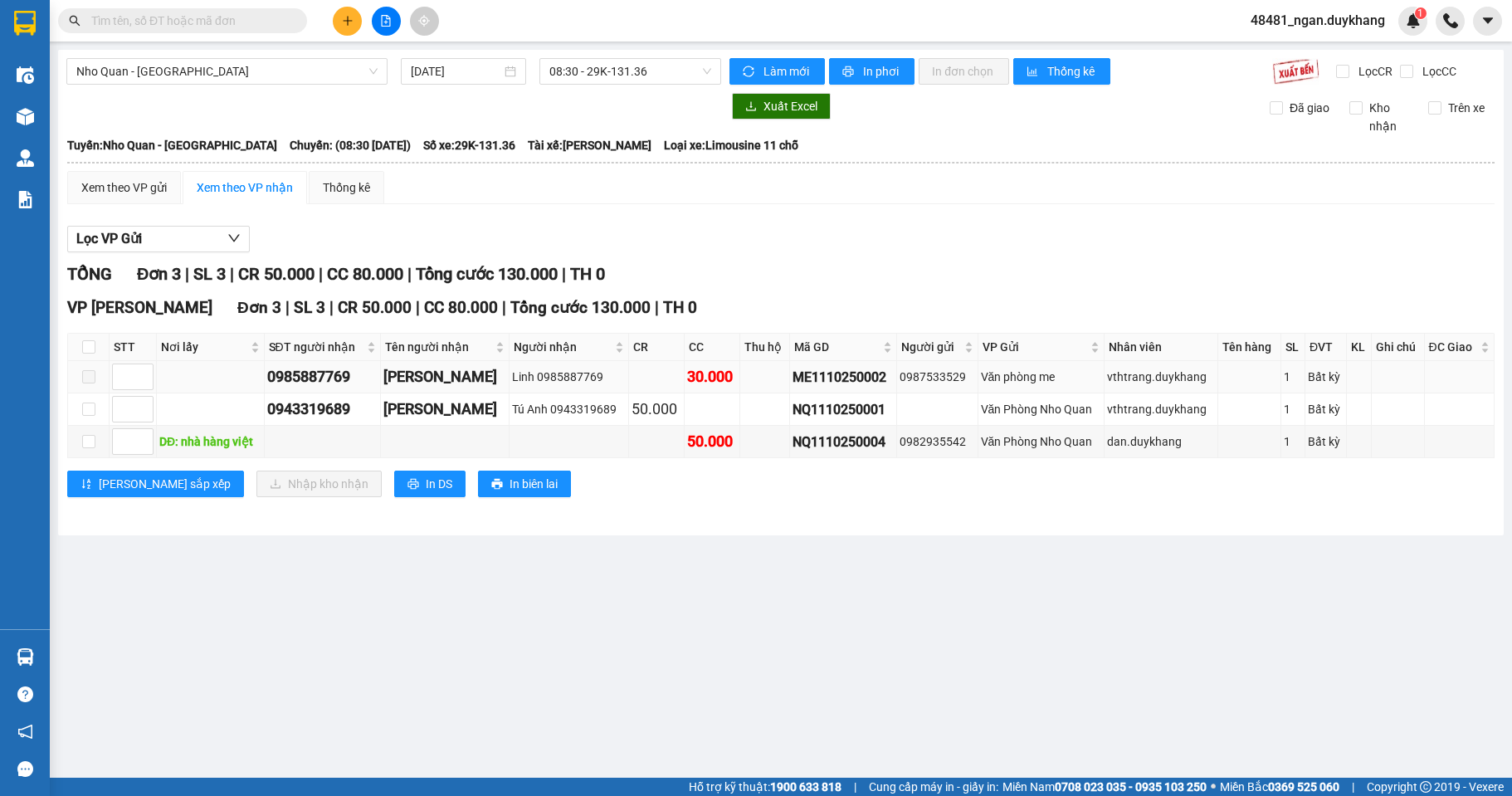
click at [90, 379] on span at bounding box center [89, 377] width 13 height 13
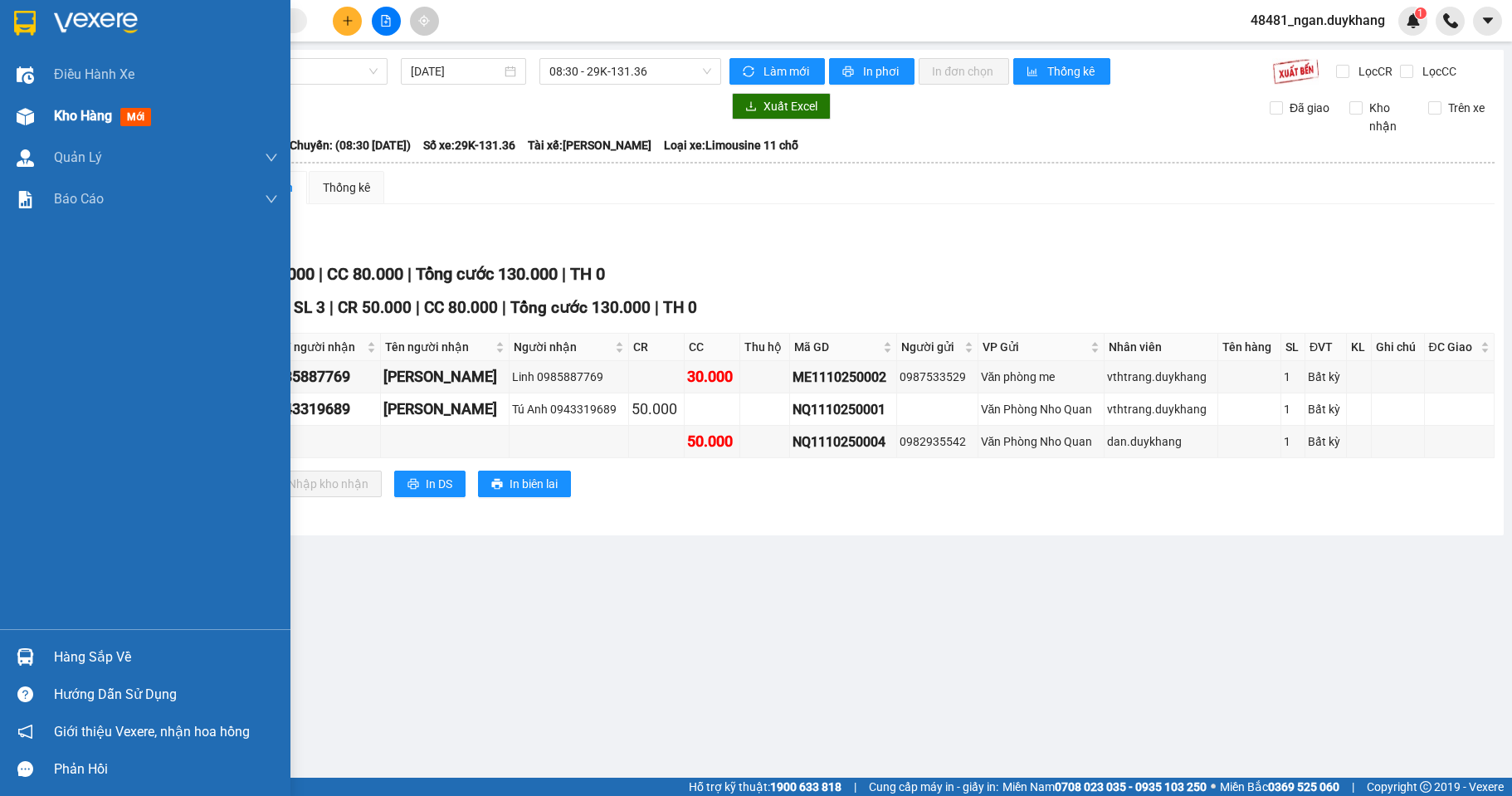
click at [76, 123] on span "Kho hàng" at bounding box center [83, 115] width 58 height 16
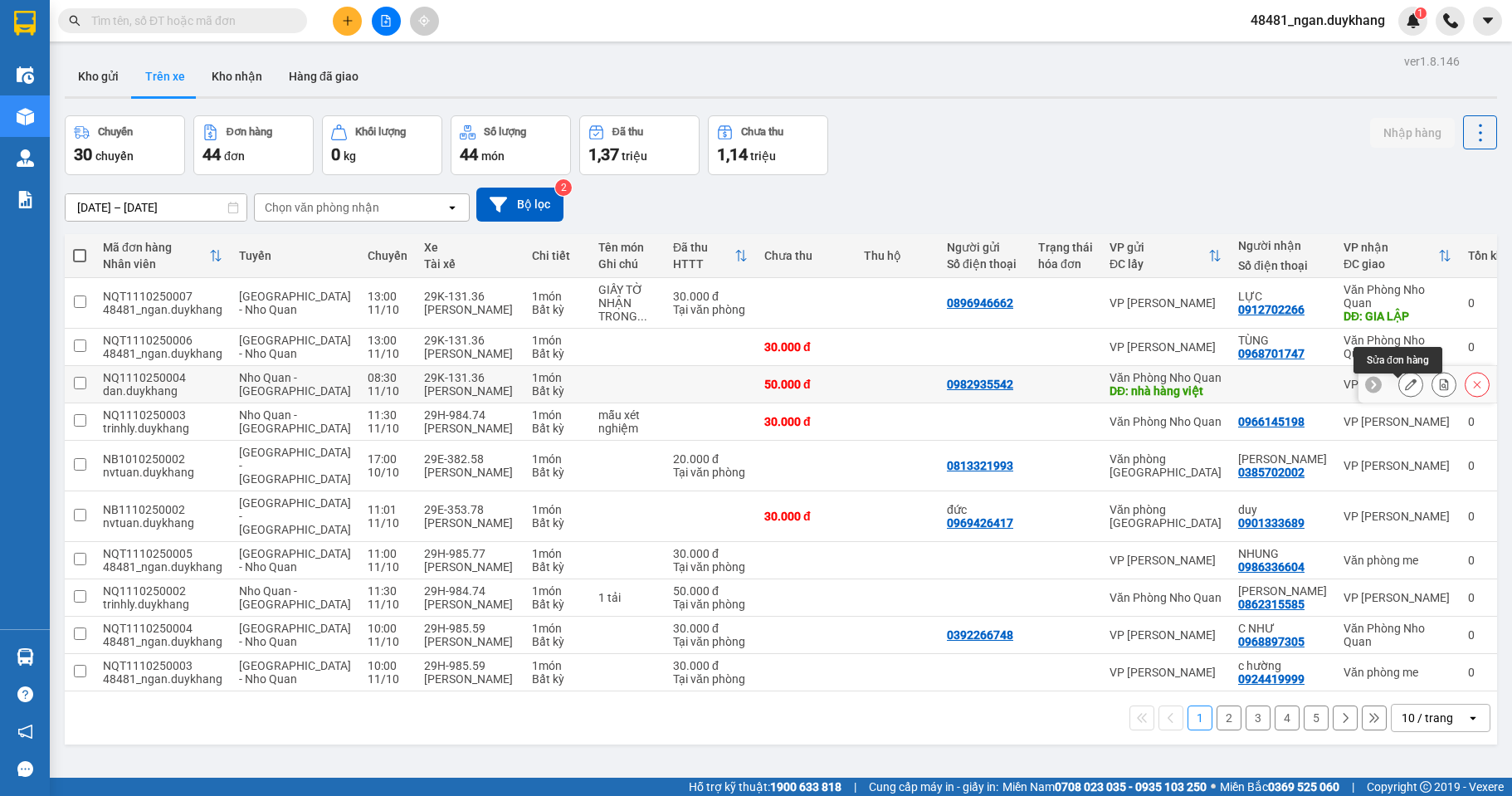
click at [1404, 390] on icon at bounding box center [1410, 384] width 11 height 11
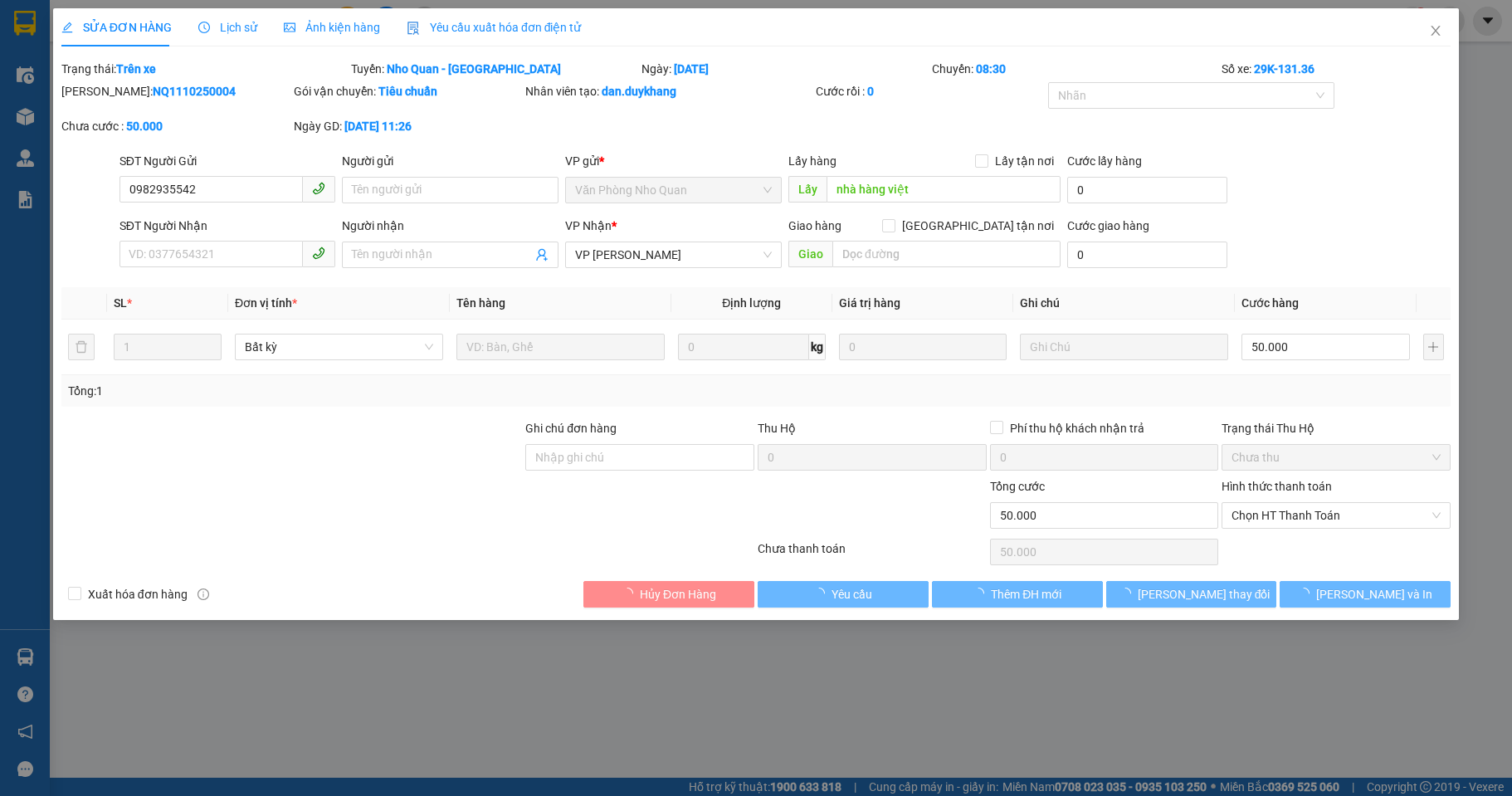
type input "0982935542"
type input "nhà hàng việt"
type input "0"
type input "50.000"
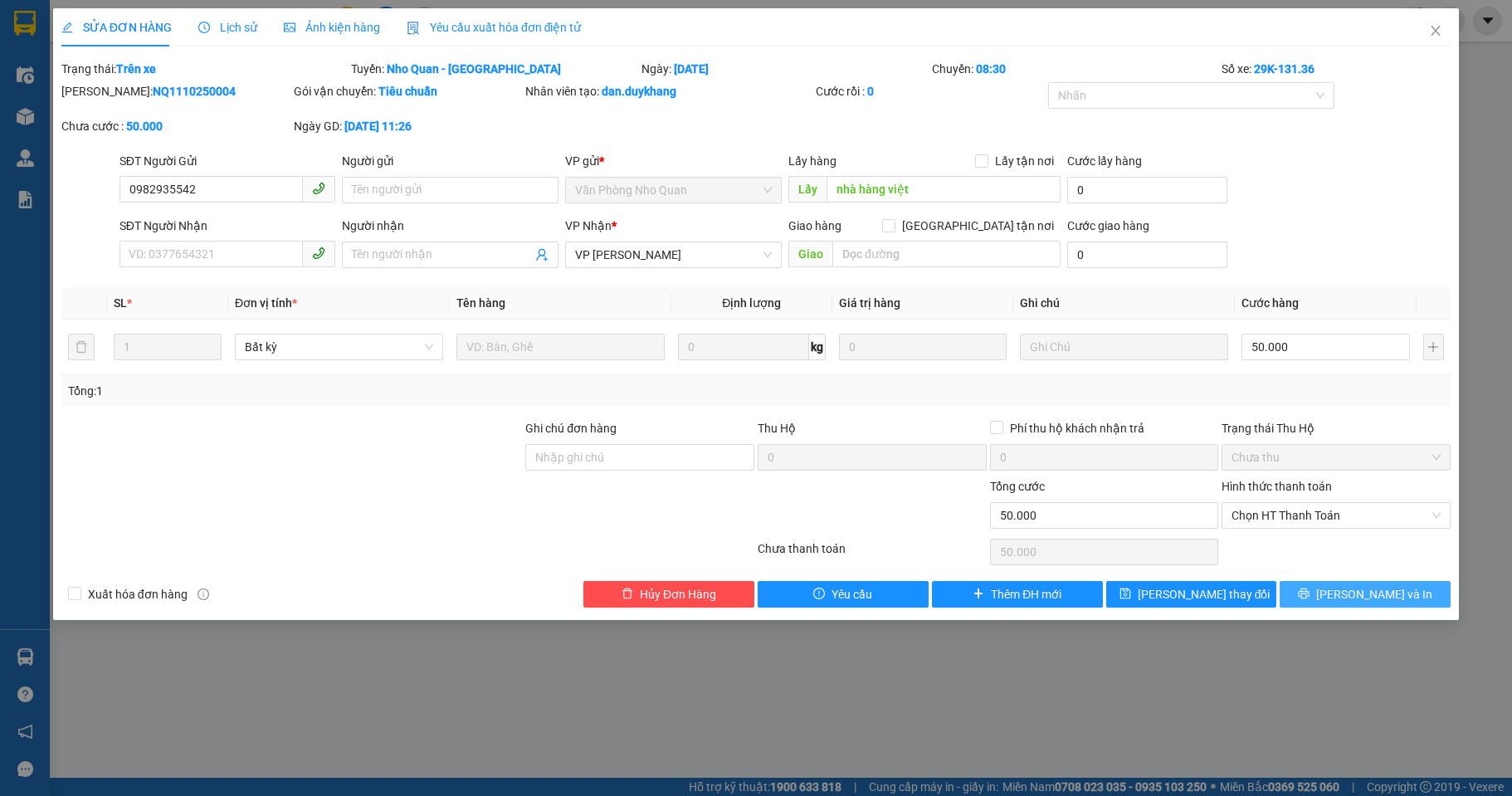
click at [1345, 597] on button "[PERSON_NAME] và In" at bounding box center [1364, 595] width 171 height 27
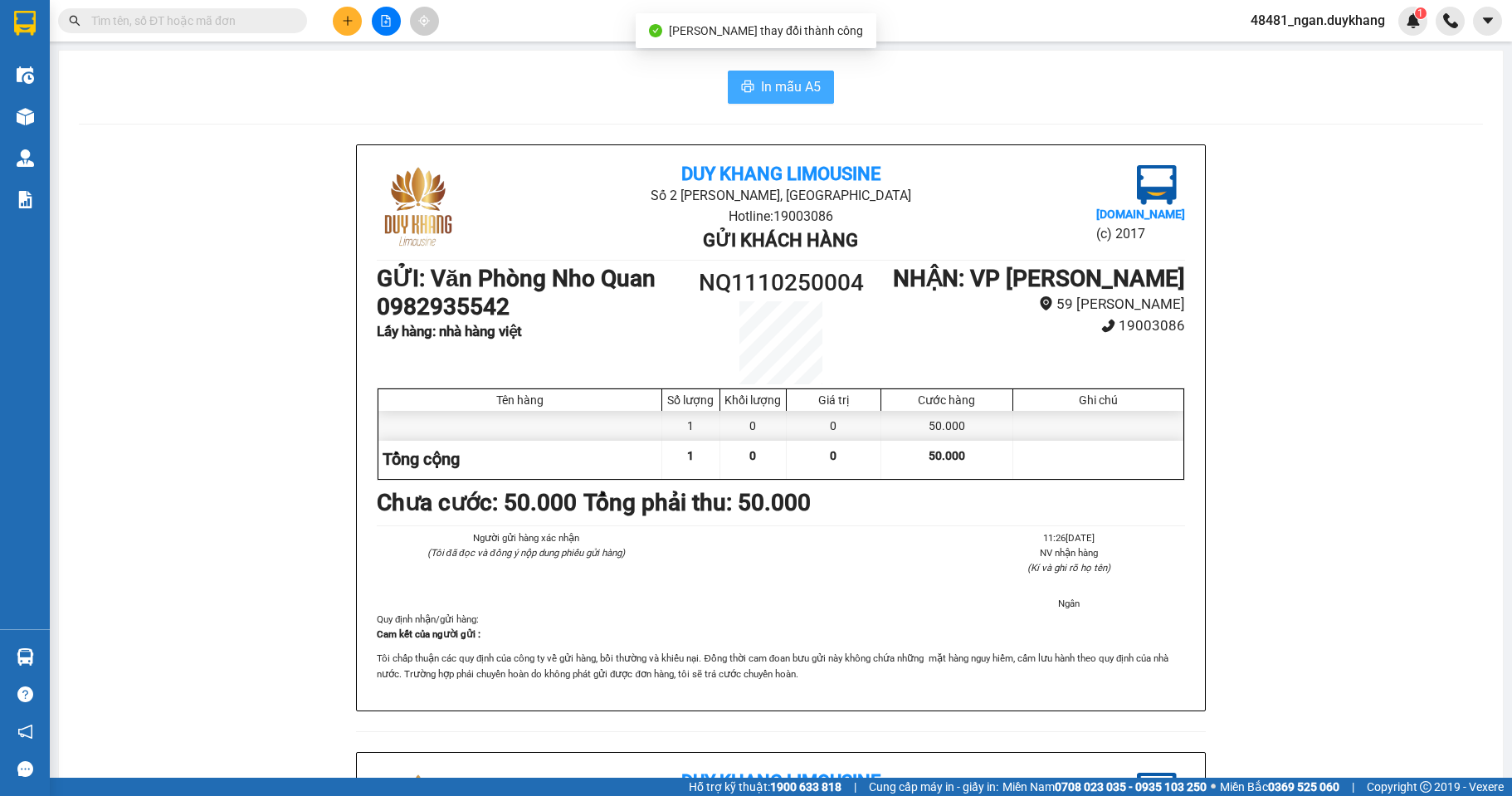
click at [767, 96] on span "In mẫu A5" at bounding box center [791, 87] width 60 height 21
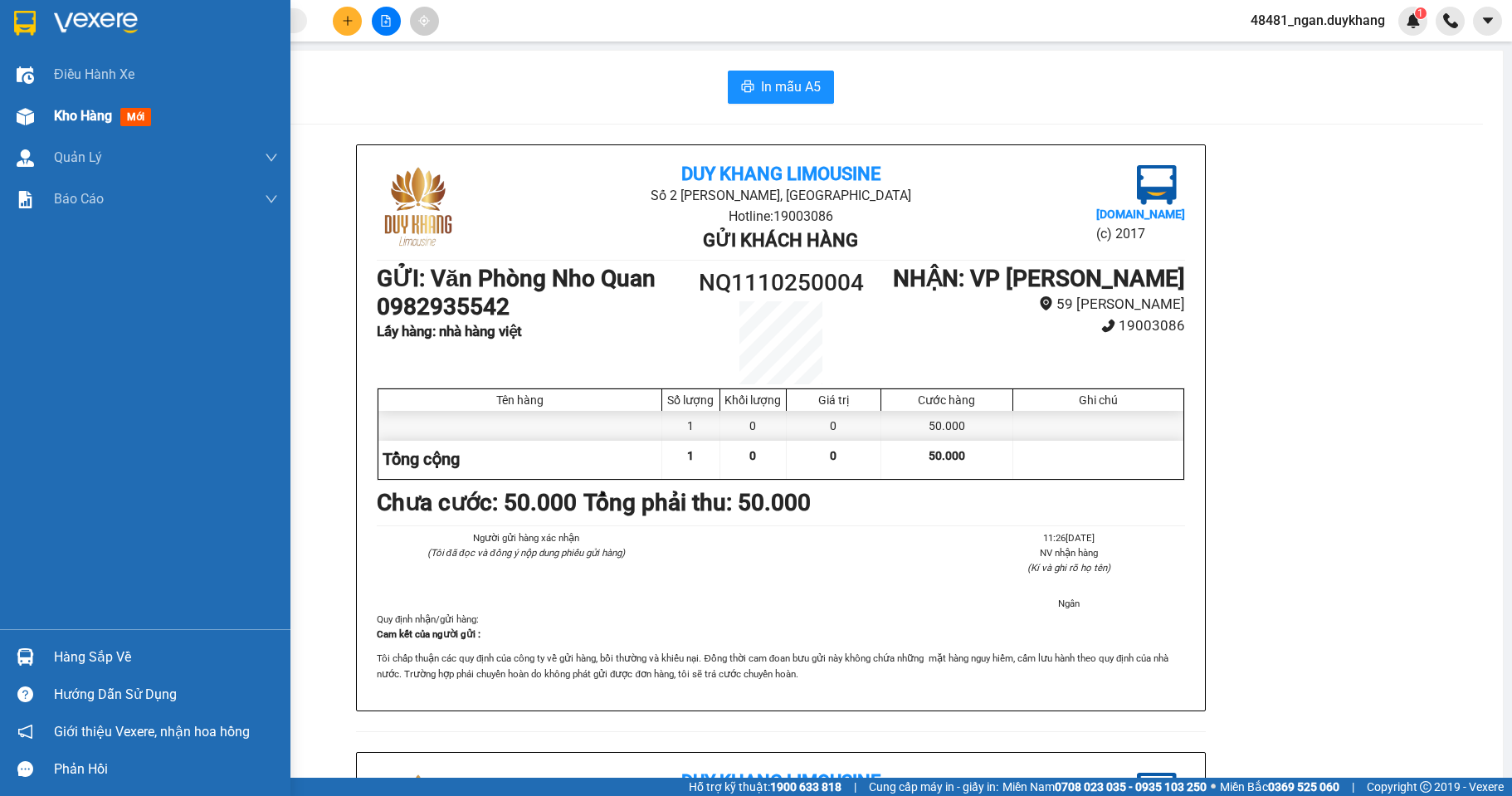
click at [34, 123] on div at bounding box center [25, 116] width 29 height 29
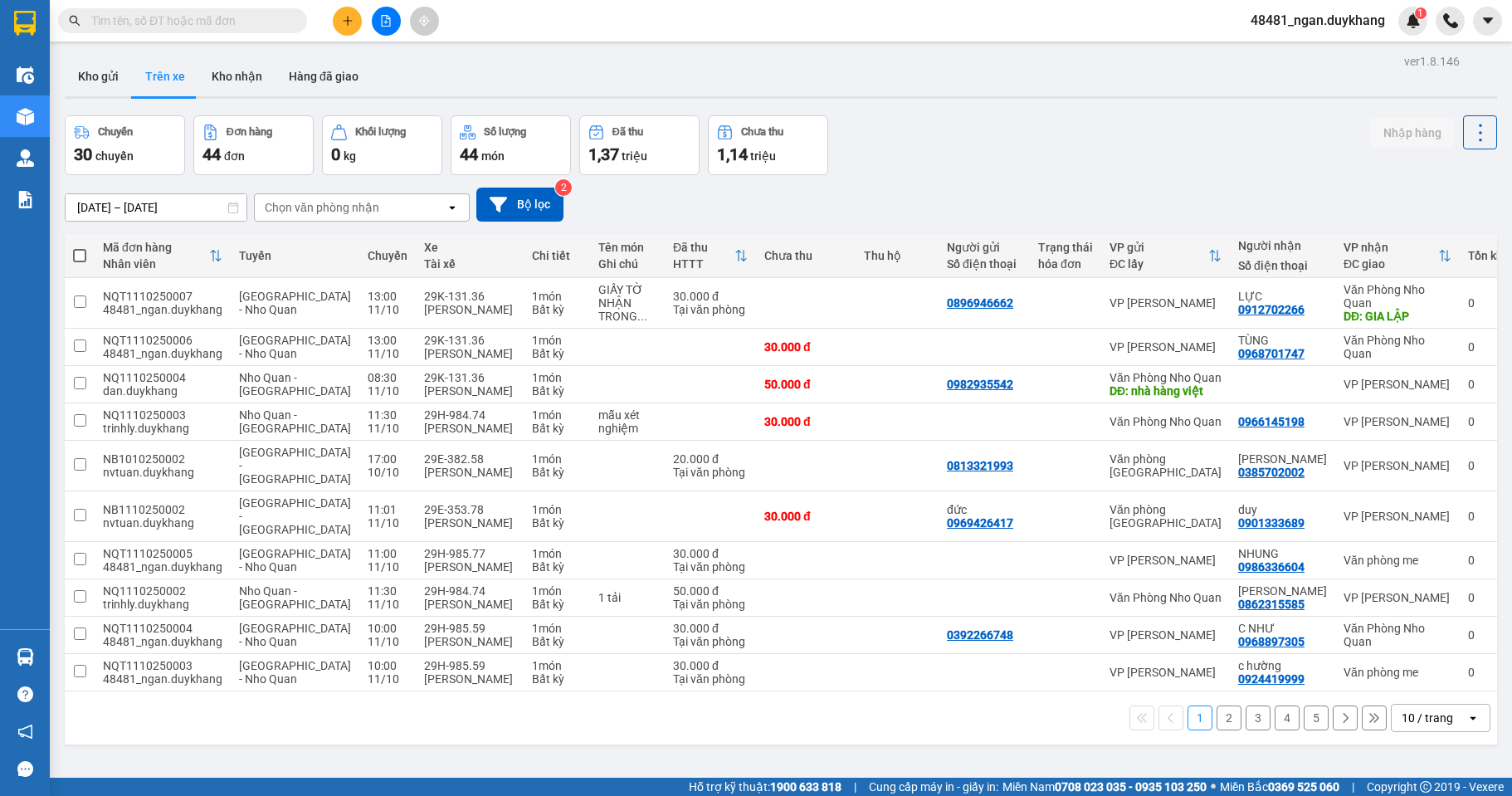
drag, startPoint x: 990, startPoint y: 173, endPoint x: 707, endPoint y: 60, distance: 304.7
click at [989, 173] on div "Chuyến 30 chuyến Đơn hàng 44 đơn Khối lượng 0 kg Số lượng 44 món Đã thu 1,37 tr…" at bounding box center [780, 145] width 1432 height 60
click at [231, 10] on span at bounding box center [182, 21] width 249 height 25
click at [192, 26] on input "text" at bounding box center [190, 20] width 196 height 18
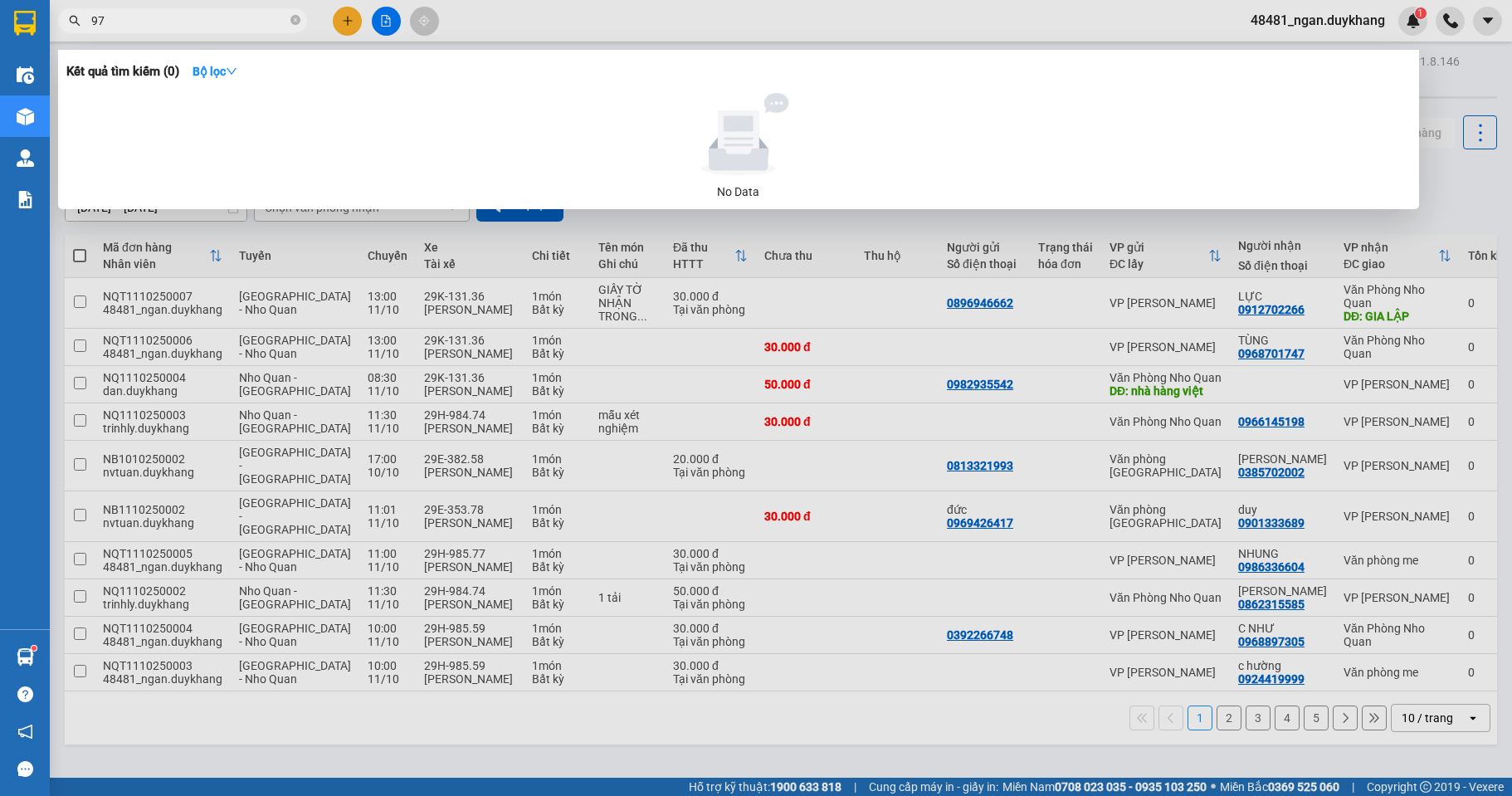
type input "974"
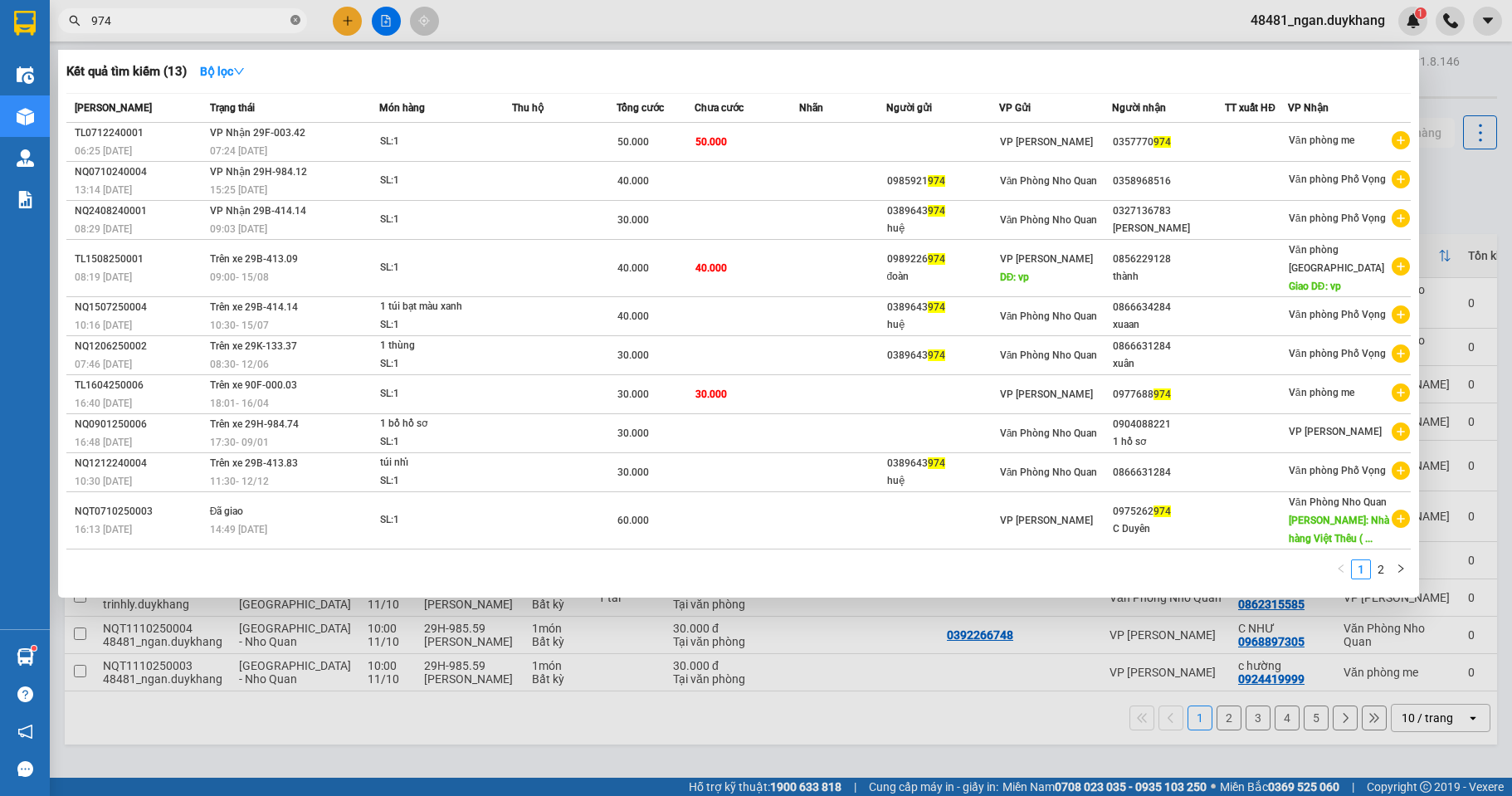
click at [294, 21] on icon "close-circle" at bounding box center [295, 20] width 10 height 10
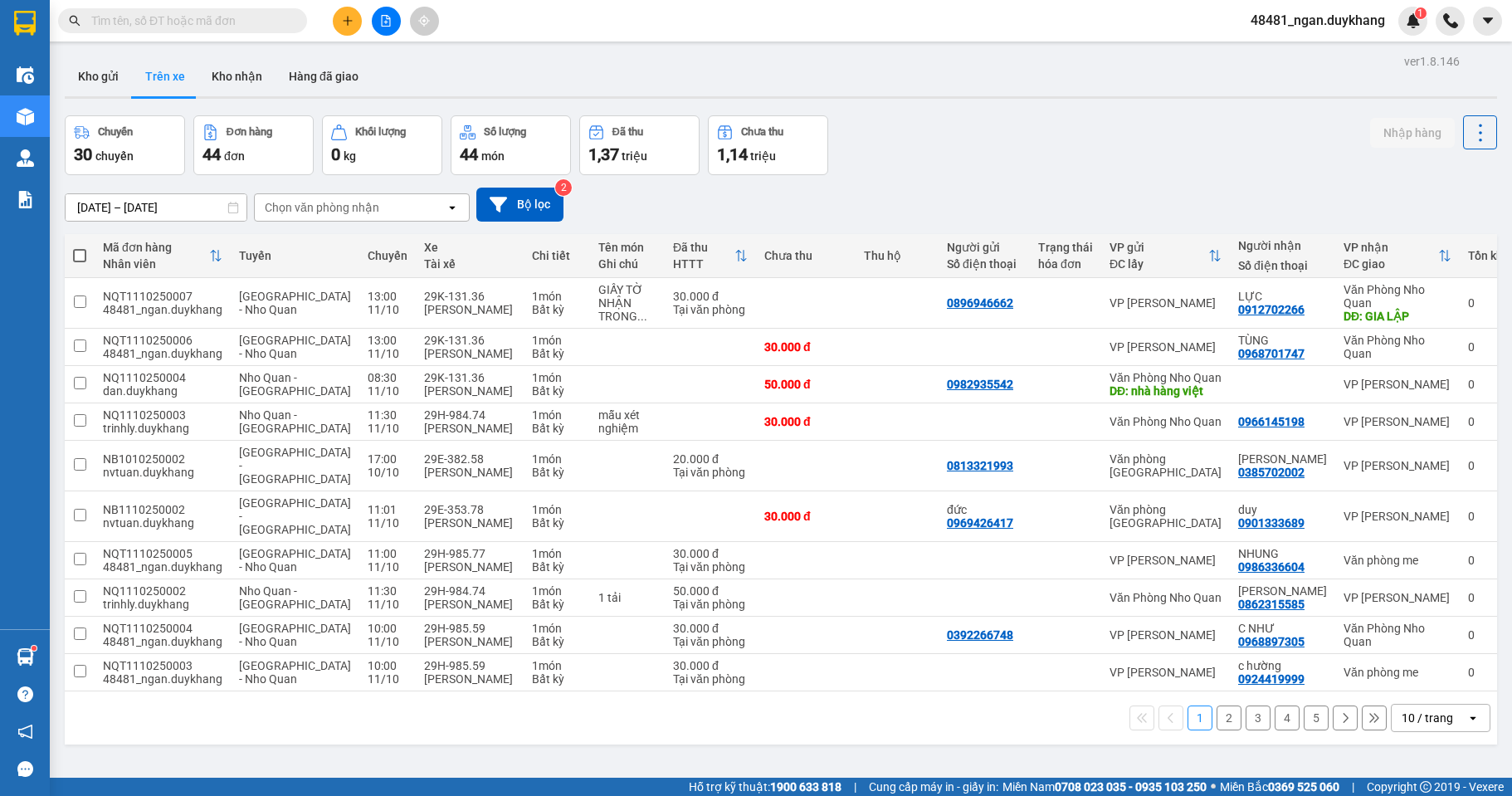
click at [1005, 190] on div "[DATE] – [DATE] Press the down arrow key to interact with the calendar and sele…" at bounding box center [780, 205] width 1432 height 34
click at [1404, 390] on icon at bounding box center [1410, 384] width 11 height 11
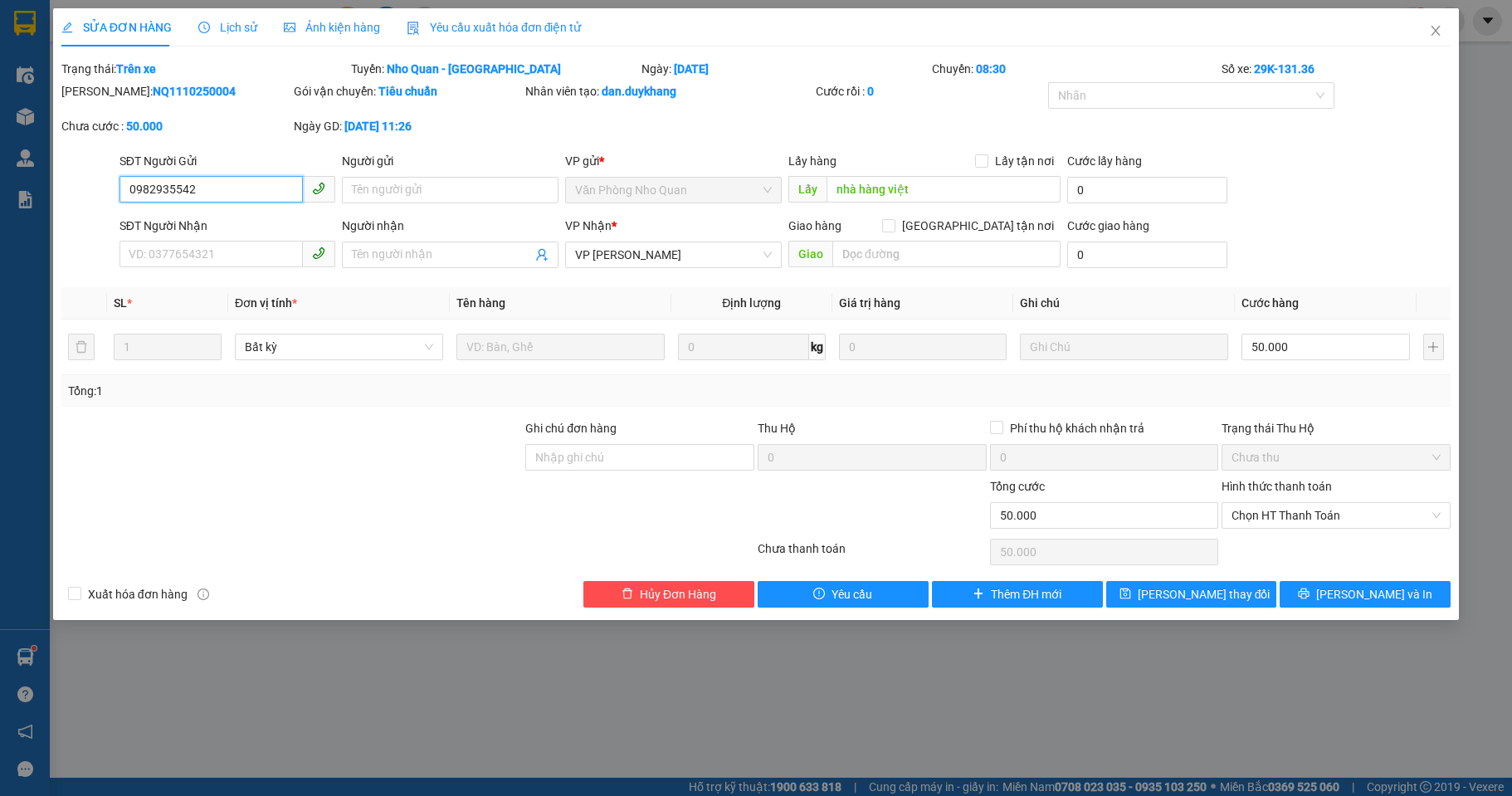
type input "0982935542"
type input "nhà hàng việt"
type input "0"
type input "50.000"
drag, startPoint x: 1313, startPoint y: 515, endPoint x: 1308, endPoint y: 528, distance: 13.9
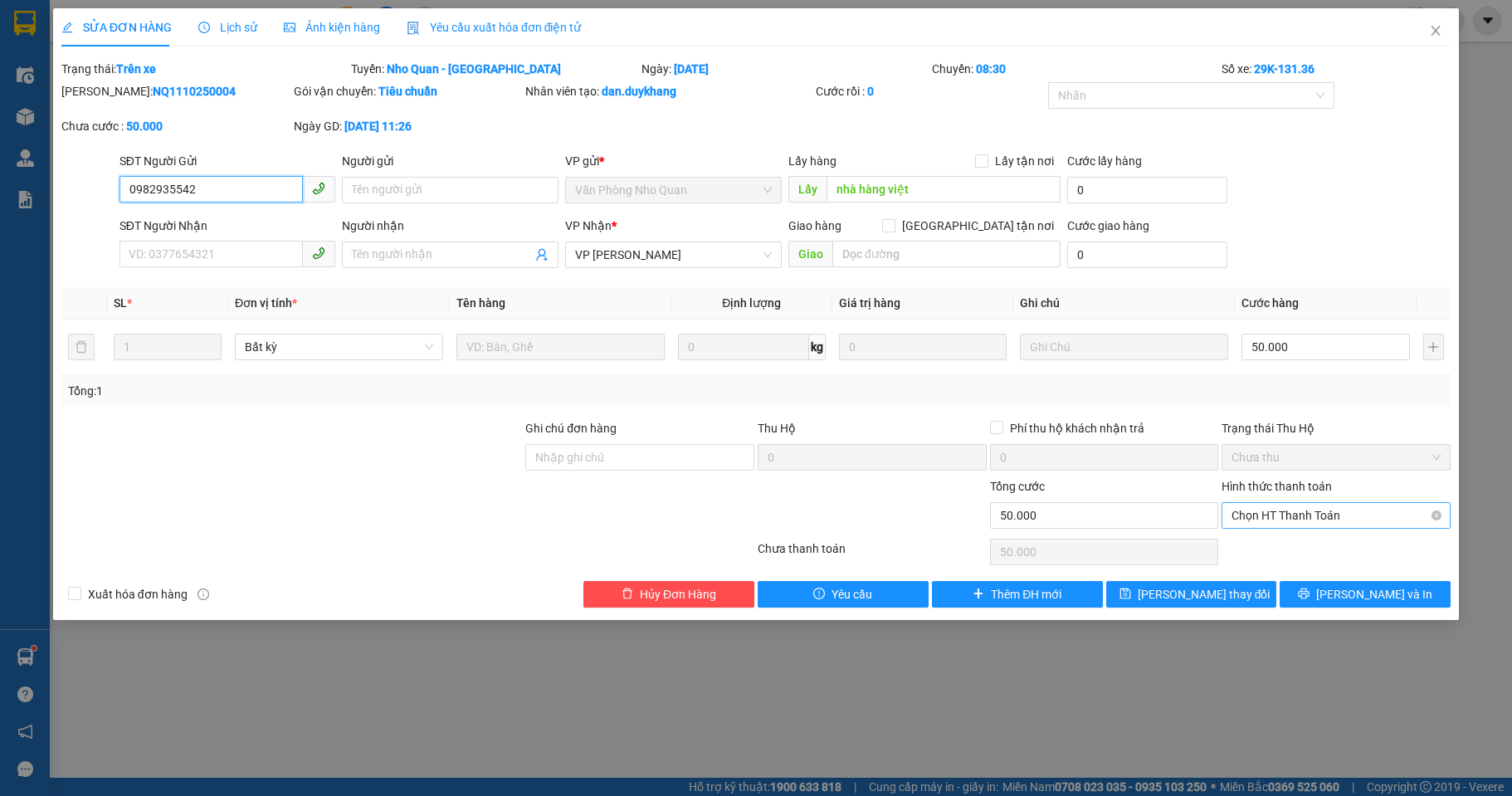
click at [1313, 516] on span "Chọn HT Thanh Toán" at bounding box center [1335, 516] width 209 height 25
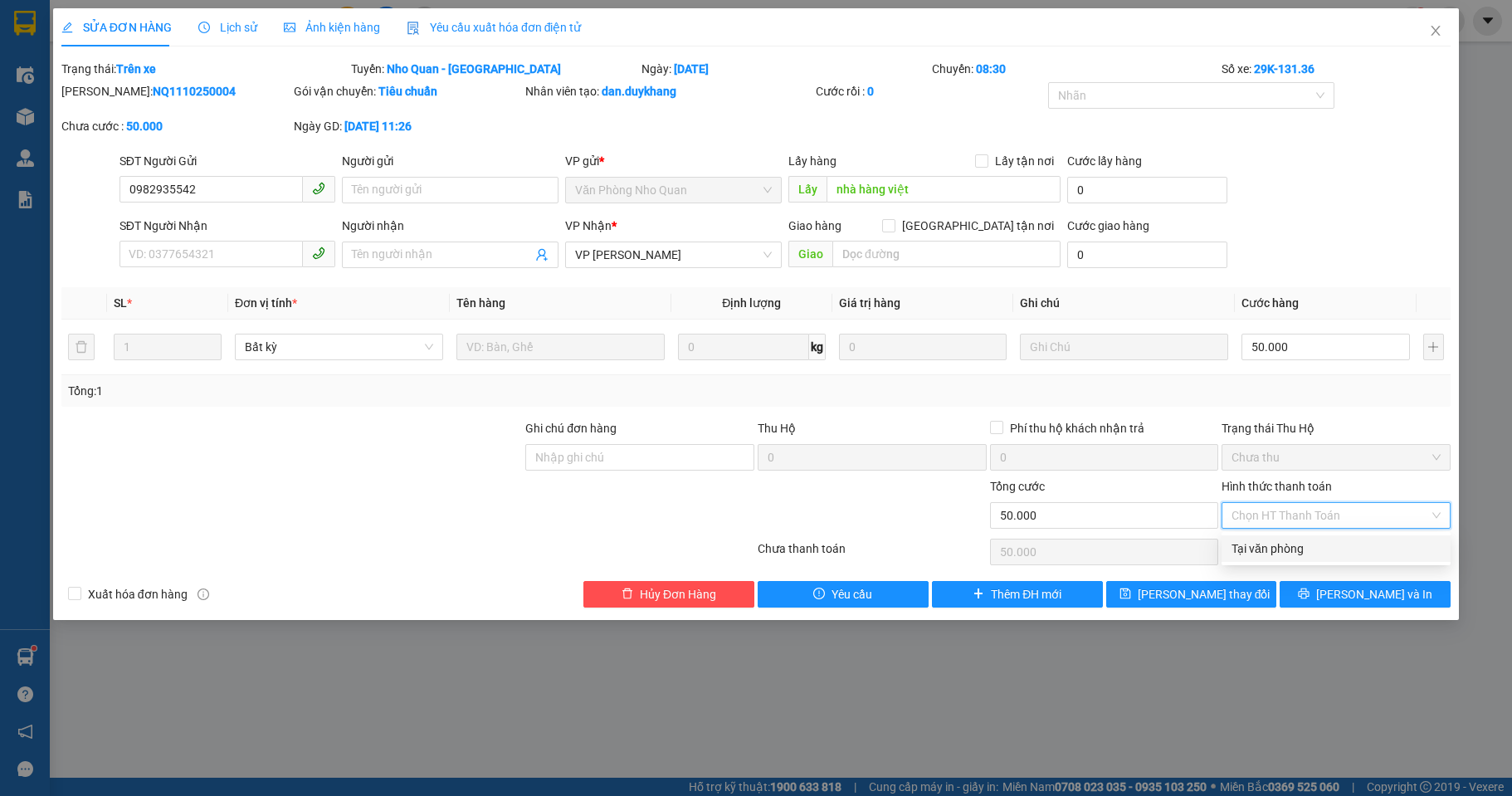
click at [1296, 549] on div "Tại văn phòng" at bounding box center [1335, 548] width 209 height 18
type input "0"
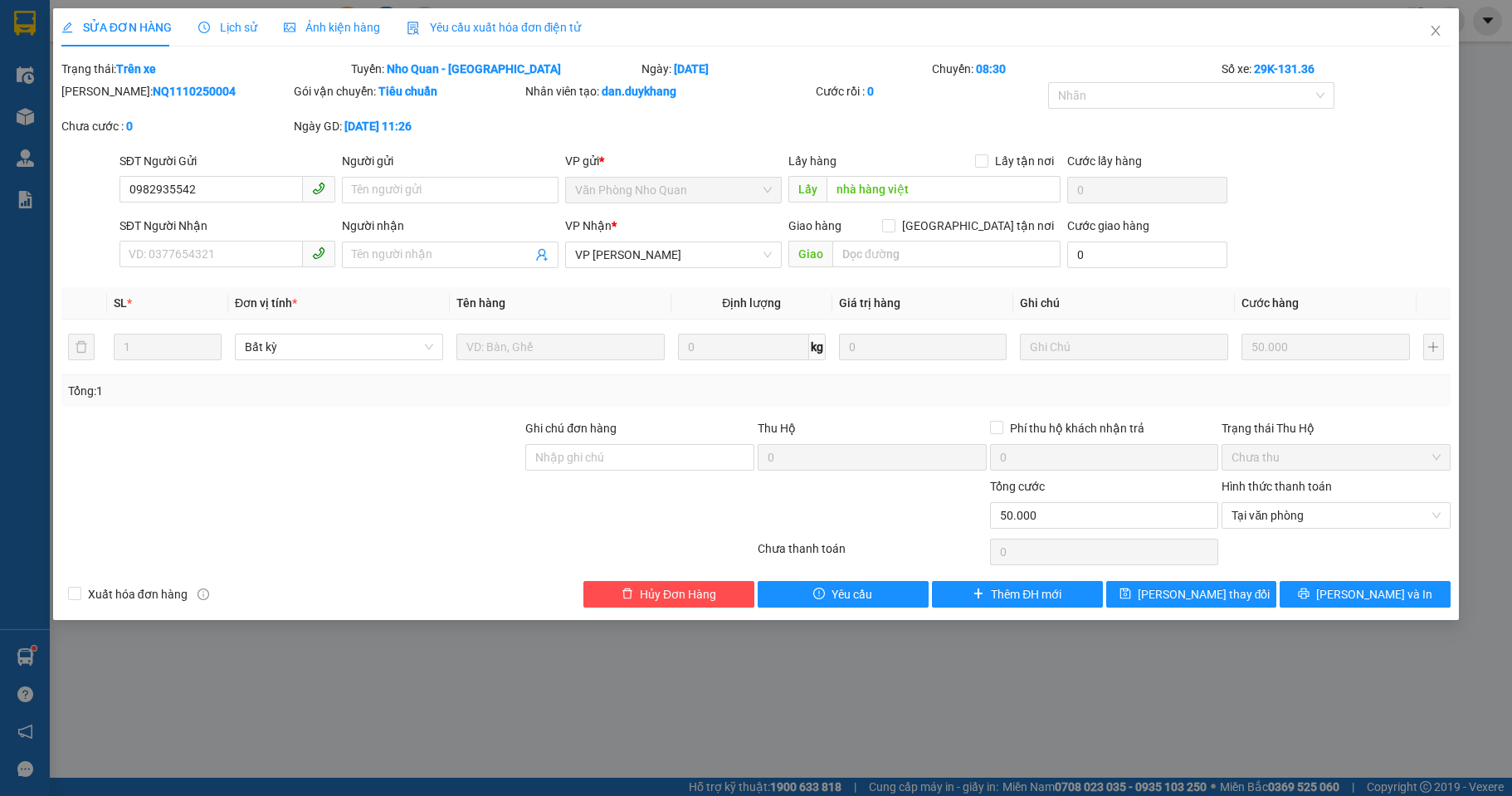
drag, startPoint x: 188, startPoint y: 93, endPoint x: 105, endPoint y: 88, distance: 83.2
click at [105, 88] on div "Mã ĐH: NQ1110250004" at bounding box center [175, 91] width 229 height 18
copy b "NQ1110250004"
click at [1200, 592] on span "[PERSON_NAME] thay đổi" at bounding box center [1203, 594] width 132 height 18
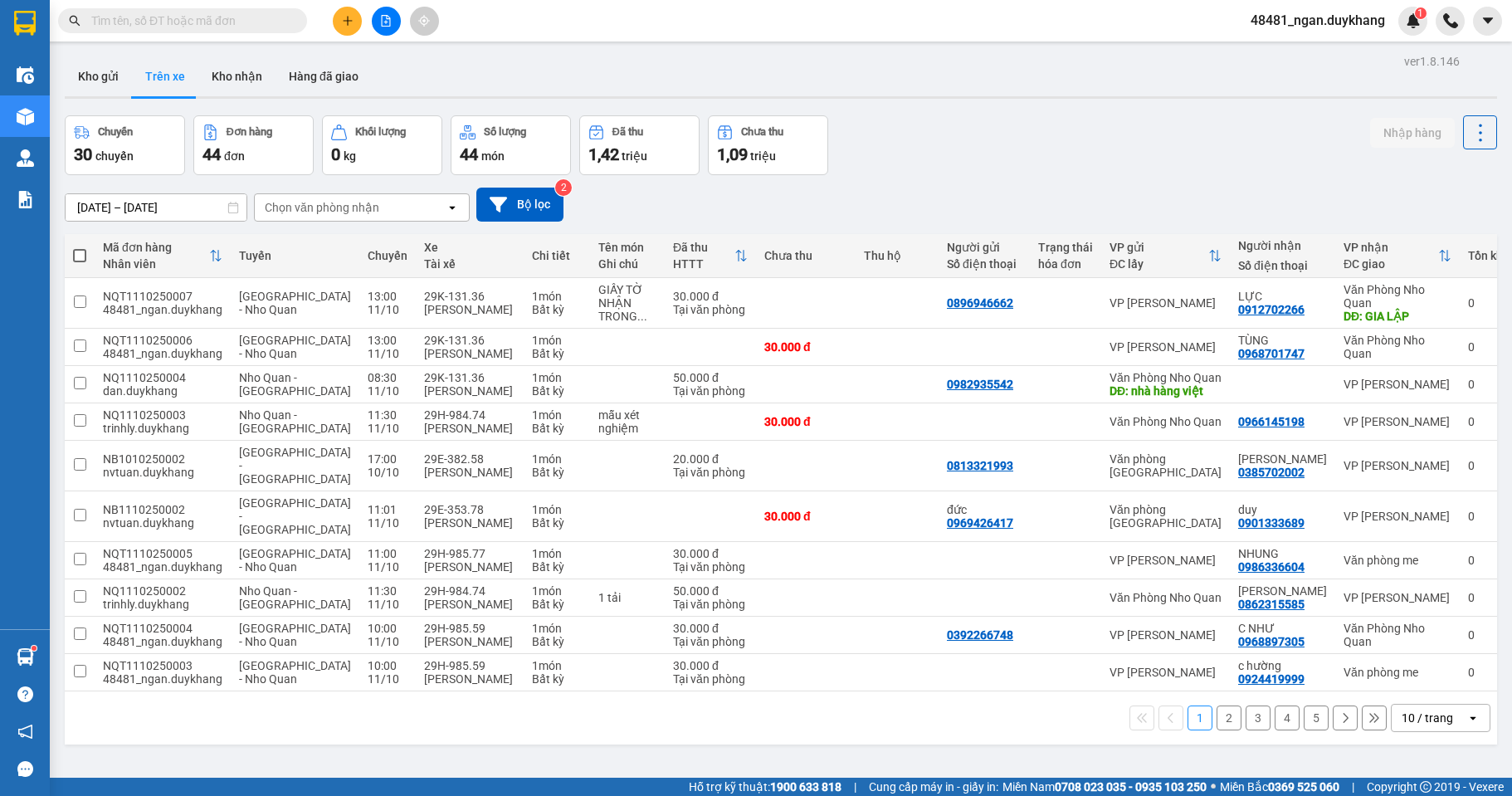
click at [167, 212] on input "[DATE] – [DATE]" at bounding box center [156, 208] width 181 height 27
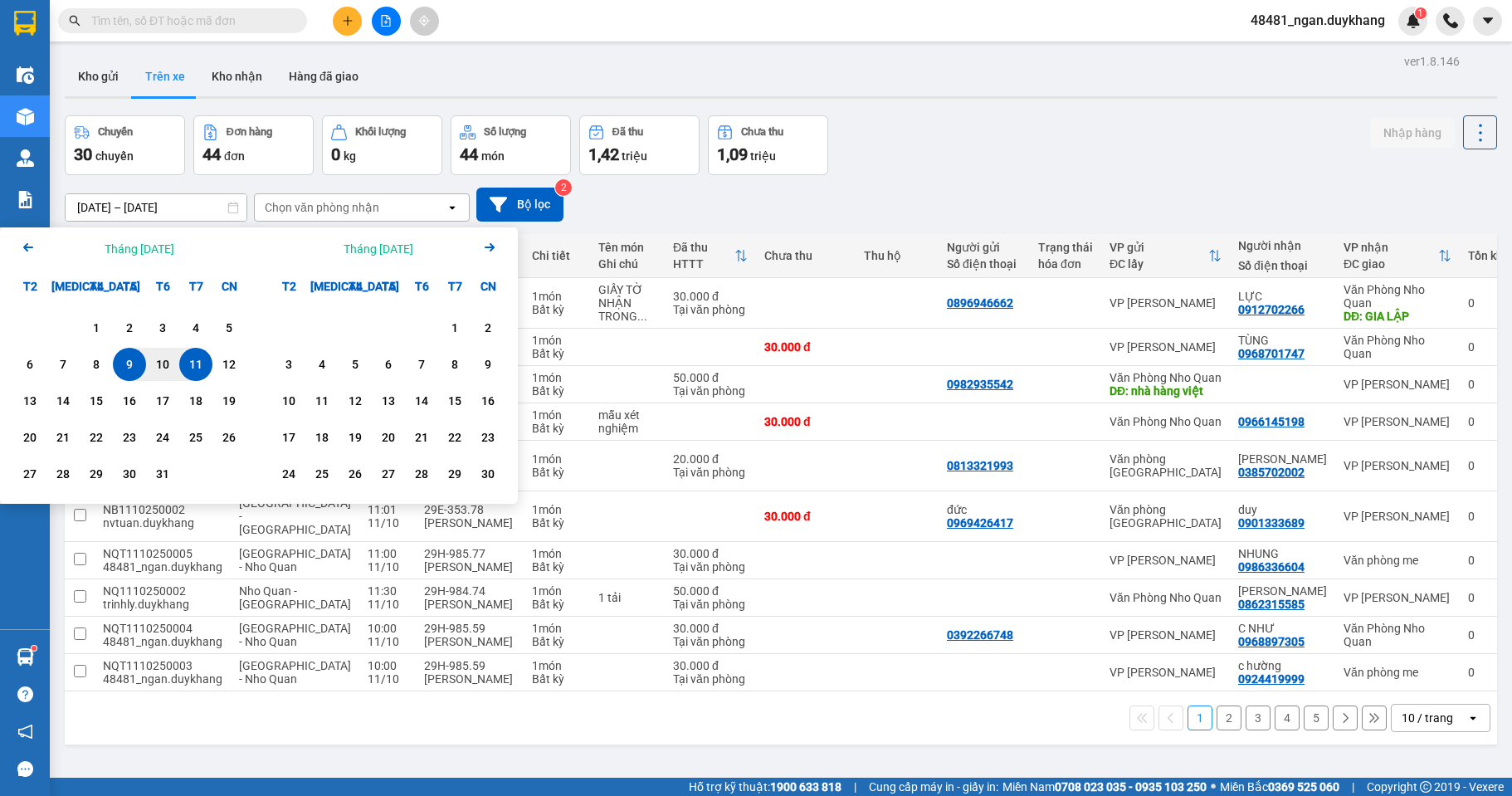
click at [192, 362] on div "11" at bounding box center [195, 364] width 23 height 20
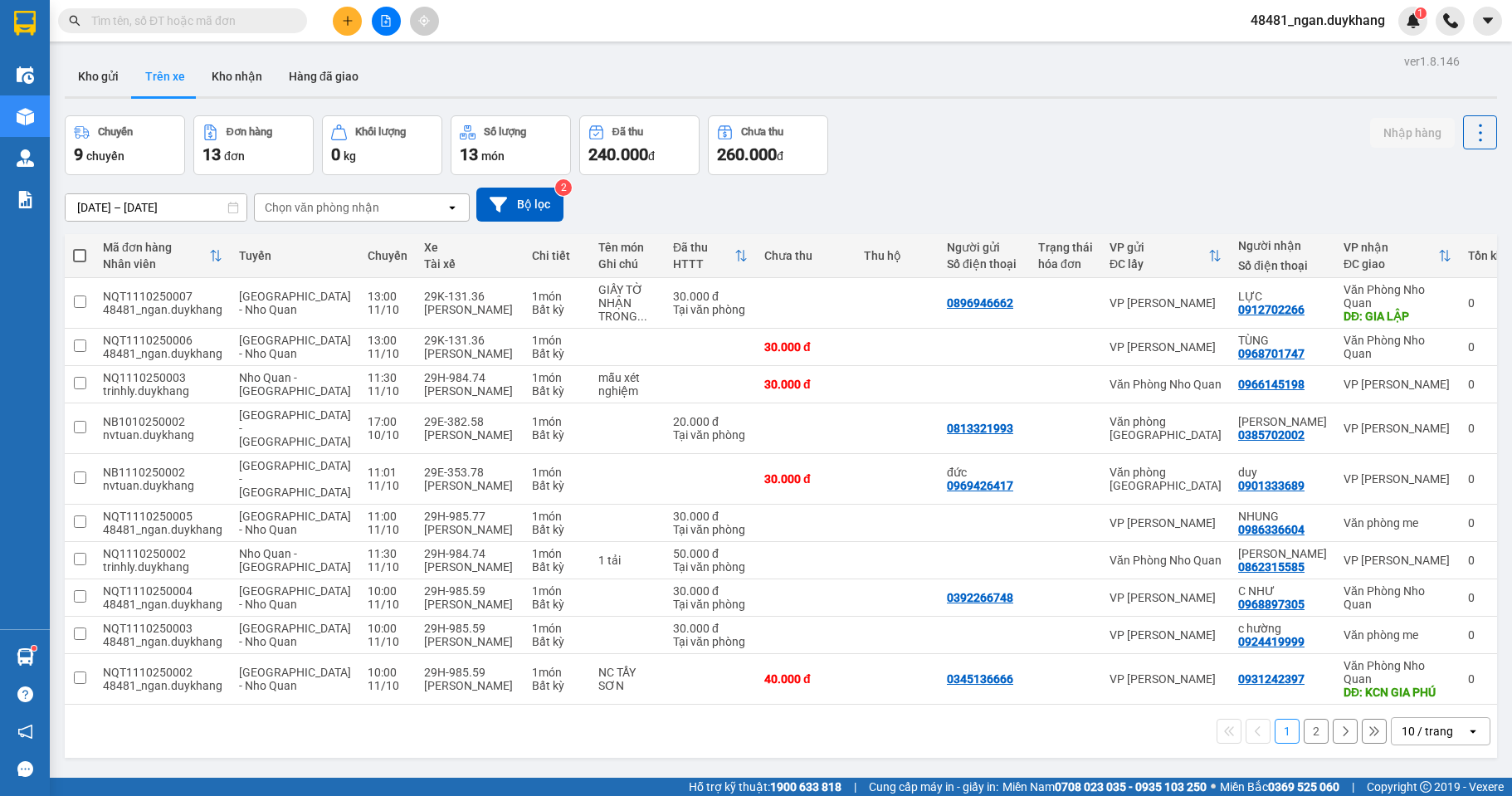
click at [1452, 718] on div "10 / trang" at bounding box center [1428, 731] width 74 height 27
drag, startPoint x: 1411, startPoint y: 688, endPoint x: 864, endPoint y: 347, distance: 644.6
click at [1411, 687] on span "100 / trang" at bounding box center [1421, 694] width 60 height 16
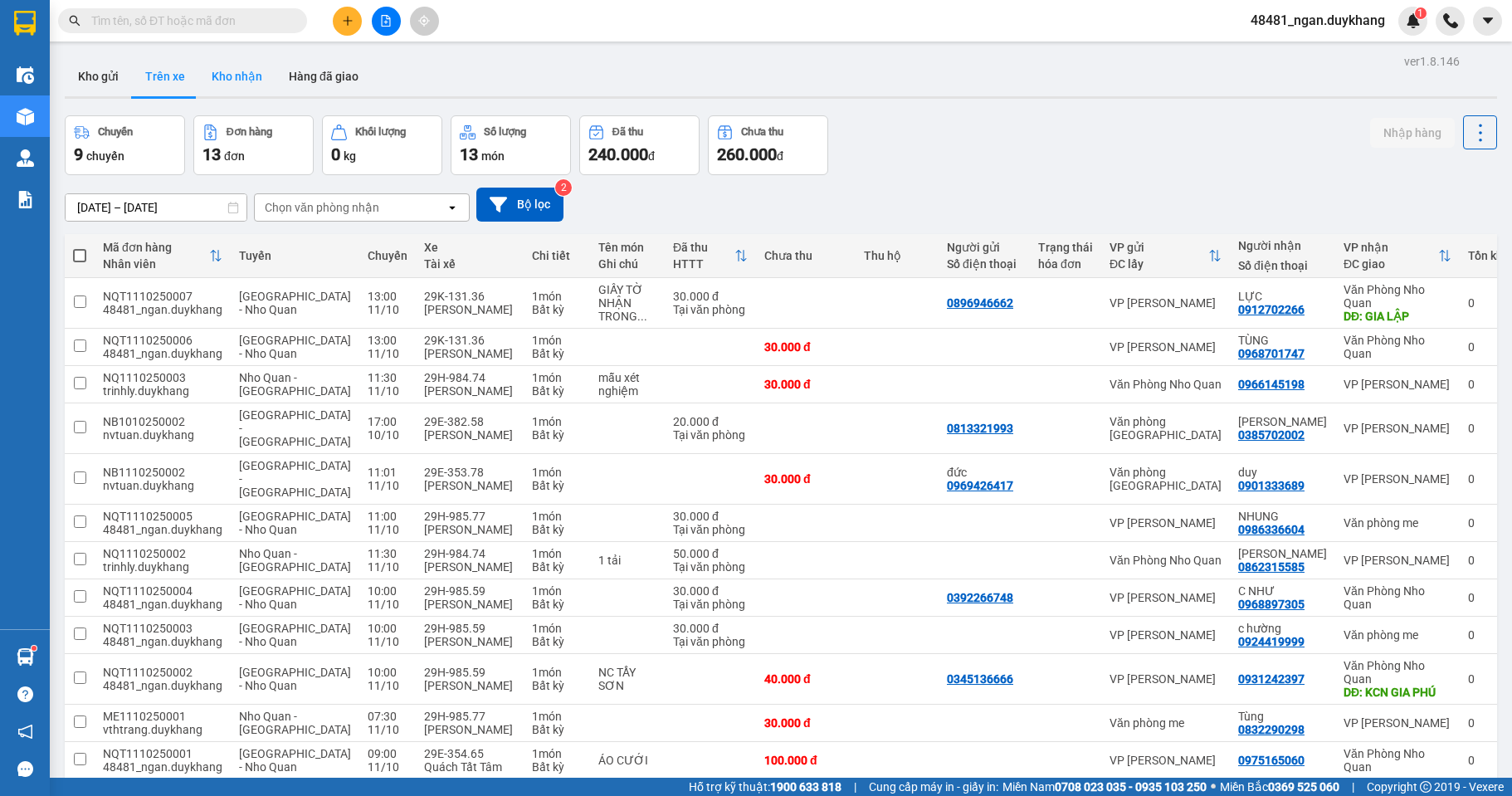
click at [246, 82] on button "Kho nhận" at bounding box center [236, 76] width 77 height 40
type input "[DATE] – [DATE]"
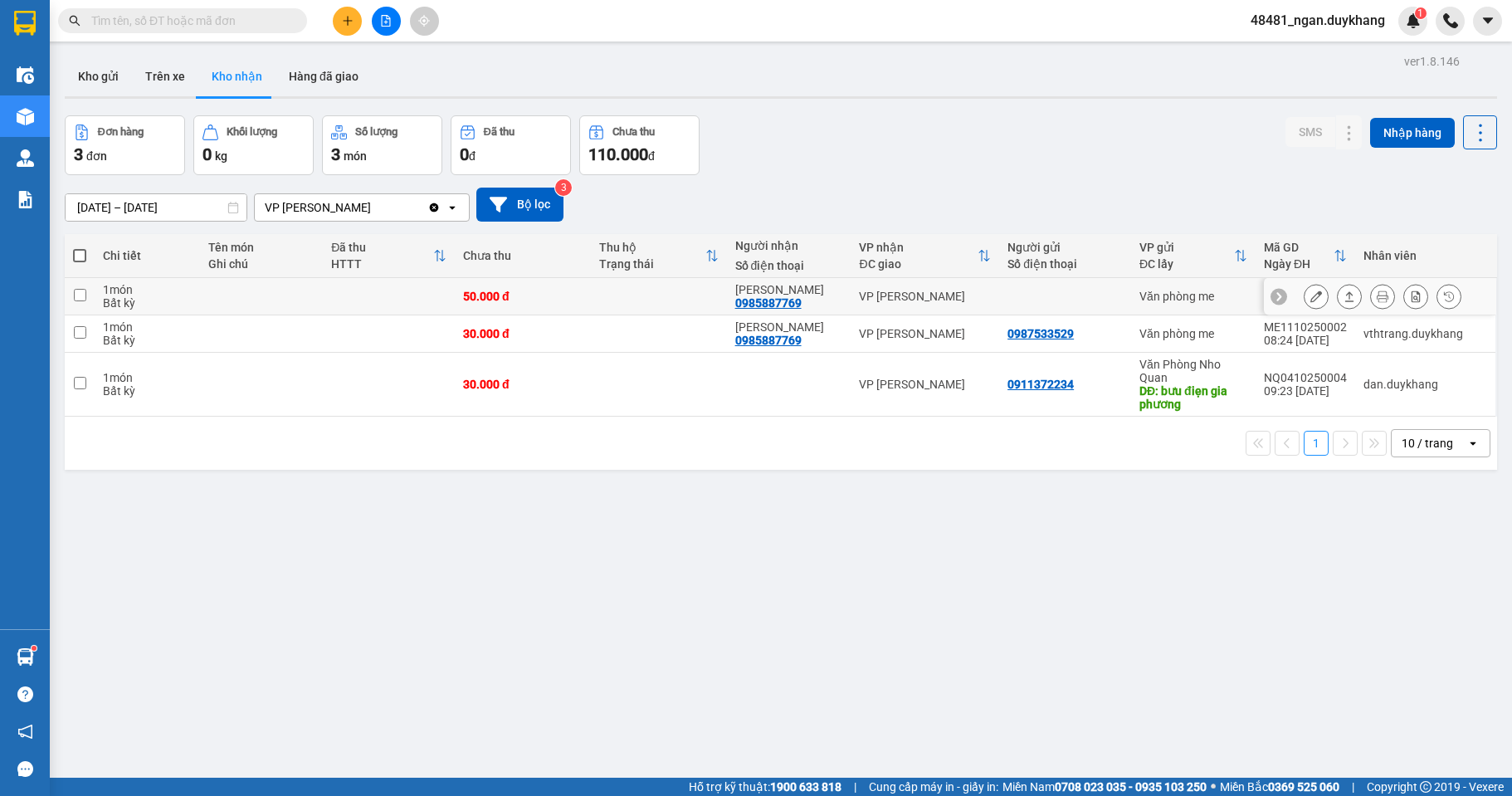
click at [1304, 293] on button at bounding box center [1316, 296] width 23 height 29
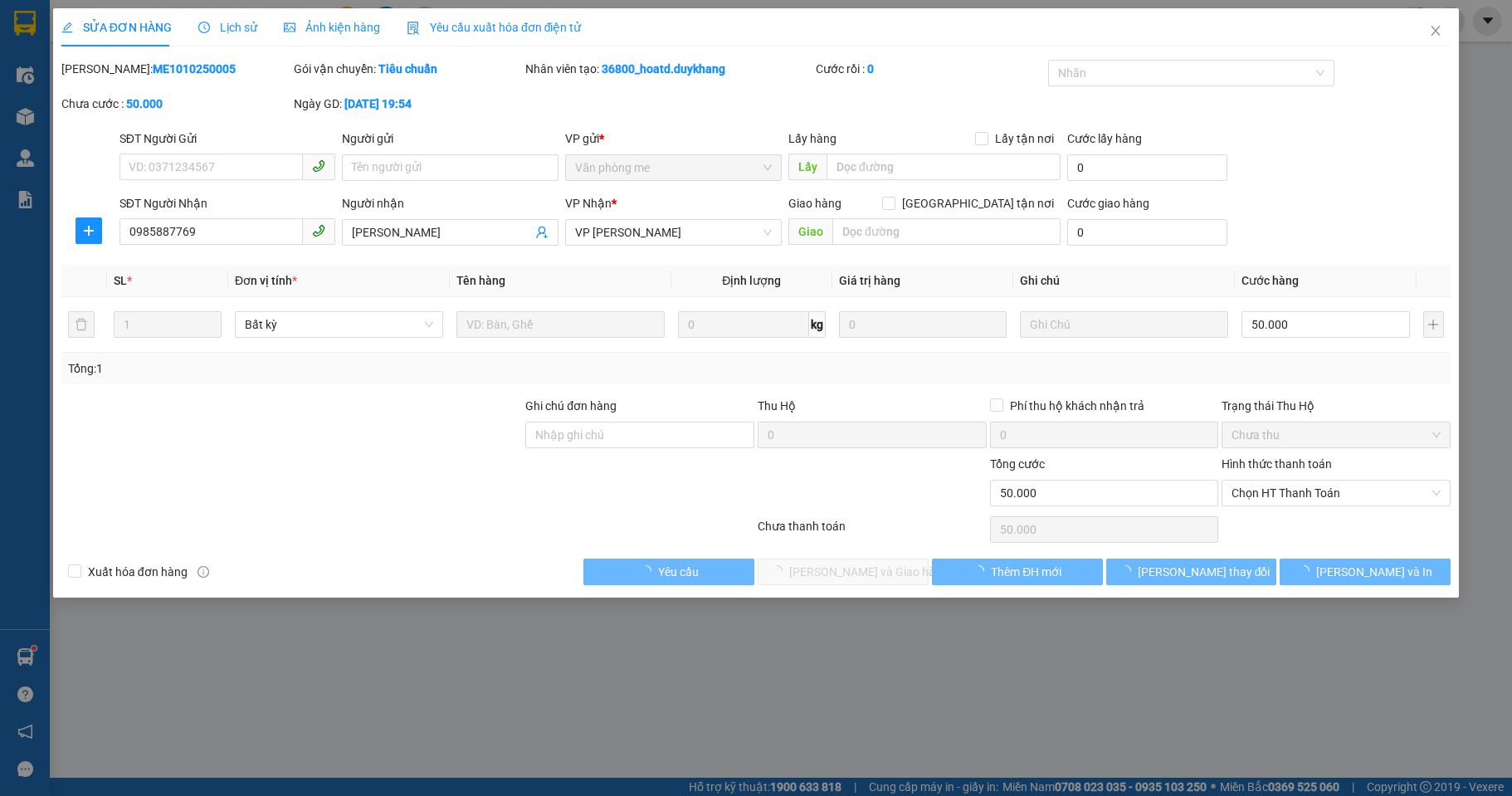
type input "0985887769"
type input "[PERSON_NAME]"
type input "0"
type input "50.000"
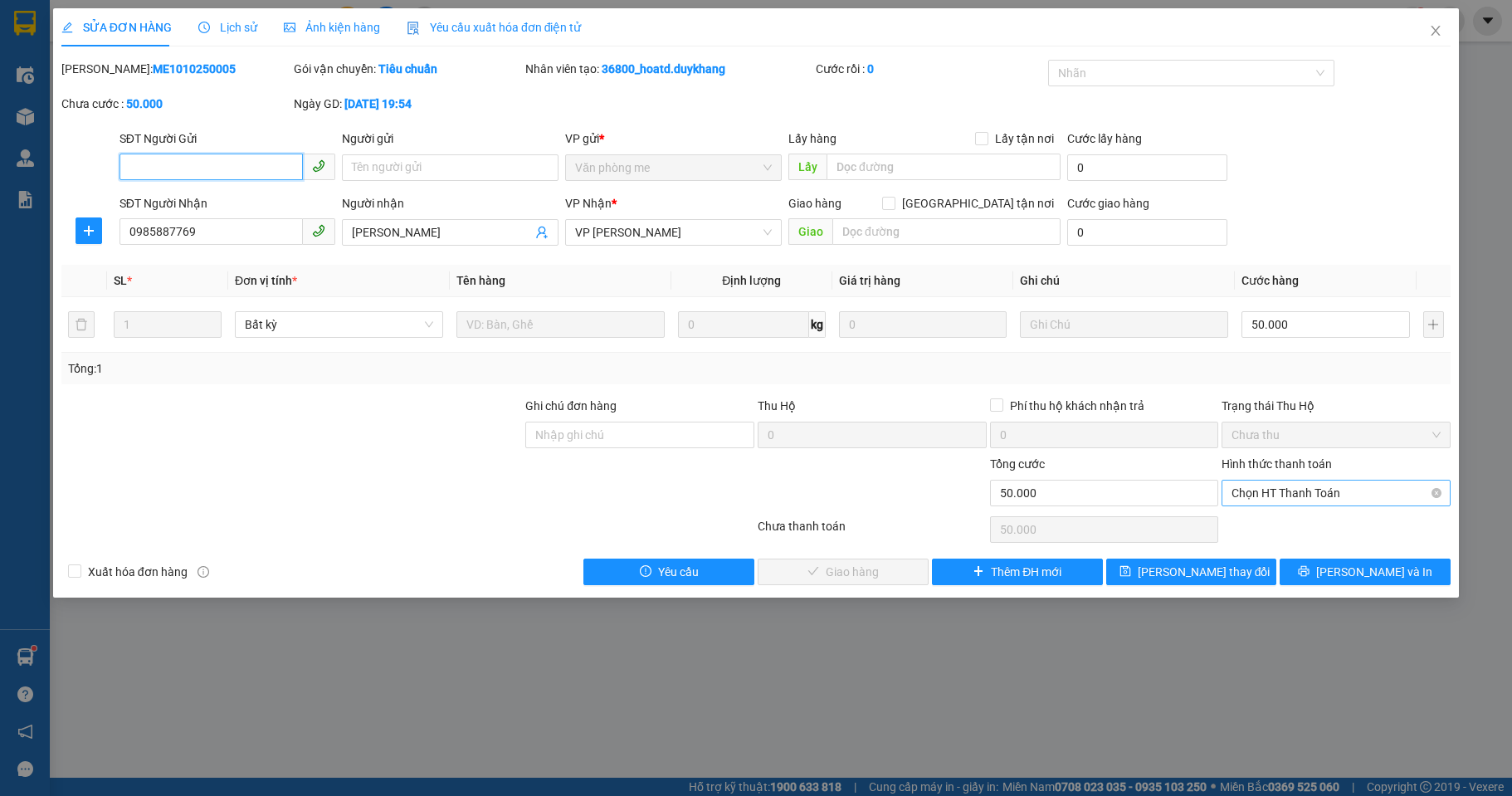
drag, startPoint x: 1275, startPoint y: 495, endPoint x: 1269, endPoint y: 509, distance: 15.2
click at [1275, 498] on span "Chọn HT Thanh Toán" at bounding box center [1335, 493] width 209 height 25
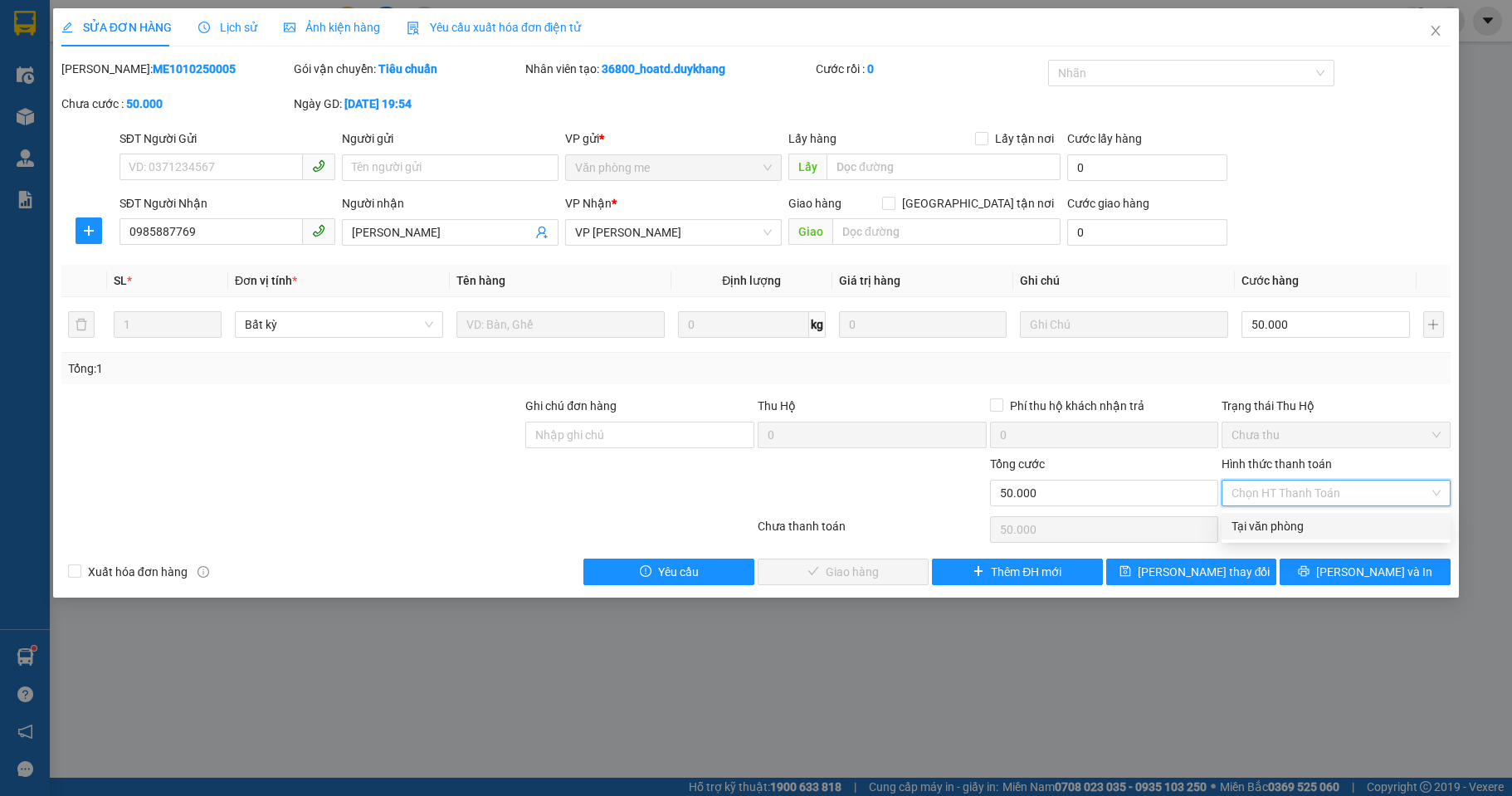
click at [1264, 519] on div "Tại văn phòng" at bounding box center [1335, 525] width 209 height 18
type input "0"
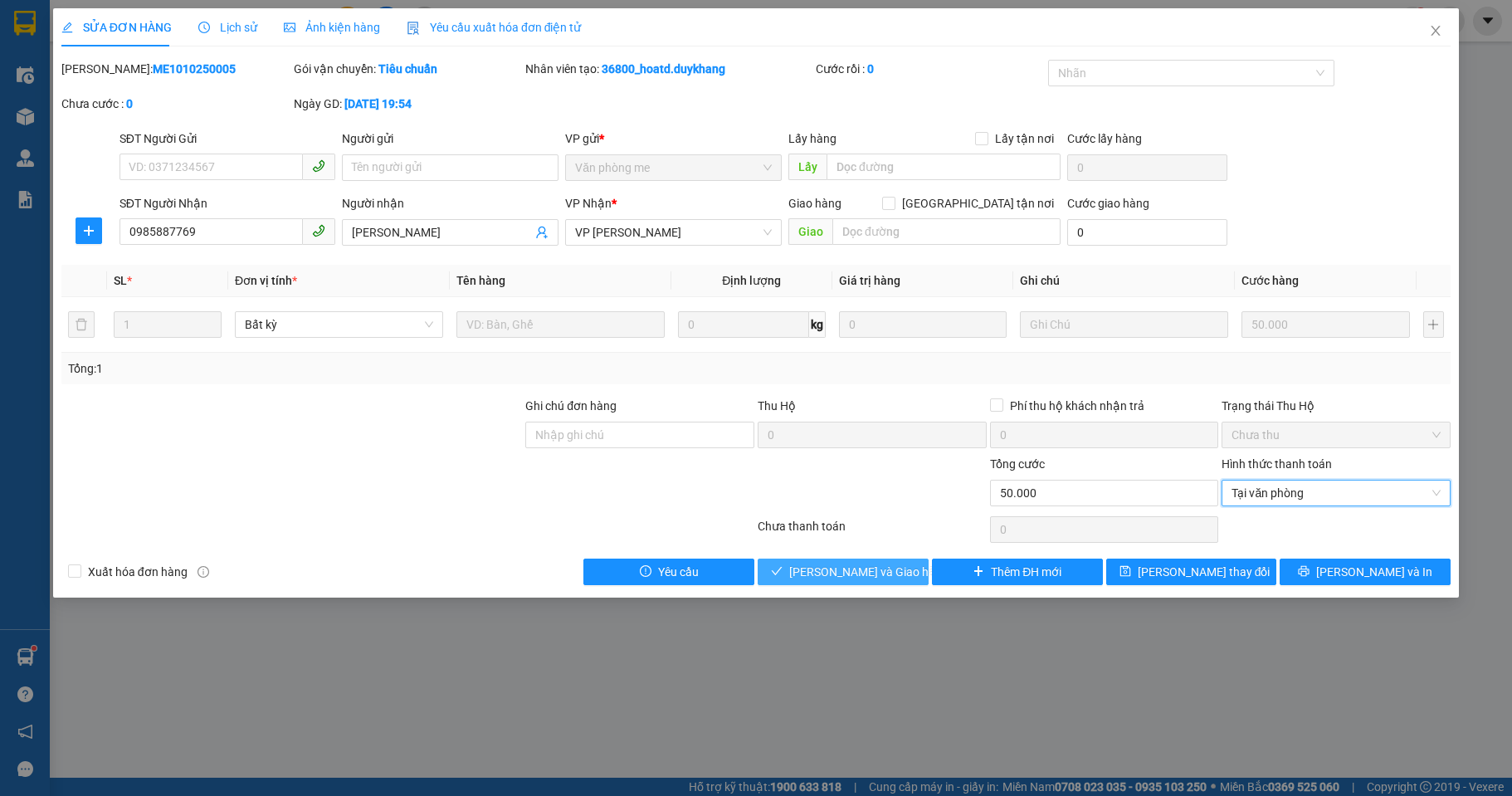
click at [841, 577] on span "[PERSON_NAME] và Giao hàng" at bounding box center [868, 571] width 159 height 18
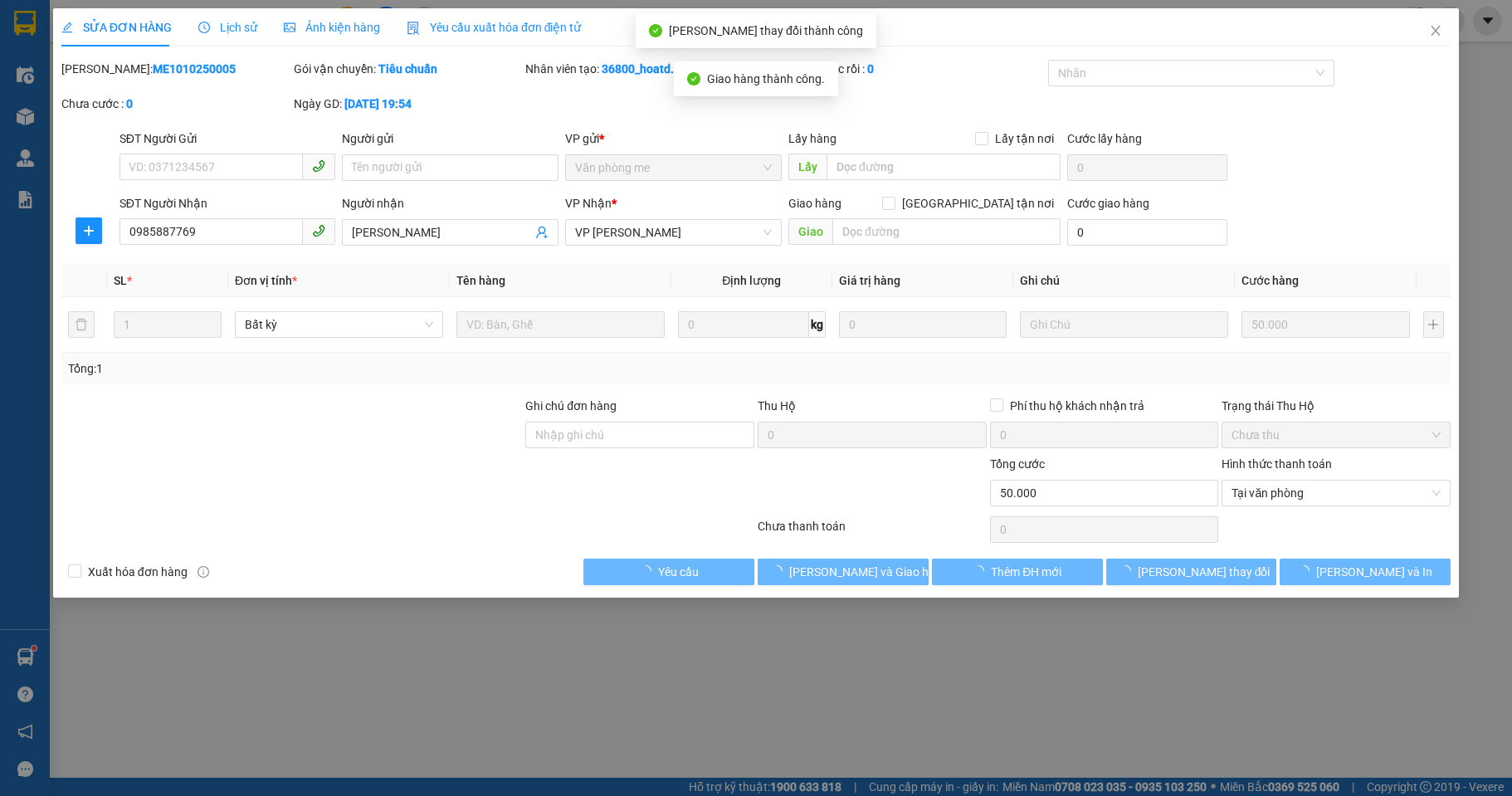
drag, startPoint x: 195, startPoint y: 70, endPoint x: 108, endPoint y: 70, distance: 87.0
click at [108, 70] on div "[PERSON_NAME]: ME1010250005" at bounding box center [175, 69] width 229 height 18
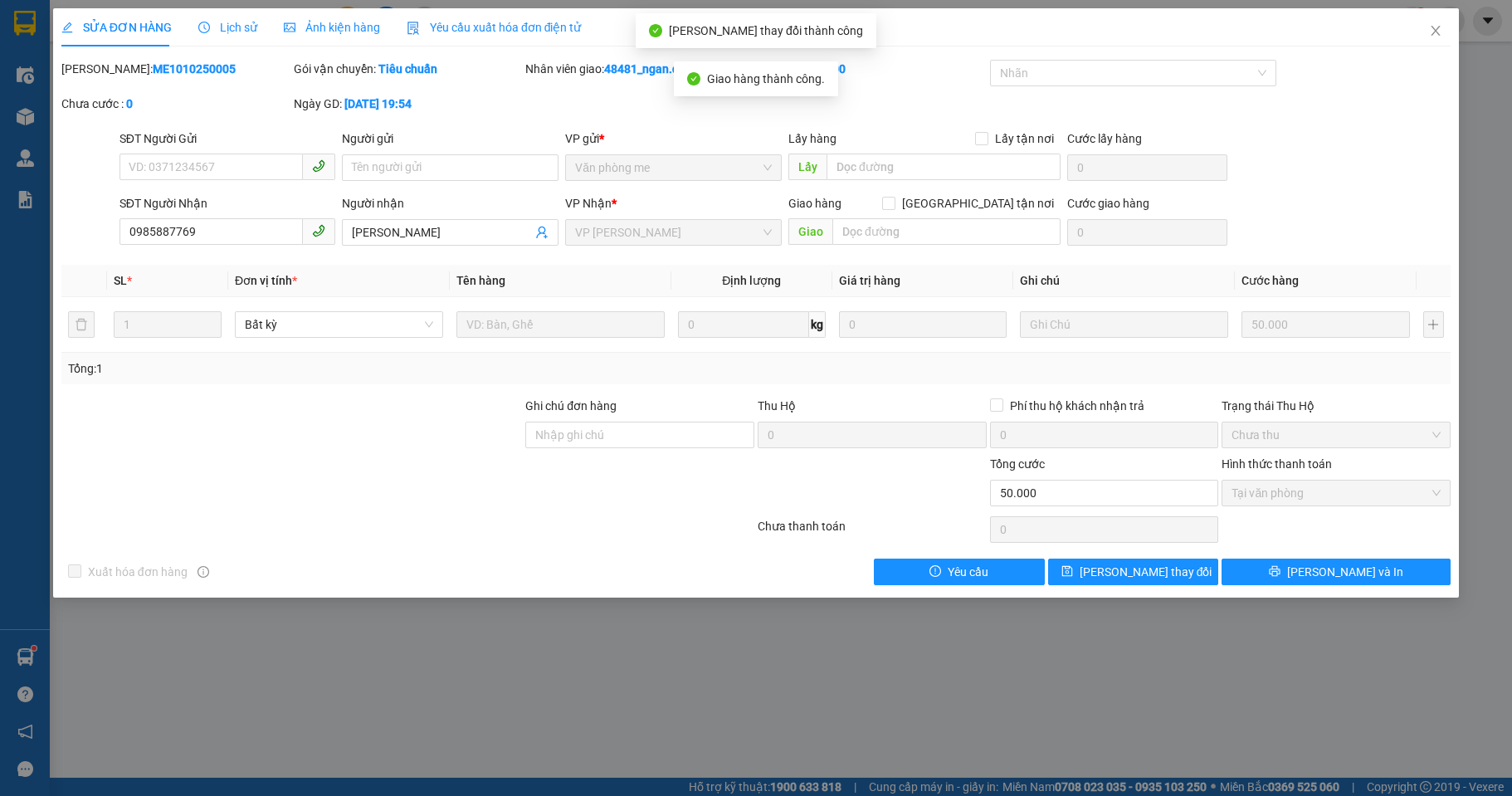
copy b "ME1010250005"
click at [1431, 27] on icon "close" at bounding box center [1435, 31] width 13 height 13
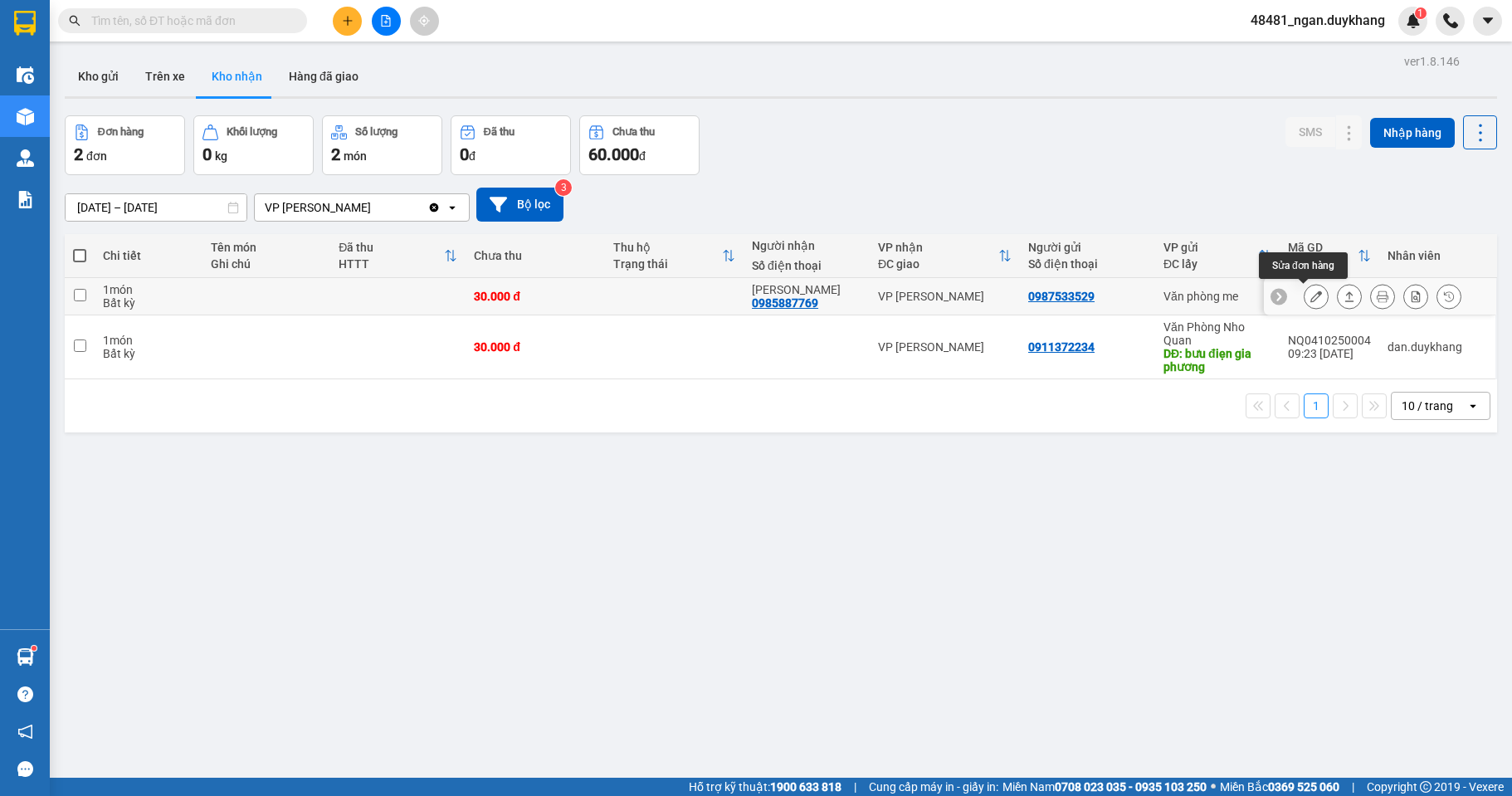
click at [1311, 294] on button at bounding box center [1316, 296] width 23 height 29
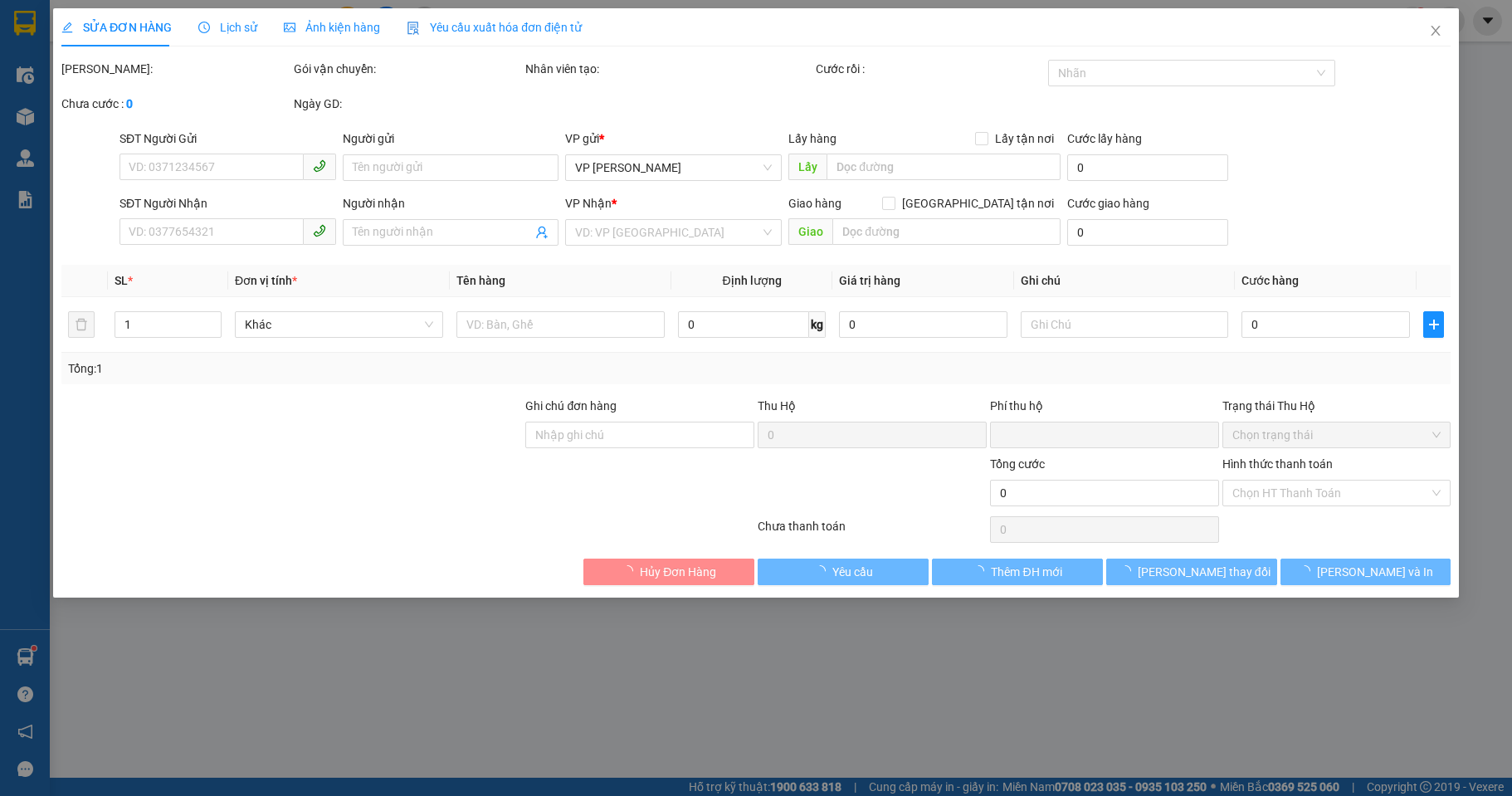
type input "0987533529"
type input "0985887769"
type input "[PERSON_NAME]"
type input "chưa thanh toán"
type input "0"
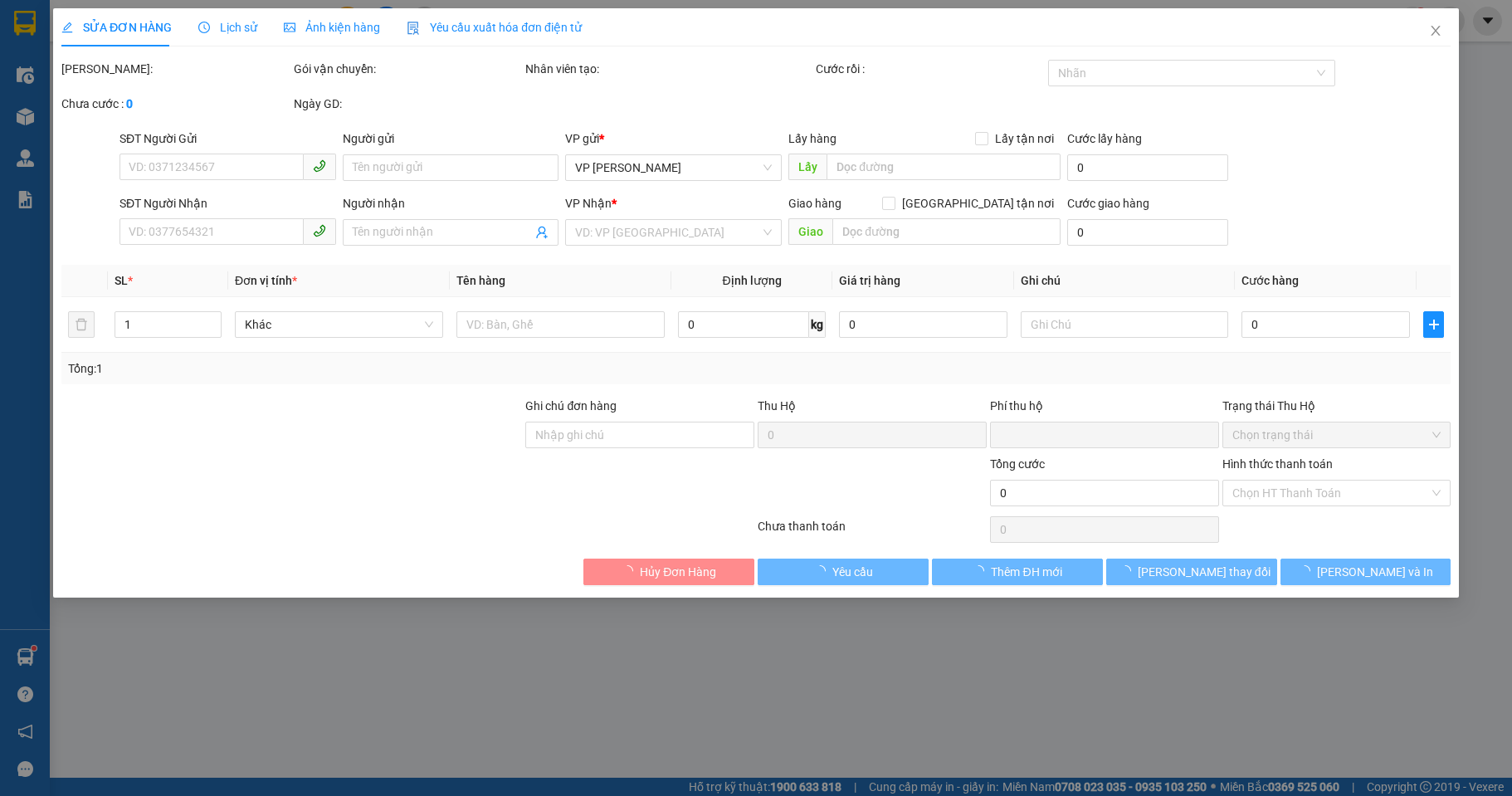
type input "30.000"
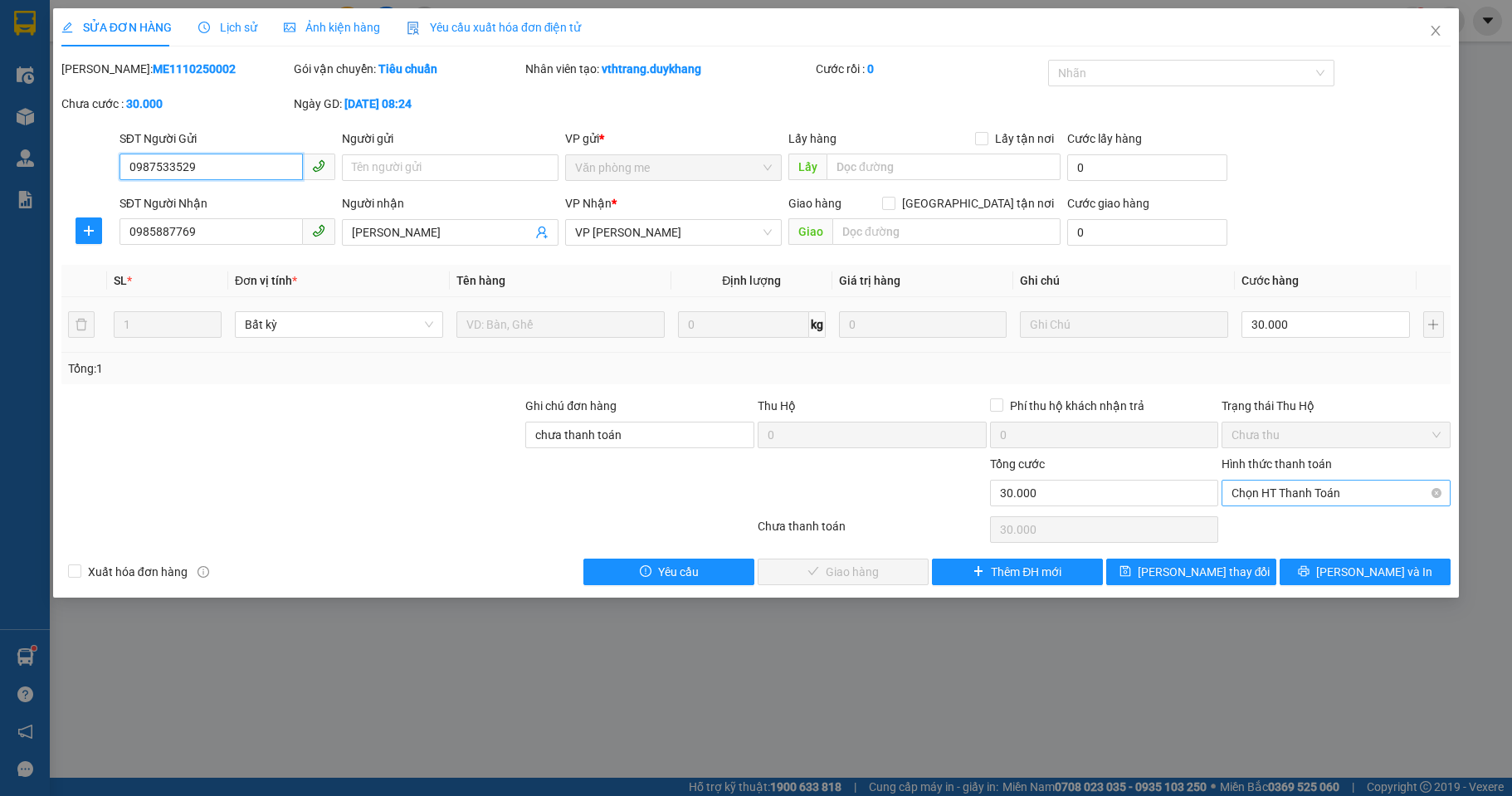
drag, startPoint x: 1277, startPoint y: 491, endPoint x: 1278, endPoint y: 499, distance: 8.1
click at [1278, 491] on span "Chọn HT Thanh Toán" at bounding box center [1335, 493] width 209 height 25
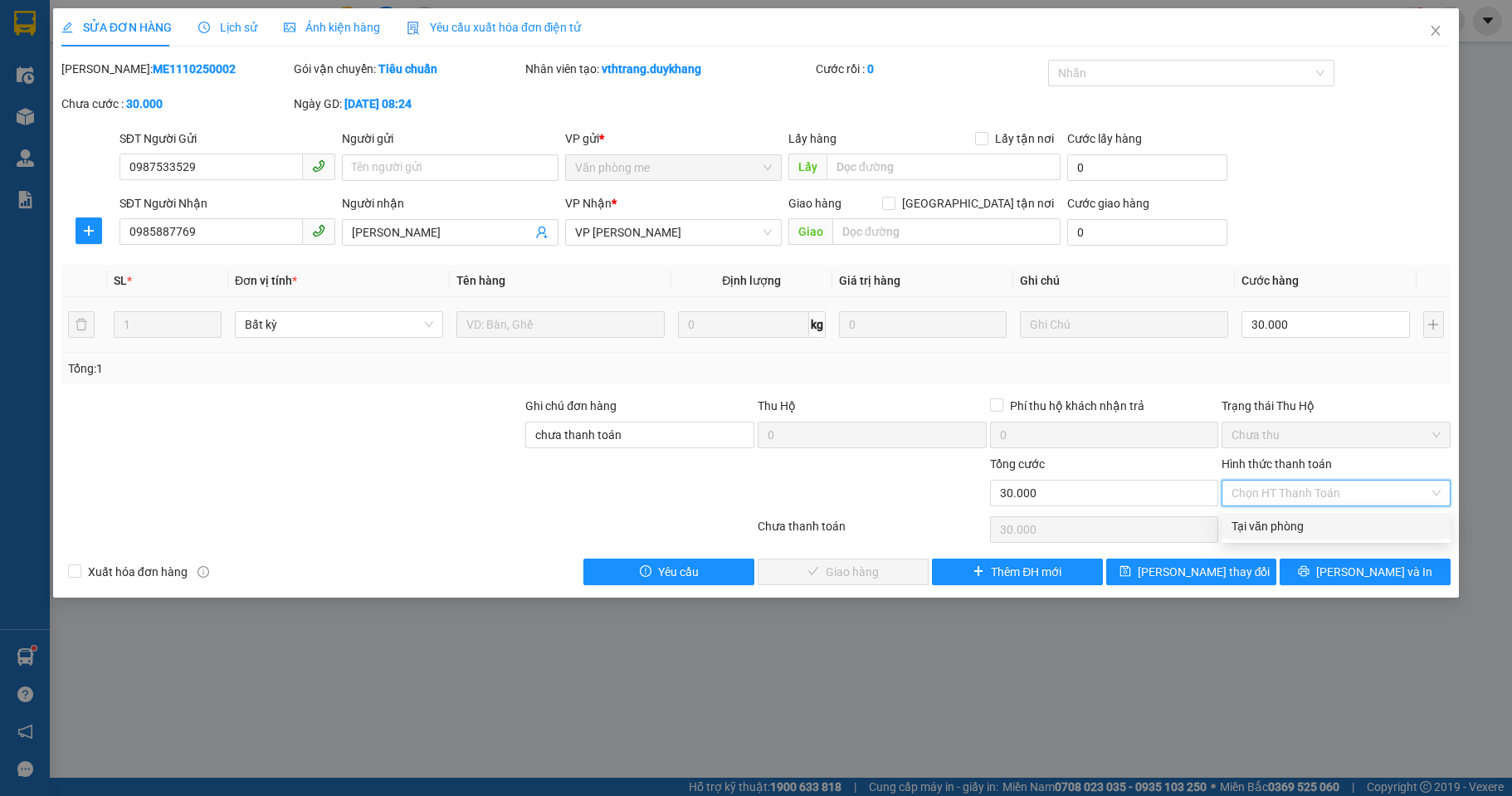
click at [1272, 526] on div "Tại văn phòng" at bounding box center [1335, 525] width 209 height 18
type input "0"
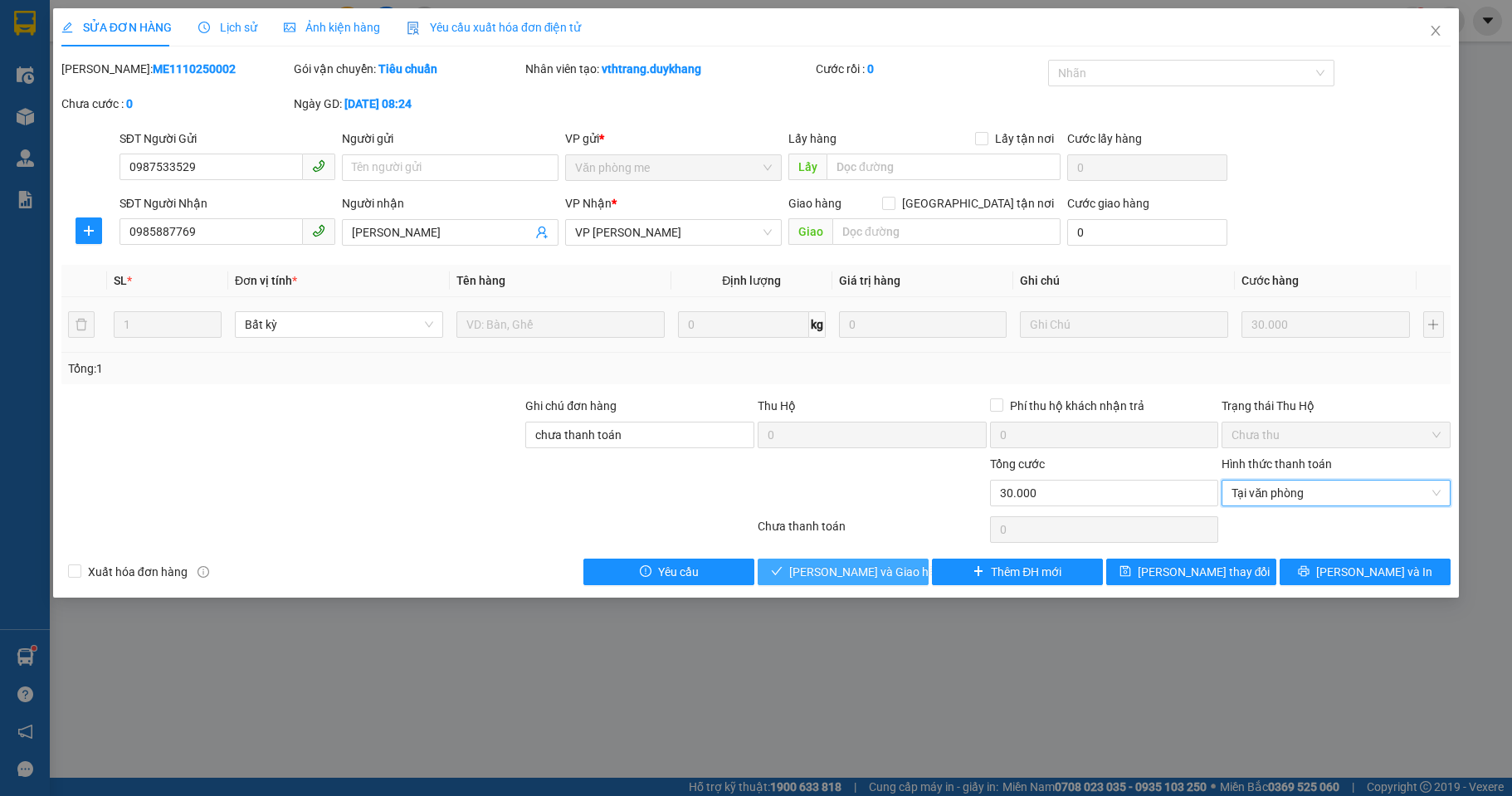
click at [824, 566] on span "[PERSON_NAME] và Giao hàng" at bounding box center [868, 571] width 159 height 18
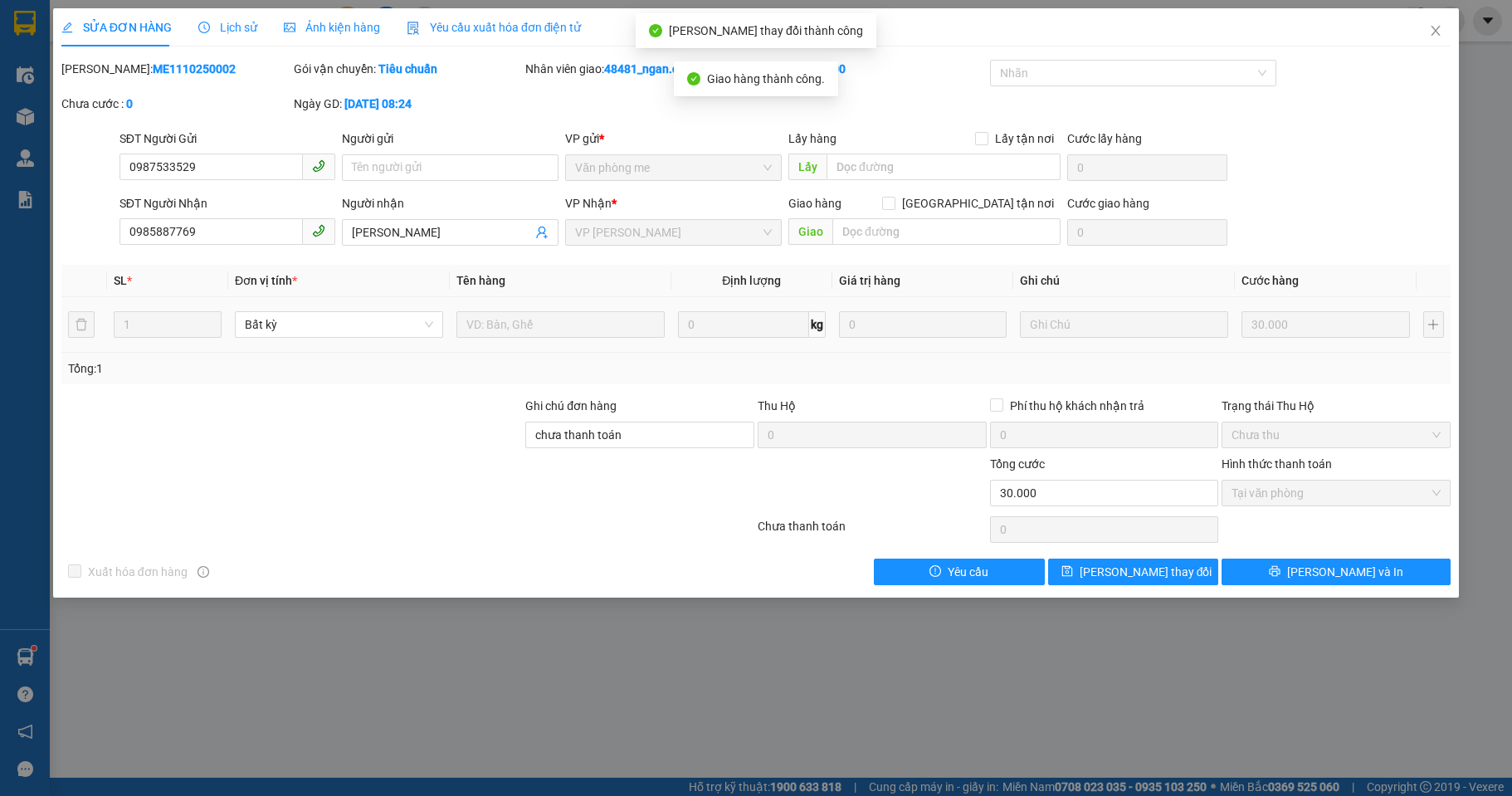
drag, startPoint x: 140, startPoint y: 71, endPoint x: 105, endPoint y: 68, distance: 35.1
click at [105, 68] on div "[PERSON_NAME]: ME1110250002" at bounding box center [175, 69] width 229 height 18
copy b "ME1110250002"
click at [1432, 24] on span "Close" at bounding box center [1435, 31] width 47 height 47
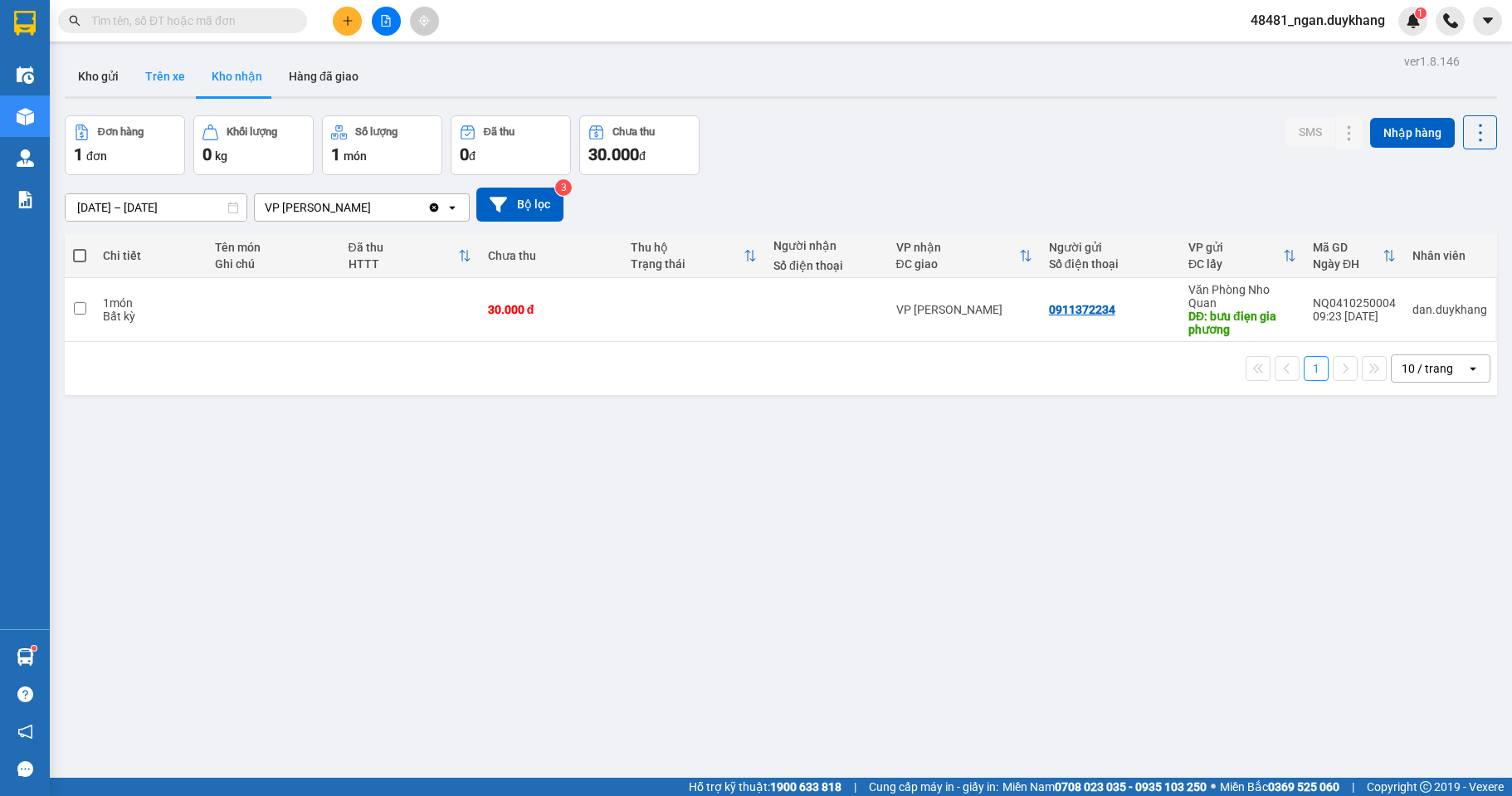
click at [171, 76] on button "Trên xe" at bounding box center [165, 76] width 67 height 40
type input "[DATE] – [DATE]"
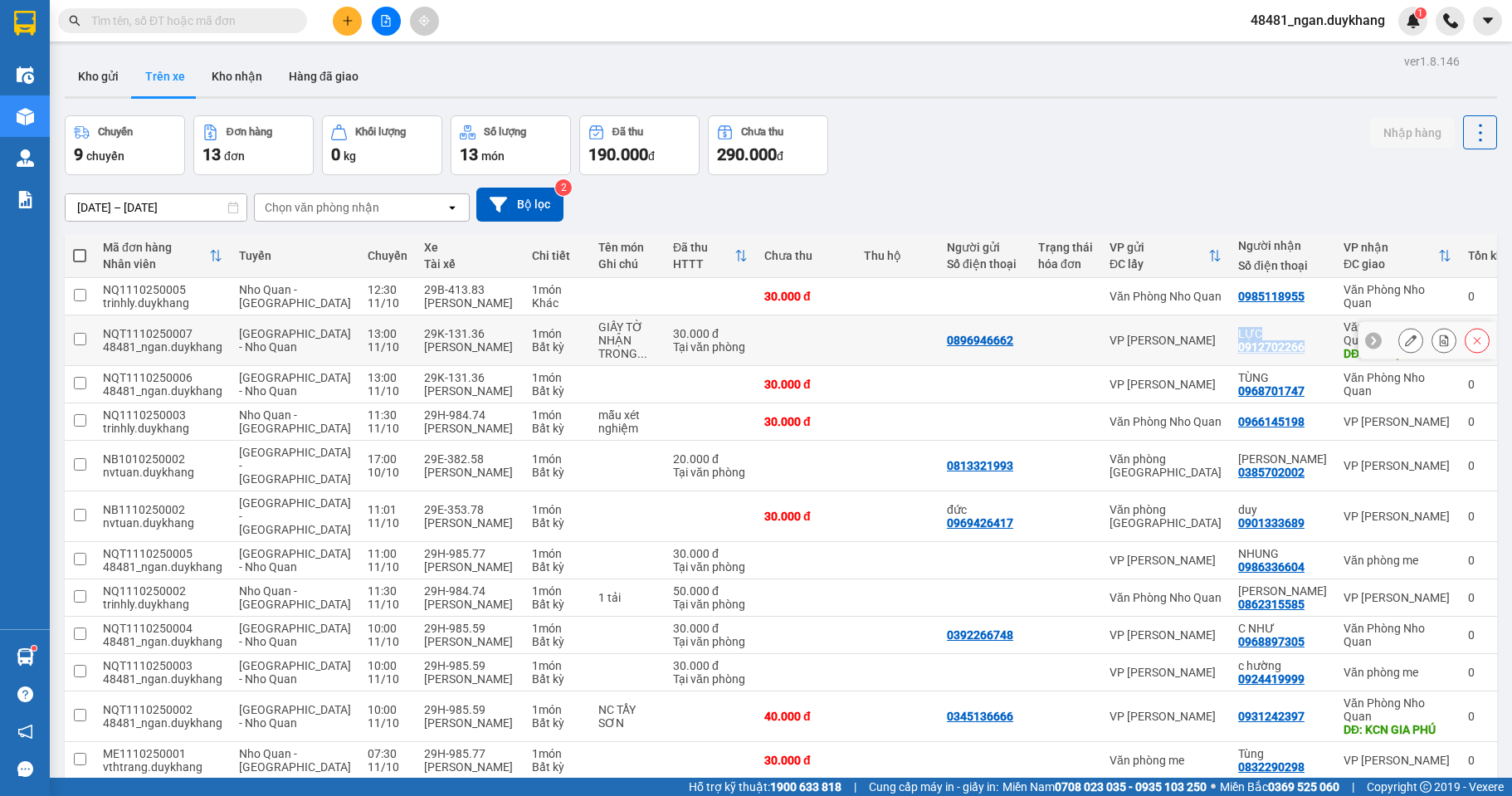
drag, startPoint x: 1283, startPoint y: 346, endPoint x: 1211, endPoint y: 337, distance: 72.6
click at [1229, 337] on td "LỰC 0912702266" at bounding box center [1281, 340] width 106 height 51
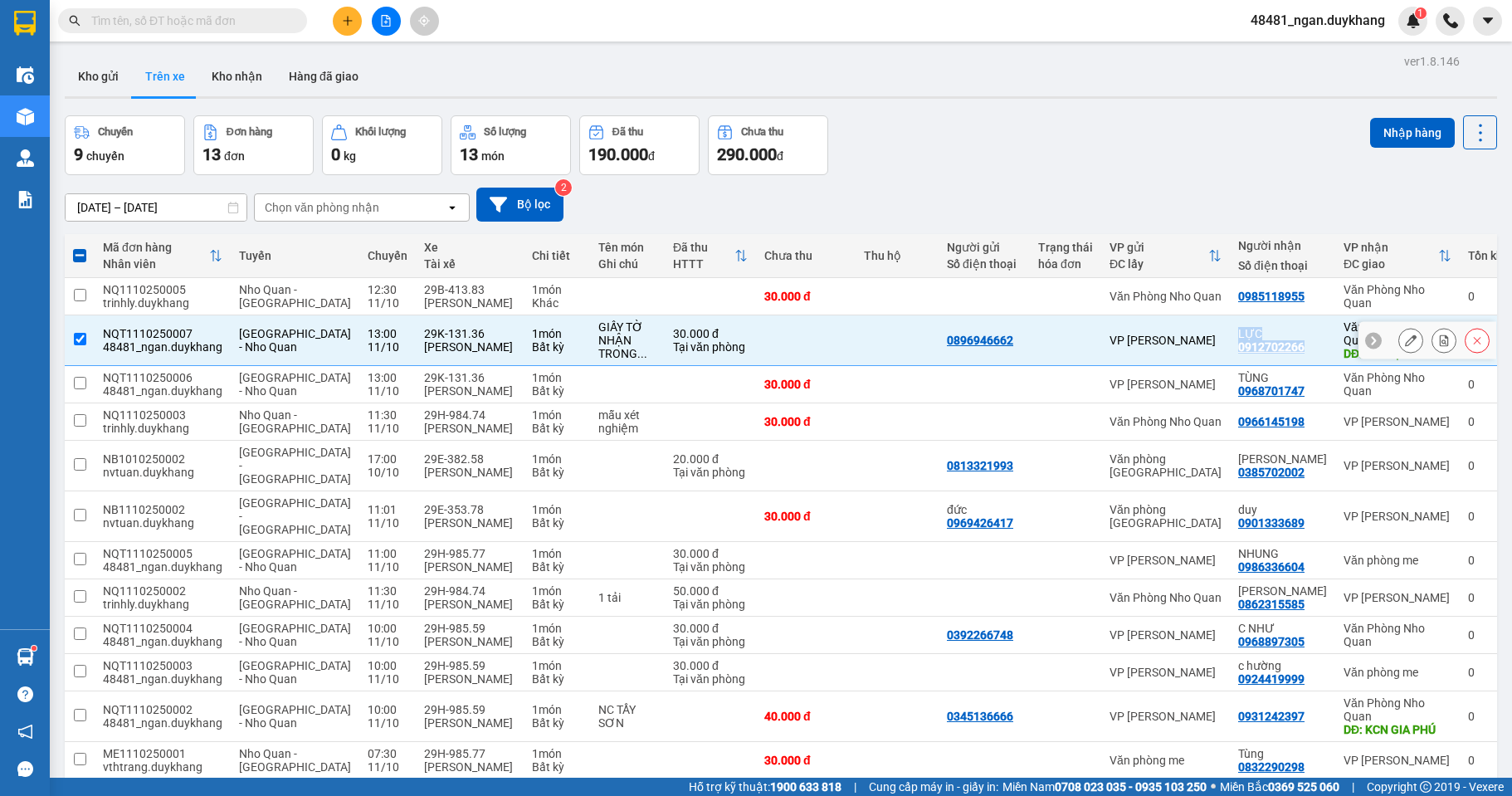
copy div "LỰC 0912702266"
click at [540, 332] on div "1 món" at bounding box center [556, 334] width 50 height 13
checkbox input "false"
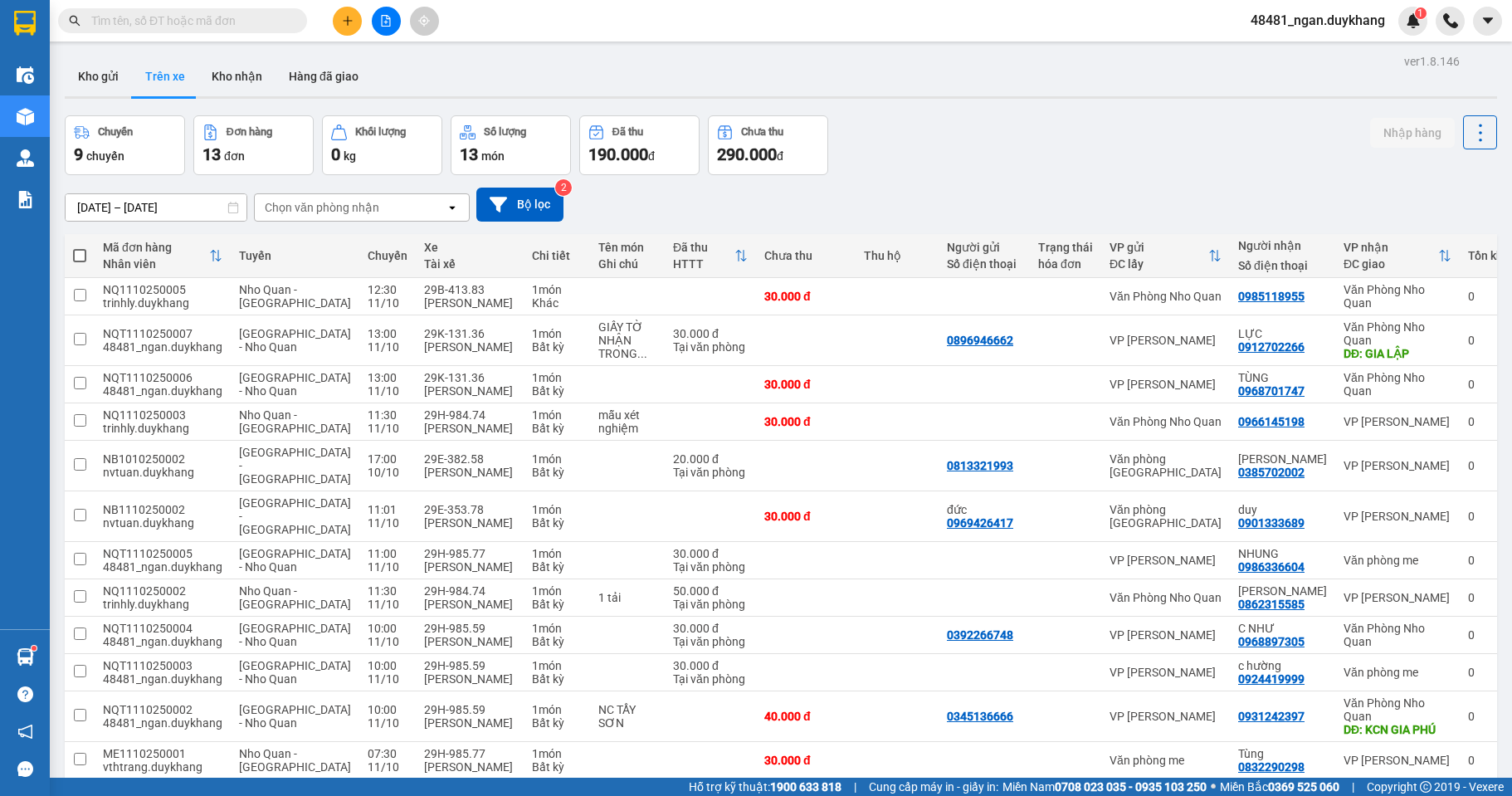
click at [142, 201] on input "[DATE] – [DATE]" at bounding box center [156, 208] width 181 height 27
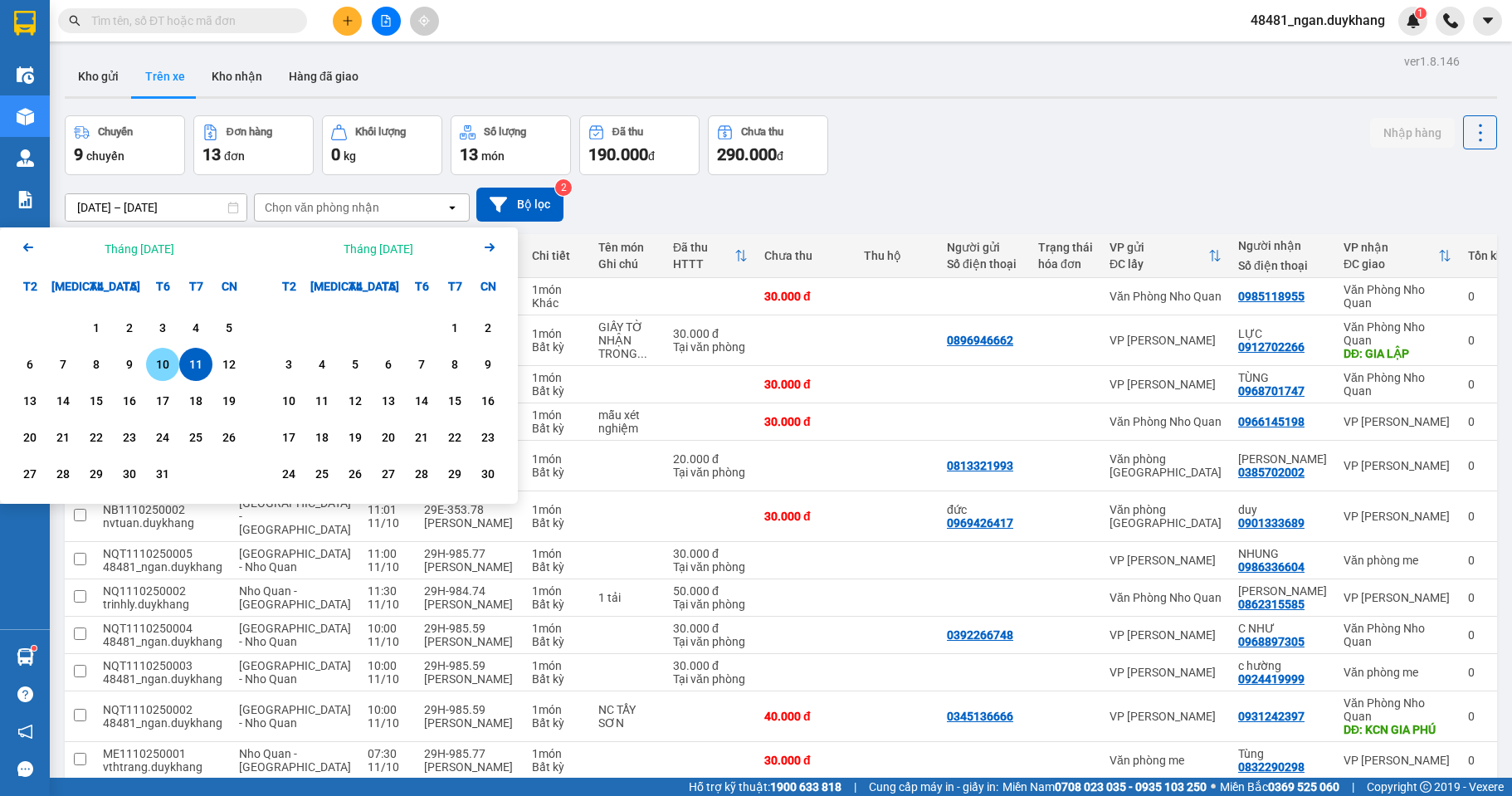
click at [162, 367] on div "10" at bounding box center [162, 364] width 23 height 20
type input "[DATE] – [DATE]"
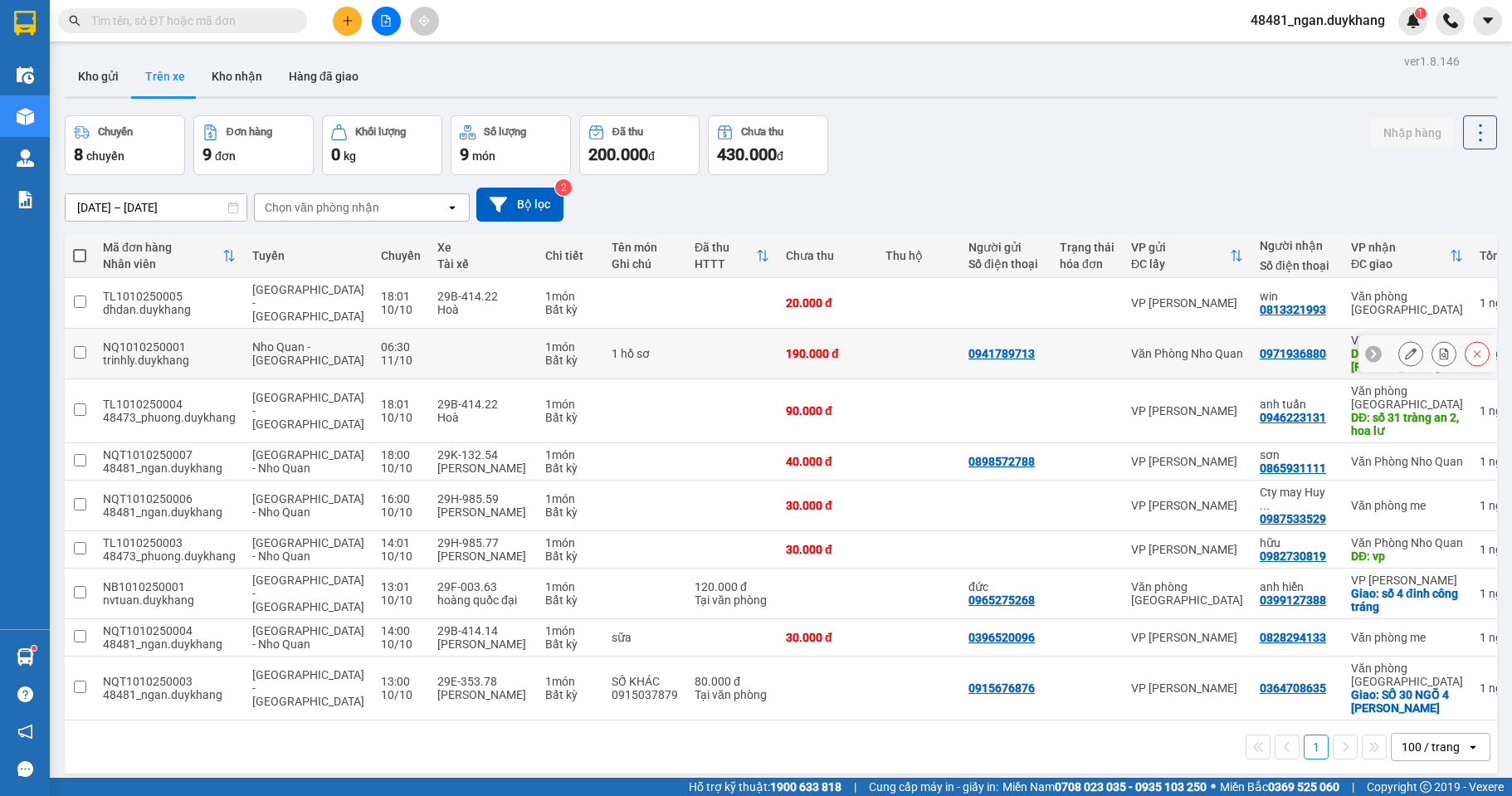
click at [1438, 348] on icon at bounding box center [1443, 354] width 11 height 11
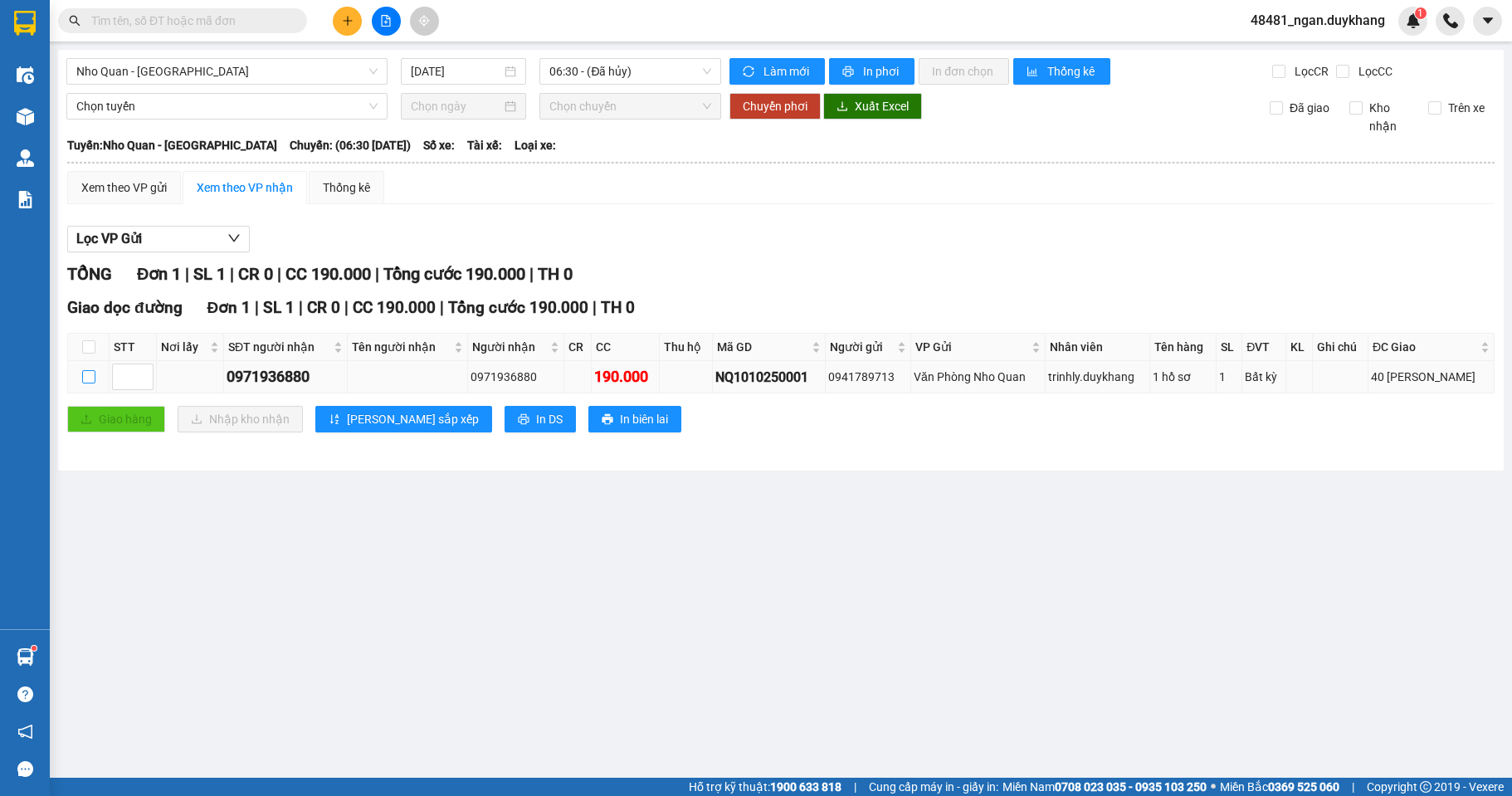
click at [93, 377] on input "checkbox" at bounding box center [89, 377] width 13 height 13
checkbox input "true"
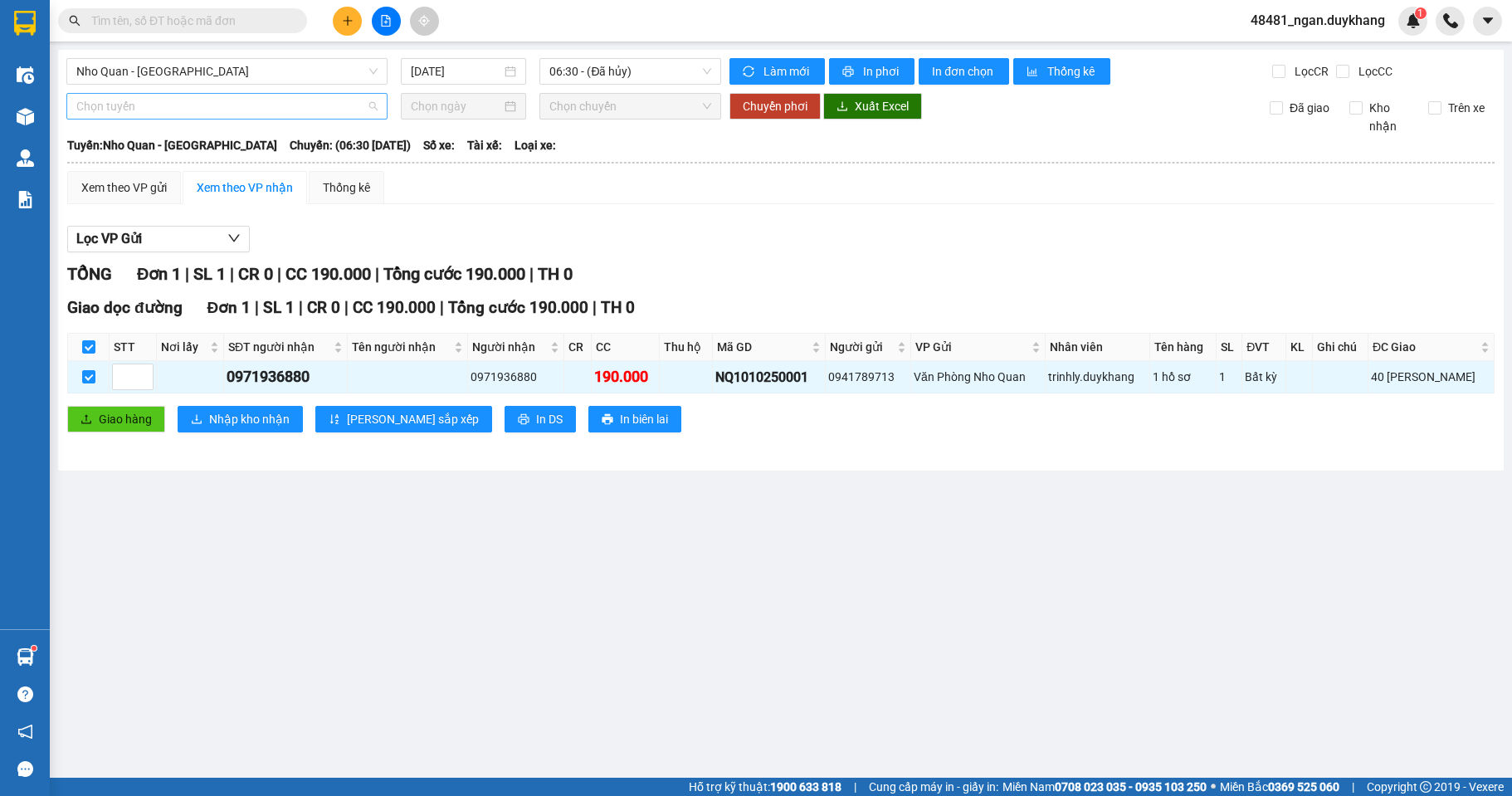
click at [221, 108] on span "Chọn tuyến" at bounding box center [227, 106] width 301 height 25
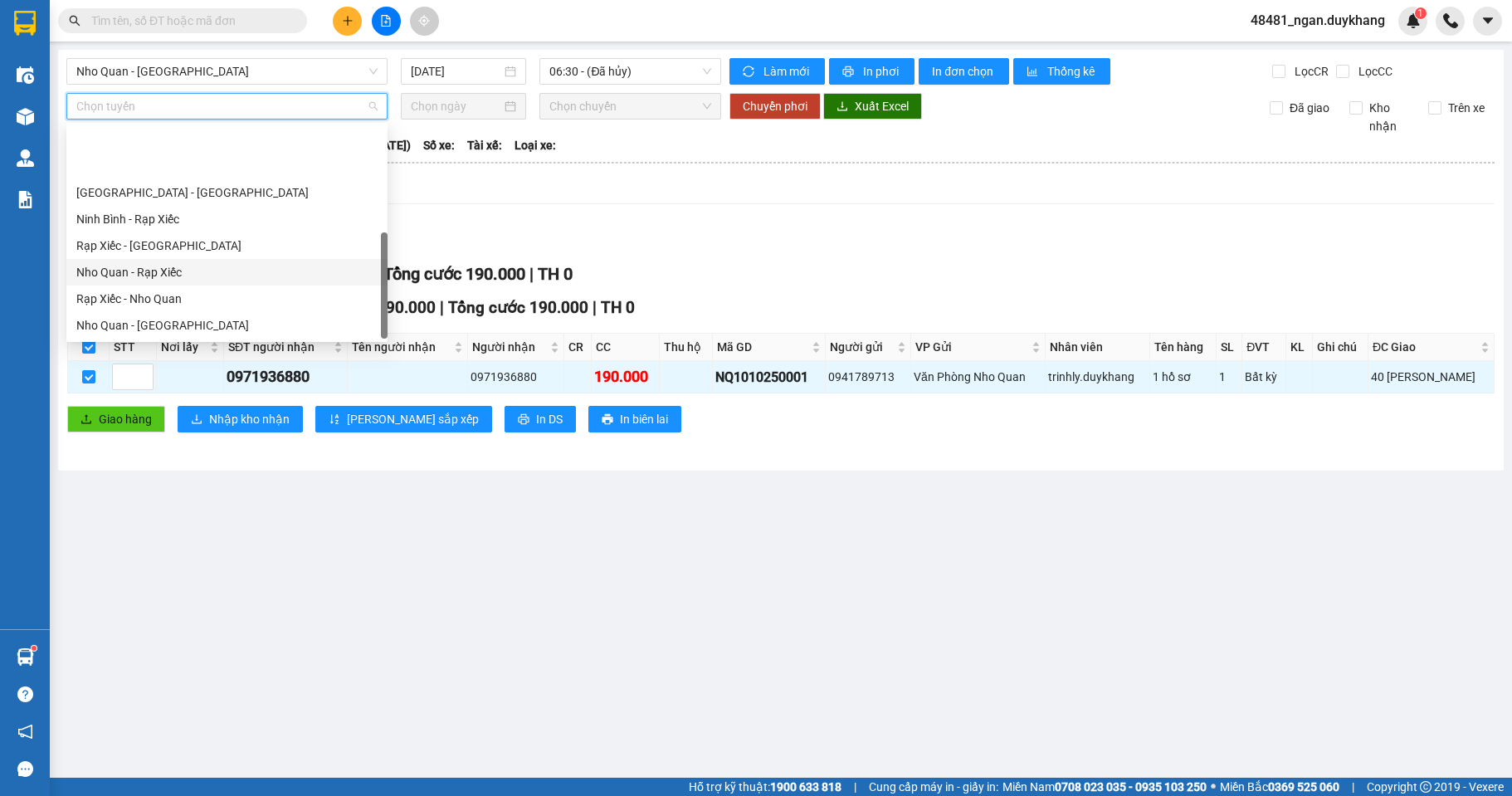
scroll to position [80, 0]
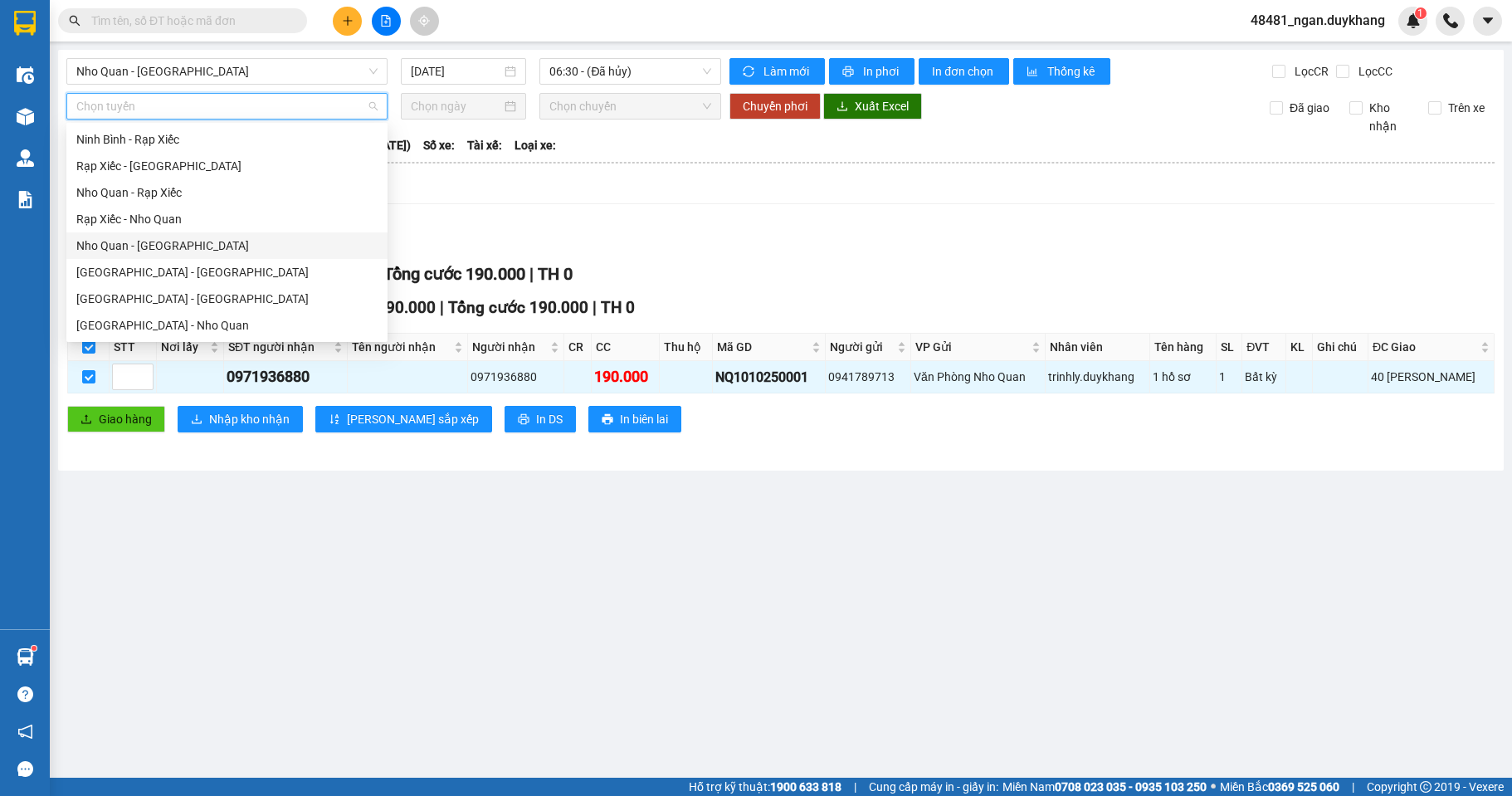
click at [168, 250] on div "Nho Quan - [GEOGRAPHIC_DATA]" at bounding box center [227, 245] width 301 height 18
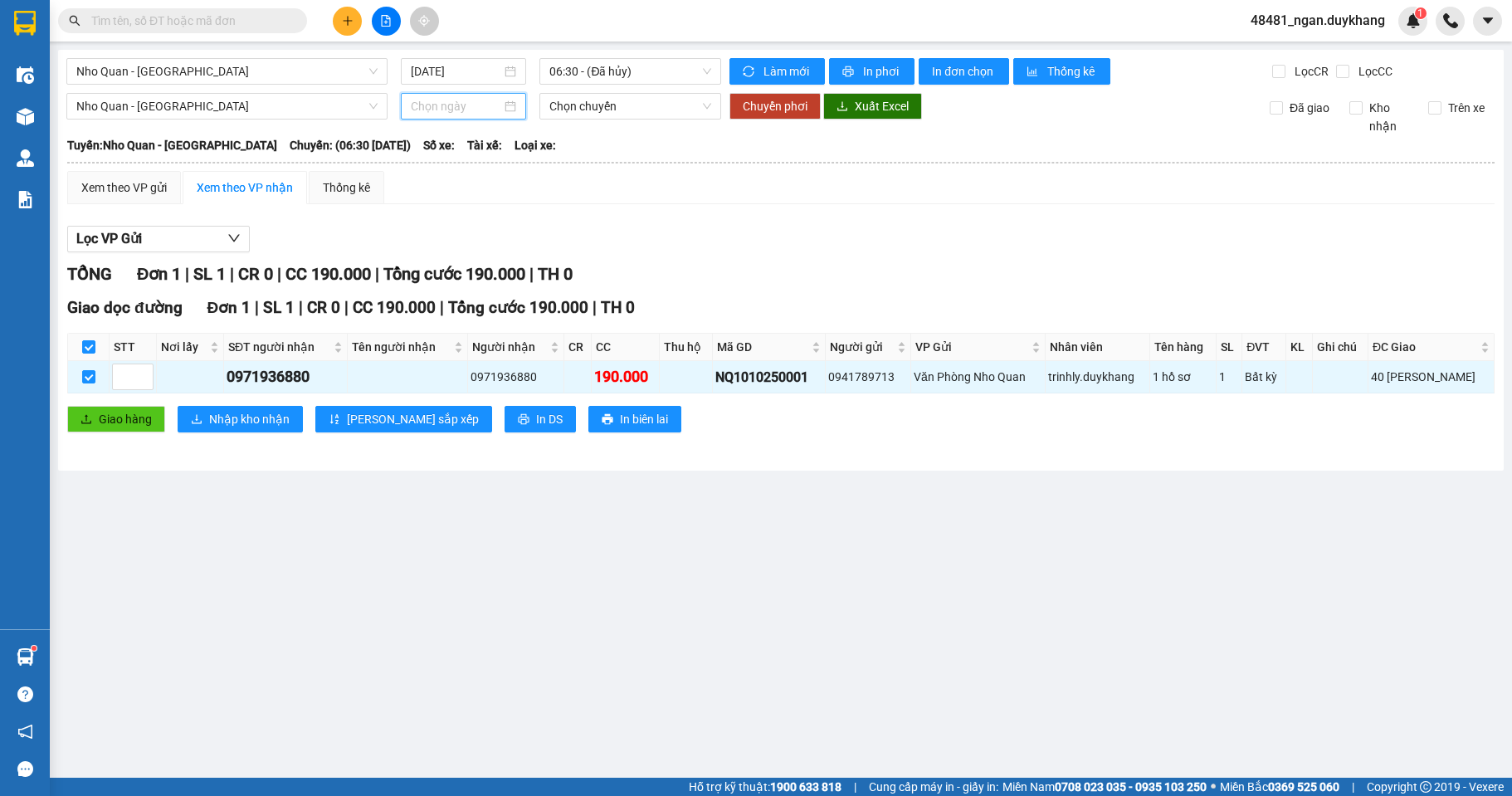
click at [446, 114] on input at bounding box center [456, 106] width 91 height 18
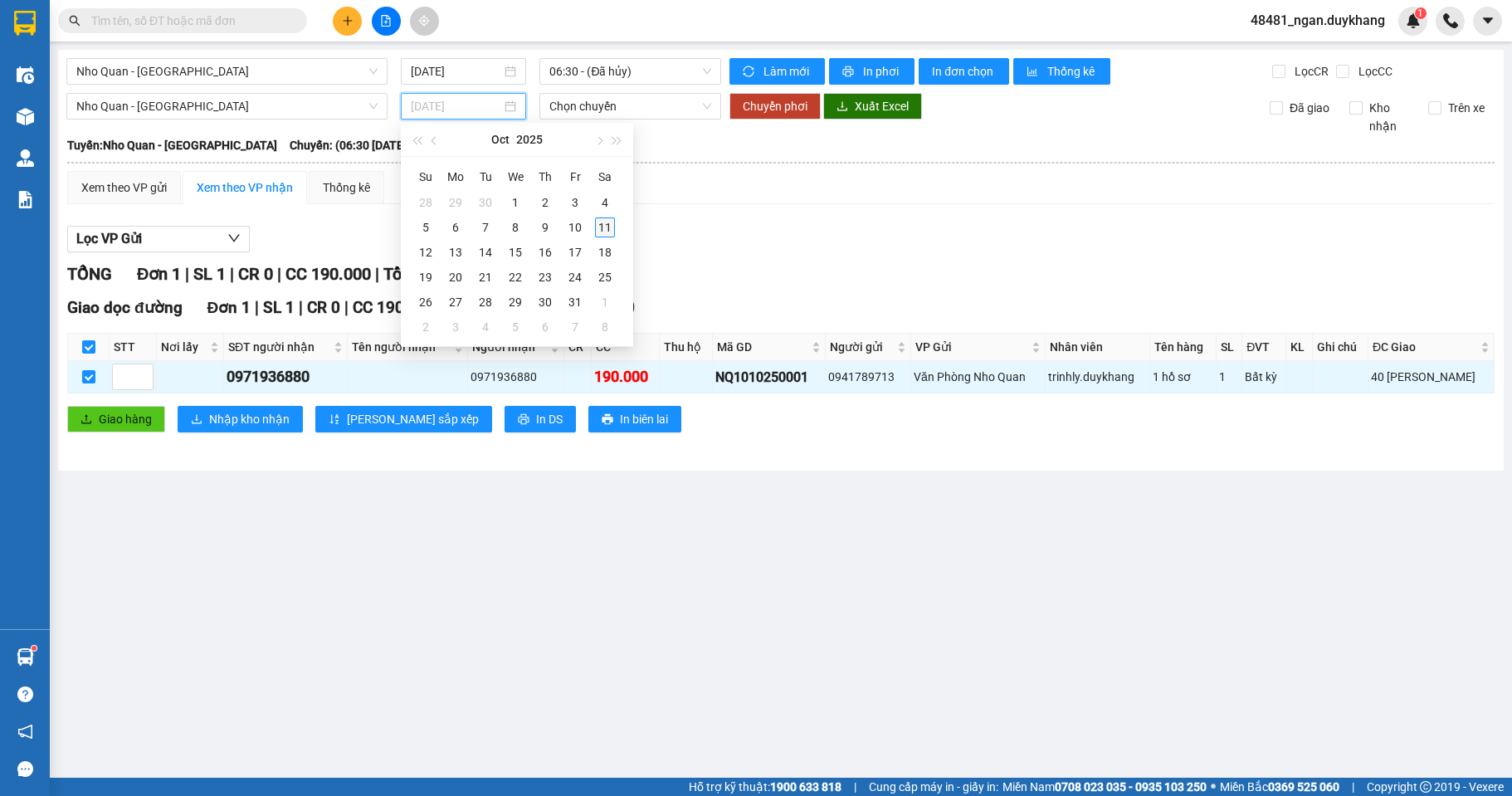
type input "[DATE]"
click at [605, 229] on div "11" at bounding box center [604, 227] width 20 height 20
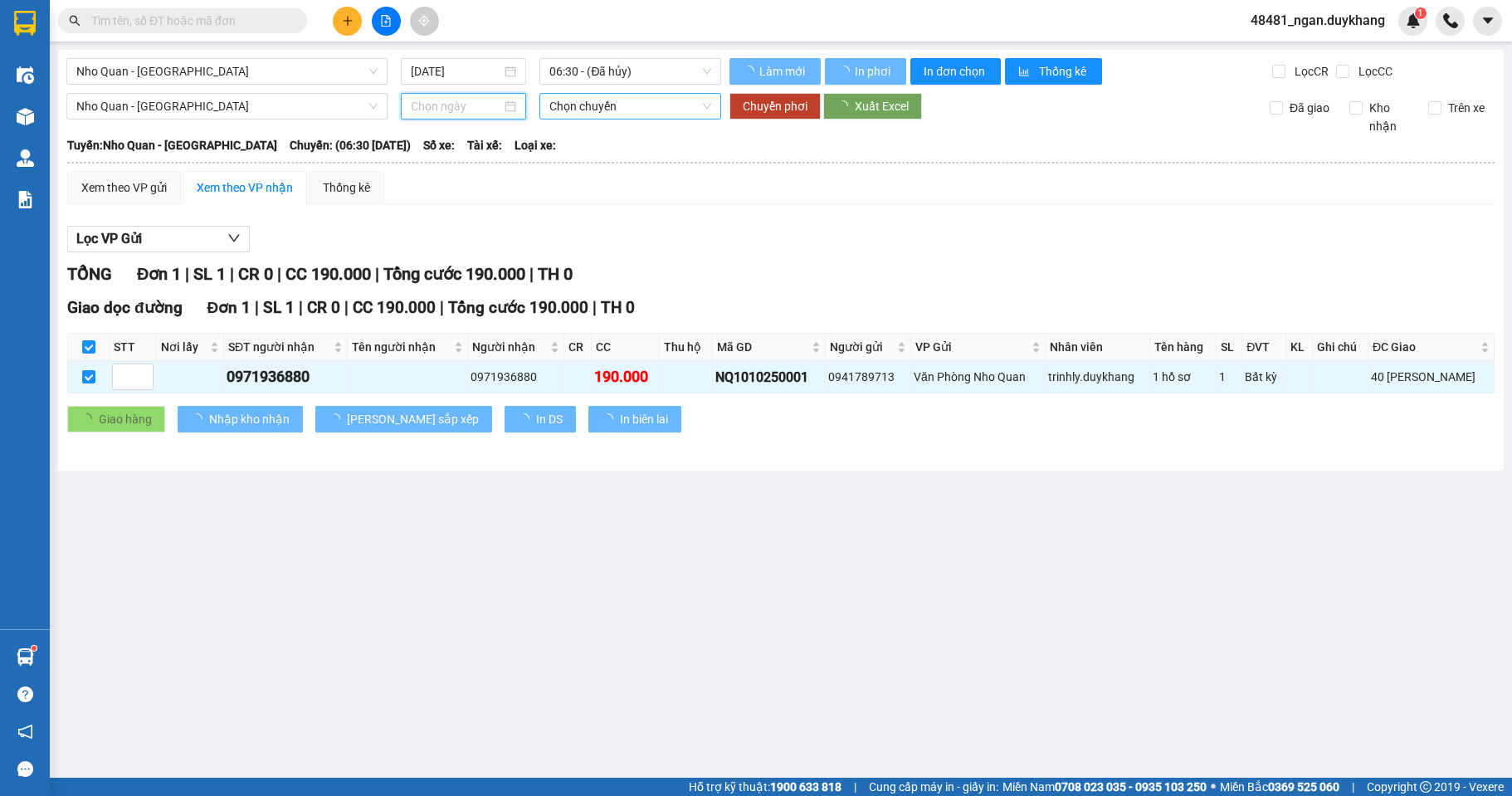
type input "[DATE]"
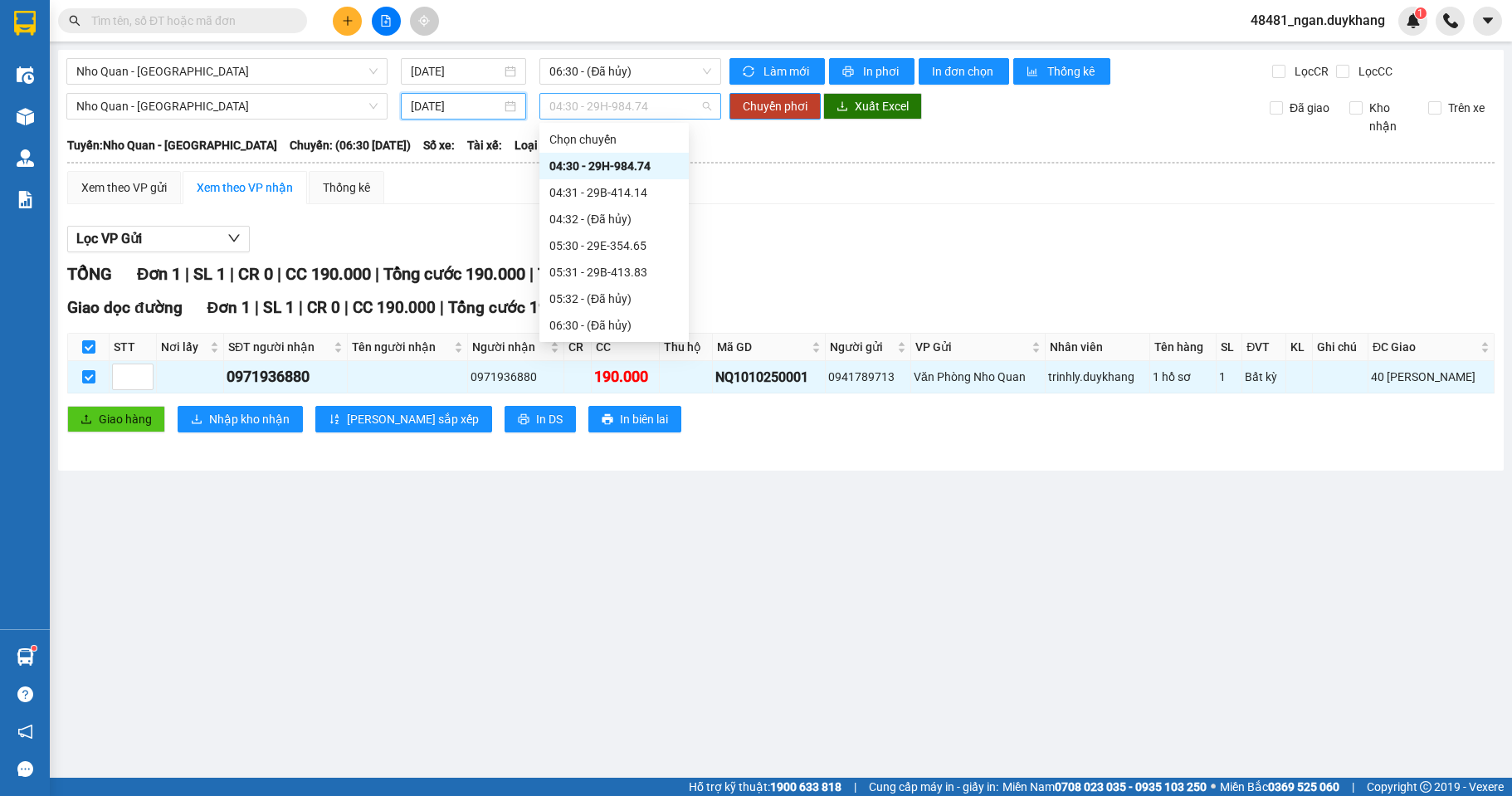
click at [604, 103] on span "04:30 - 29H-984.74" at bounding box center [630, 106] width 162 height 25
type input "59"
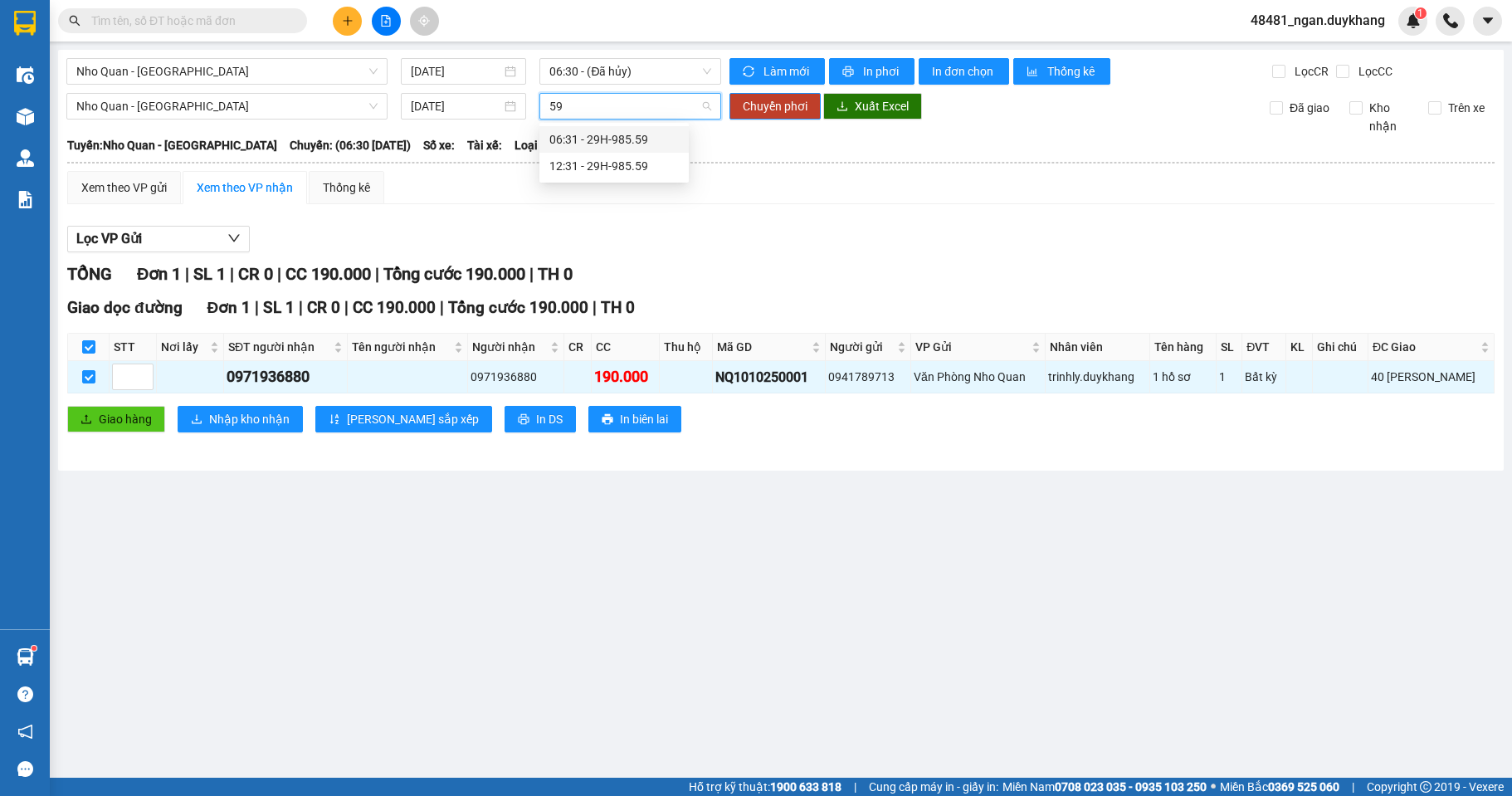
click at [601, 134] on div "06:31 - 29H-985.59" at bounding box center [614, 139] width 130 height 18
click at [767, 101] on span "Chuyển phơi" at bounding box center [775, 106] width 65 height 18
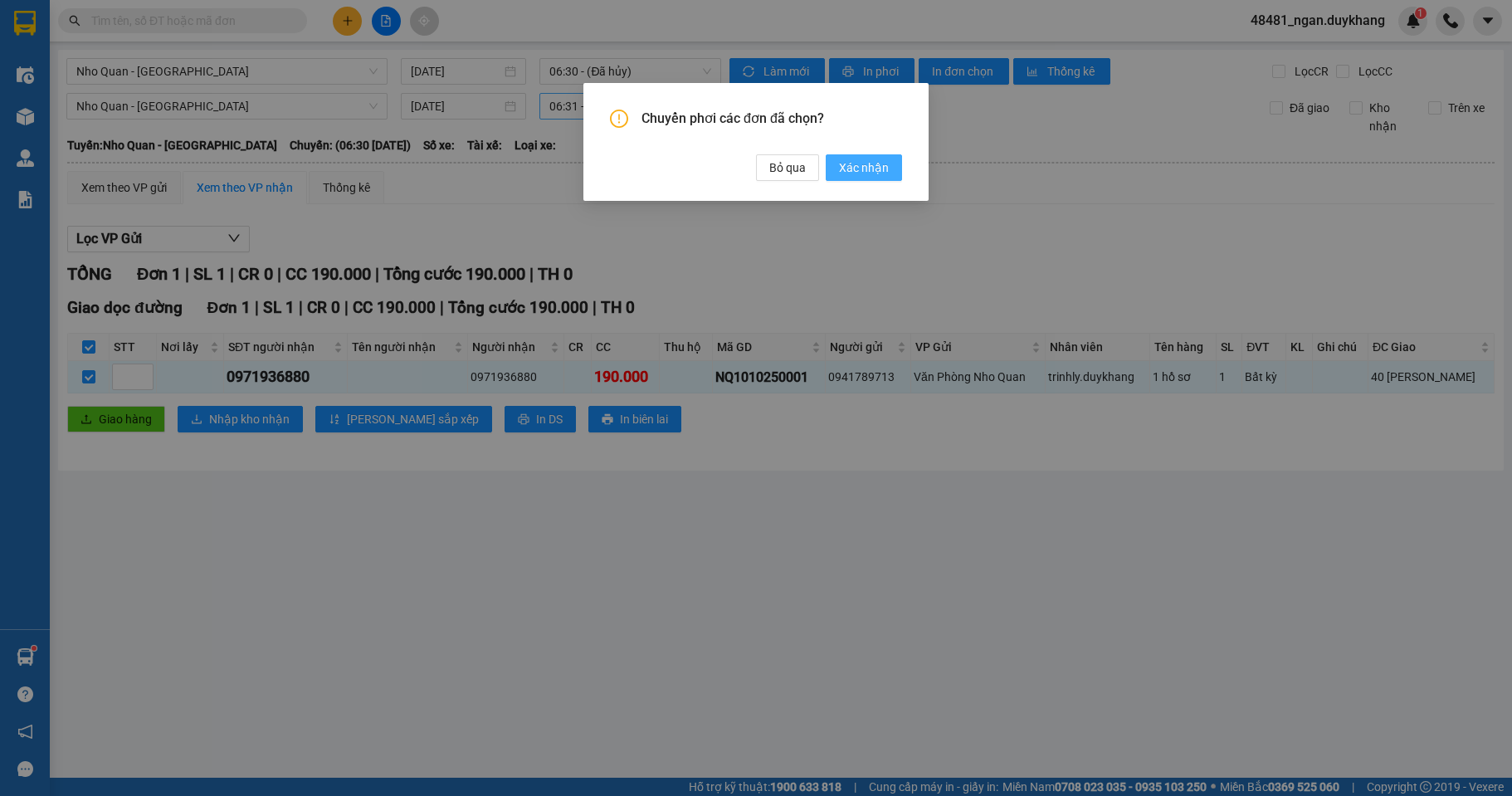
click at [884, 167] on span "Xác nhận" at bounding box center [863, 167] width 50 height 18
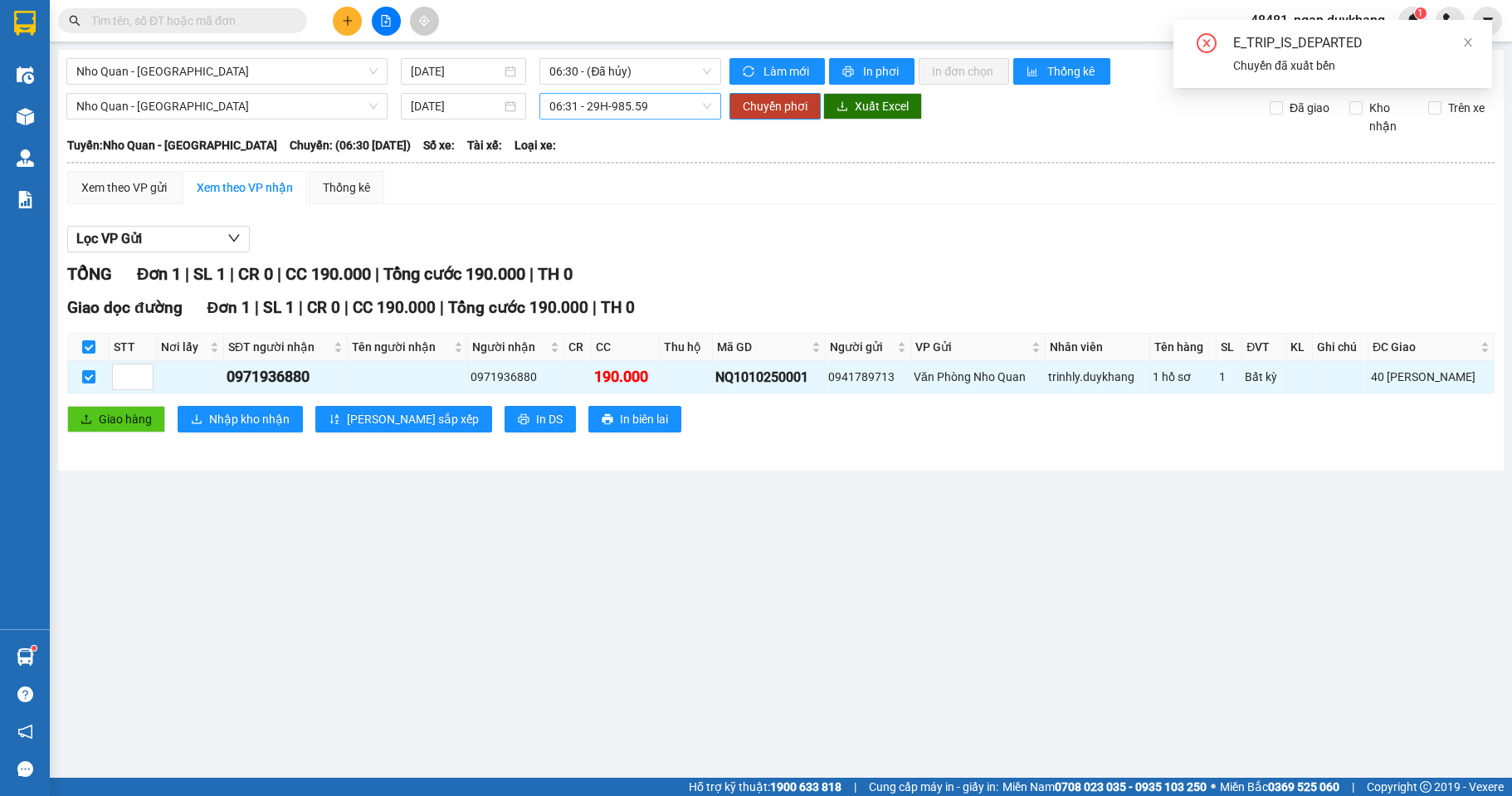
checkbox input "false"
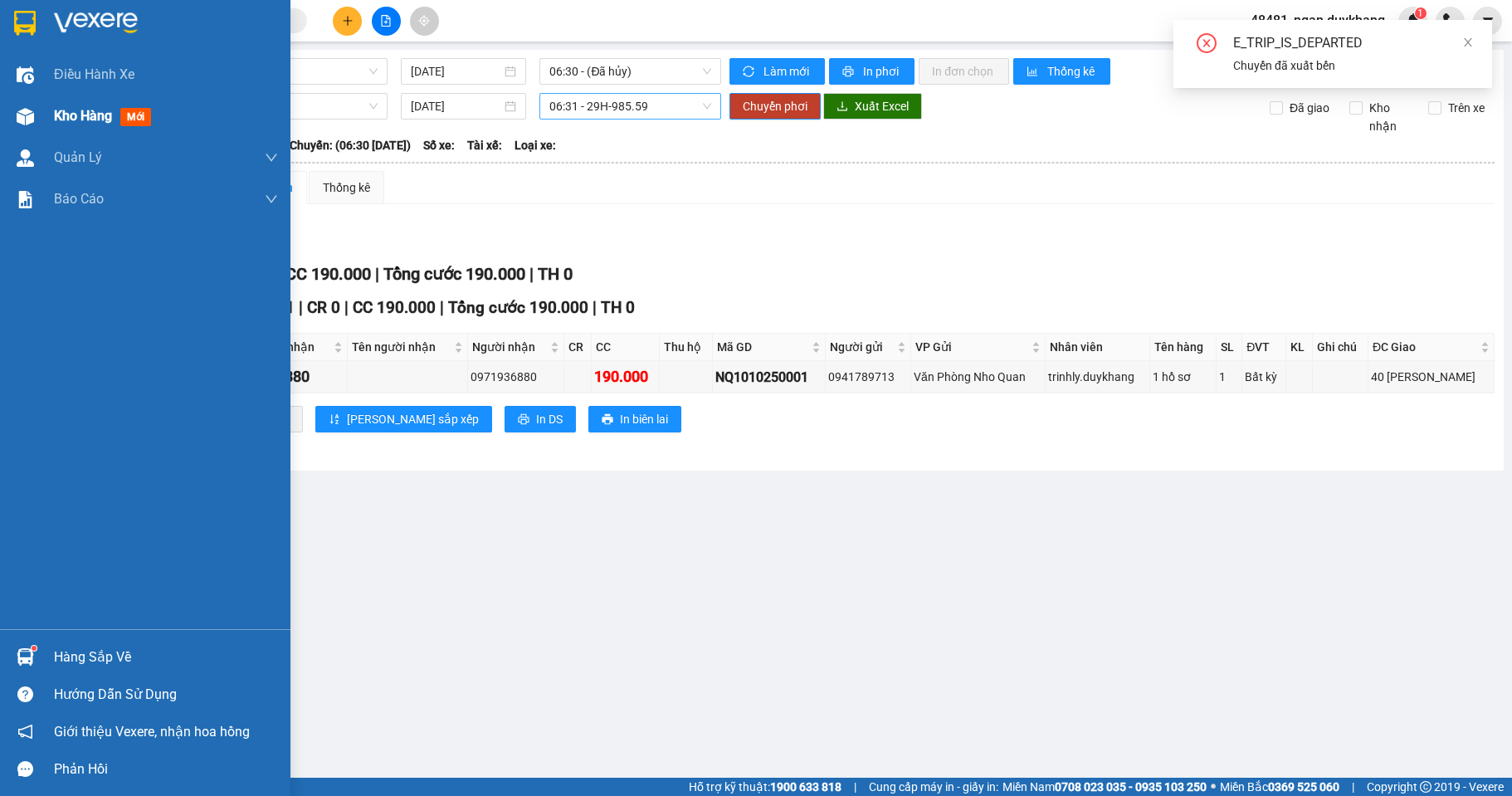
click at [49, 114] on div "Kho hàng mới" at bounding box center [145, 116] width 291 height 42
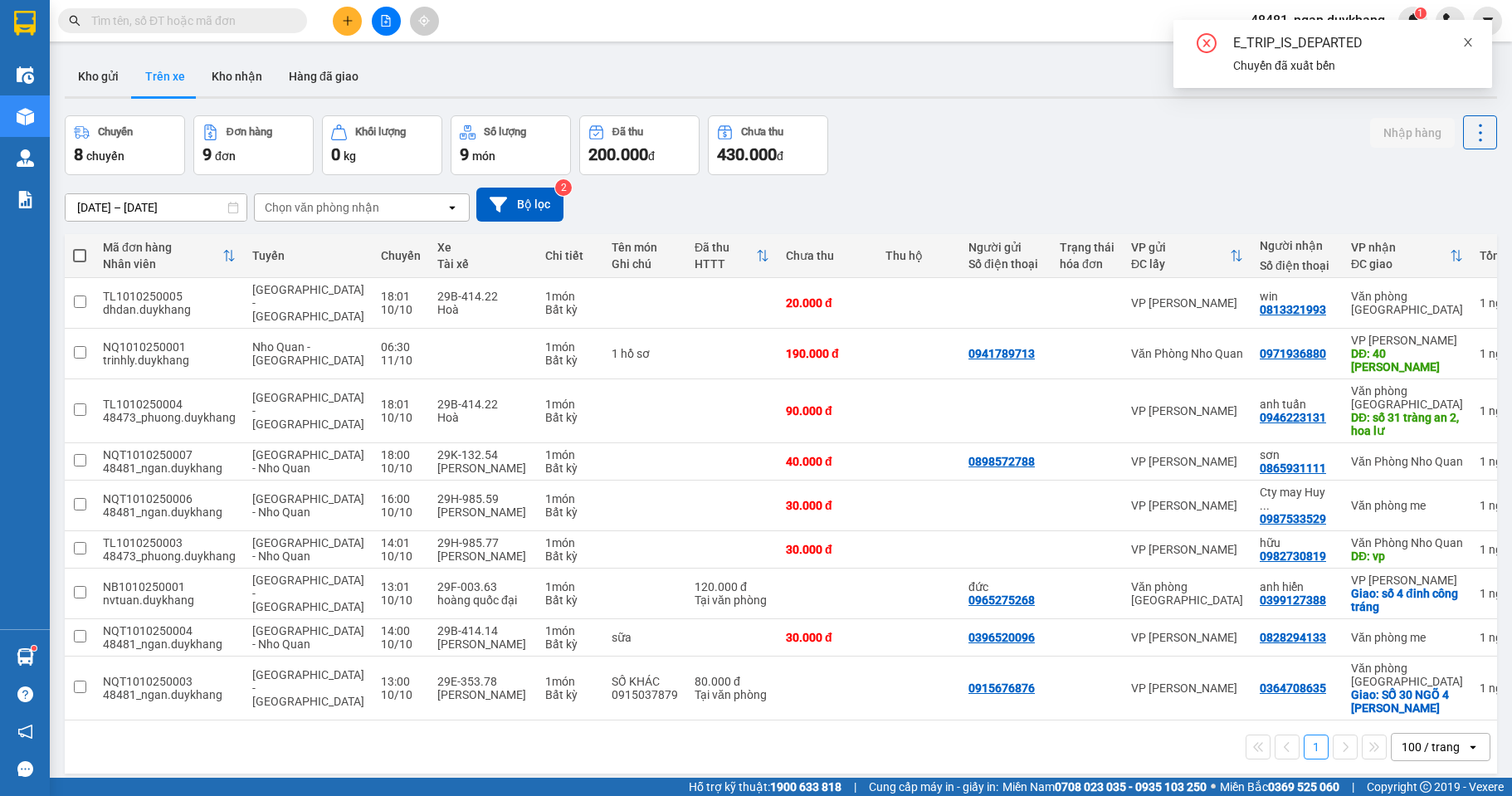
click at [1470, 36] on icon "close" at bounding box center [1467, 42] width 11 height 11
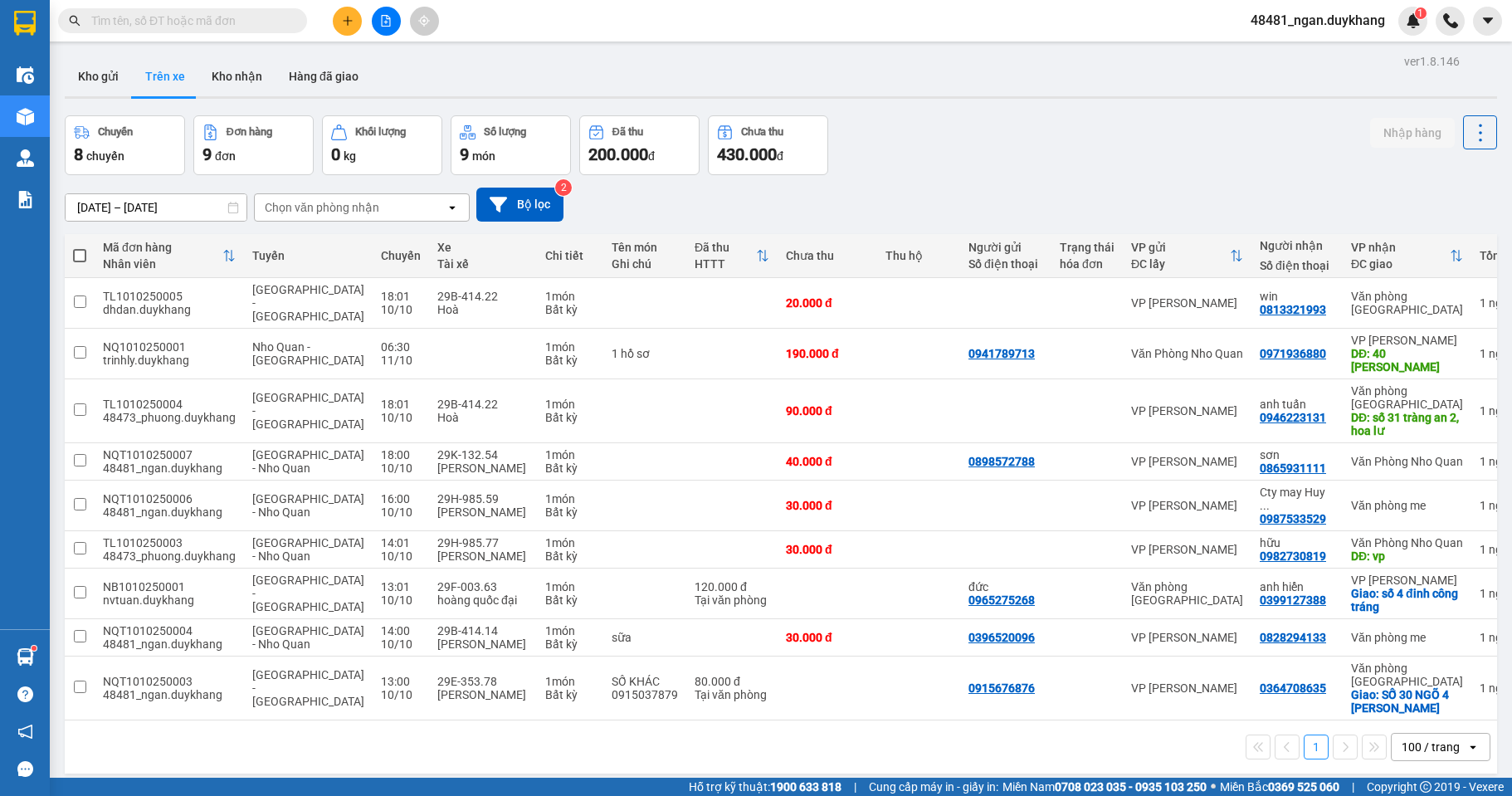
click at [138, 206] on input "[DATE] – [DATE]" at bounding box center [156, 208] width 181 height 27
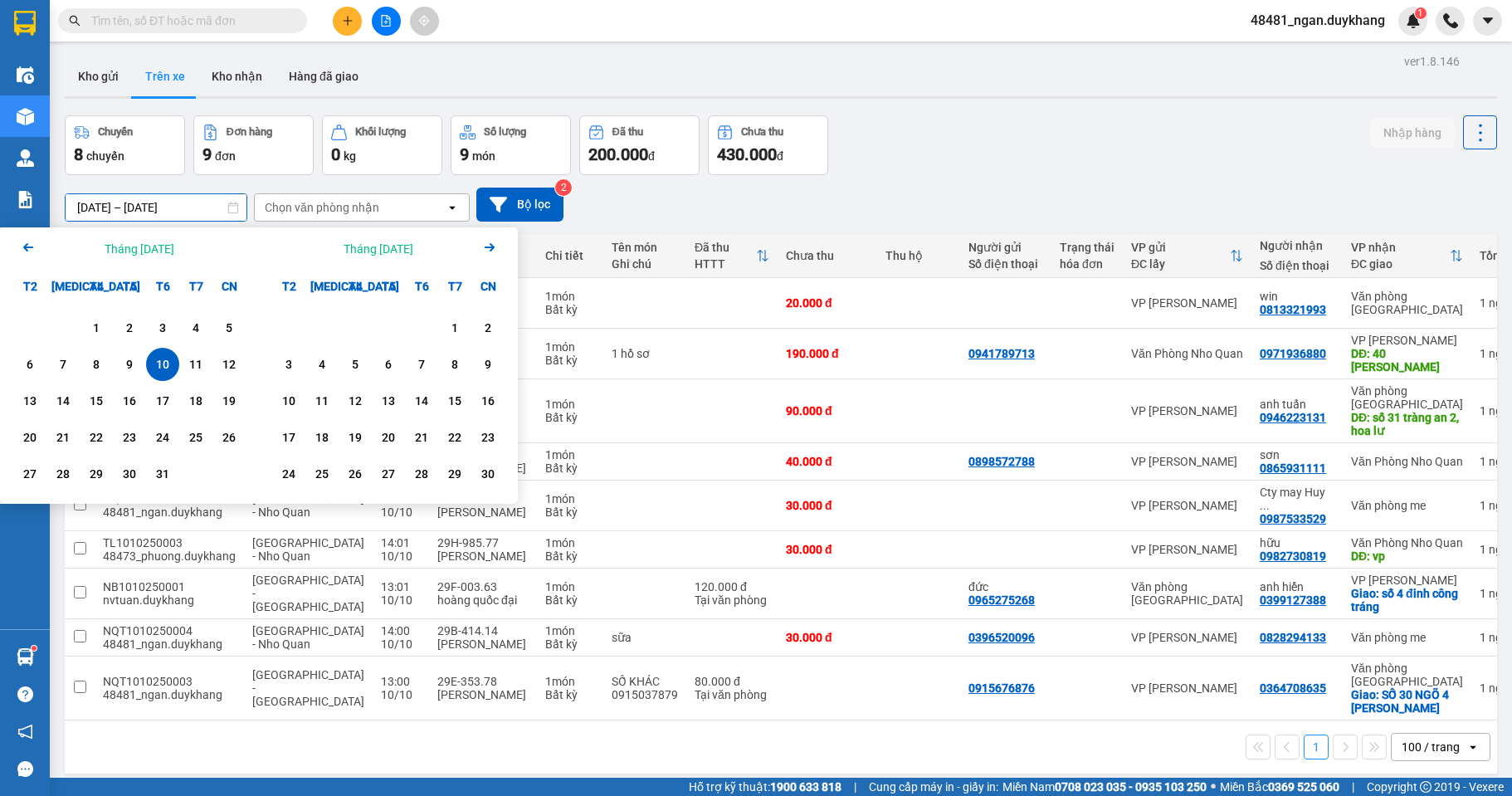
click at [165, 369] on div "10" at bounding box center [162, 364] width 23 height 20
type input "[DATE] – [DATE]"
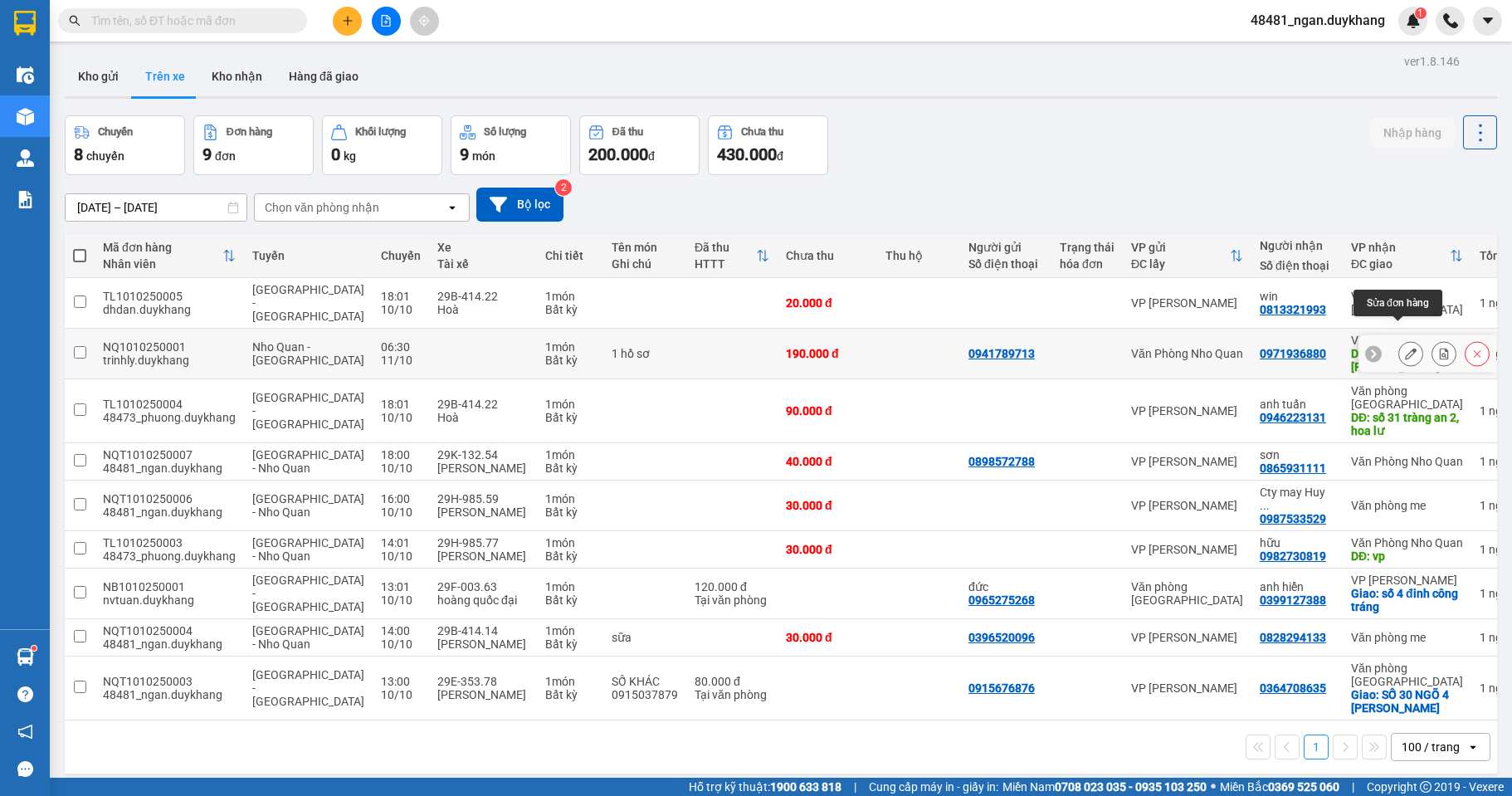
click at [1407, 339] on button at bounding box center [1410, 354] width 23 height 29
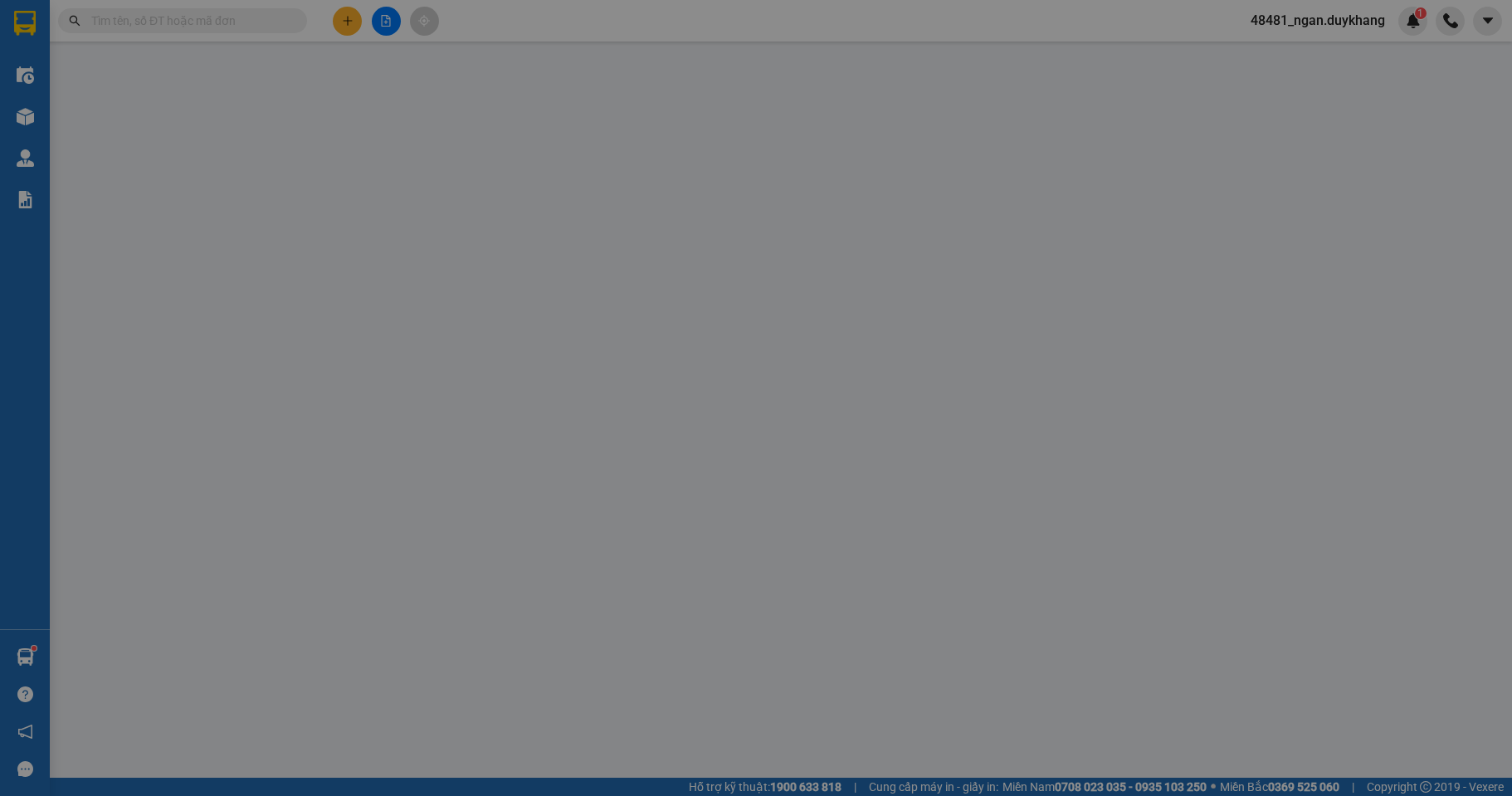
type input "0941789713"
type input "0971936880"
type input "40 [PERSON_NAME]"
type input "0"
type input "190.000"
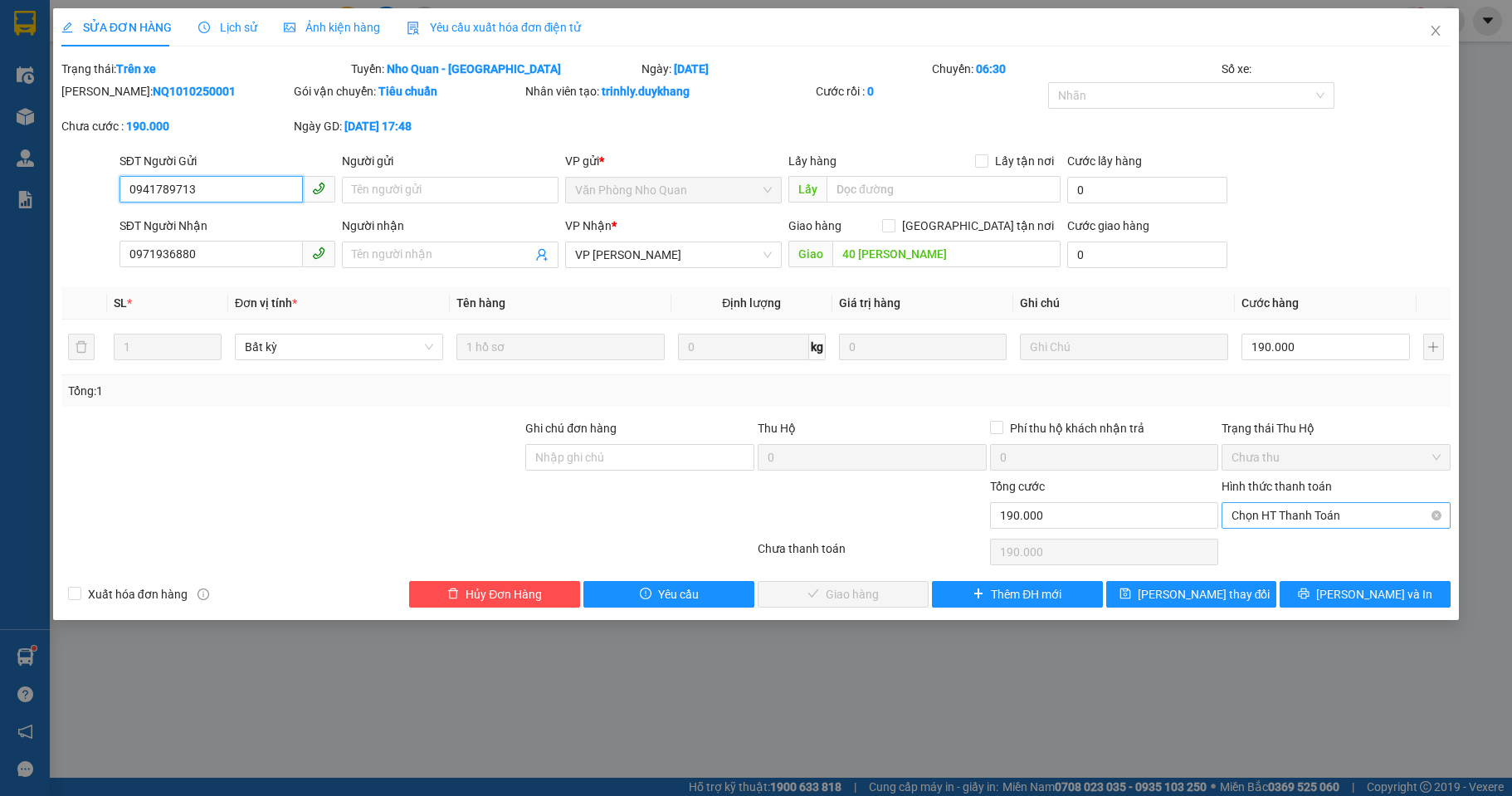
click at [1307, 507] on span "Chọn HT Thanh Toán" at bounding box center [1335, 516] width 209 height 25
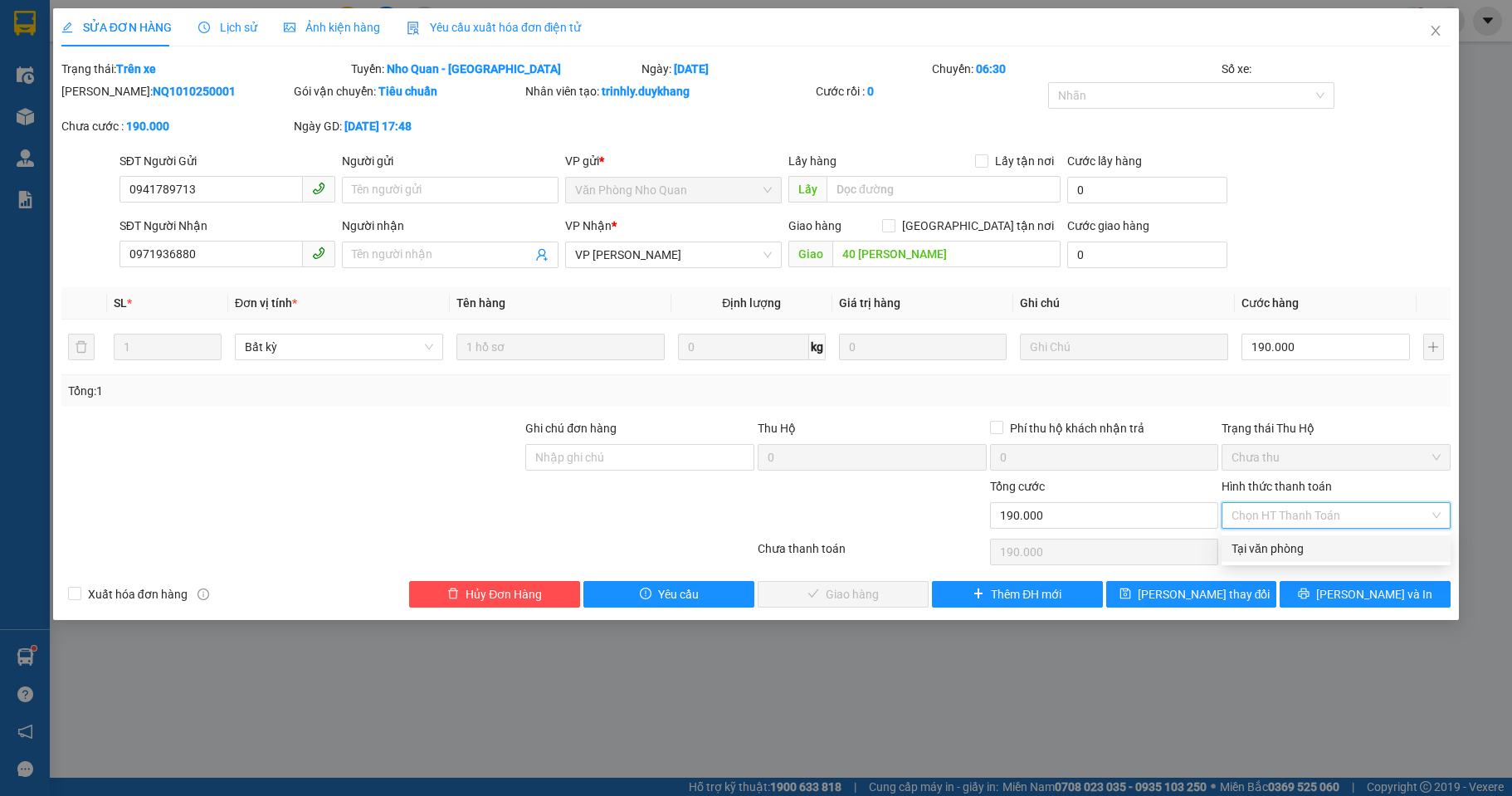
click at [1289, 547] on div "Tại văn phòng" at bounding box center [1335, 548] width 209 height 18
type input "0"
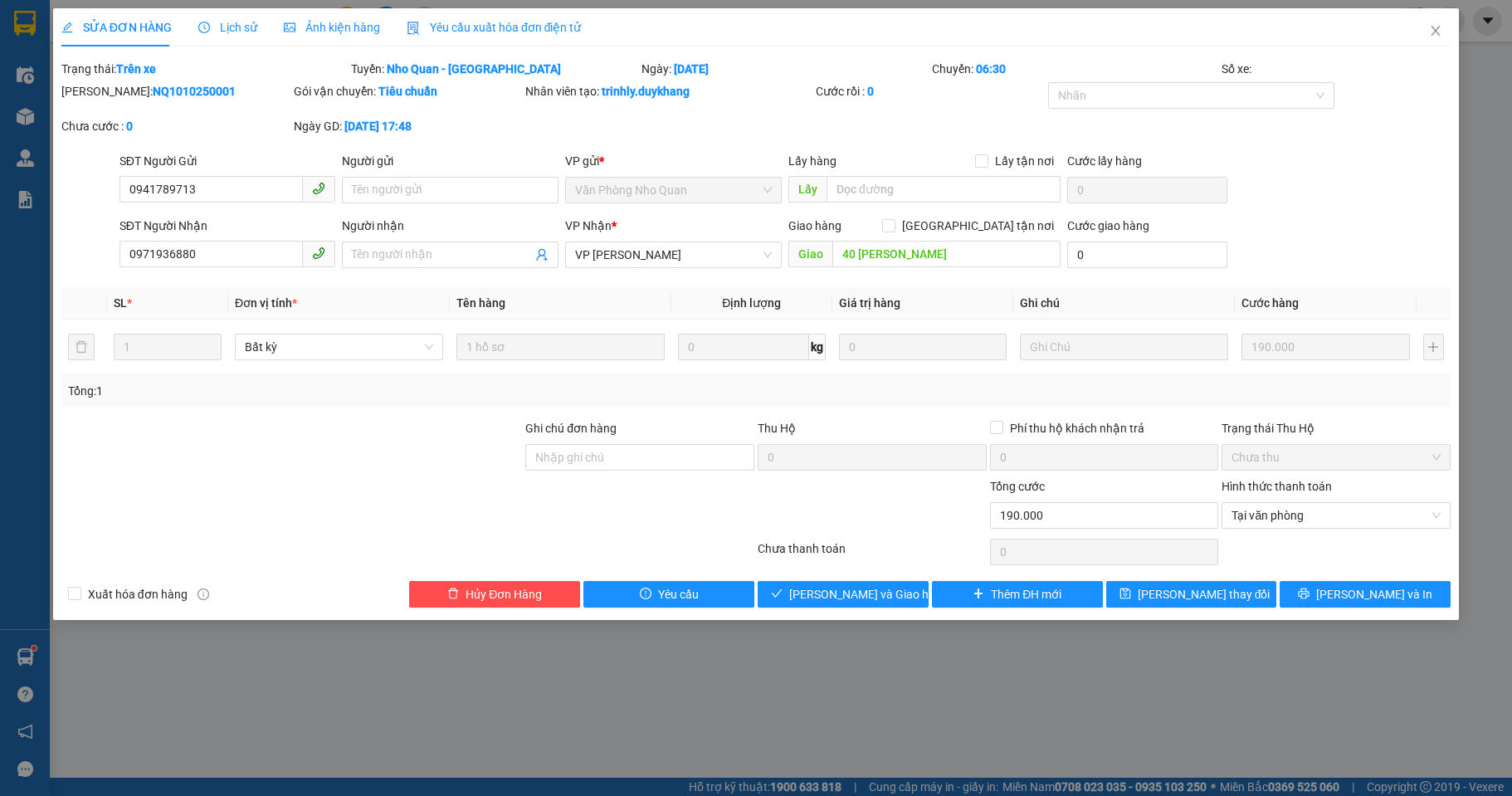
drag, startPoint x: 189, startPoint y: 92, endPoint x: 104, endPoint y: 92, distance: 85.0
click at [104, 92] on div "Mã ĐH: NQ1010250001" at bounding box center [175, 91] width 229 height 18
copy b "NQ1010250001"
click at [870, 594] on span "[PERSON_NAME] và Giao hàng" at bounding box center [868, 594] width 159 height 18
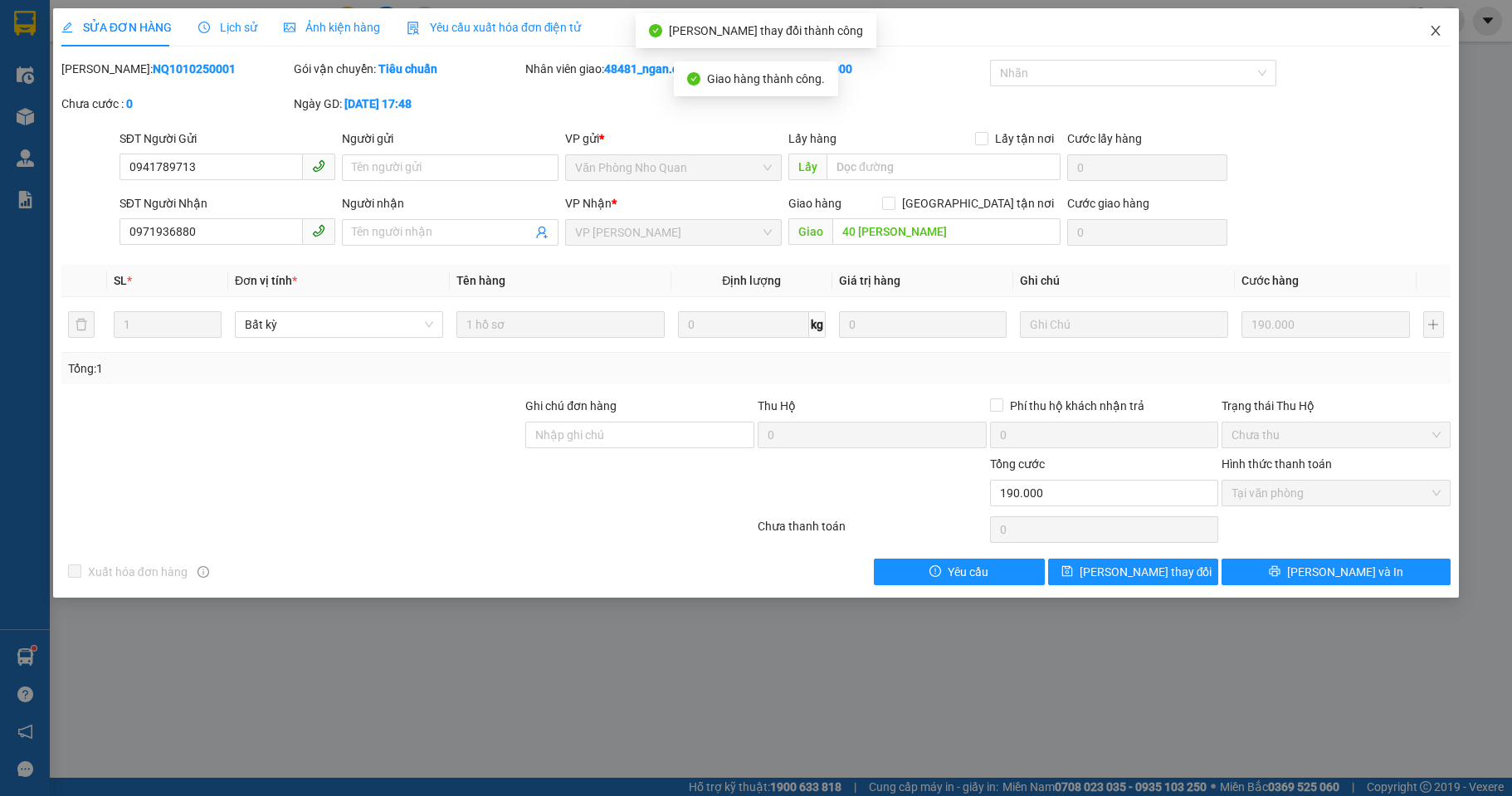
click at [1439, 35] on icon "close" at bounding box center [1436, 31] width 10 height 10
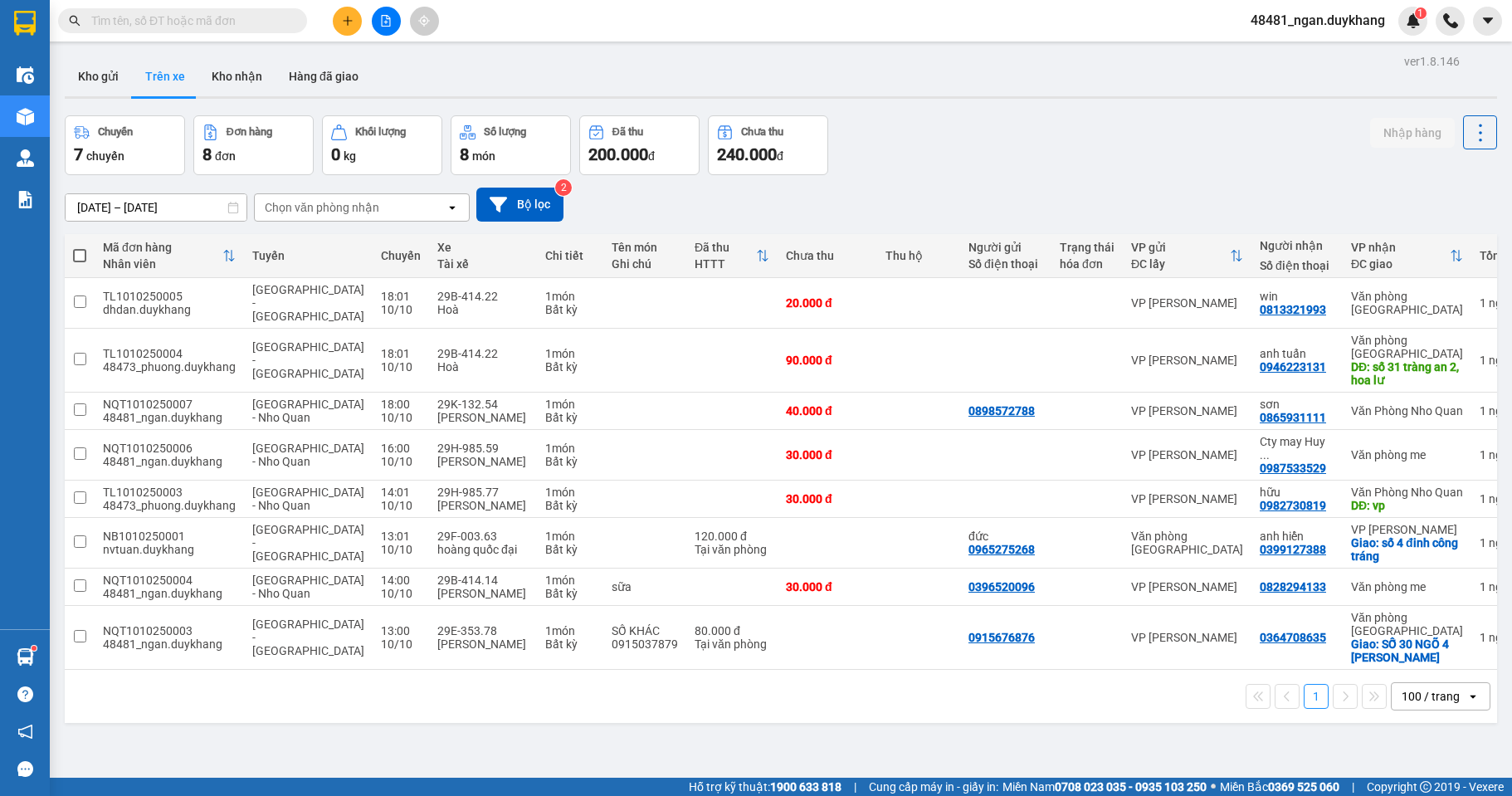
click at [237, 13] on input "text" at bounding box center [190, 20] width 196 height 18
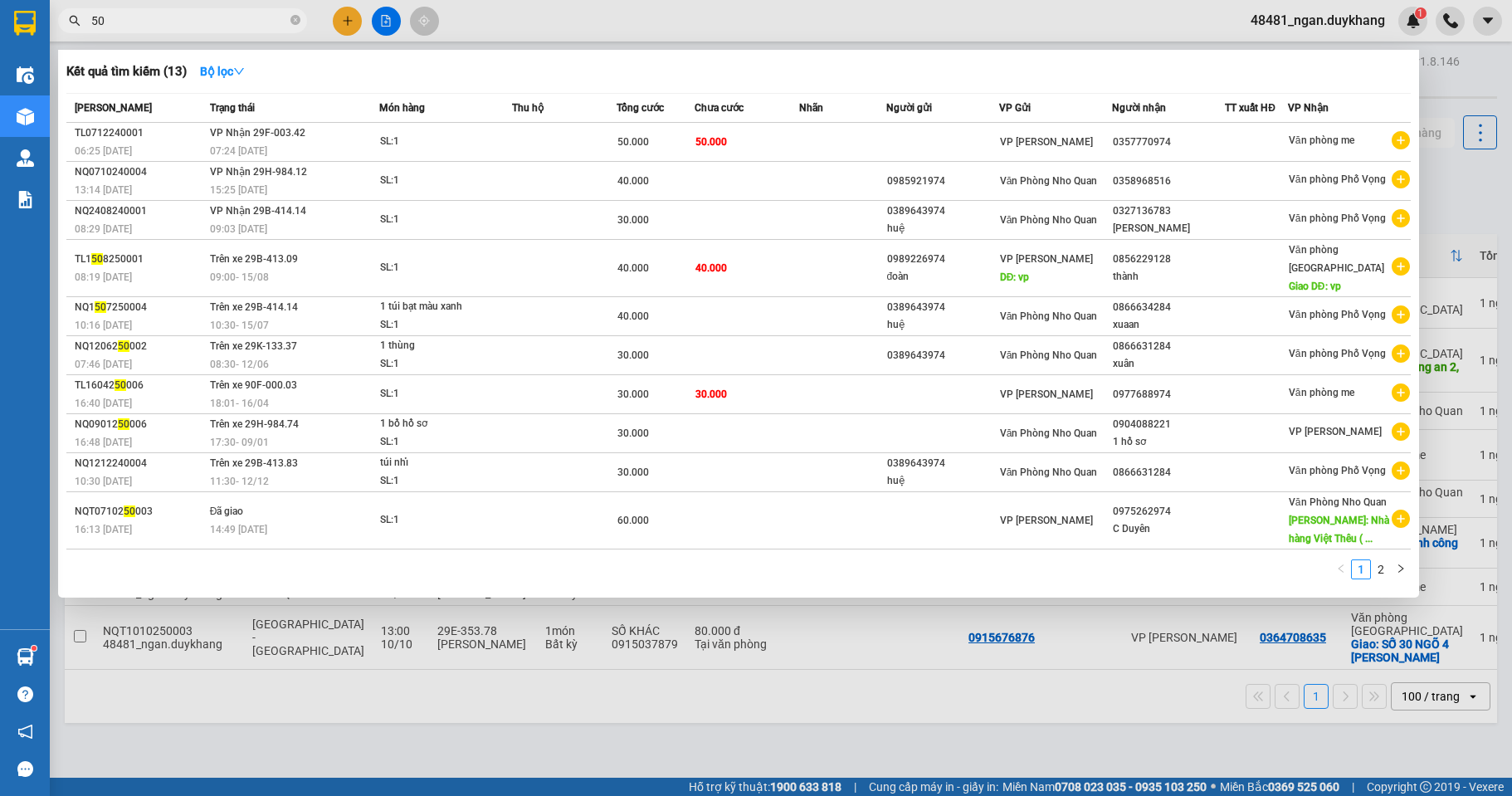
type input "502"
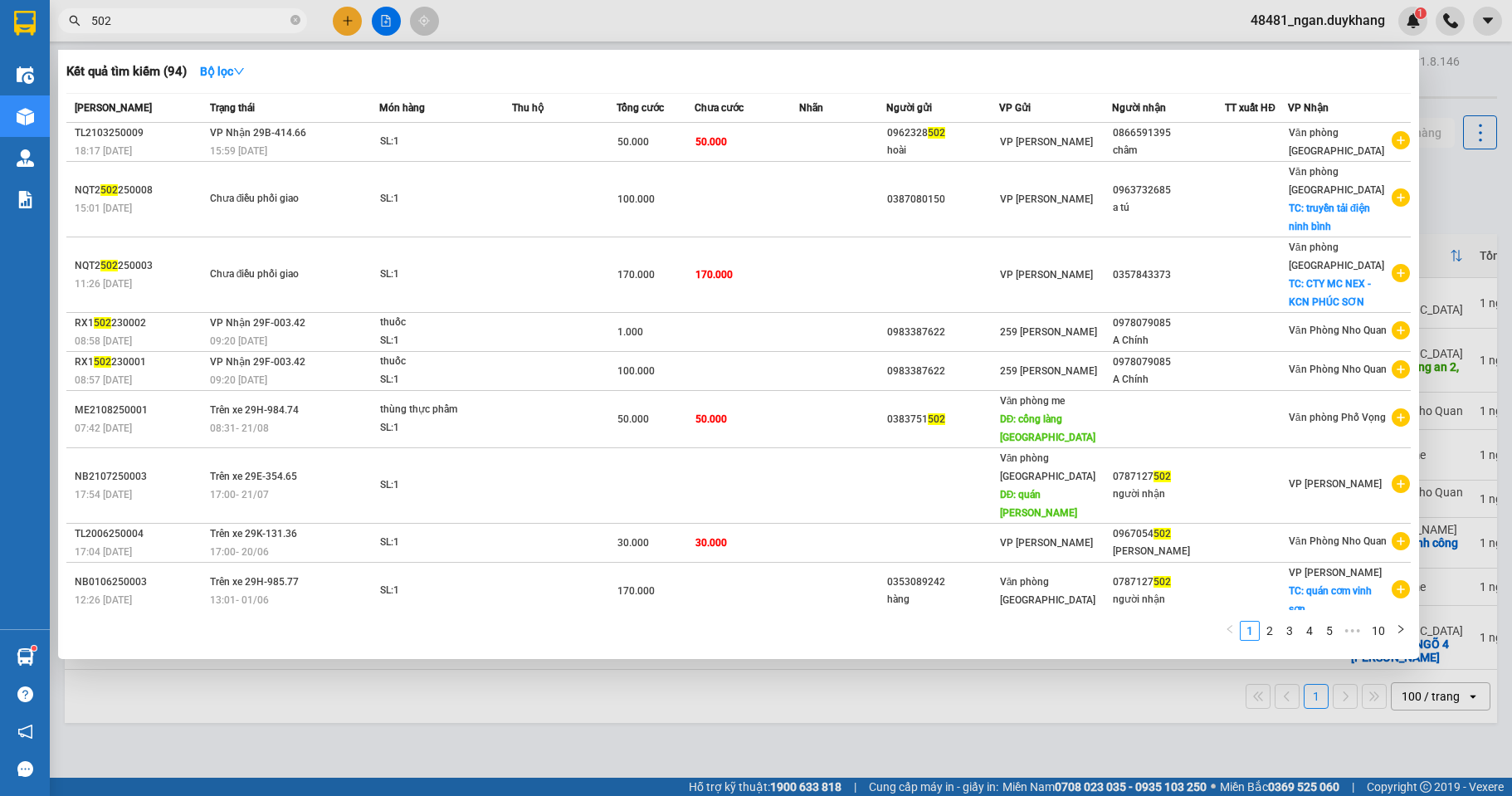
click at [292, 21] on icon "close-circle" at bounding box center [295, 20] width 10 height 10
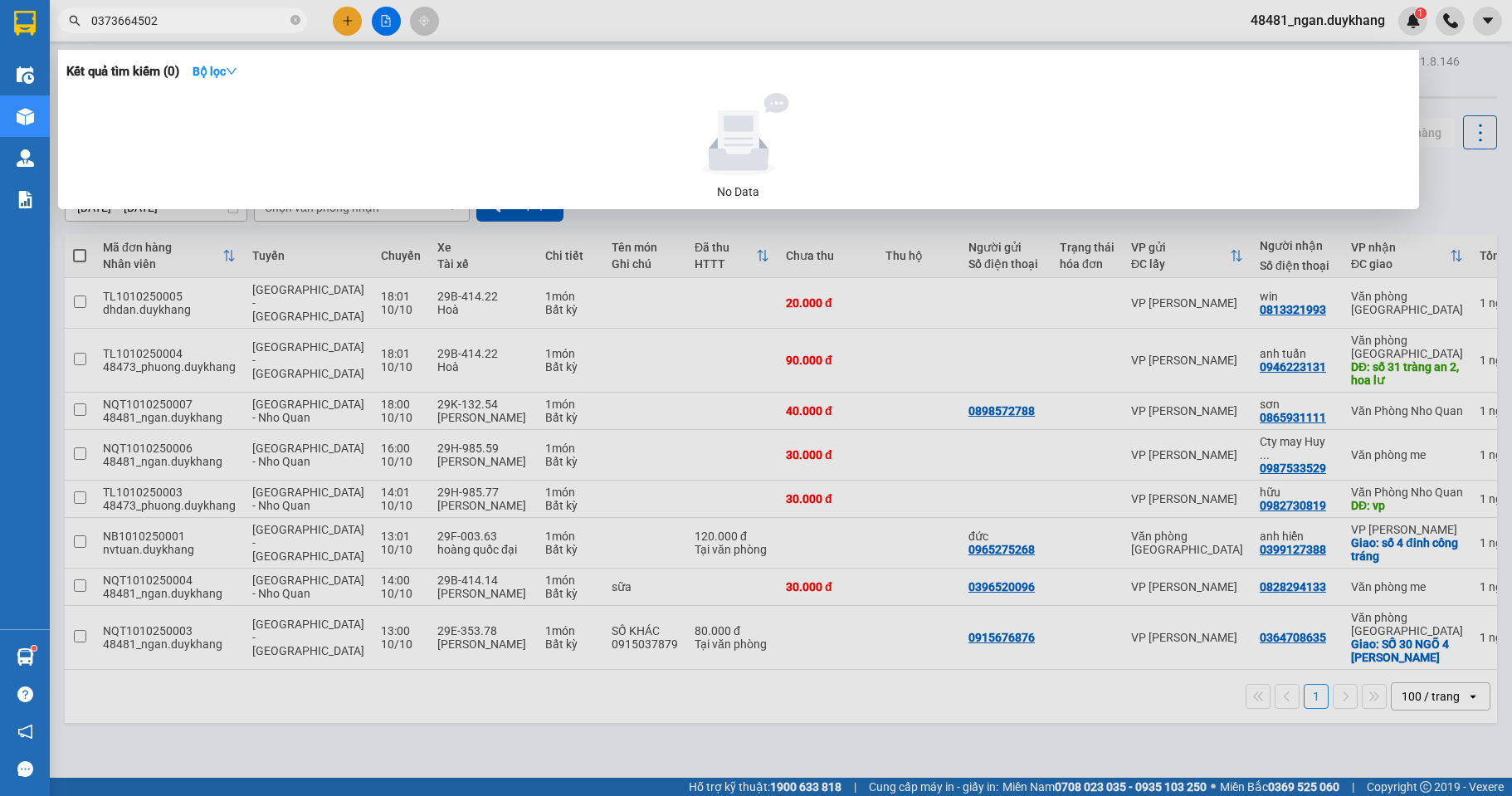
drag, startPoint x: 174, startPoint y: 18, endPoint x: 78, endPoint y: 11, distance: 96.3
click at [78, 11] on span "0373664502" at bounding box center [182, 21] width 249 height 25
type input "0373664502"
click at [297, 23] on icon "close-circle" at bounding box center [295, 20] width 10 height 10
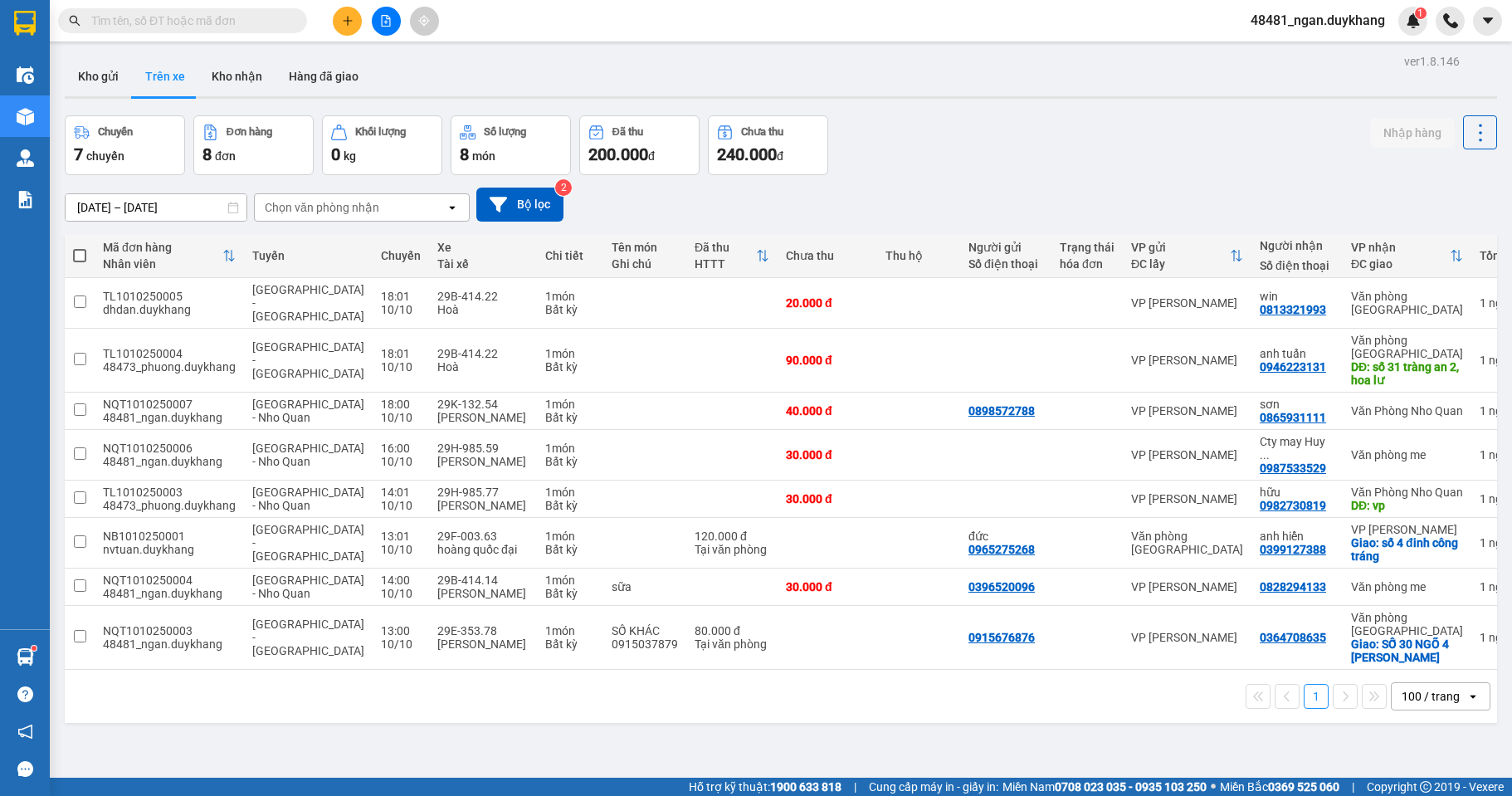
click at [932, 201] on div "[DATE] – [DATE] Press the down arrow key to interact with the calendar and sele…" at bounding box center [780, 205] width 1432 height 34
click at [156, 208] on input "[DATE] – [DATE]" at bounding box center [156, 208] width 181 height 27
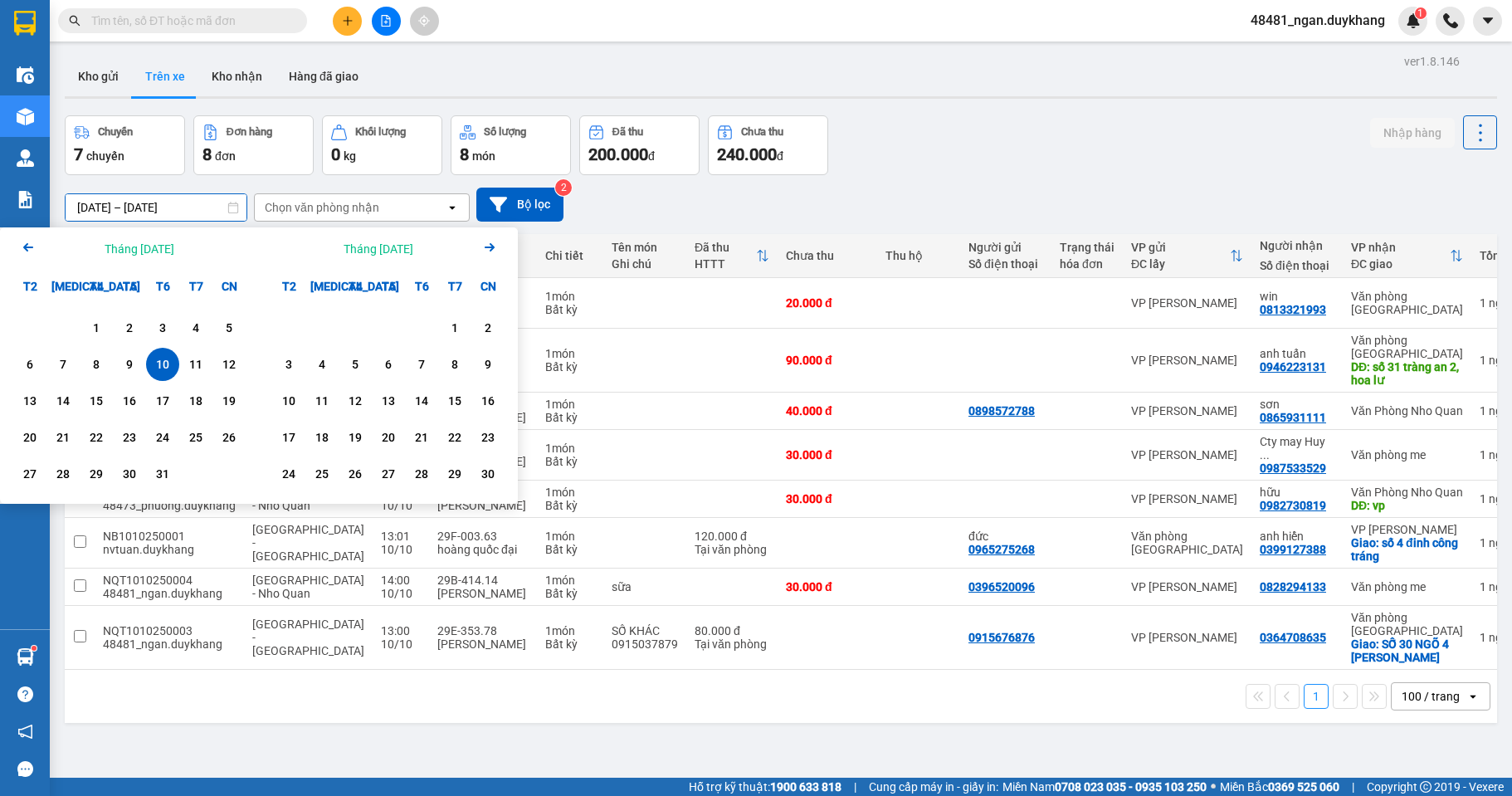
click at [171, 373] on div "10" at bounding box center [162, 364] width 23 height 20
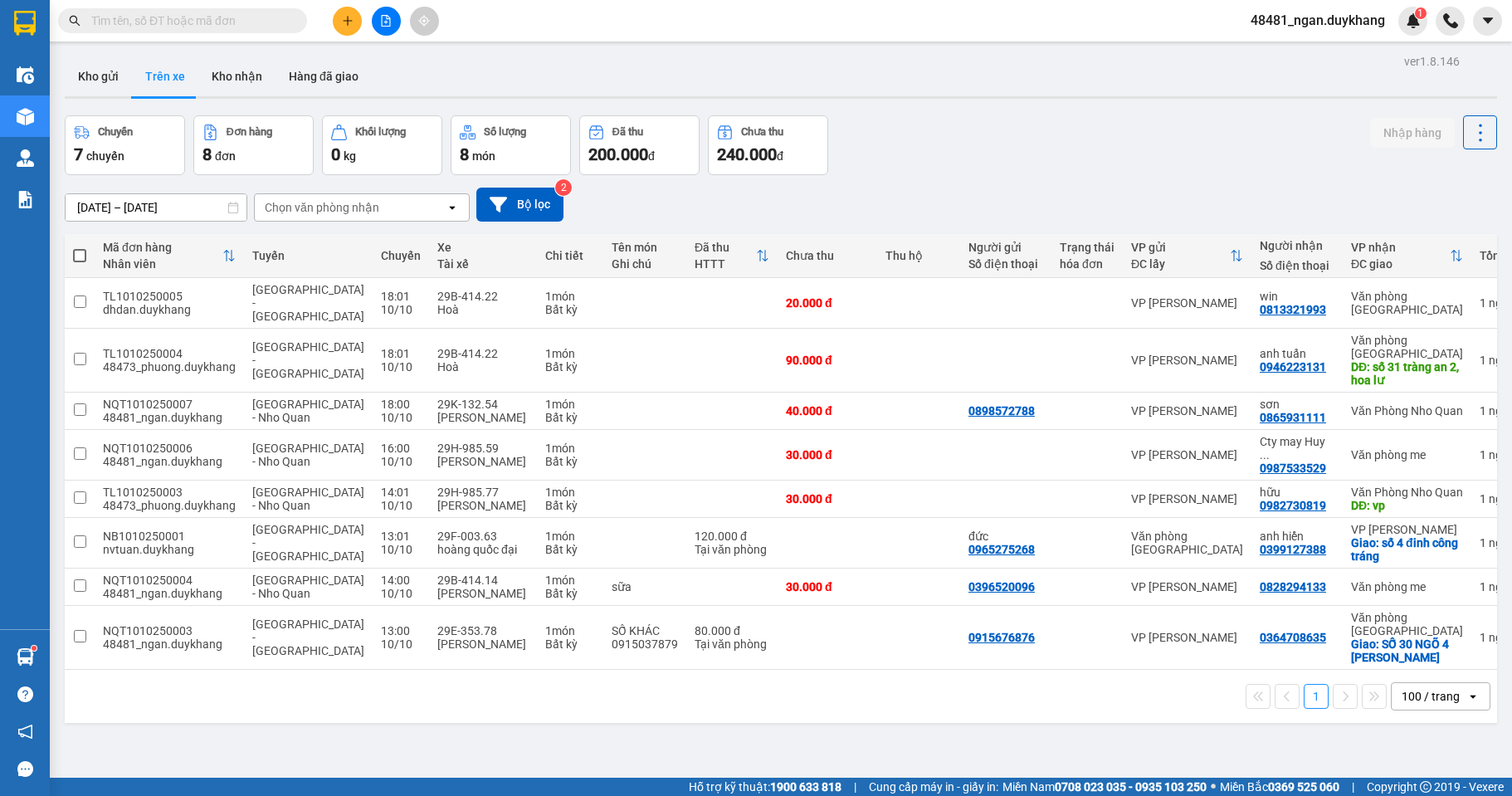
click at [176, 214] on input "[DATE] – [DATE]" at bounding box center [156, 208] width 181 height 27
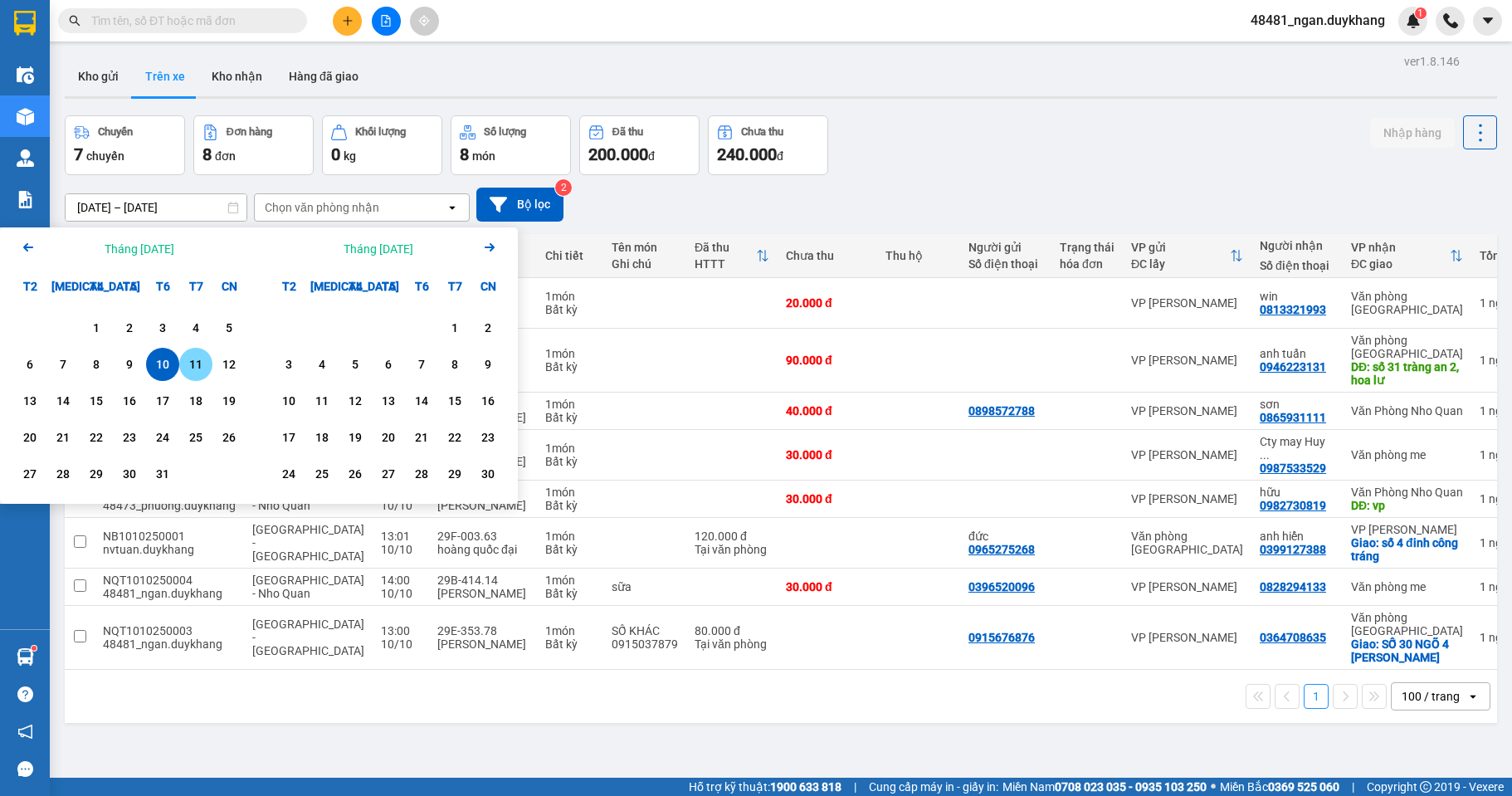
click at [186, 366] on div "11" at bounding box center [195, 364] width 23 height 20
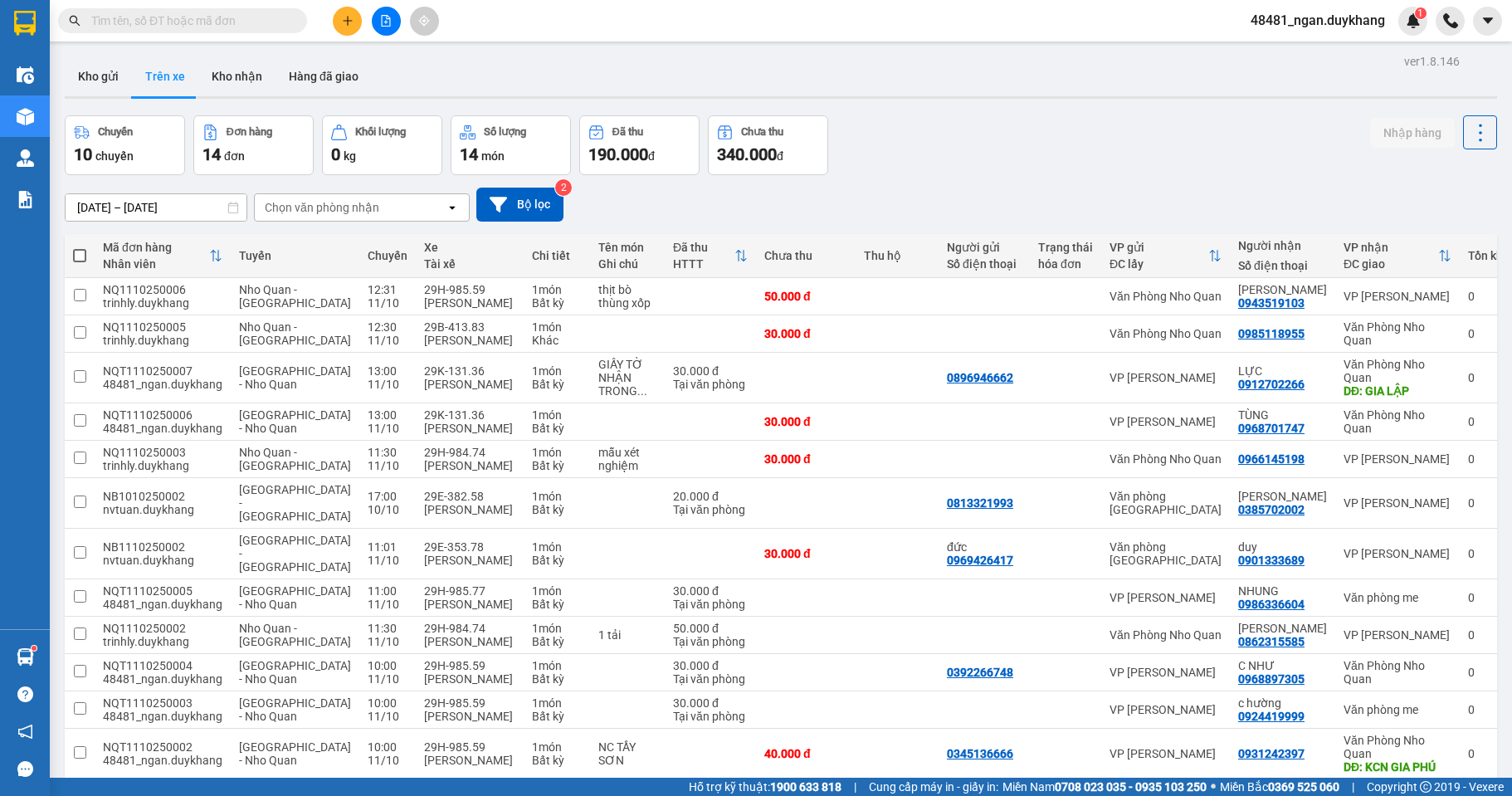
click at [909, 154] on div "Chuyến 10 chuyến Đơn hàng 14 đơn Khối lượng 0 kg Số lượng 14 món Đã thu 190.000…" at bounding box center [780, 145] width 1432 height 60
click at [114, 204] on input "[DATE] – [DATE]" at bounding box center [156, 208] width 181 height 27
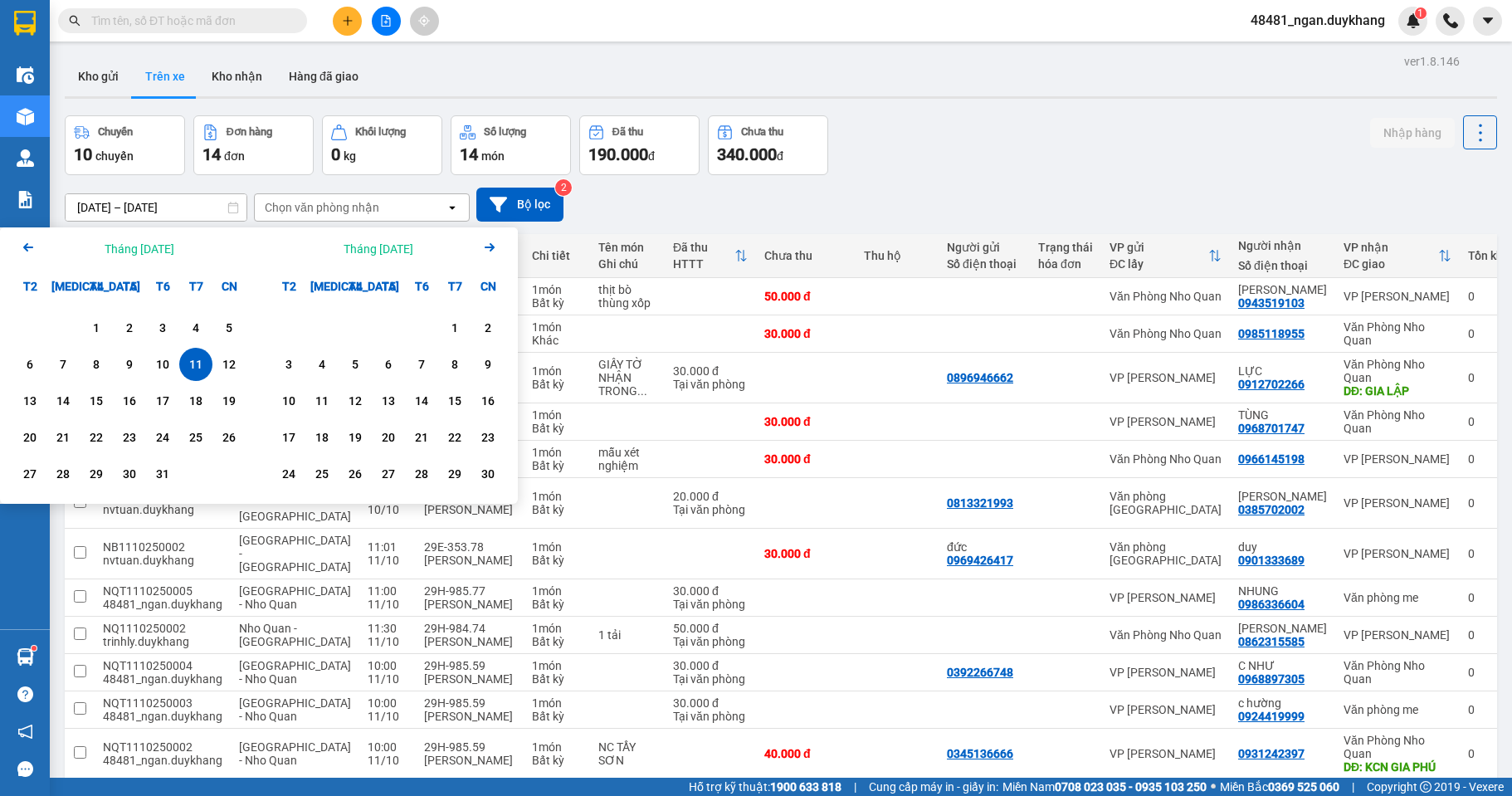
click at [194, 366] on div "11" at bounding box center [195, 364] width 23 height 20
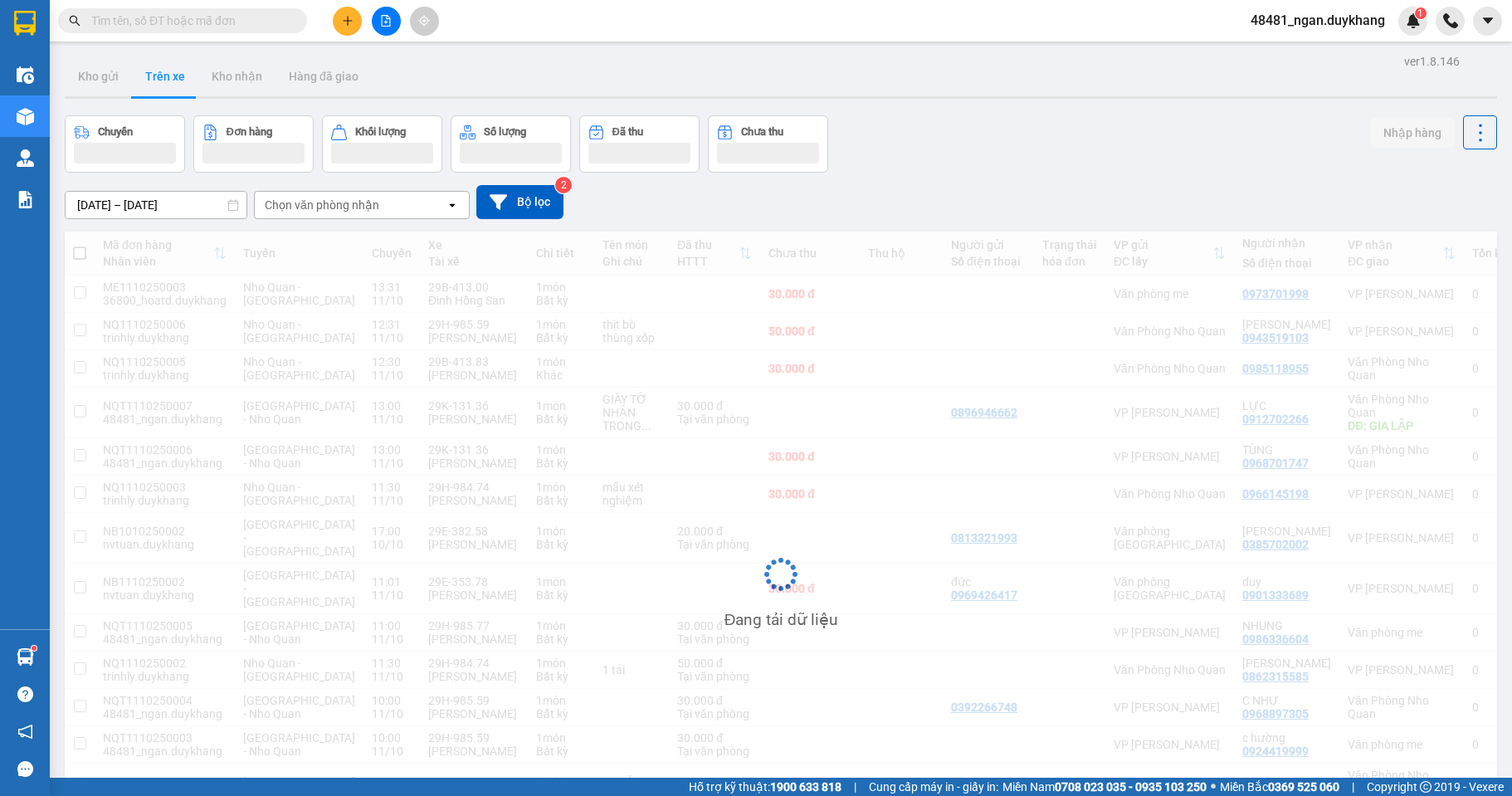
click at [987, 157] on div "Chuyến Đơn hàng Khối lượng Số lượng Đã thu Chưa thu Nhập hàng" at bounding box center [780, 144] width 1432 height 57
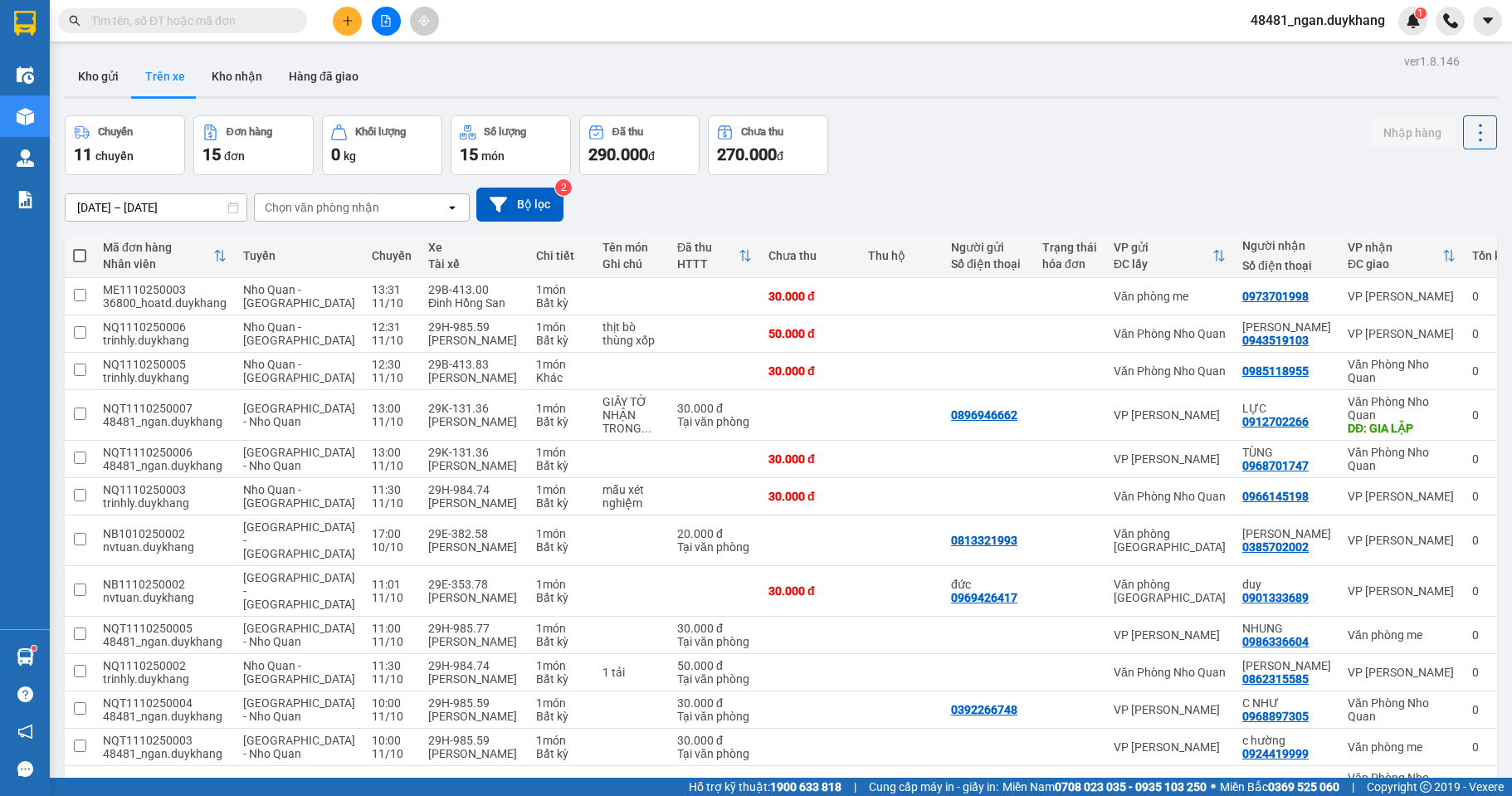
click at [129, 205] on input "[DATE] – [DATE]" at bounding box center [156, 208] width 181 height 27
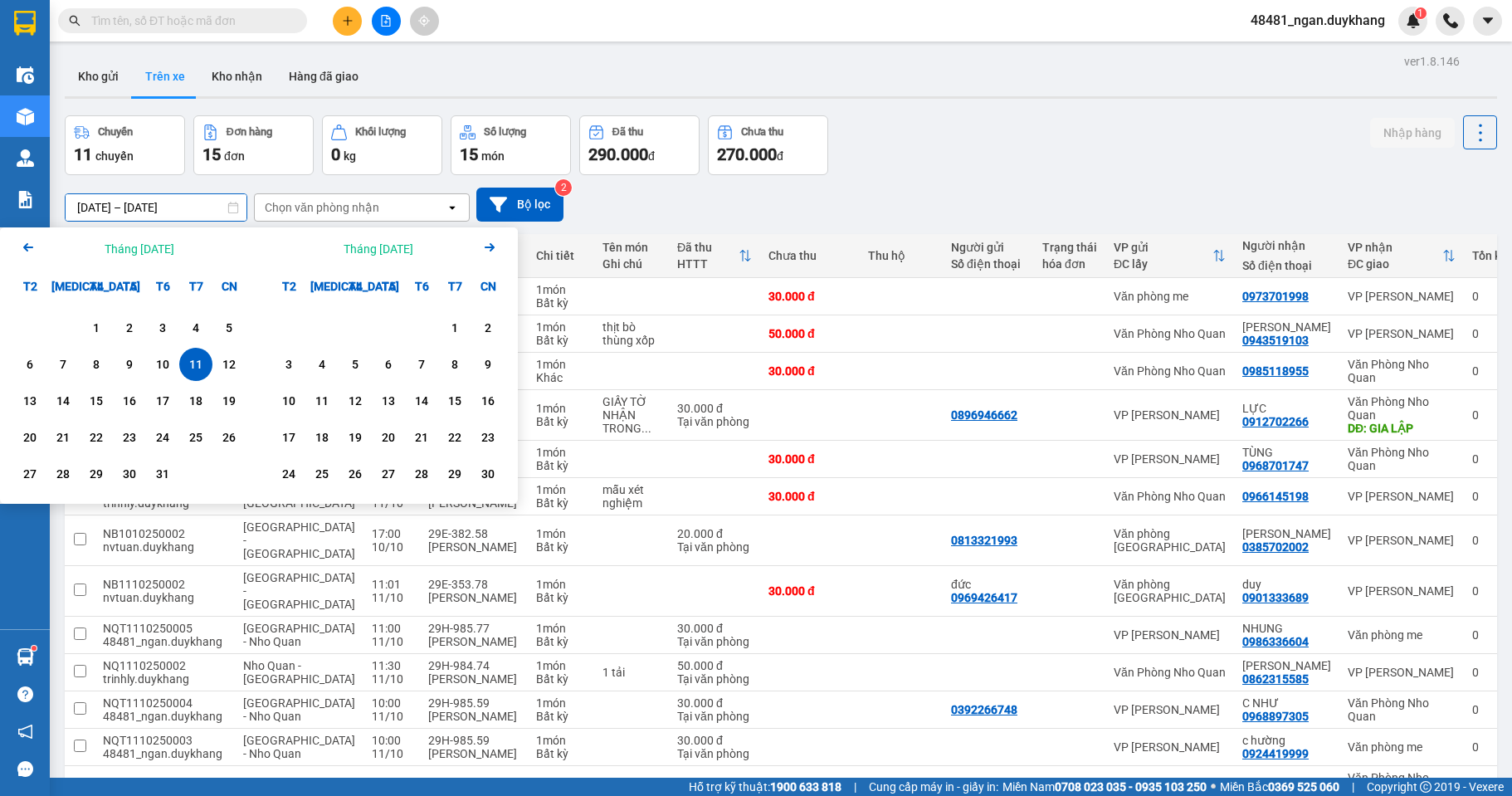
click at [196, 354] on div "11" at bounding box center [195, 364] width 33 height 33
type input "[DATE] – [DATE]"
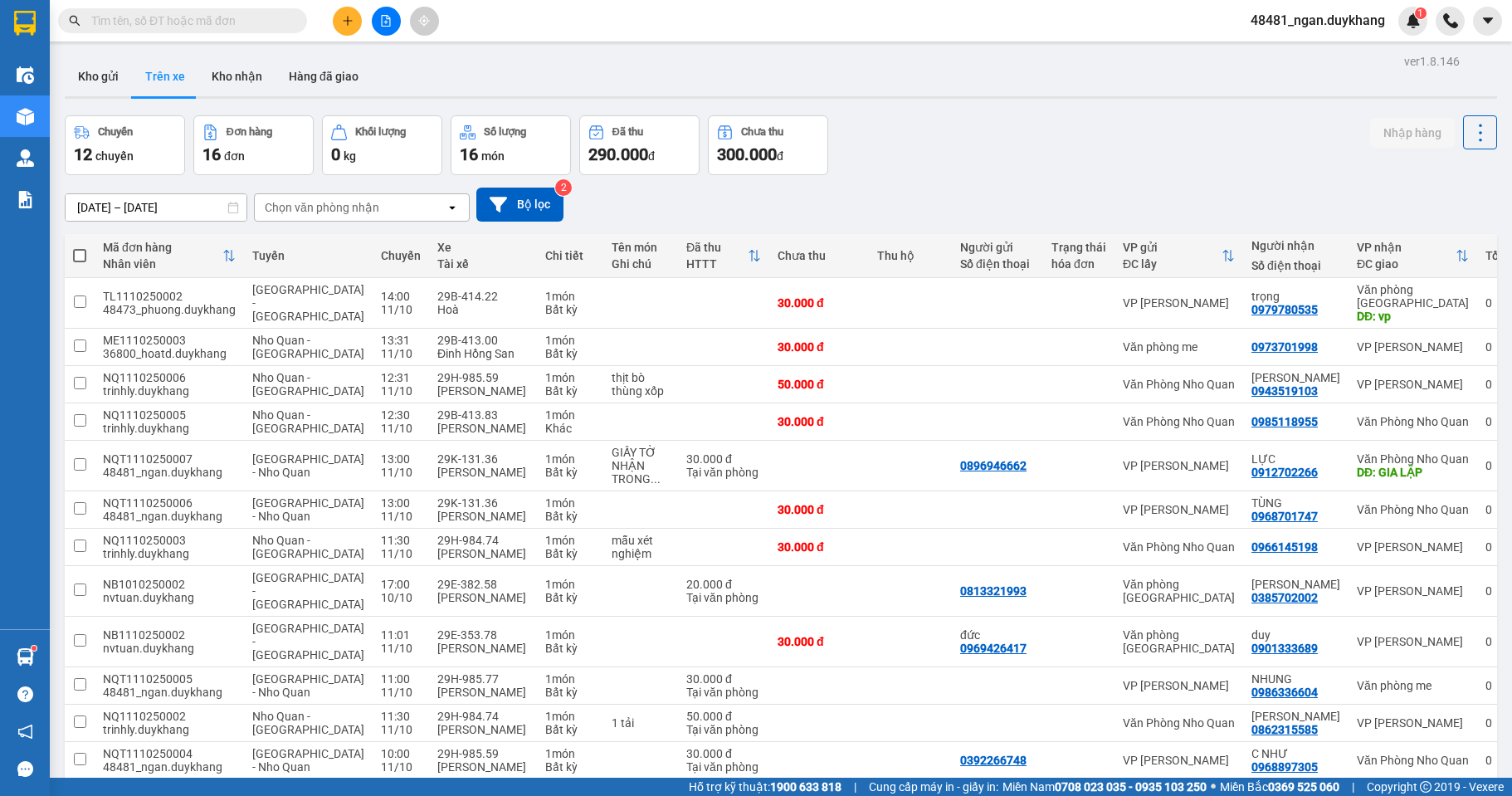
click at [961, 161] on div "Chuyến 12 chuyến Đơn hàng 16 đơn Khối lượng 0 kg Số lượng 16 món Đã thu 290.000…" at bounding box center [780, 145] width 1432 height 60
click at [344, 23] on icon "plus" at bounding box center [348, 21] width 11 height 11
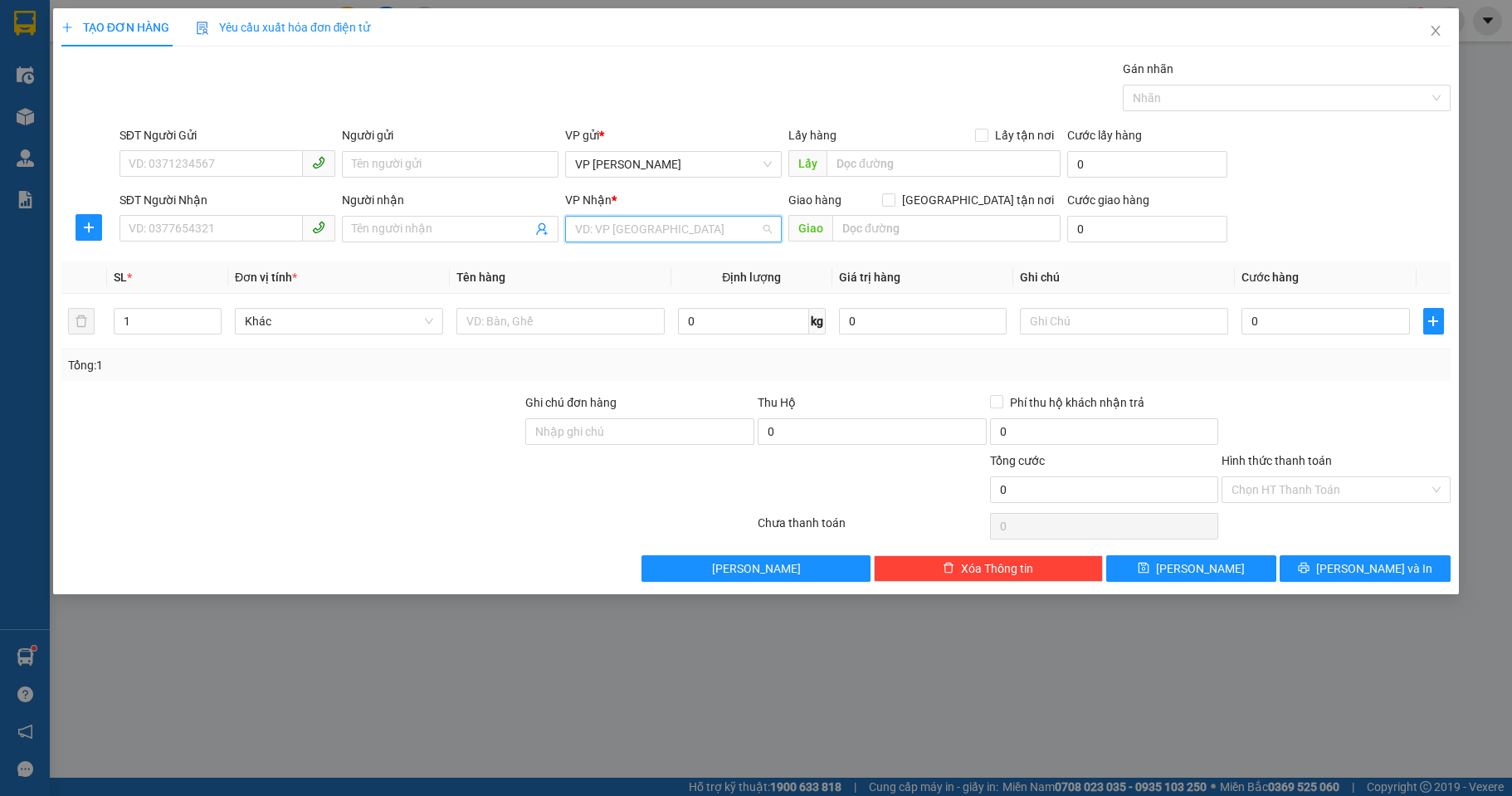
click at [655, 233] on input "search" at bounding box center [667, 229] width 185 height 25
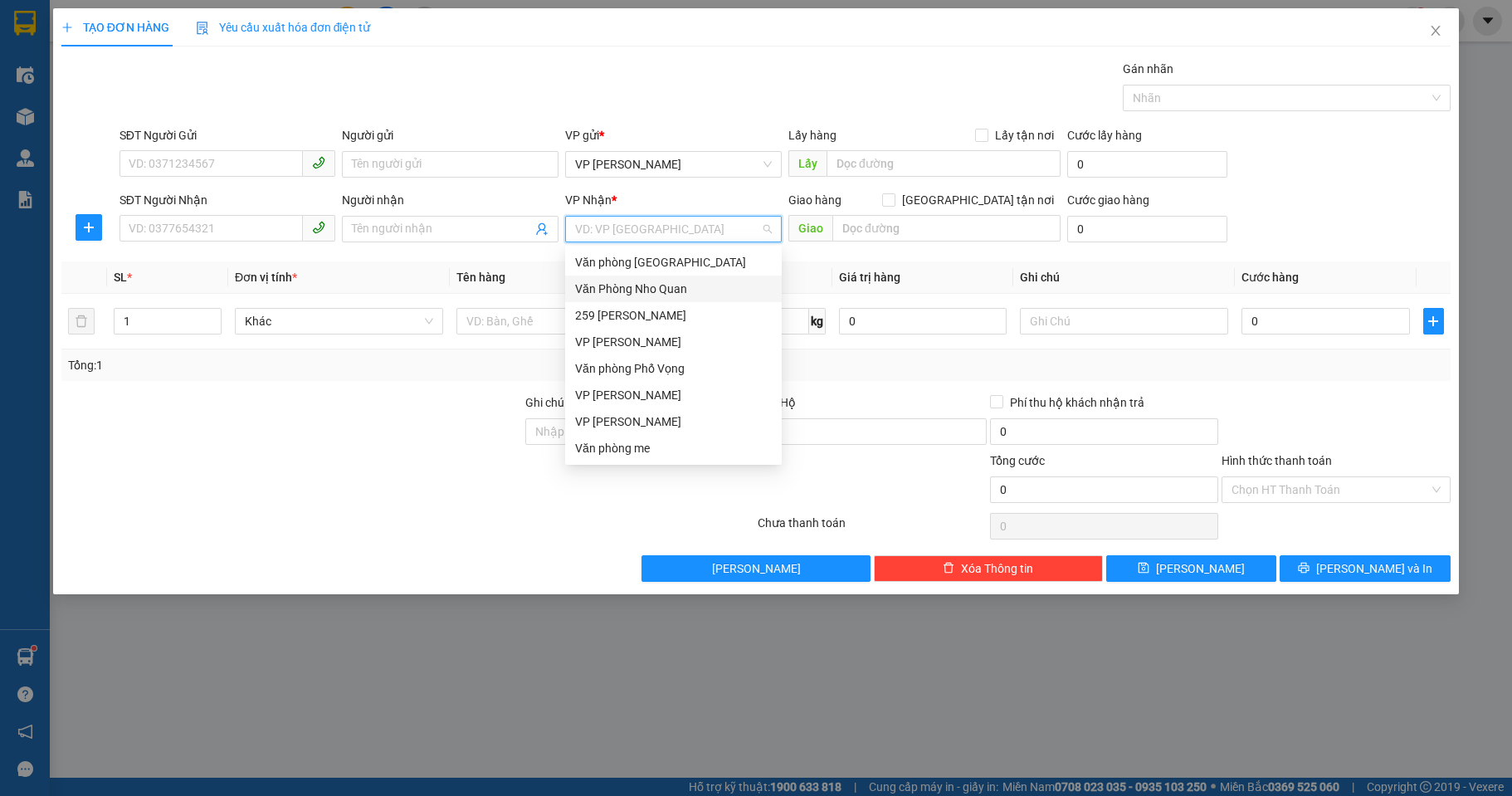
click at [648, 291] on div "Văn Phòng Nho Quan" at bounding box center [673, 288] width 196 height 18
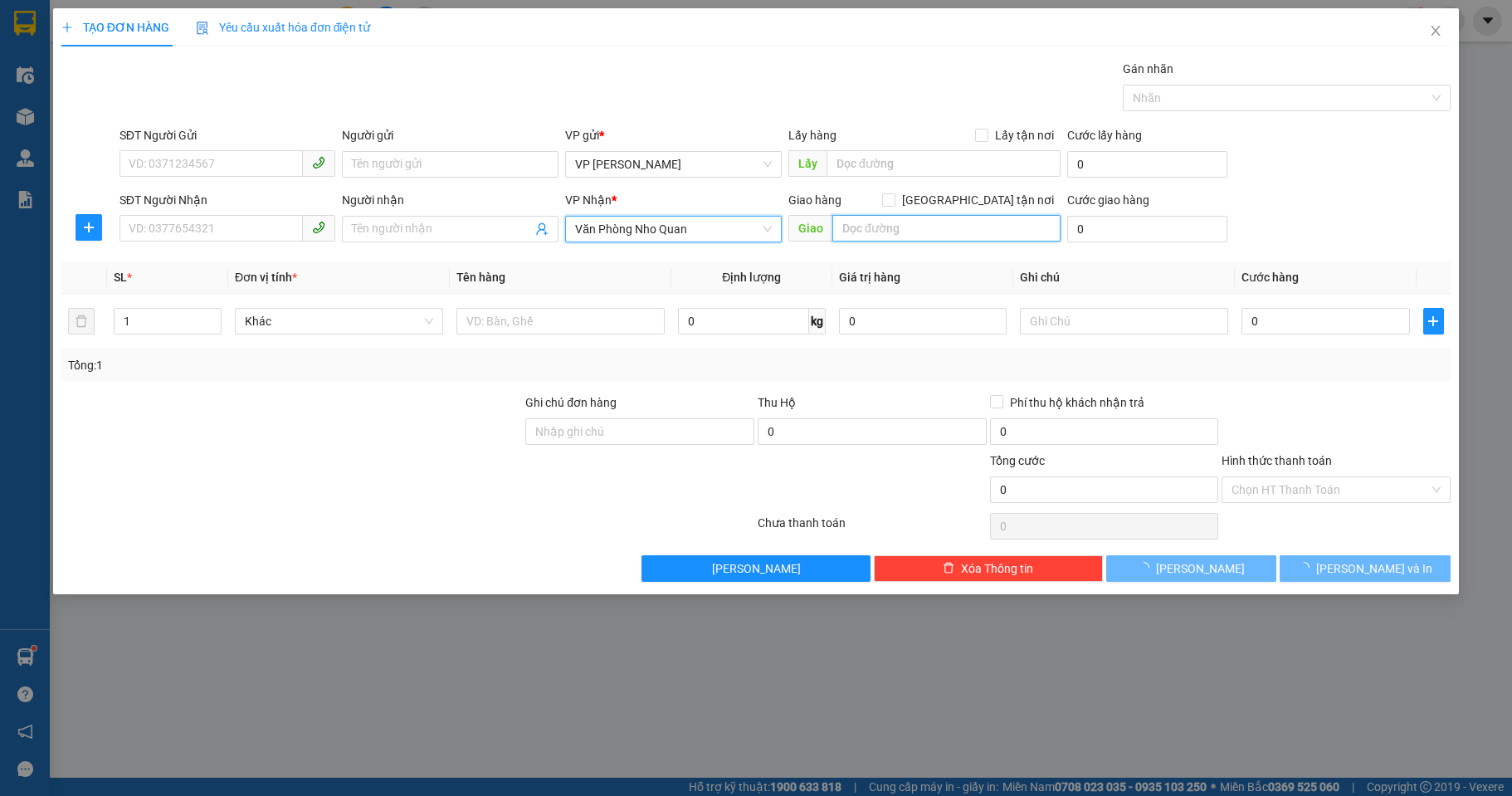
click at [855, 232] on input "text" at bounding box center [945, 229] width 228 height 27
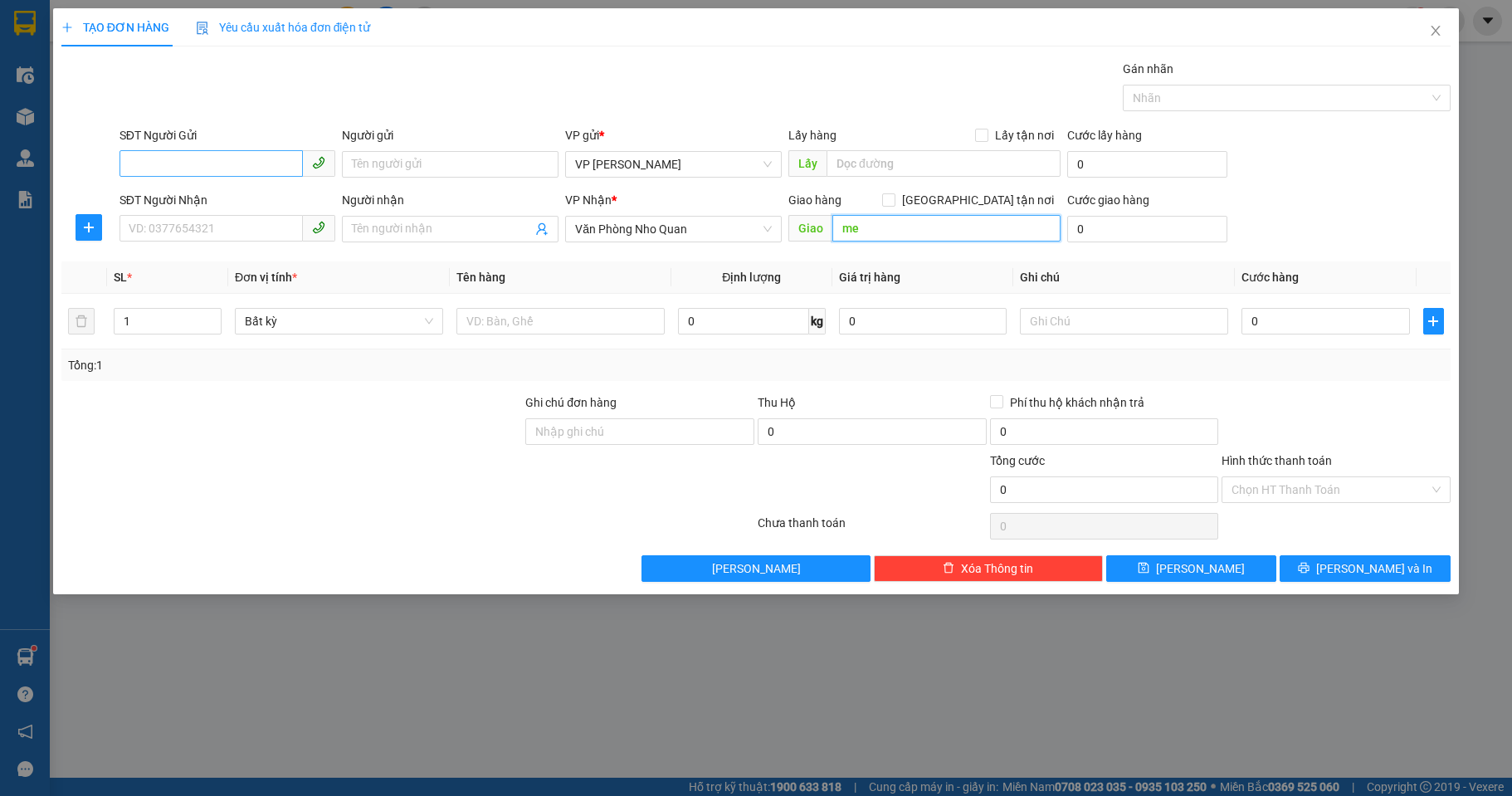
type input "me"
click at [195, 173] on input "SĐT Người Gửi" at bounding box center [211, 164] width 184 height 27
type input "0901505245"
click at [431, 172] on input "Người gửi" at bounding box center [450, 164] width 216 height 27
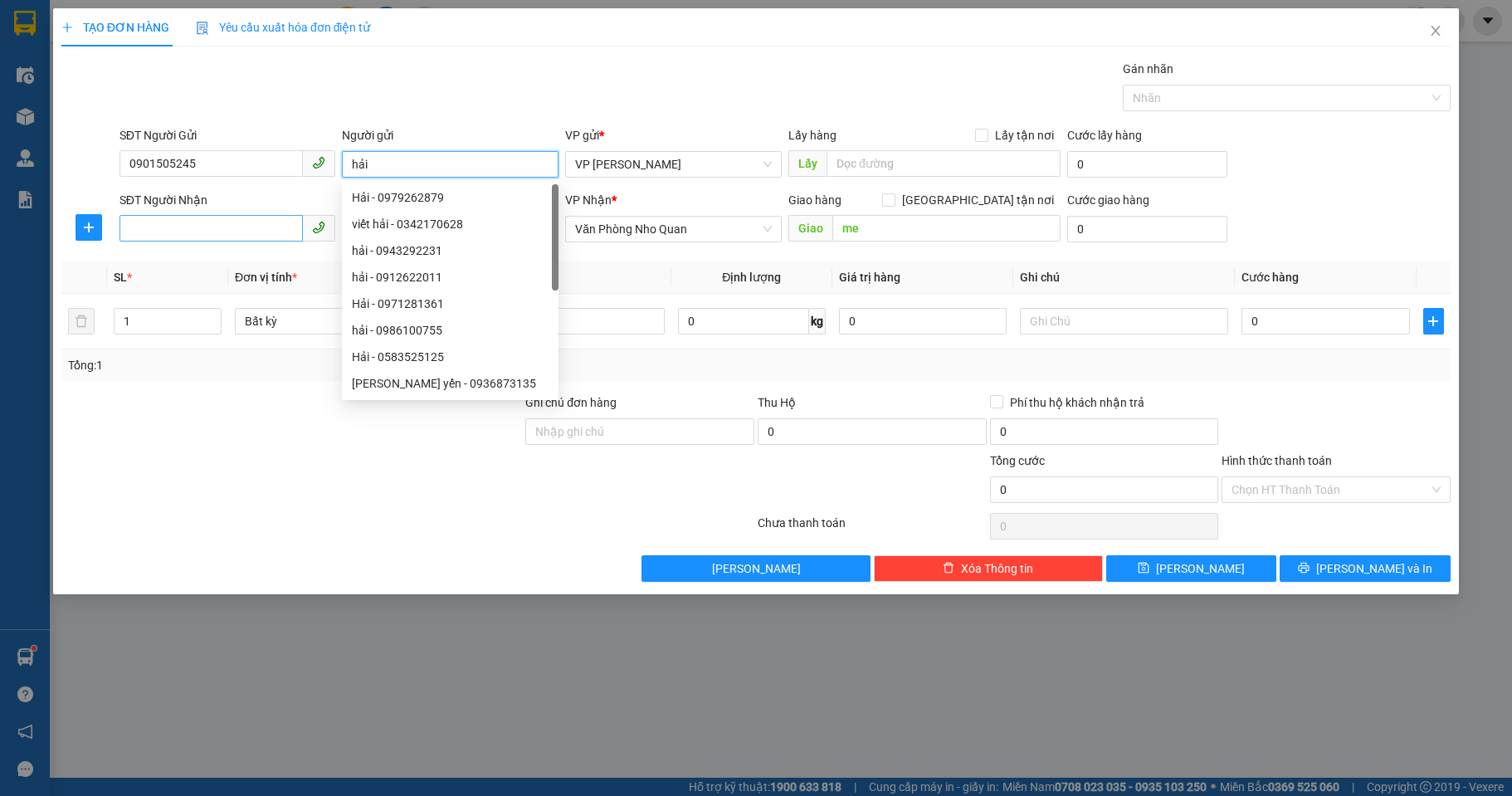
type input "hải"
click at [218, 231] on input "SĐT Người Nhận" at bounding box center [211, 229] width 184 height 27
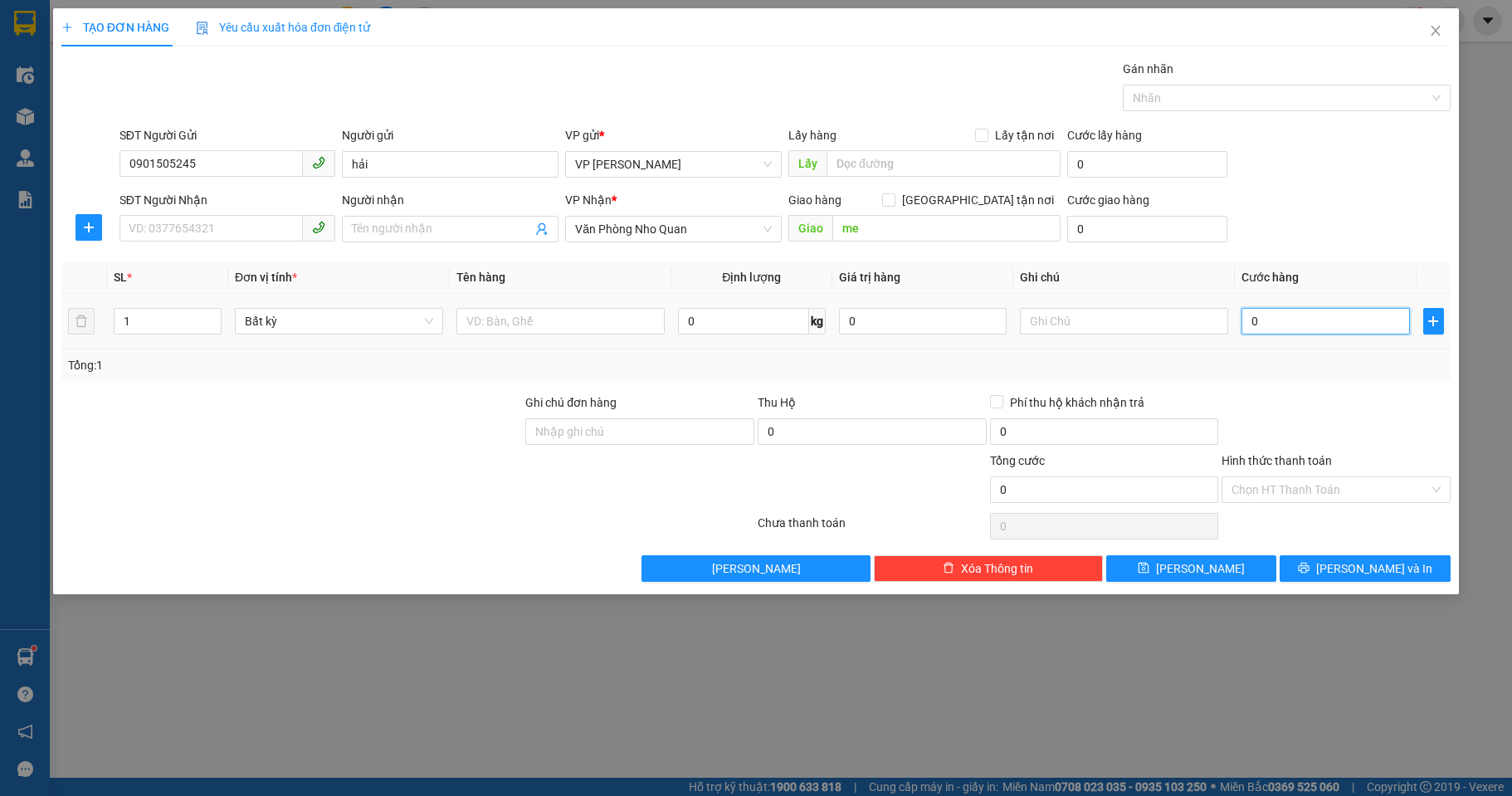
click at [1260, 312] on input "0" at bounding box center [1325, 321] width 168 height 27
type input "3"
type input "30"
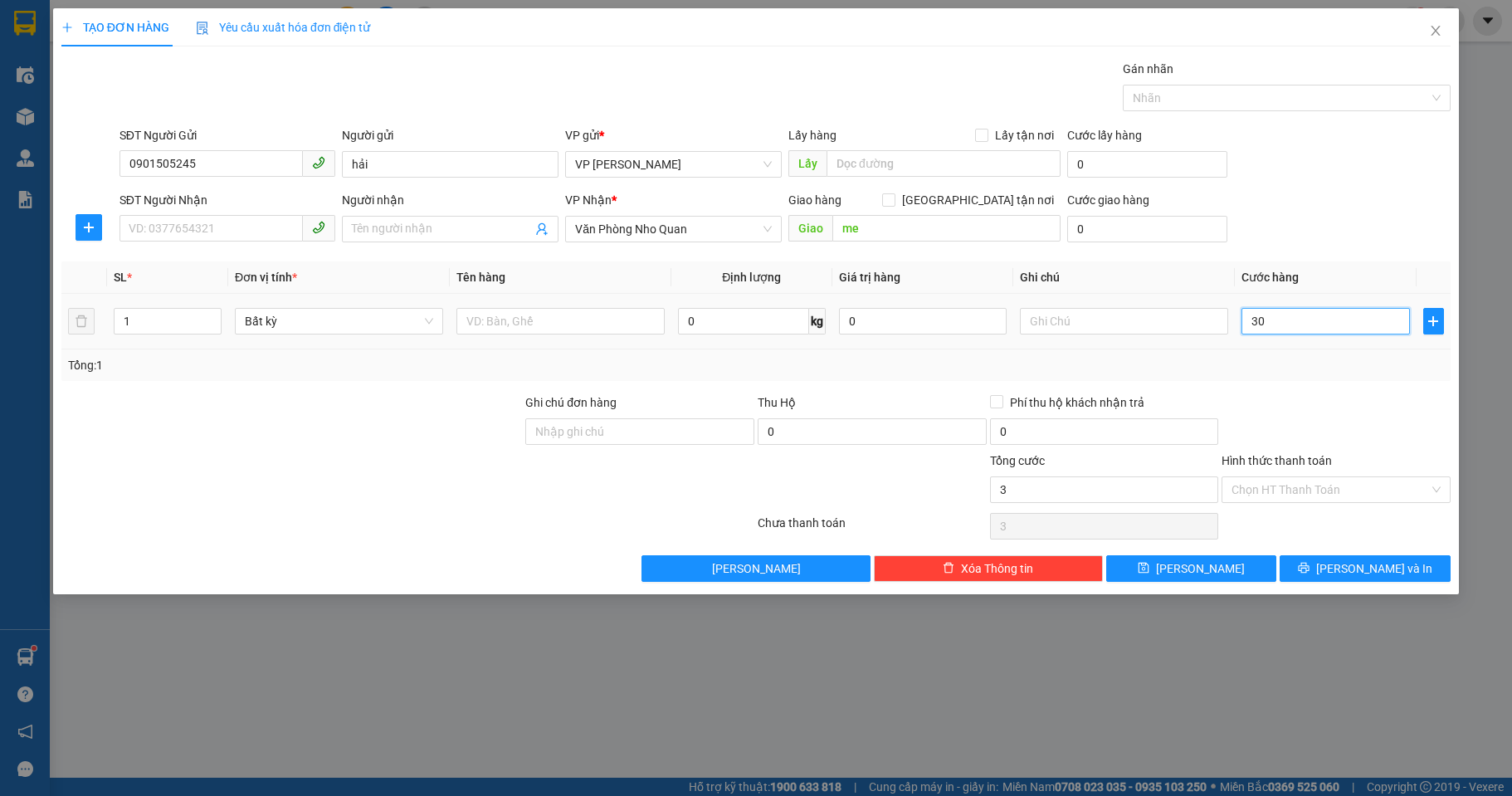
type input "30"
type input "30.000"
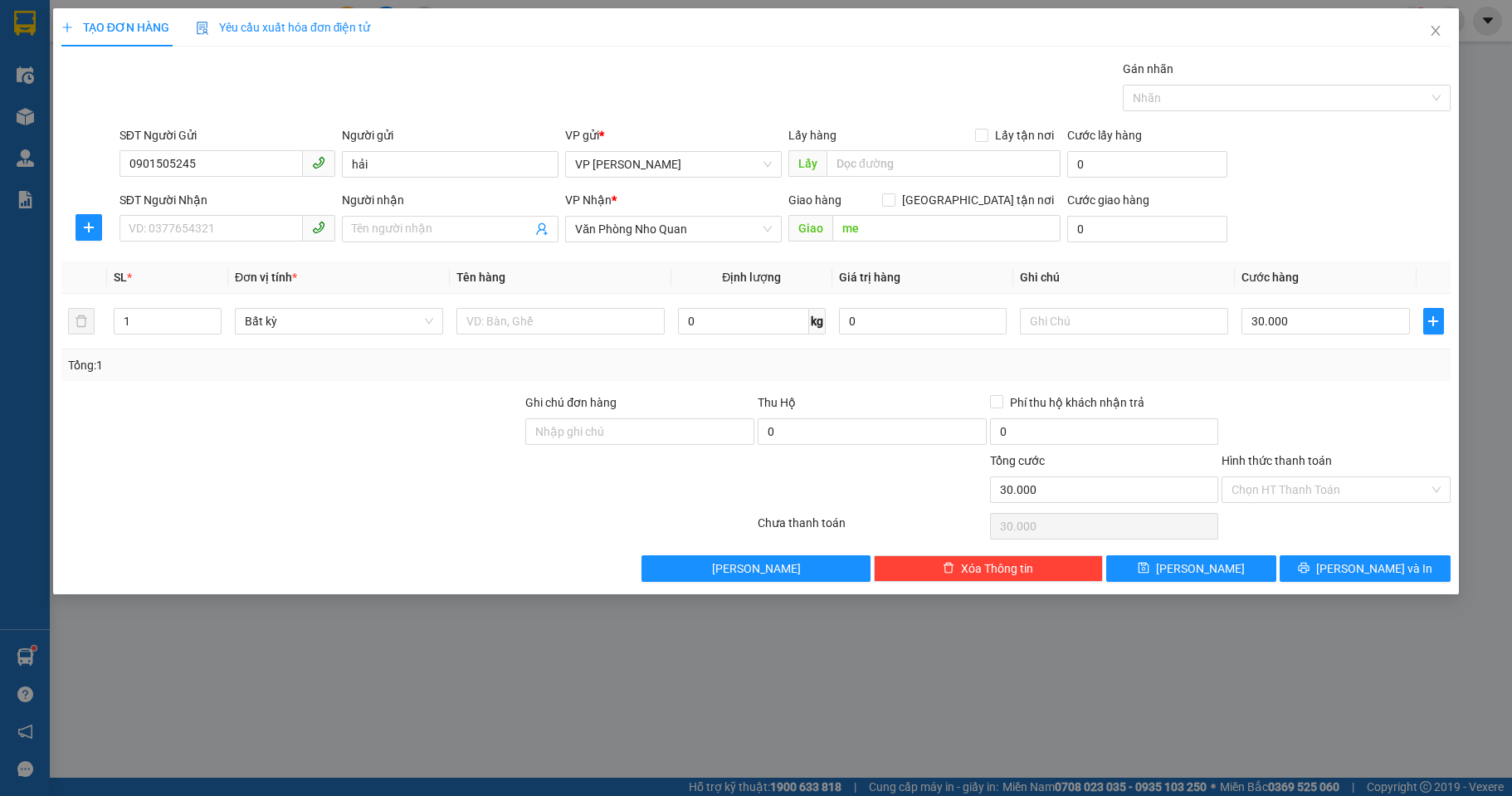
click at [1290, 377] on div "Tổng: 1" at bounding box center [756, 365] width 1389 height 31
click at [417, 225] on input "Người nhận" at bounding box center [441, 229] width 180 height 18
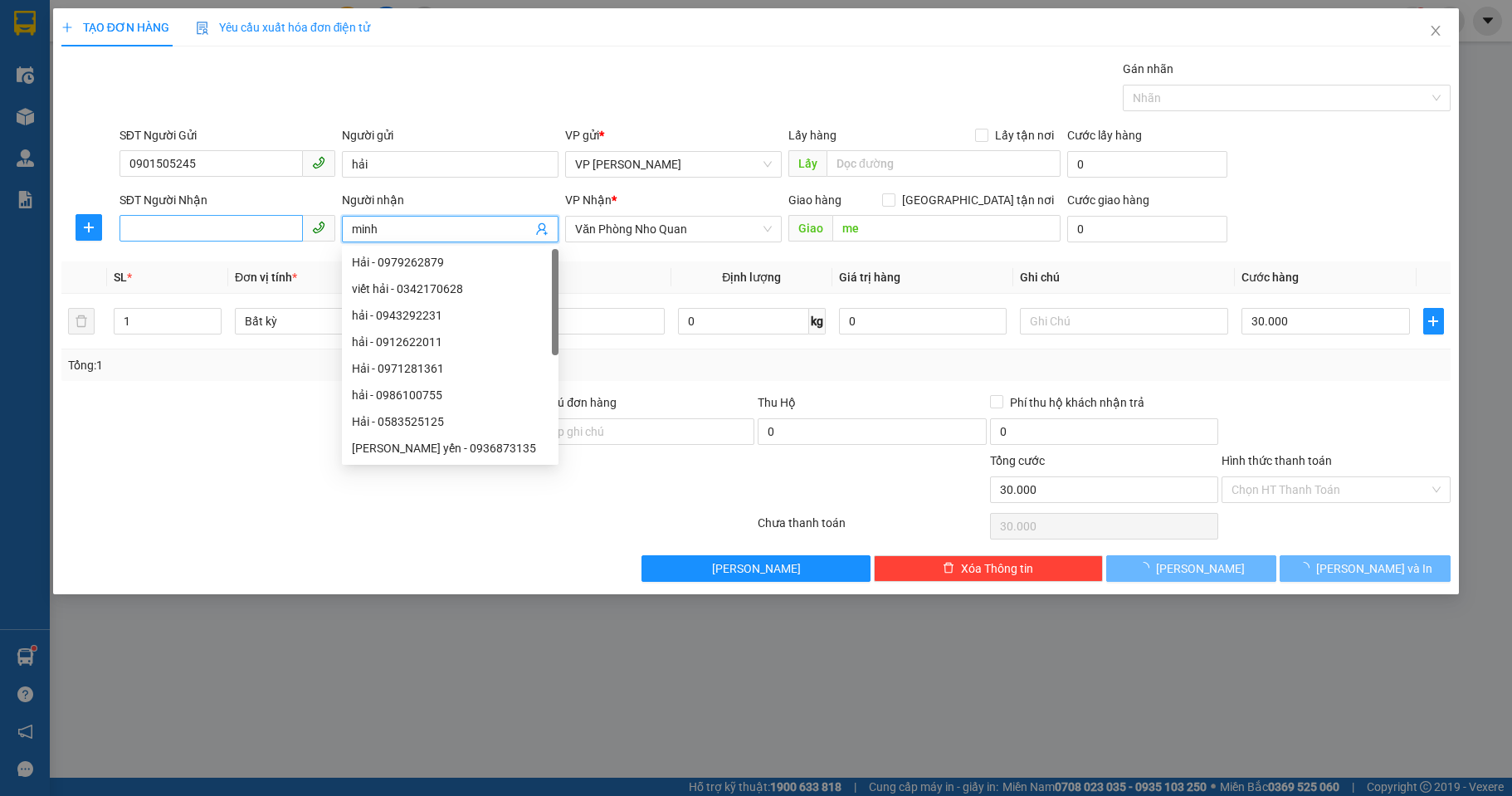
type input "minh"
click at [186, 233] on input "SĐT Người Nhận" at bounding box center [211, 229] width 184 height 27
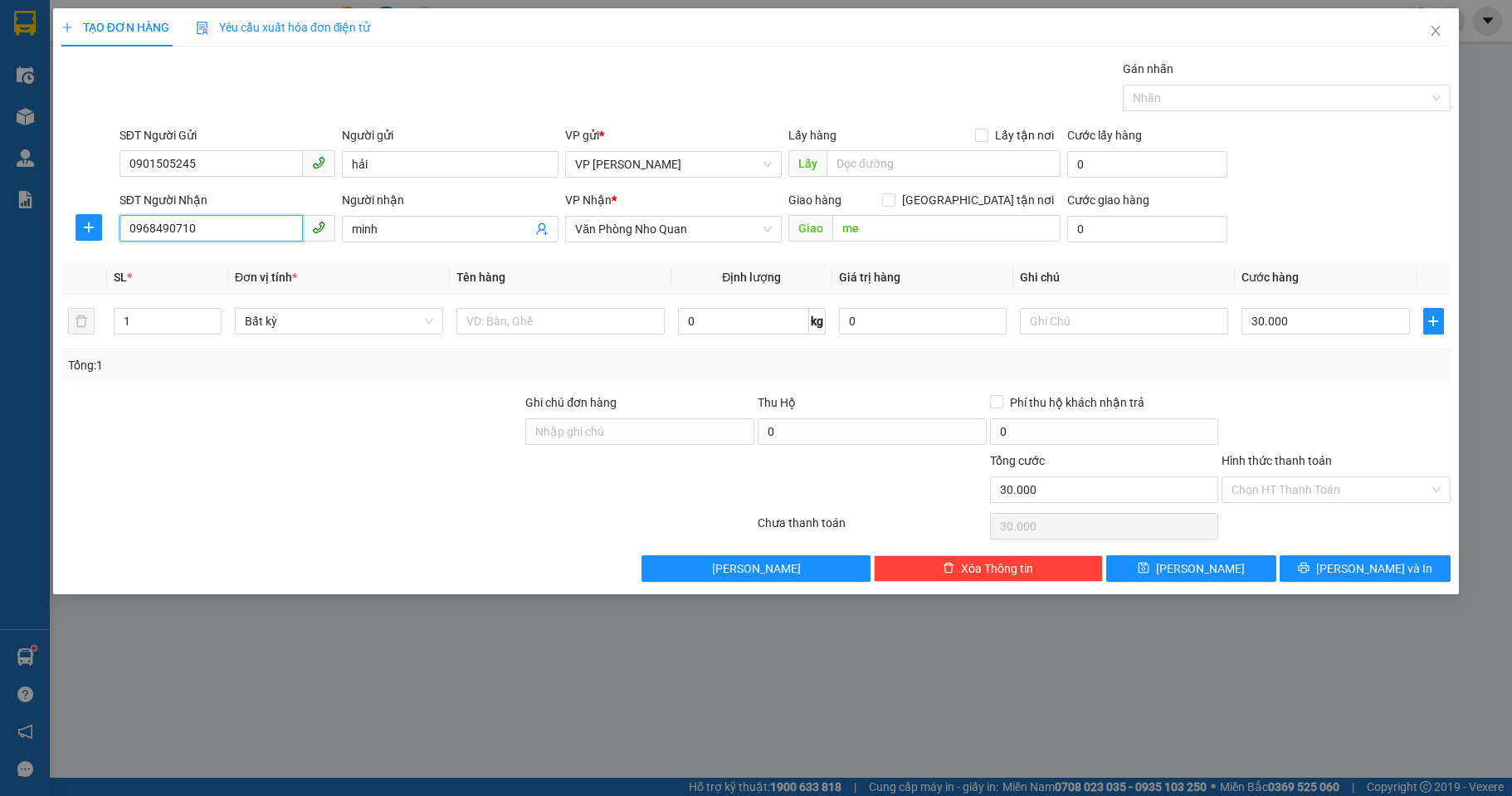
type input "0968490710"
click at [1320, 402] on div at bounding box center [1336, 422] width 232 height 58
drag, startPoint x: 1325, startPoint y: 561, endPoint x: 1320, endPoint y: 542, distance: 19.6
click at [1325, 562] on button "[PERSON_NAME] và In" at bounding box center [1364, 569] width 171 height 27
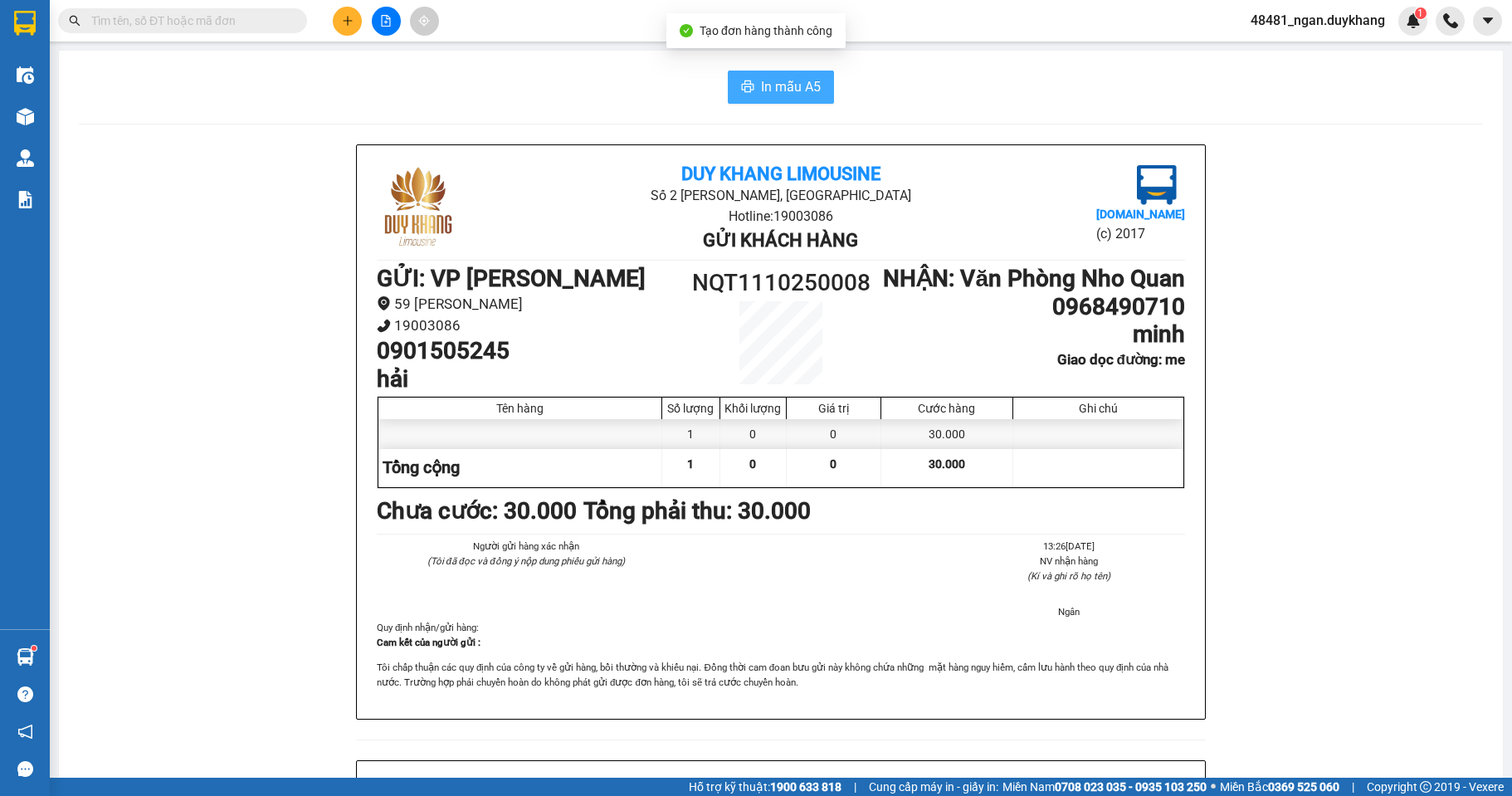
click at [782, 90] on span "In mẫu A5" at bounding box center [791, 87] width 60 height 21
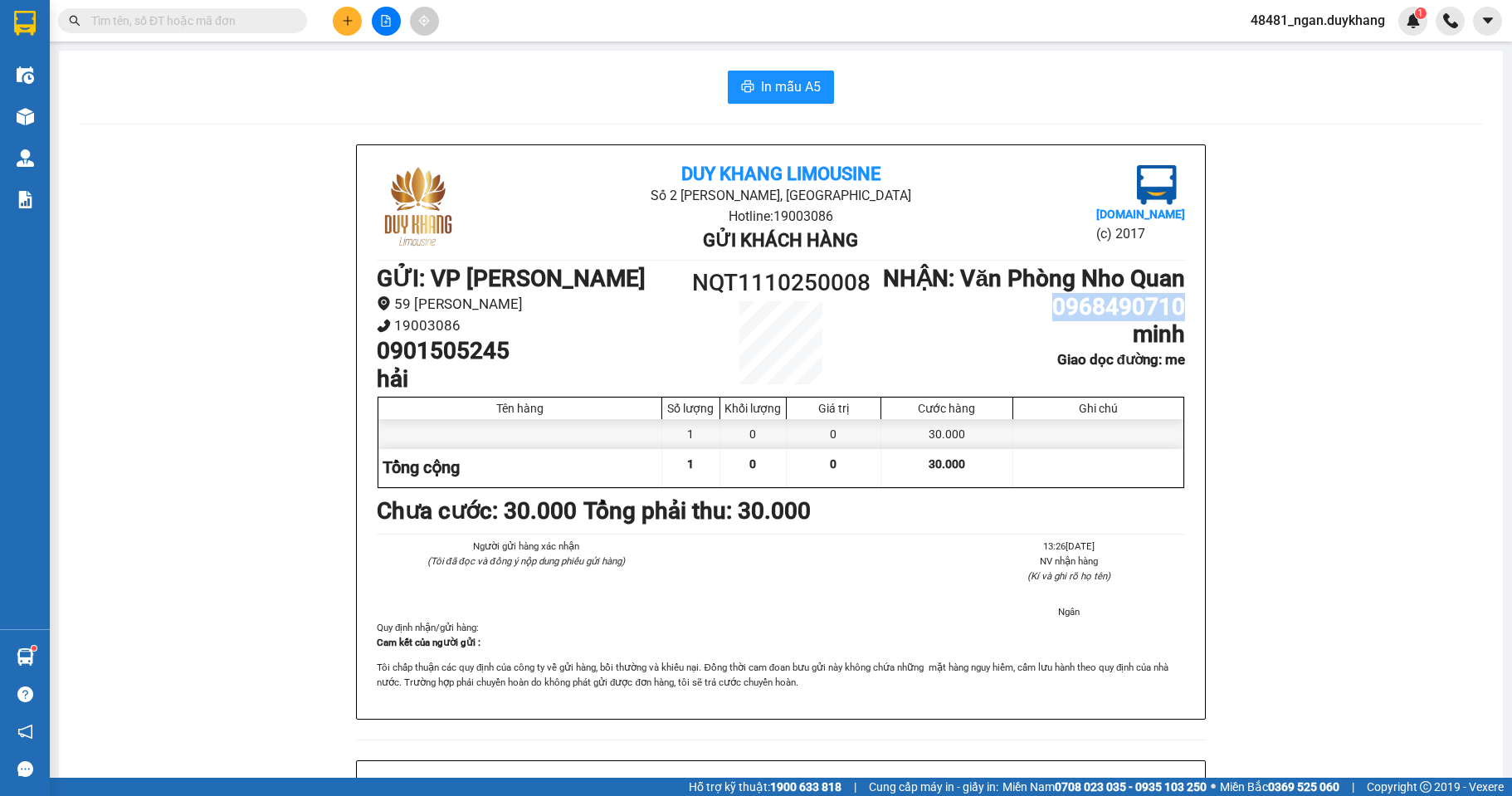
drag, startPoint x: 1034, startPoint y: 333, endPoint x: 1261, endPoint y: 333, distance: 227.0
click at [1267, 333] on div "Duy Khang Limousine Số 2 [GEOGRAPHIC_DATA], [GEOGRAPHIC_DATA] Hotline: 19003086…" at bounding box center [780, 761] width 1403 height 1233
copy h1 "0968490710"
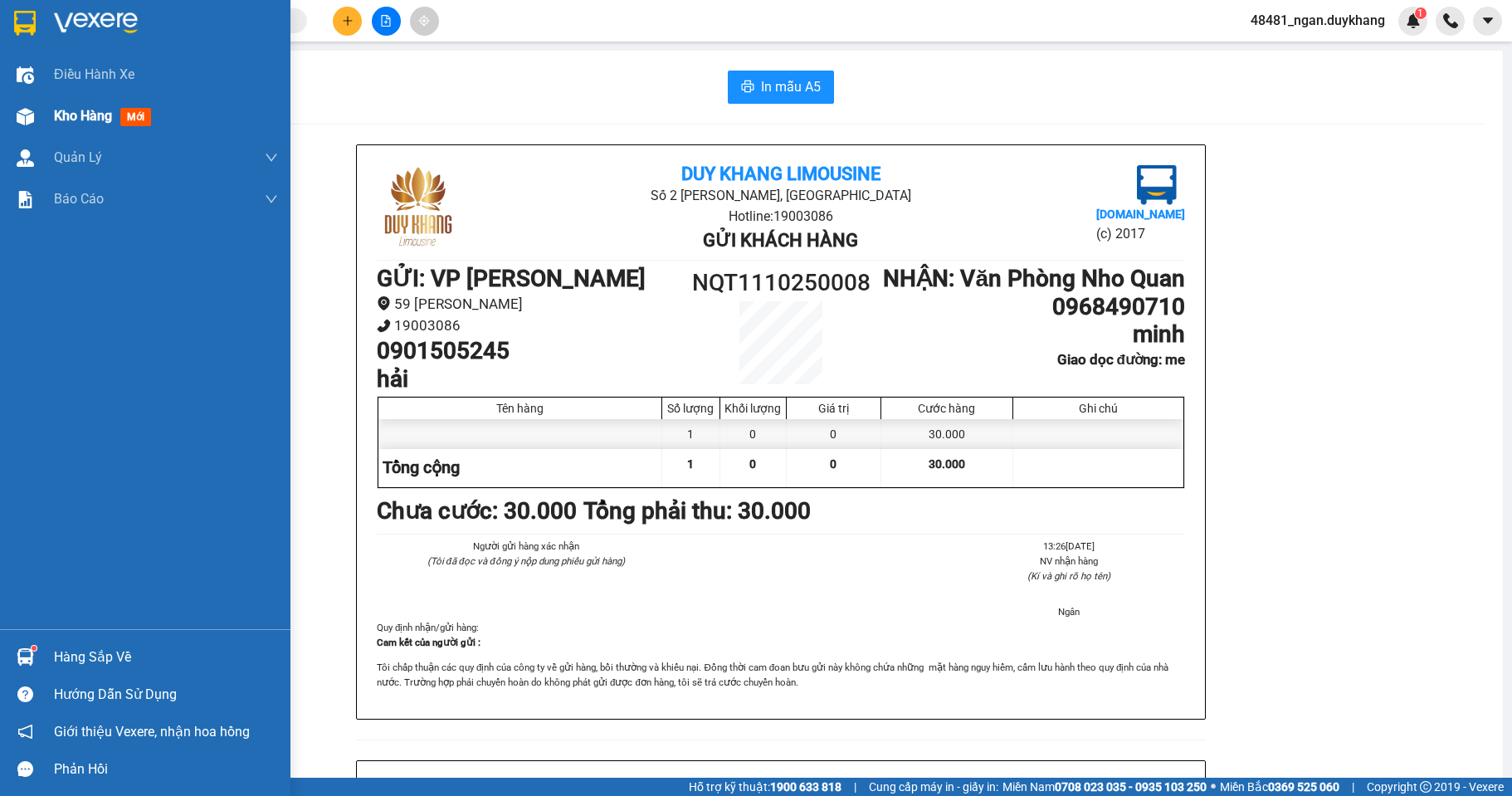
click at [34, 117] on div at bounding box center [25, 116] width 29 height 29
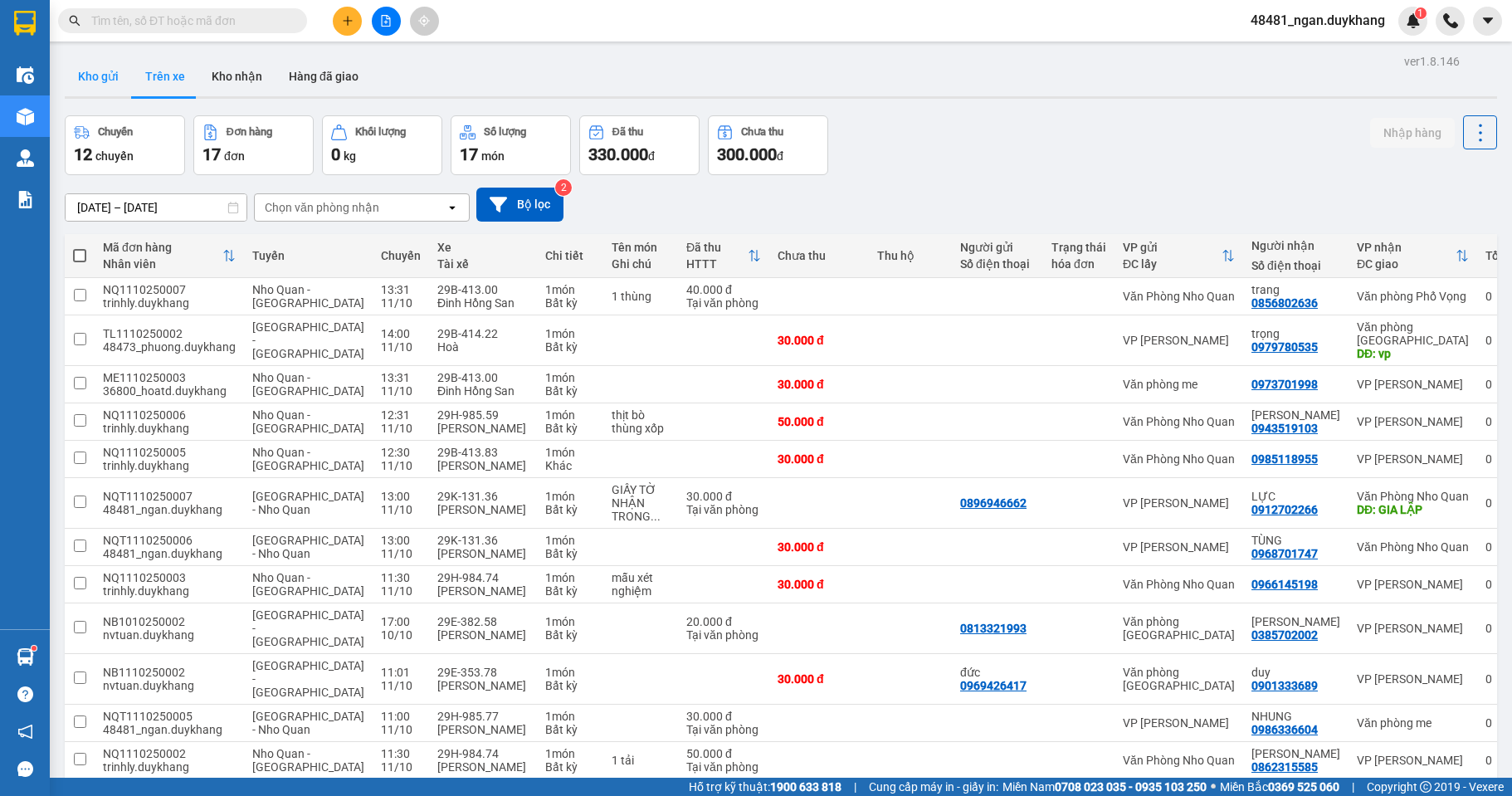
click at [91, 79] on button "Kho gửi" at bounding box center [98, 76] width 68 height 40
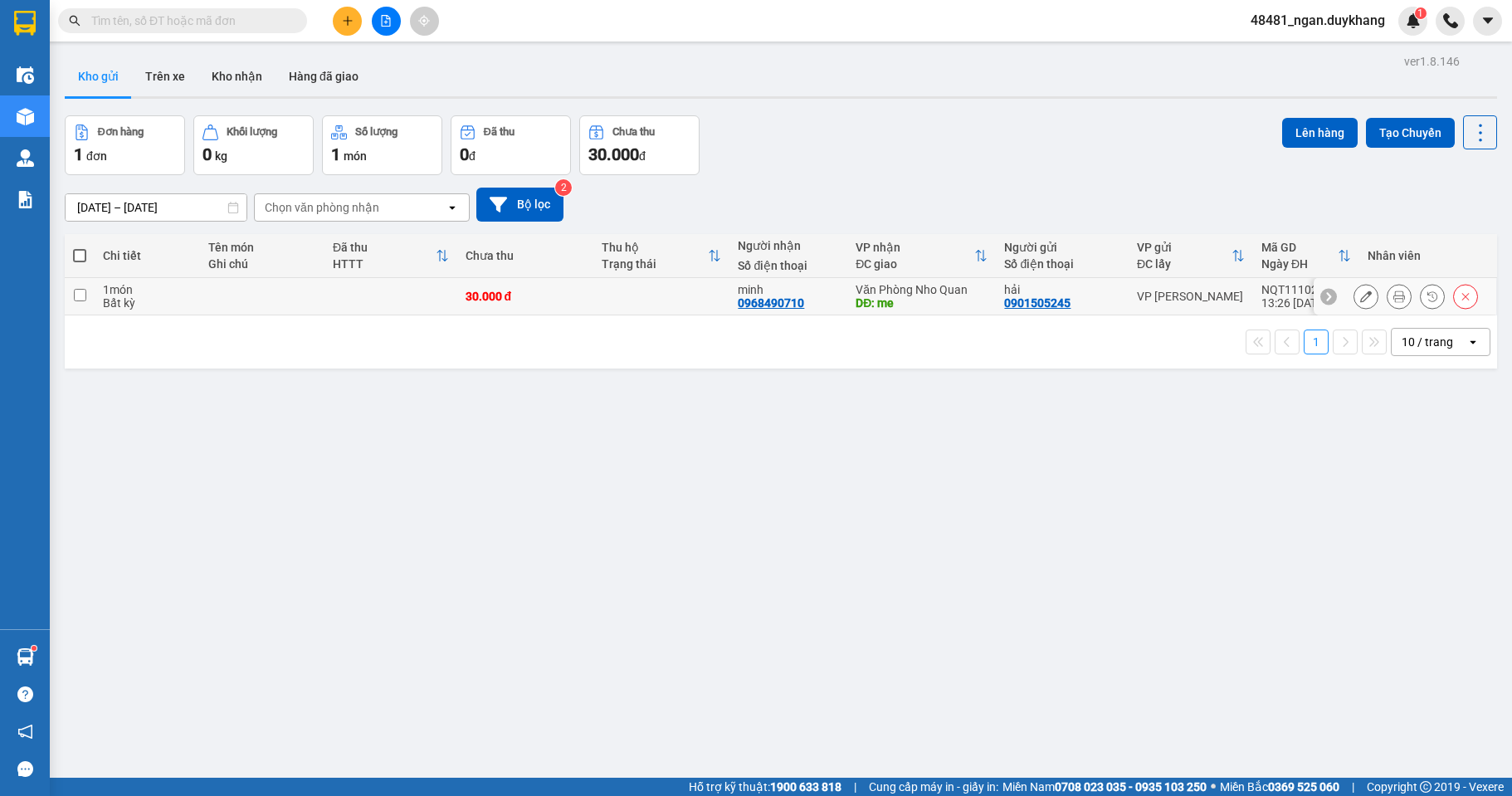
drag, startPoint x: 1138, startPoint y: 295, endPoint x: 1149, endPoint y: 285, distance: 14.9
click at [1139, 294] on div "VP [PERSON_NAME]" at bounding box center [1190, 296] width 108 height 13
checkbox input "true"
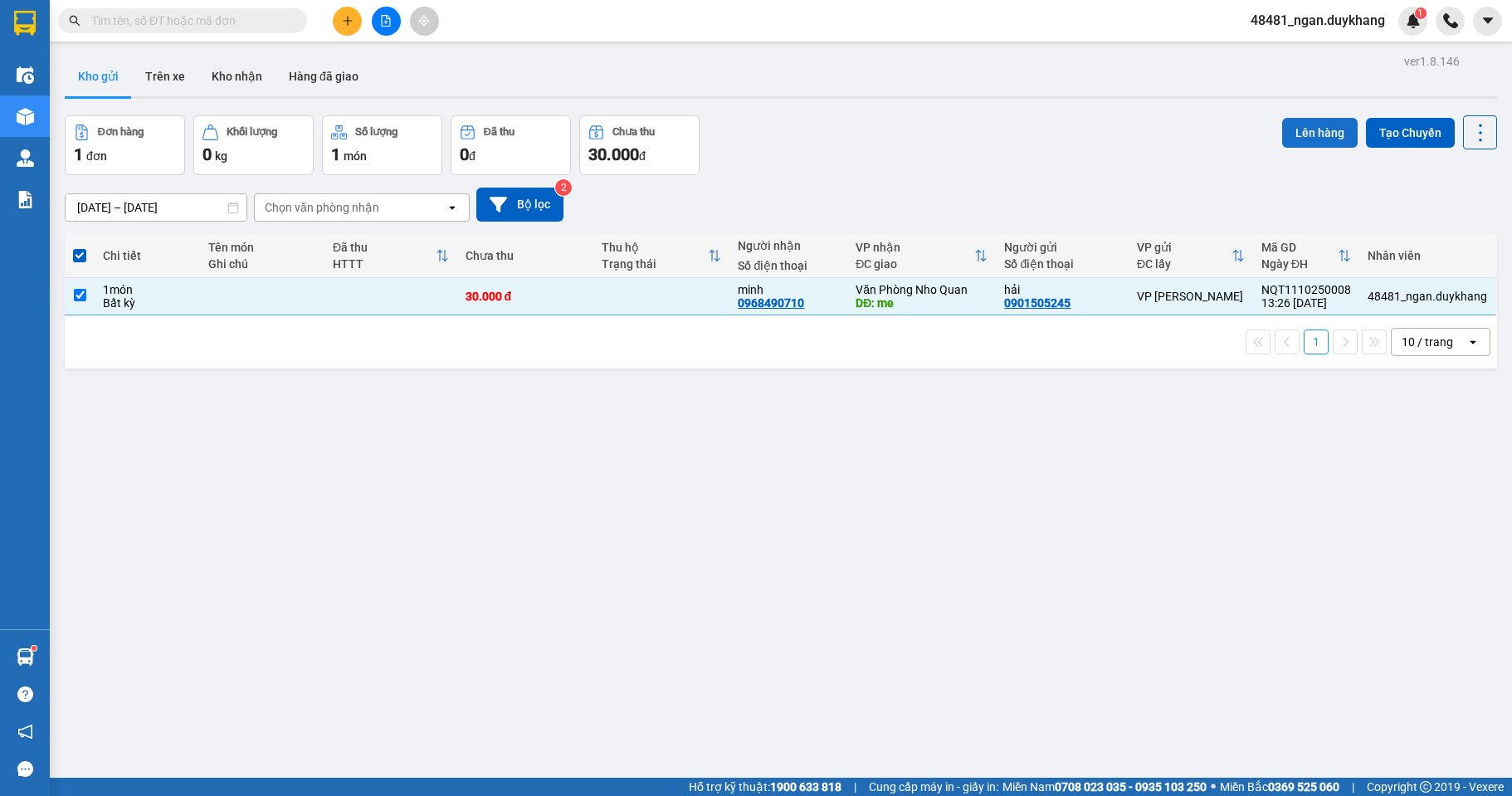
click at [1316, 128] on button "Lên hàng" at bounding box center [1319, 133] width 75 height 30
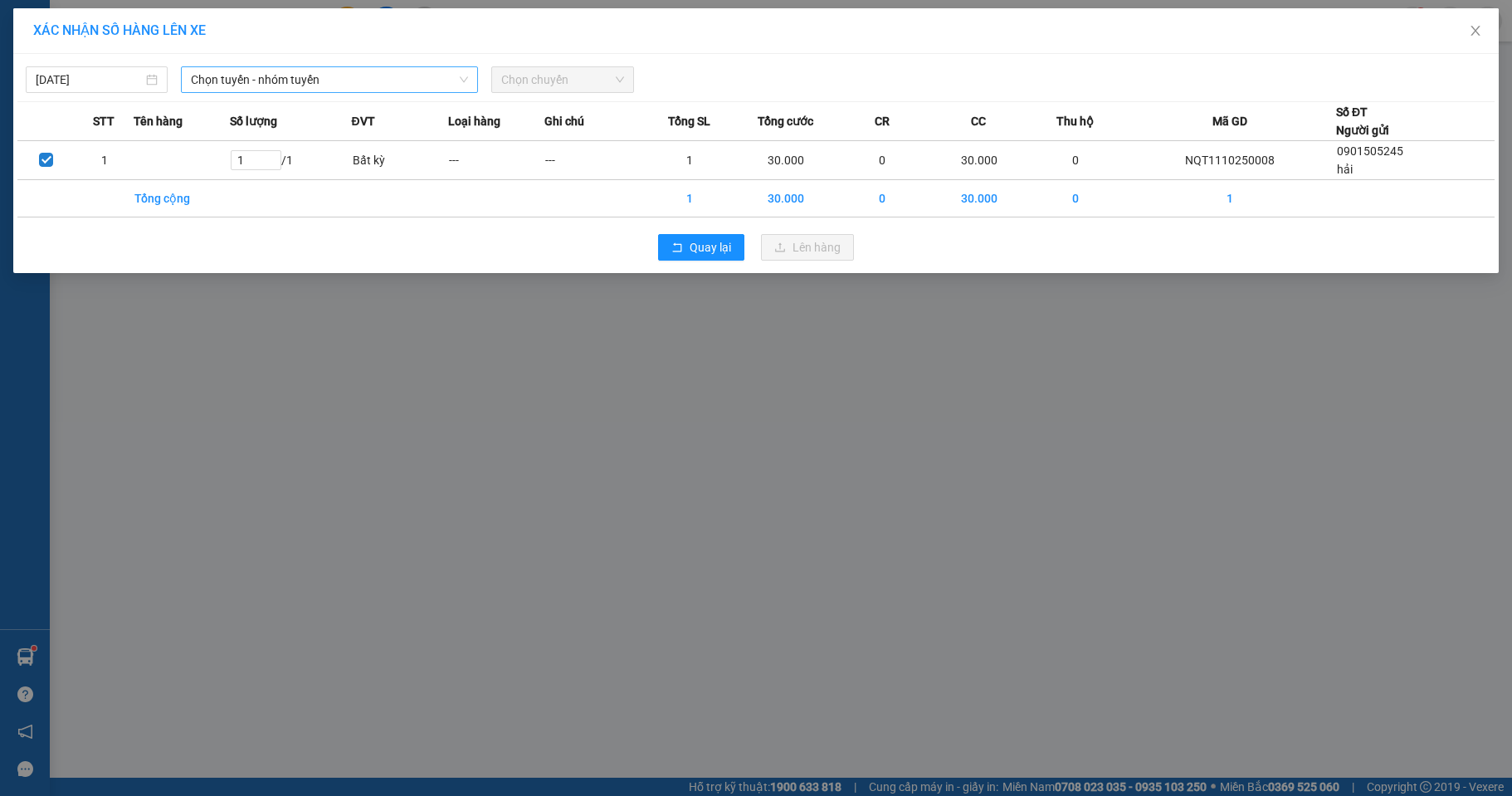
click at [374, 82] on span "Chọn tuyến - nhóm tuyến" at bounding box center [329, 80] width 277 height 25
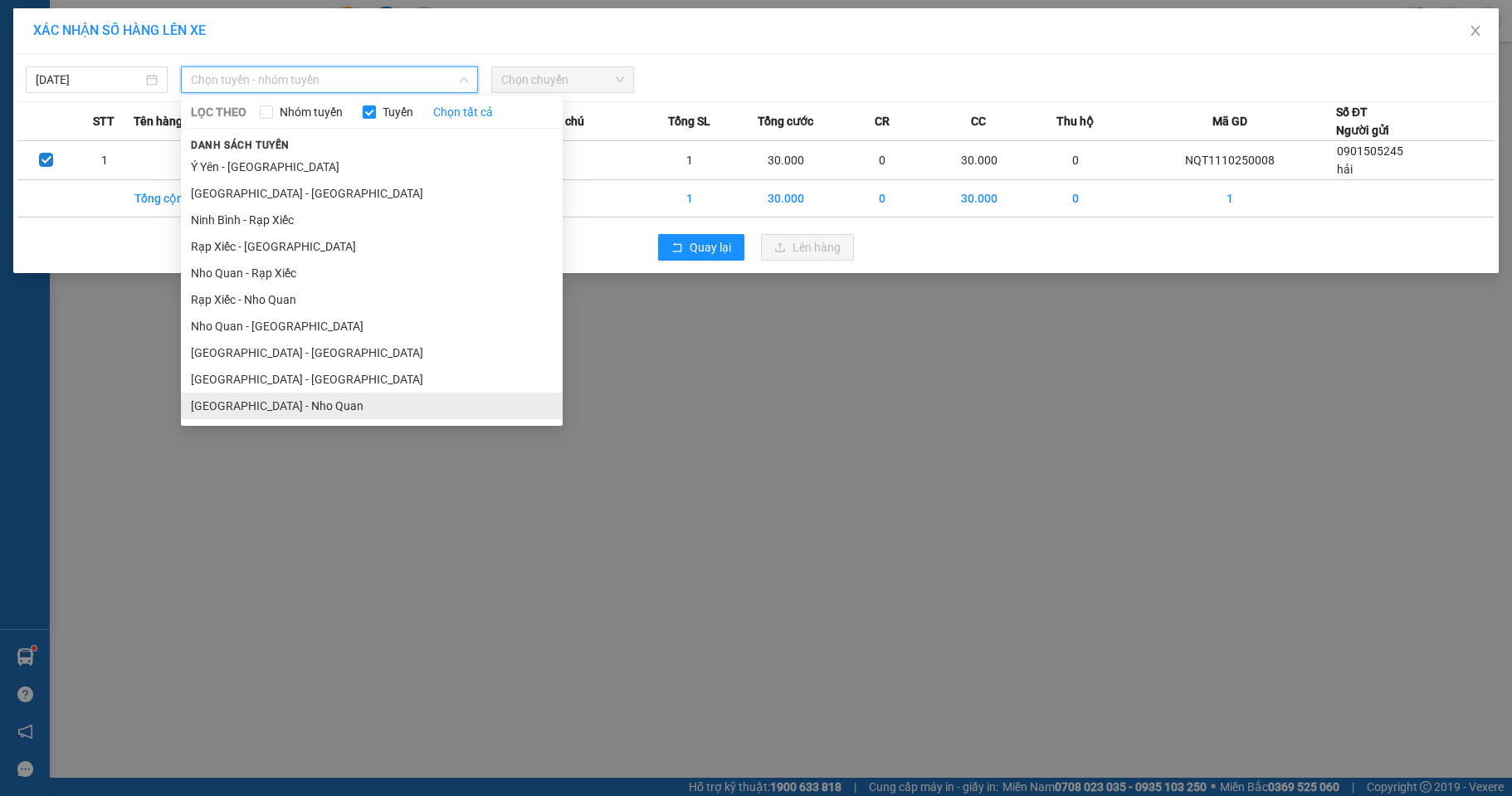
click at [279, 399] on li "[GEOGRAPHIC_DATA] - Nho Quan" at bounding box center [372, 406] width 382 height 27
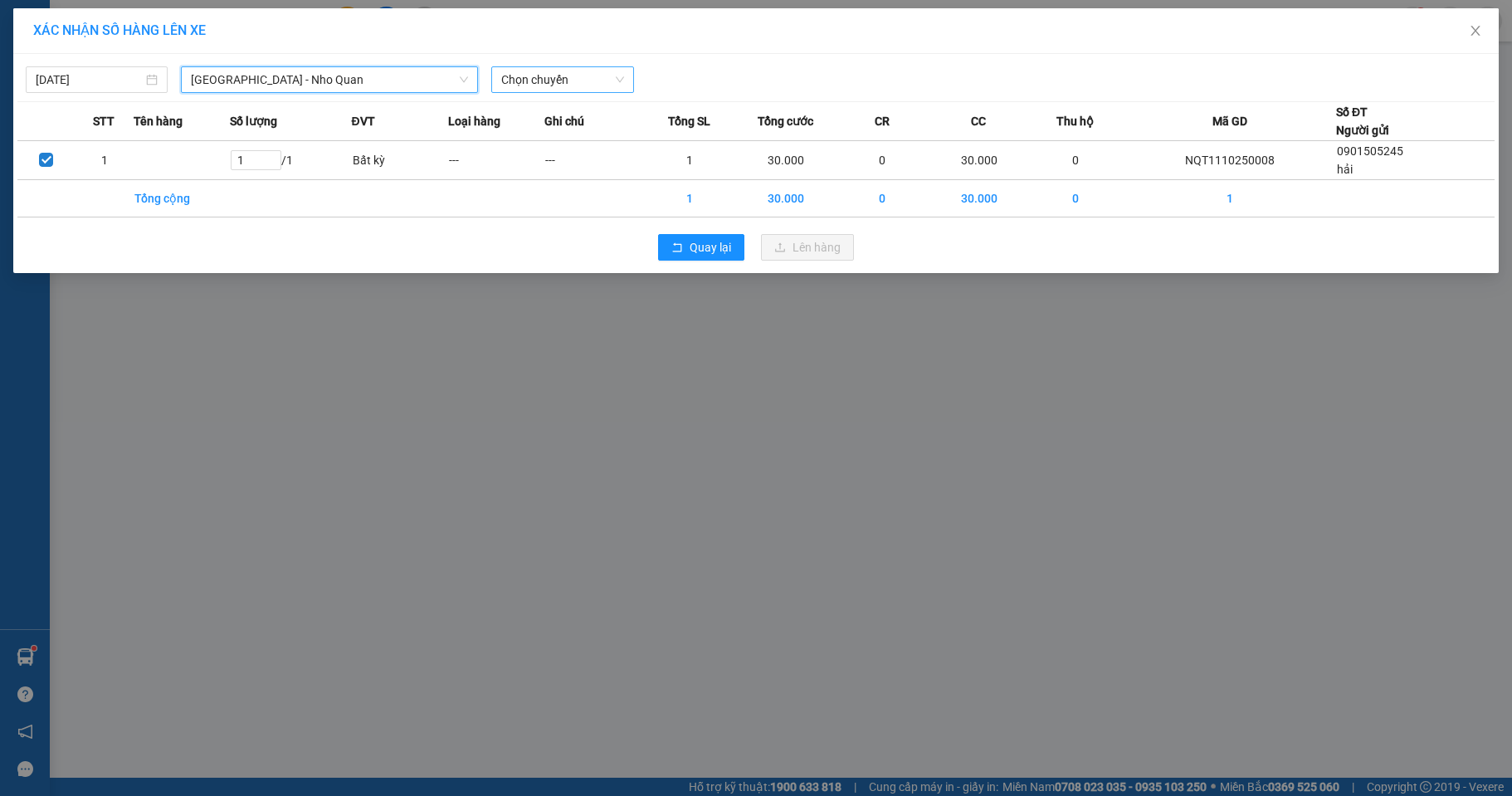
click at [542, 80] on span "Chọn chuyến" at bounding box center [562, 80] width 122 height 25
type input "74"
drag, startPoint x: 539, startPoint y: 143, endPoint x: 715, endPoint y: 184, distance: 180.7
click at [541, 143] on div "14:02 - 29H-984.74" at bounding box center [566, 139] width 130 height 18
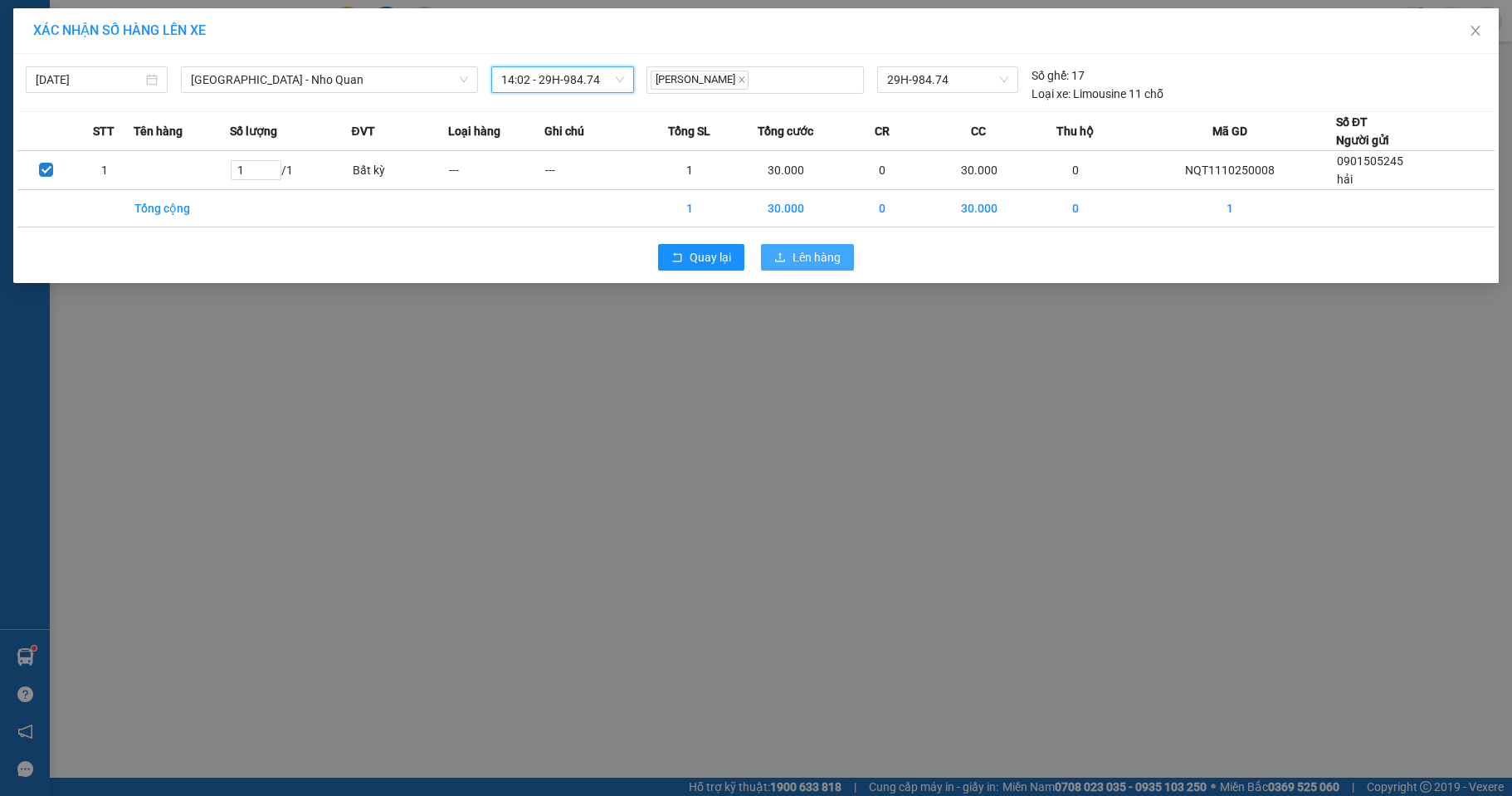
click at [780, 254] on icon "upload" at bounding box center [779, 257] width 10 height 10
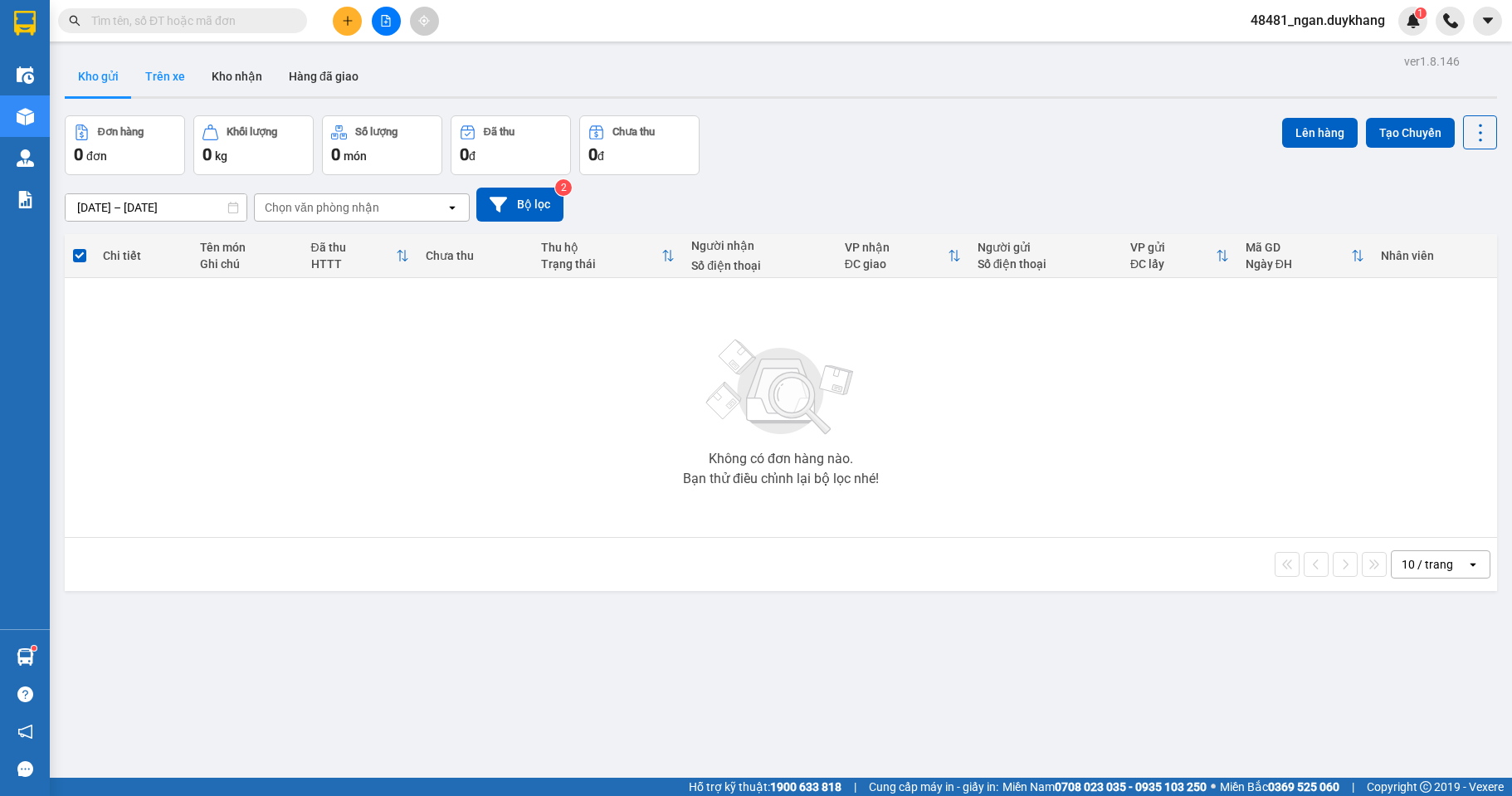
click at [159, 80] on button "Trên xe" at bounding box center [165, 76] width 67 height 40
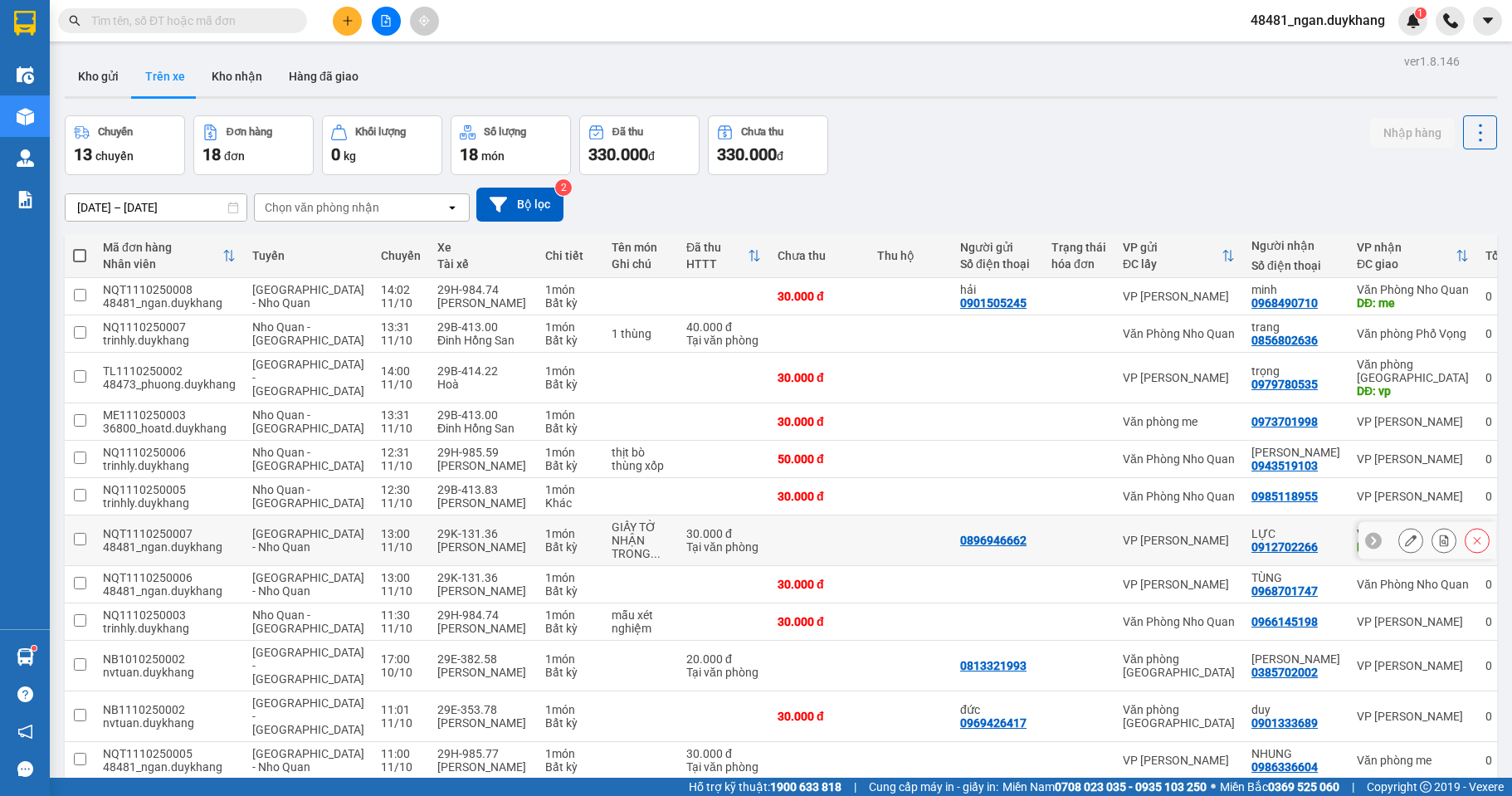
scroll to position [249, 0]
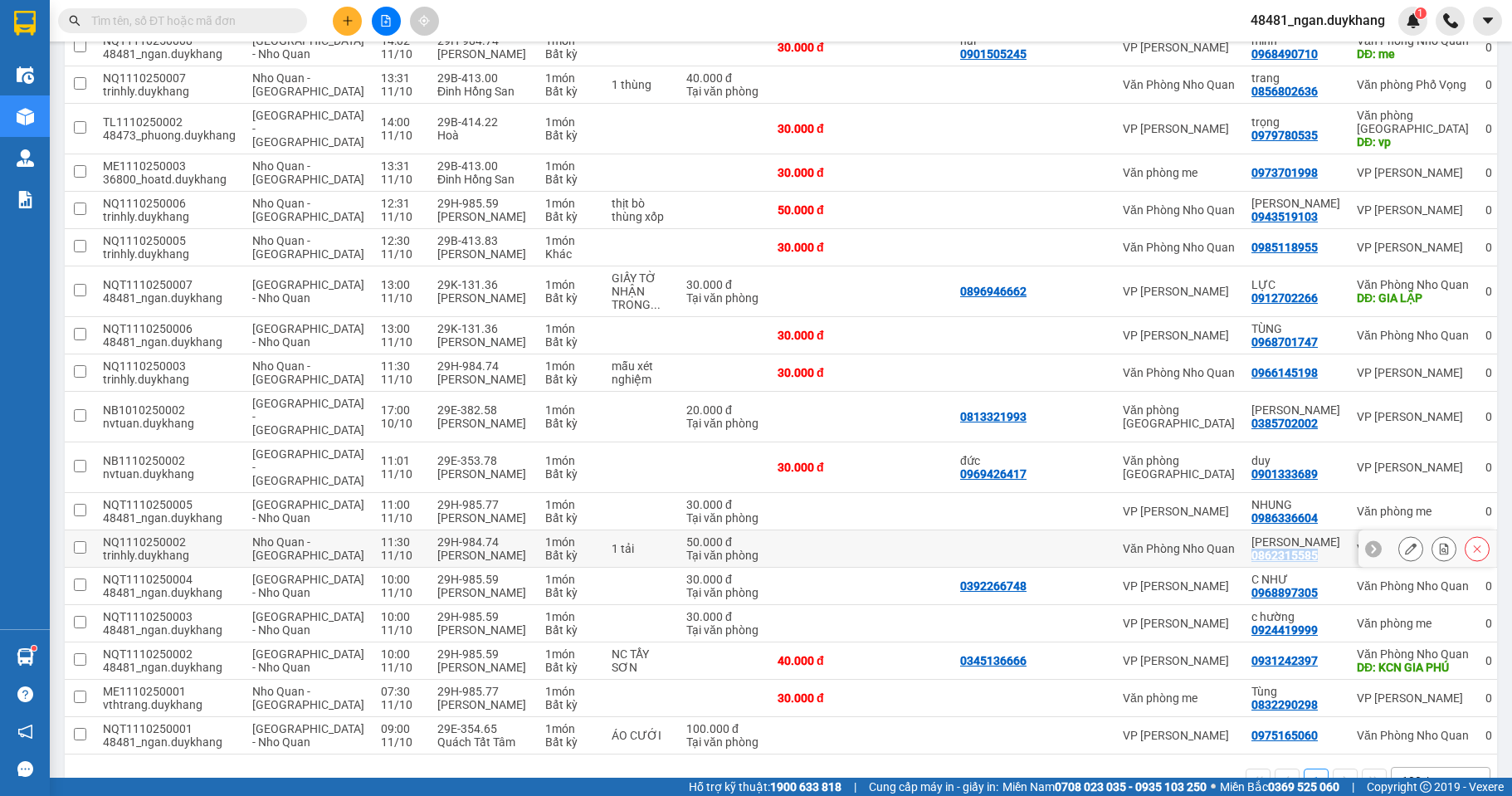
drag, startPoint x: 1281, startPoint y: 557, endPoint x: 1216, endPoint y: 556, distance: 65.0
click at [1251, 556] on div "[PERSON_NAME] 0862315585" at bounding box center [1295, 549] width 89 height 27
checkbox input "true"
